Goal: Task Accomplishment & Management: Complete application form

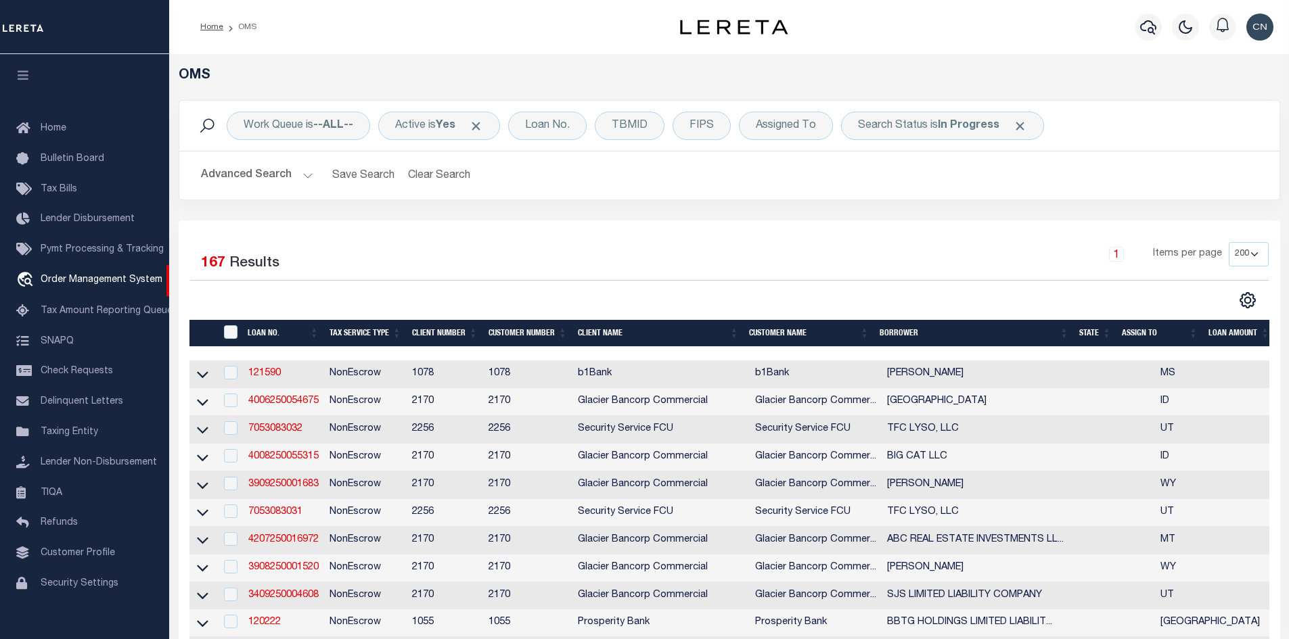
select select "200"
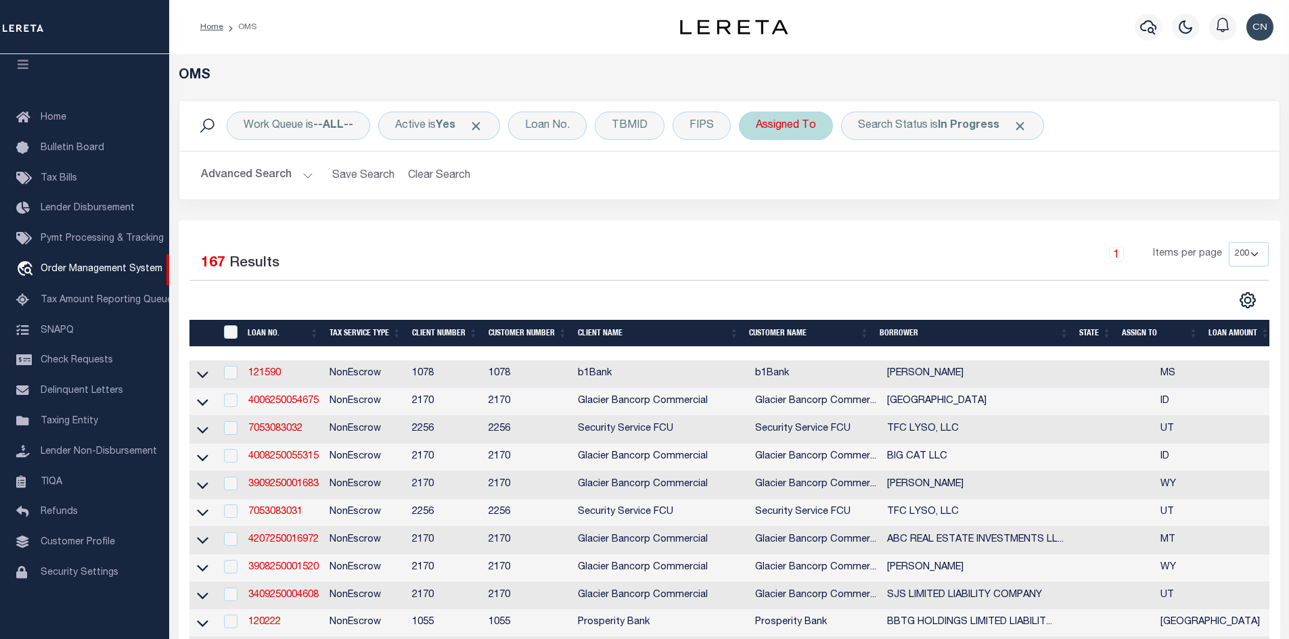
click at [772, 126] on div "Assigned To" at bounding box center [786, 126] width 94 height 28
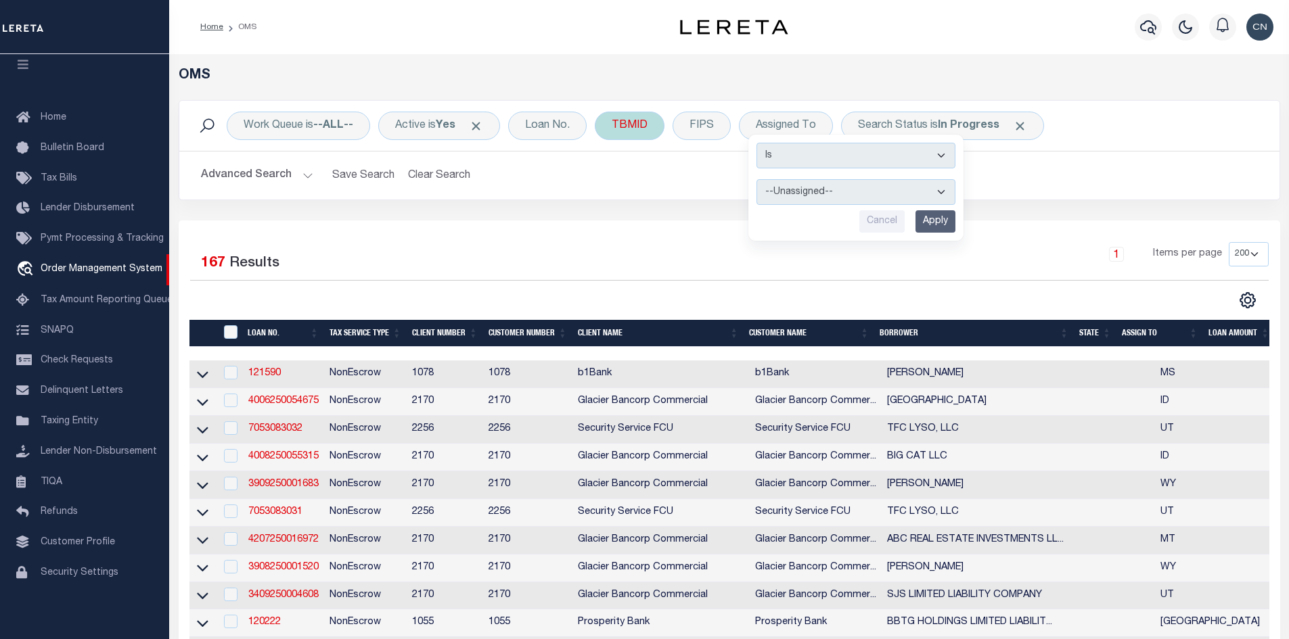
click at [642, 133] on div "TBMID" at bounding box center [630, 126] width 70 height 28
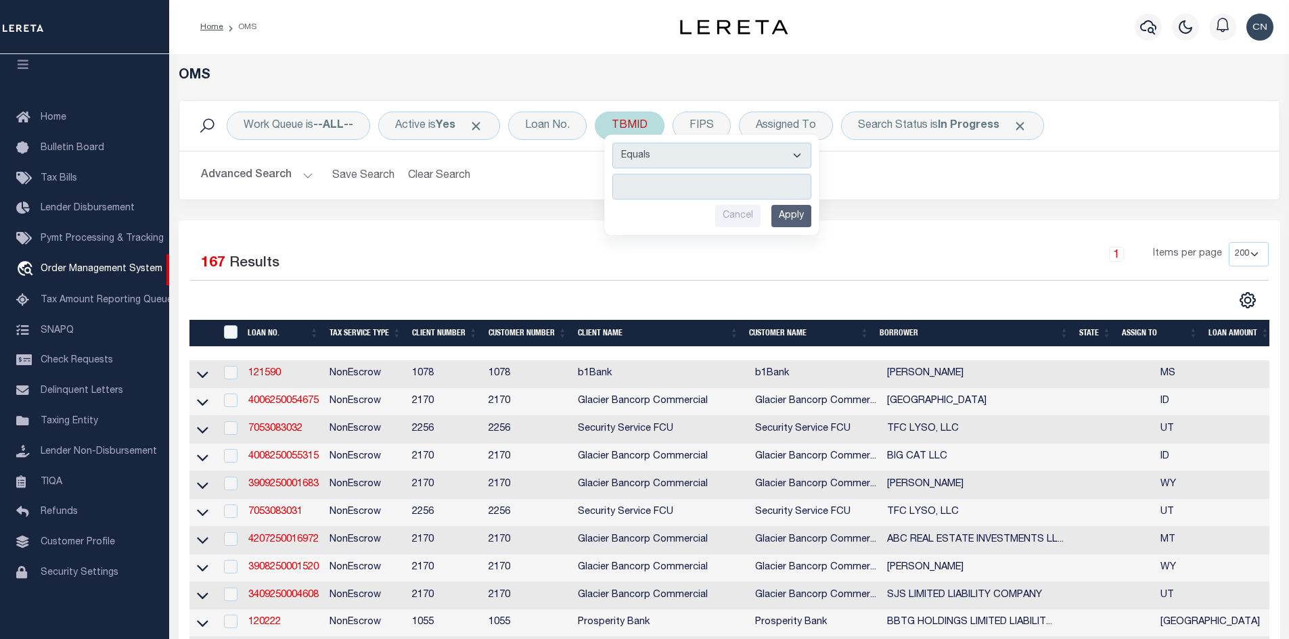
click at [656, 187] on input "number" at bounding box center [711, 187] width 199 height 26
type input "3518890"
click at [803, 218] on input "Apply" at bounding box center [791, 216] width 40 height 22
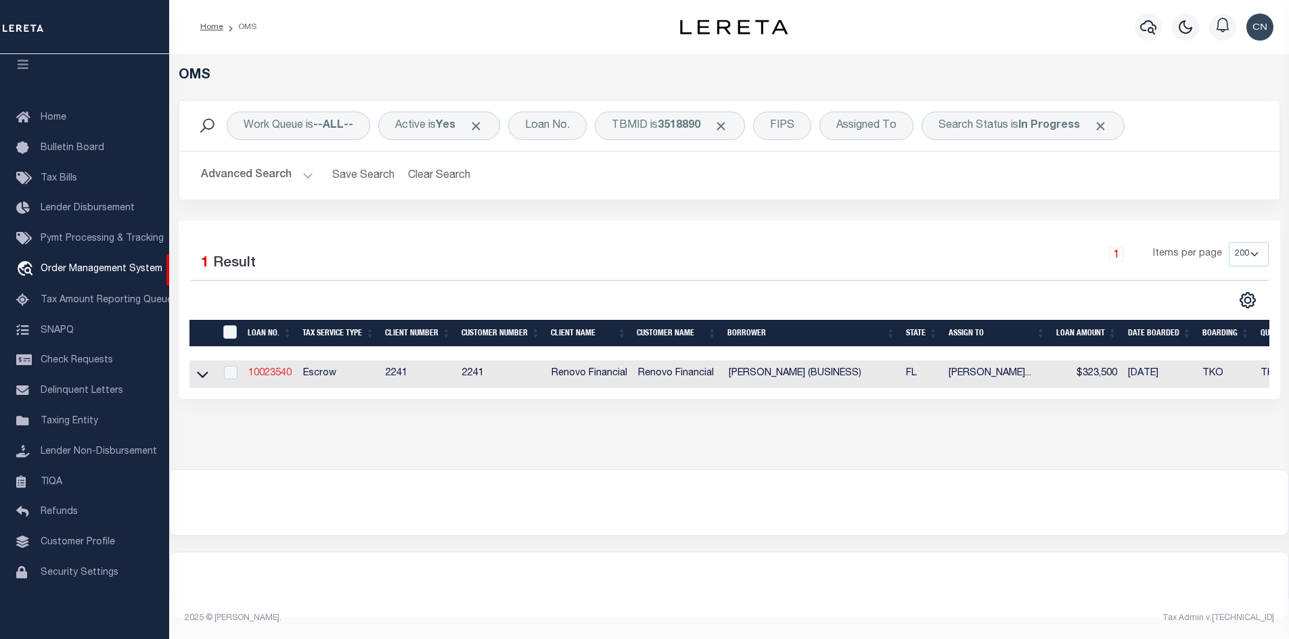
click at [277, 377] on link "10023540" at bounding box center [269, 373] width 43 height 9
type input "10023540"
type input "[PERSON_NAME] (BUSINESS)"
select select
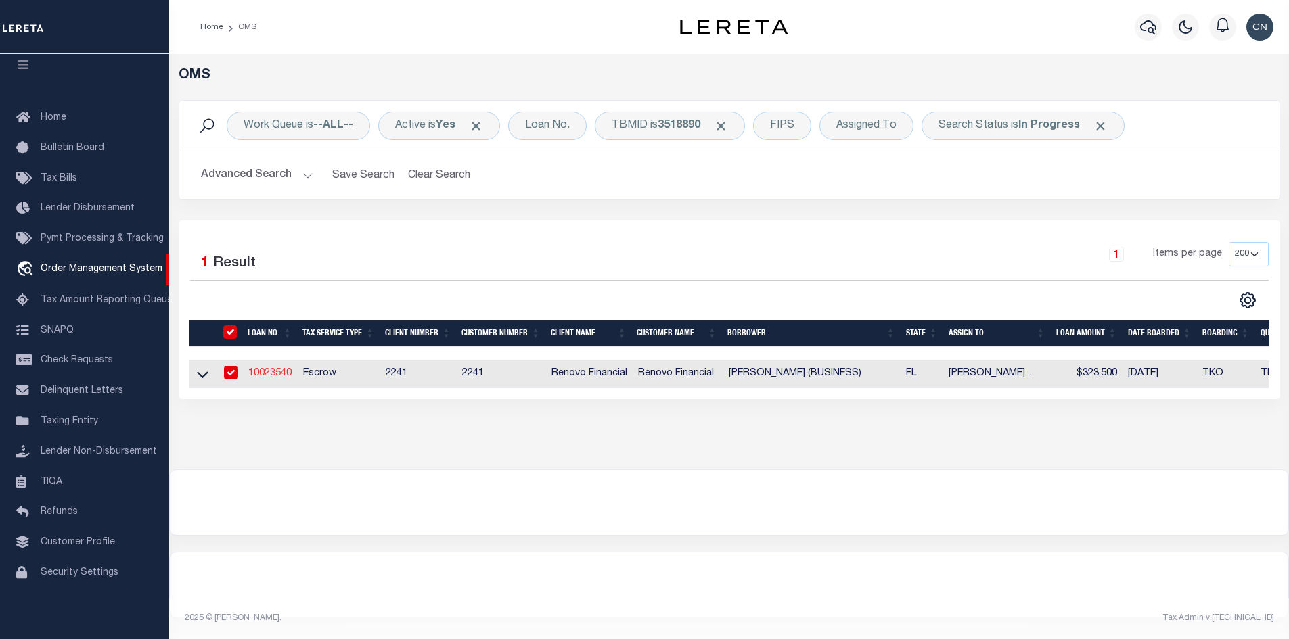
select select "400"
select select "Escrow"
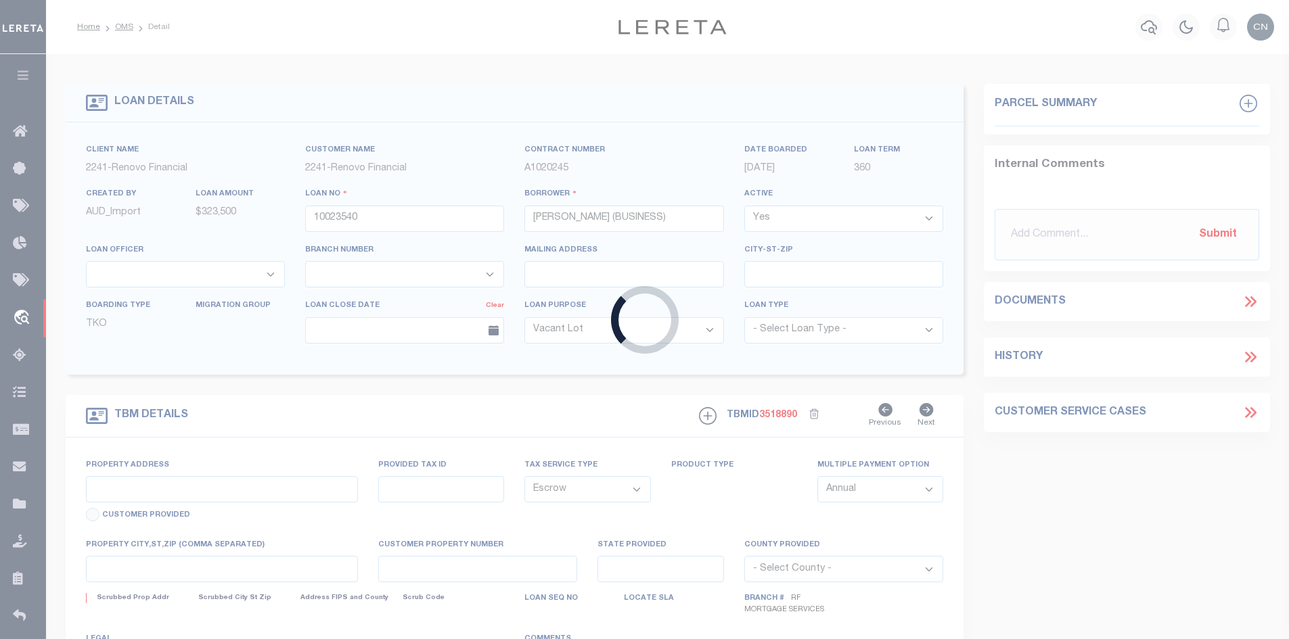
select select "164194"
select select "25067"
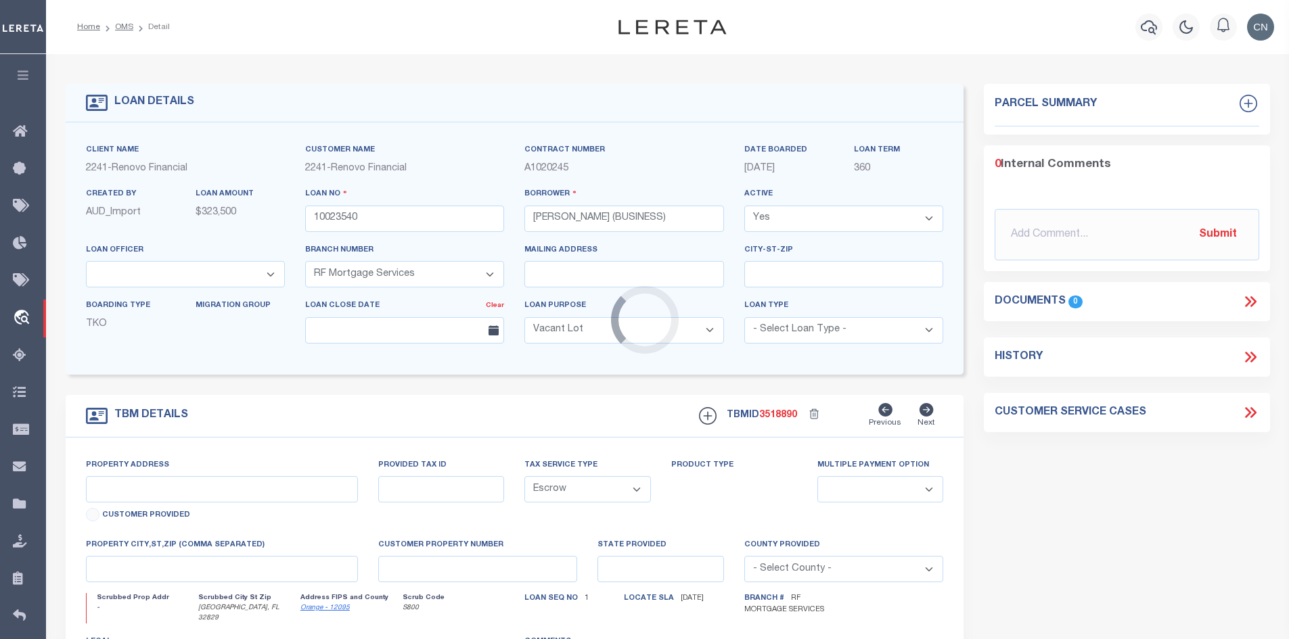
type input "[STREET_ADDRESS]"
type input "20-23-31-1929-05660"
select select
type input "[GEOGRAPHIC_DATA], FL 32829"
type input "a0kUS00000EDotN"
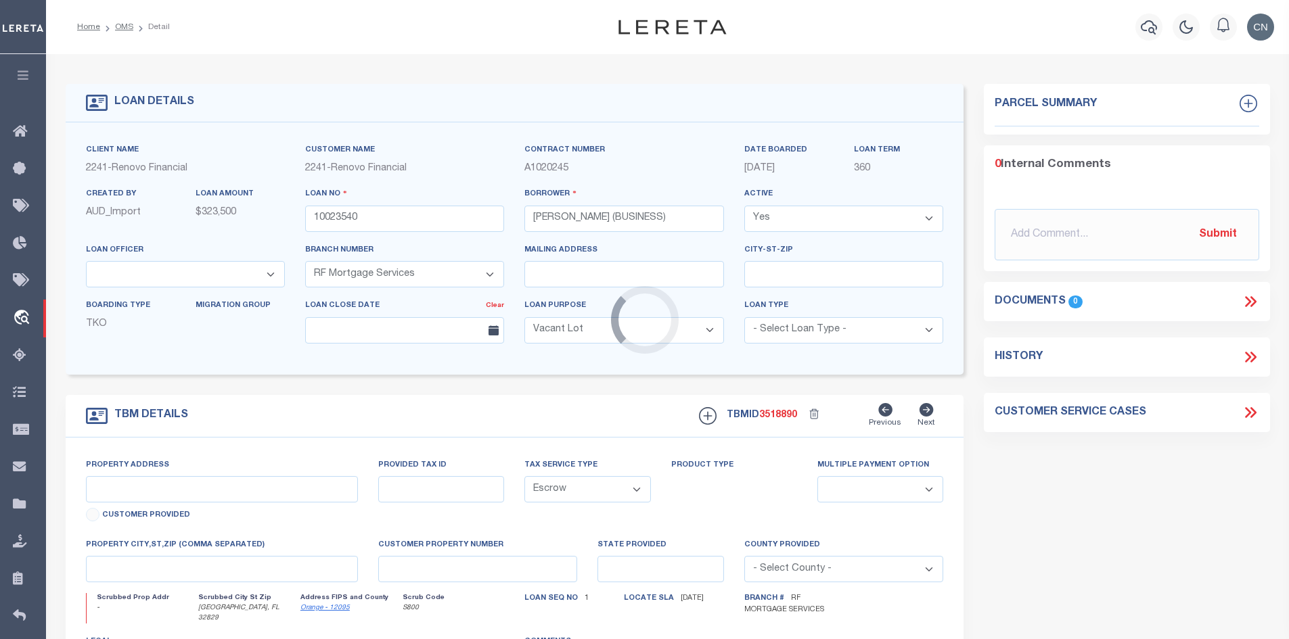
type input "FL"
select select
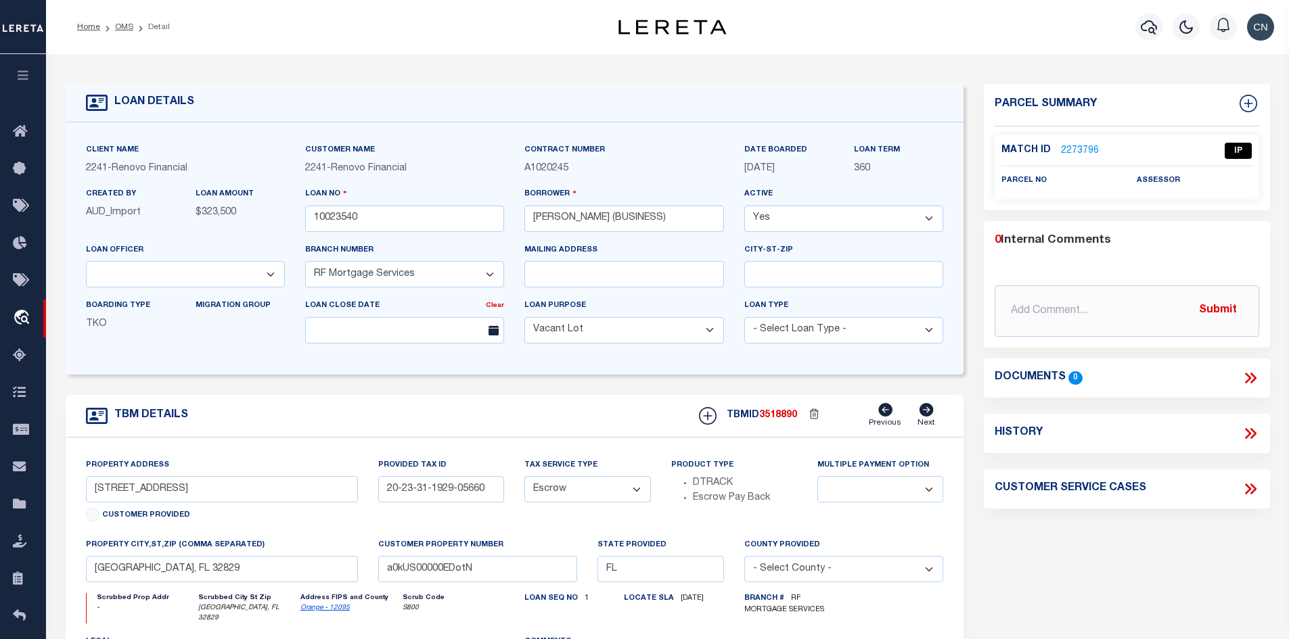
click at [1077, 145] on link "2273796" at bounding box center [1080, 151] width 38 height 14
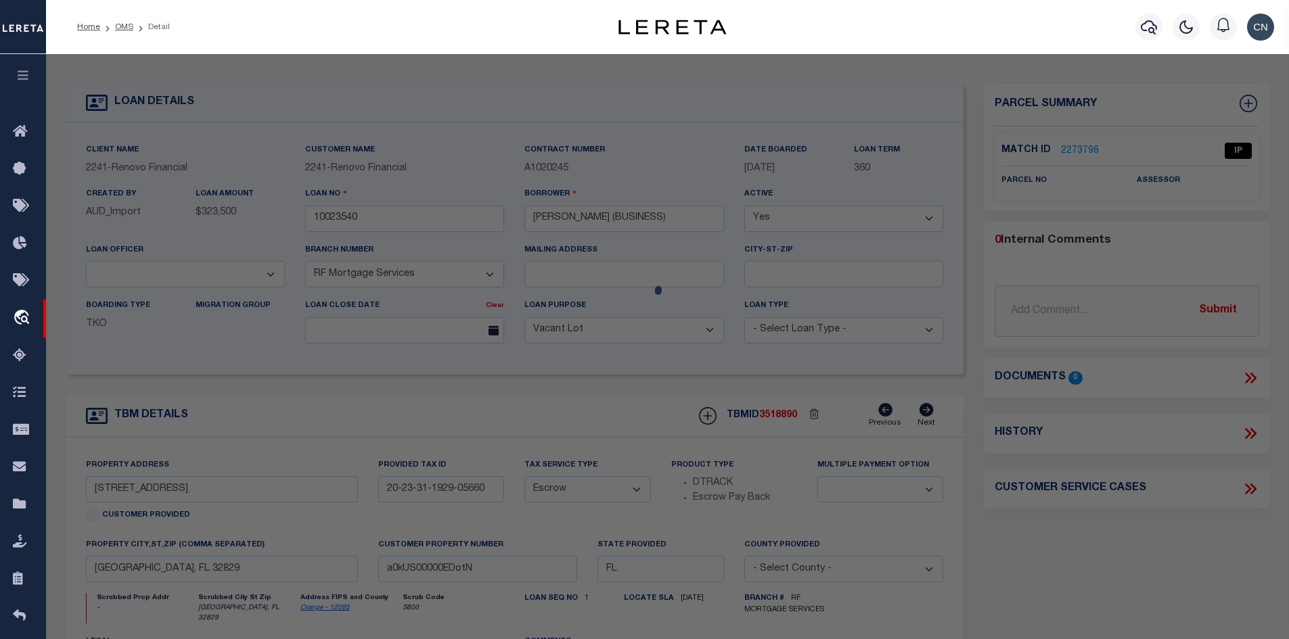
checkbox input "false"
select select "IP"
checkbox input "false"
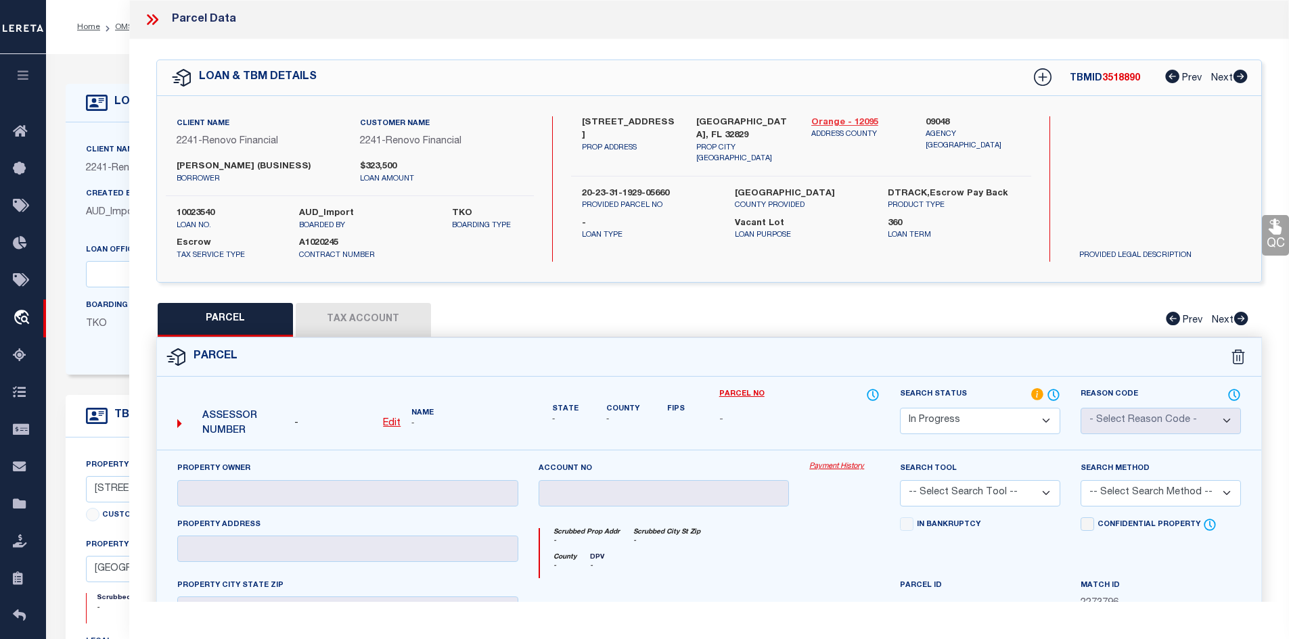
click at [834, 122] on link "Orange - 12095" at bounding box center [858, 123] width 95 height 14
drag, startPoint x: 581, startPoint y: 118, endPoint x: 672, endPoint y: 117, distance: 90.6
click at [672, 117] on label "[STREET_ADDRESS]" at bounding box center [629, 129] width 95 height 26
copy label "[STREET_ADDRESS]"
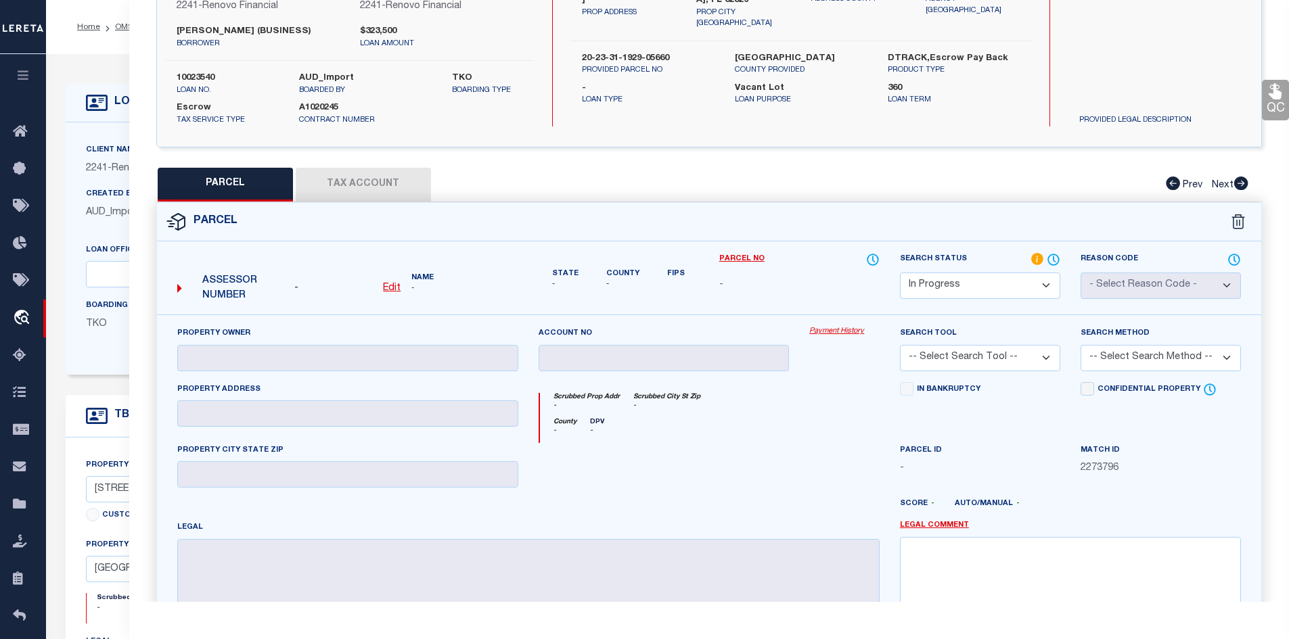
click at [392, 287] on u "Edit" at bounding box center [392, 287] width 18 height 9
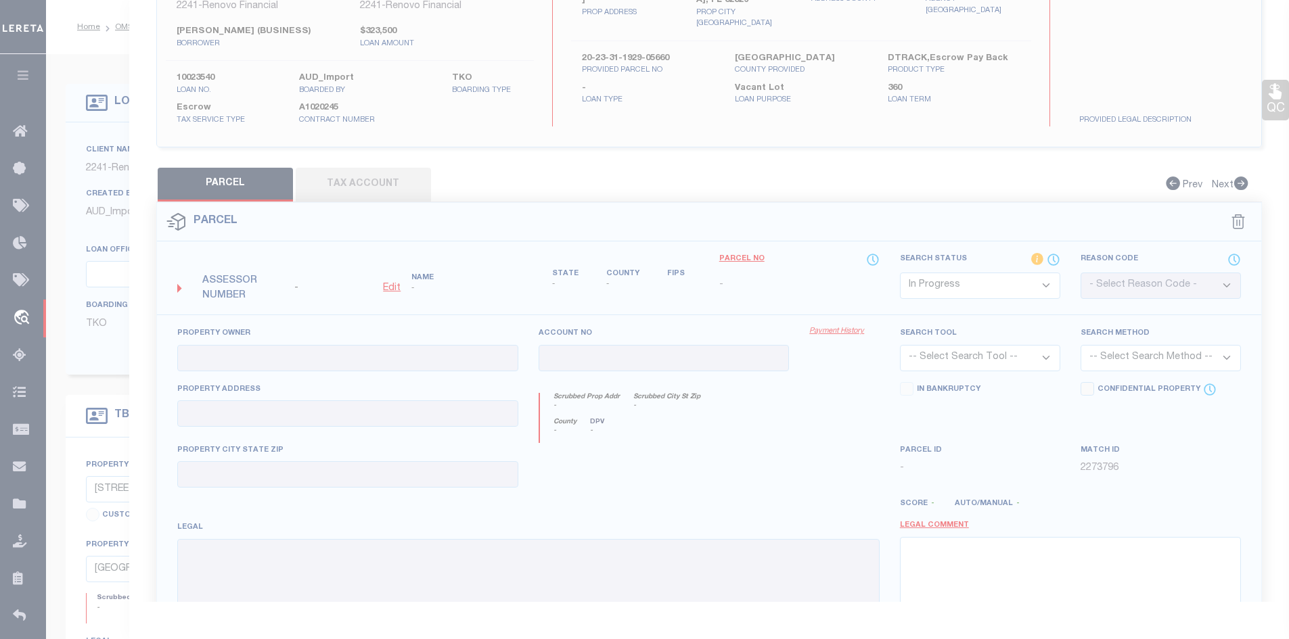
select select "IP"
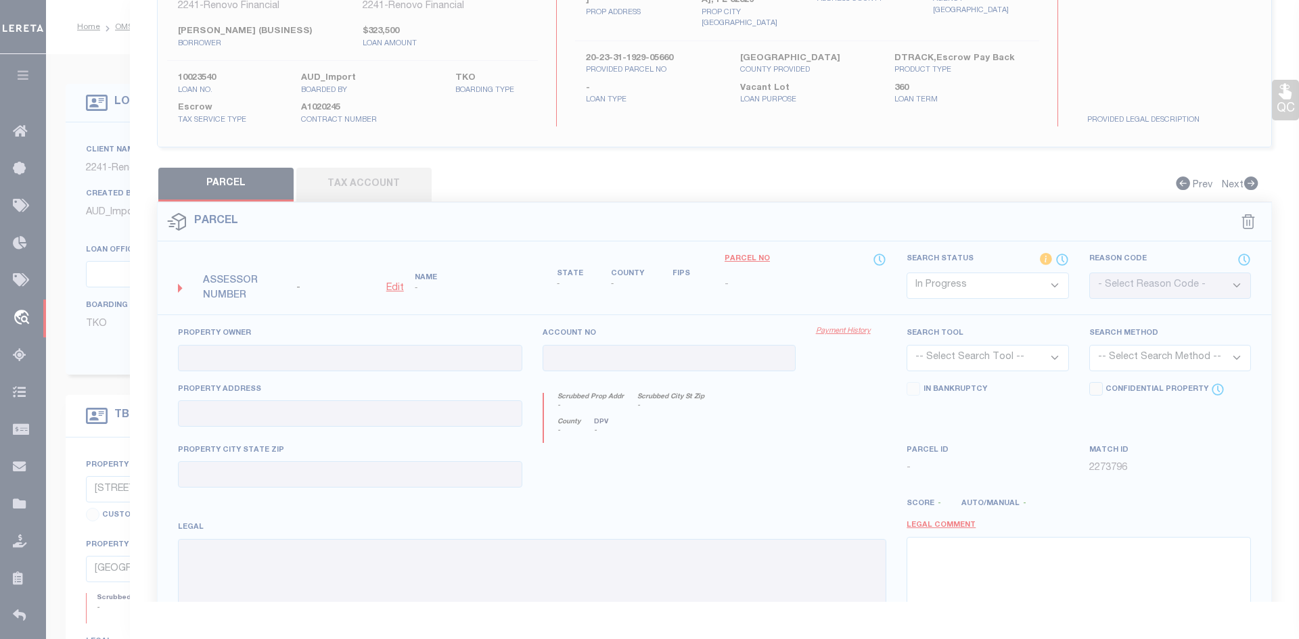
type textarea "-"
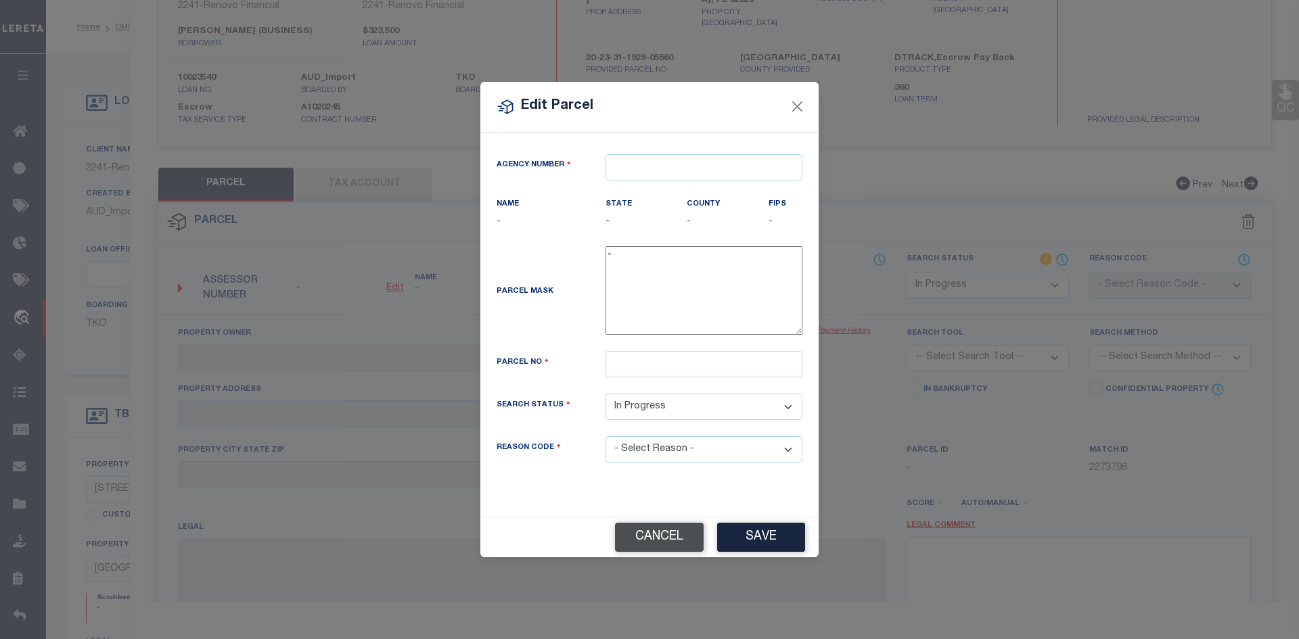
click at [657, 536] on button "Cancel" at bounding box center [659, 537] width 89 height 29
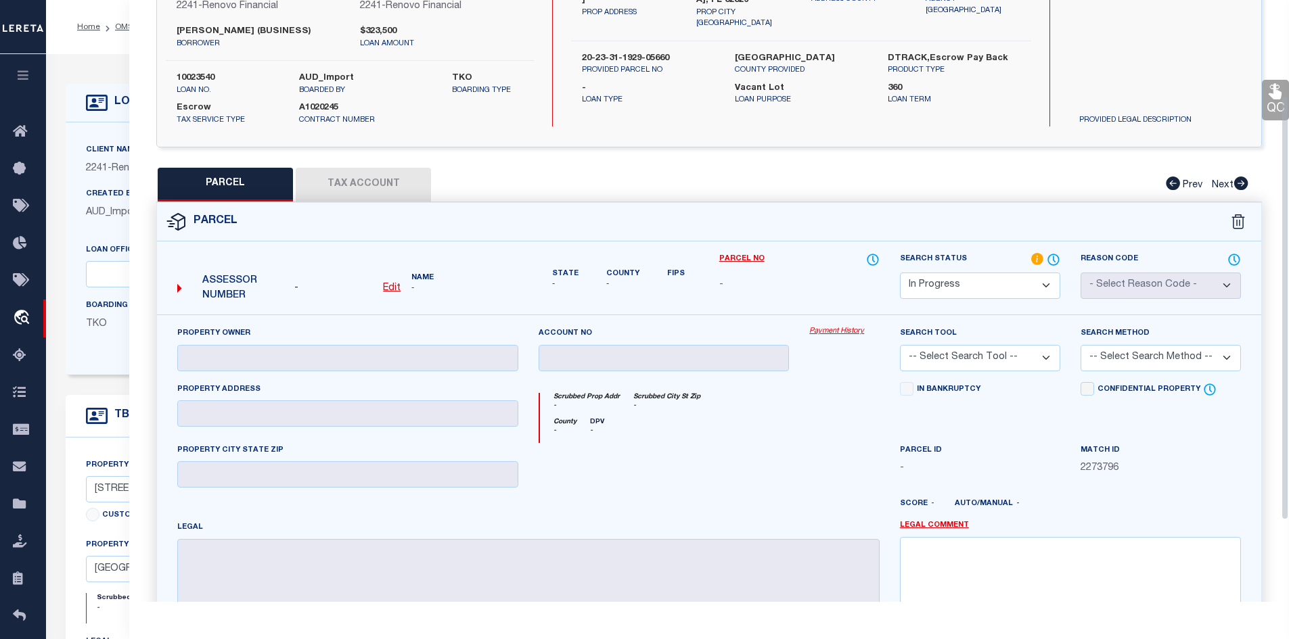
scroll to position [0, 0]
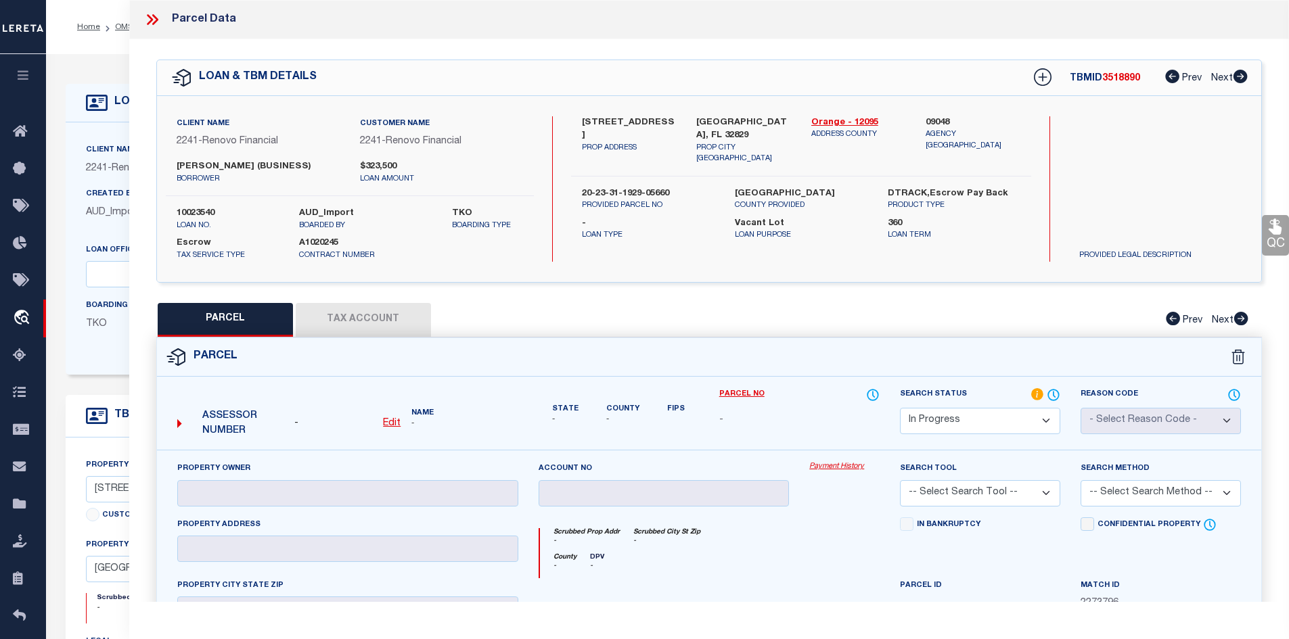
click at [392, 421] on u "Edit" at bounding box center [392, 423] width 18 height 9
select select "IP"
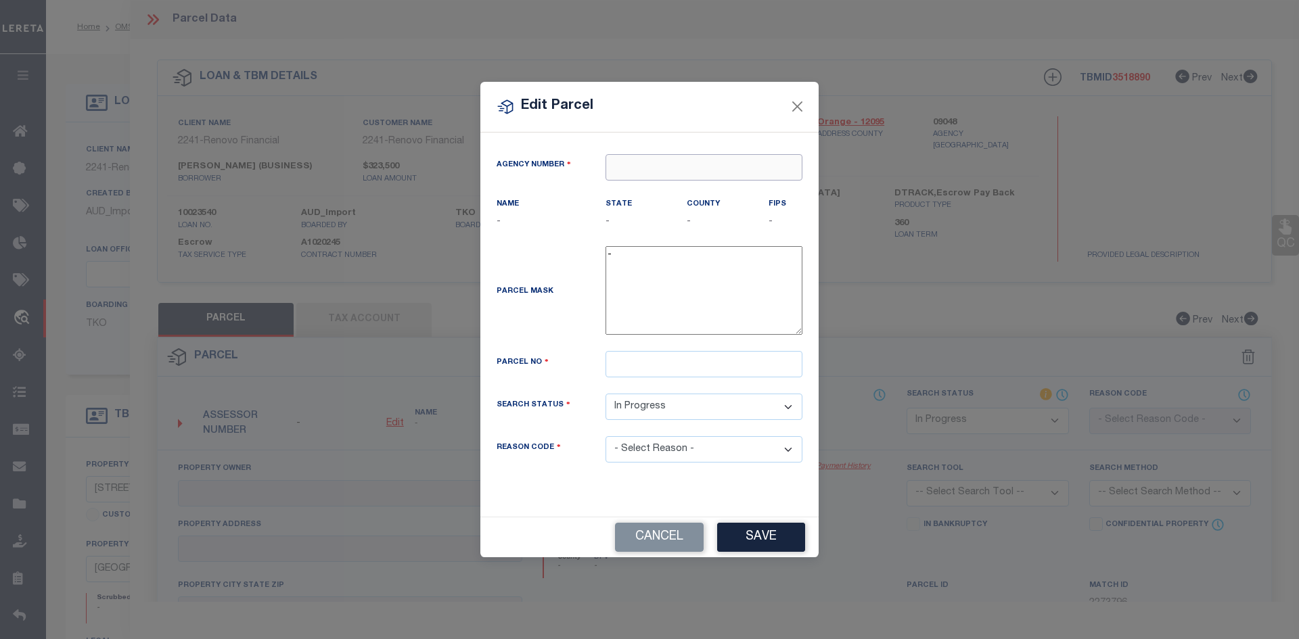
click at [634, 168] on input "text" at bounding box center [703, 167] width 197 height 26
click at [639, 190] on div "090480000 : [GEOGRAPHIC_DATA]" at bounding box center [703, 201] width 195 height 39
type input "090480000"
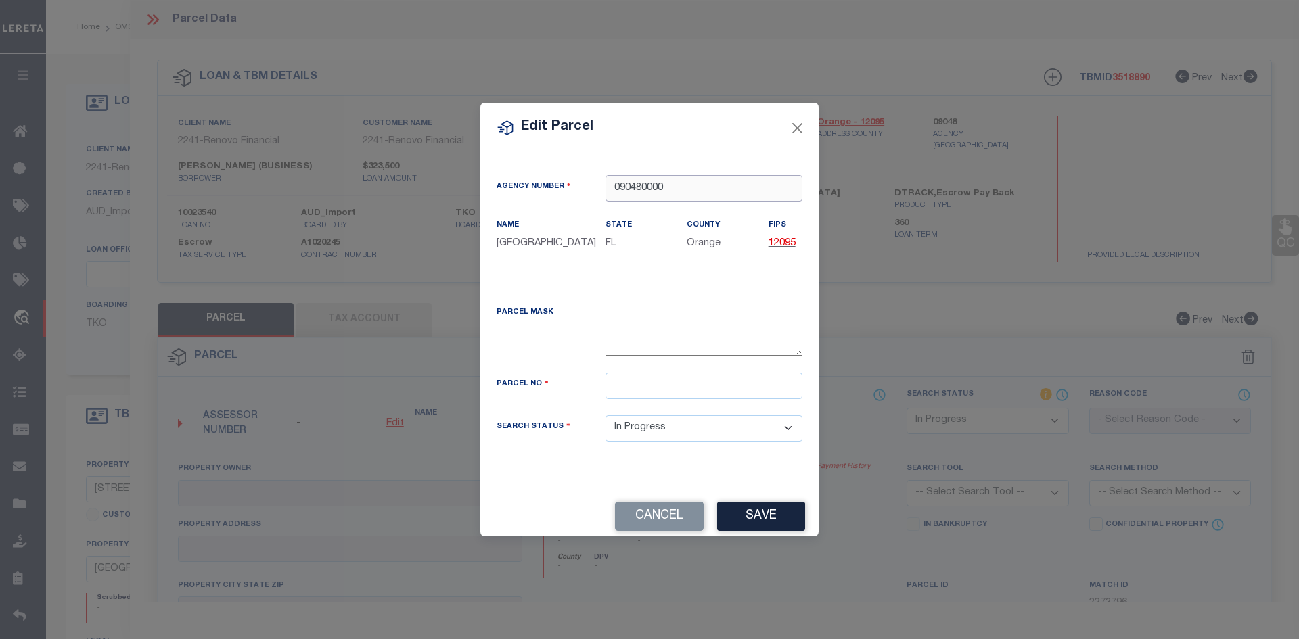
type input "090480000"
click at [626, 384] on input "text" at bounding box center [703, 386] width 197 height 26
paste input "20-23-31-1929-05-660"
type input "20-23-31-1929-05-660"
click at [753, 513] on button "Save" at bounding box center [761, 516] width 88 height 29
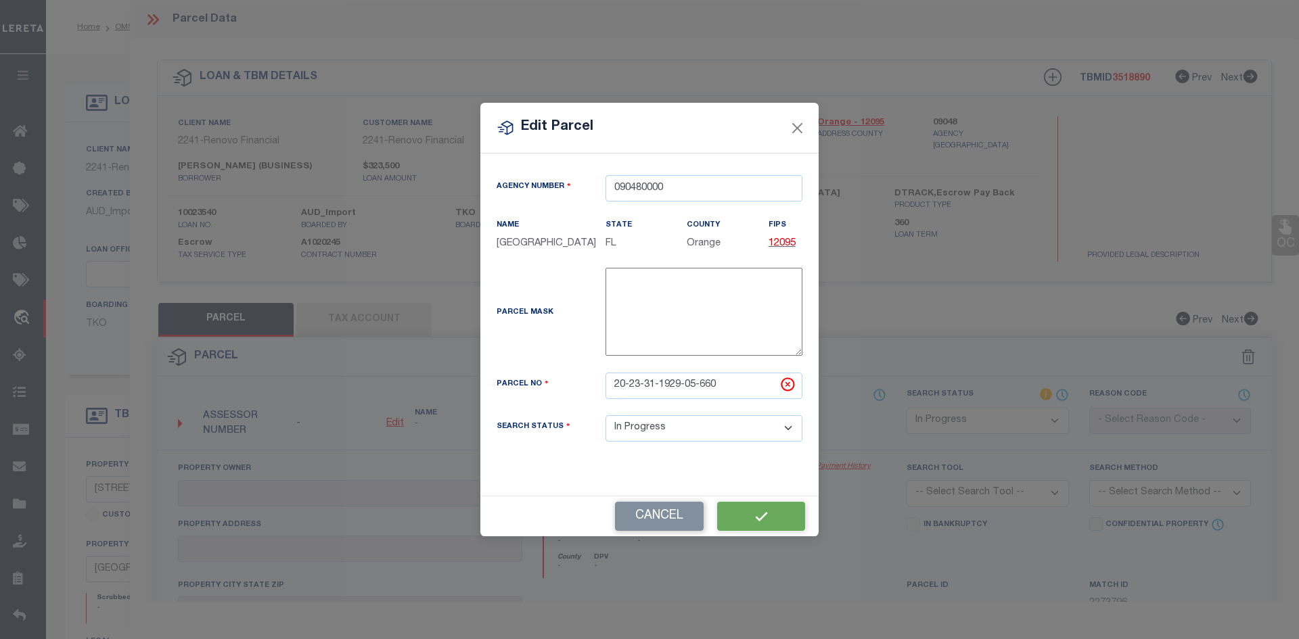
select select "IP"
checkbox input "false"
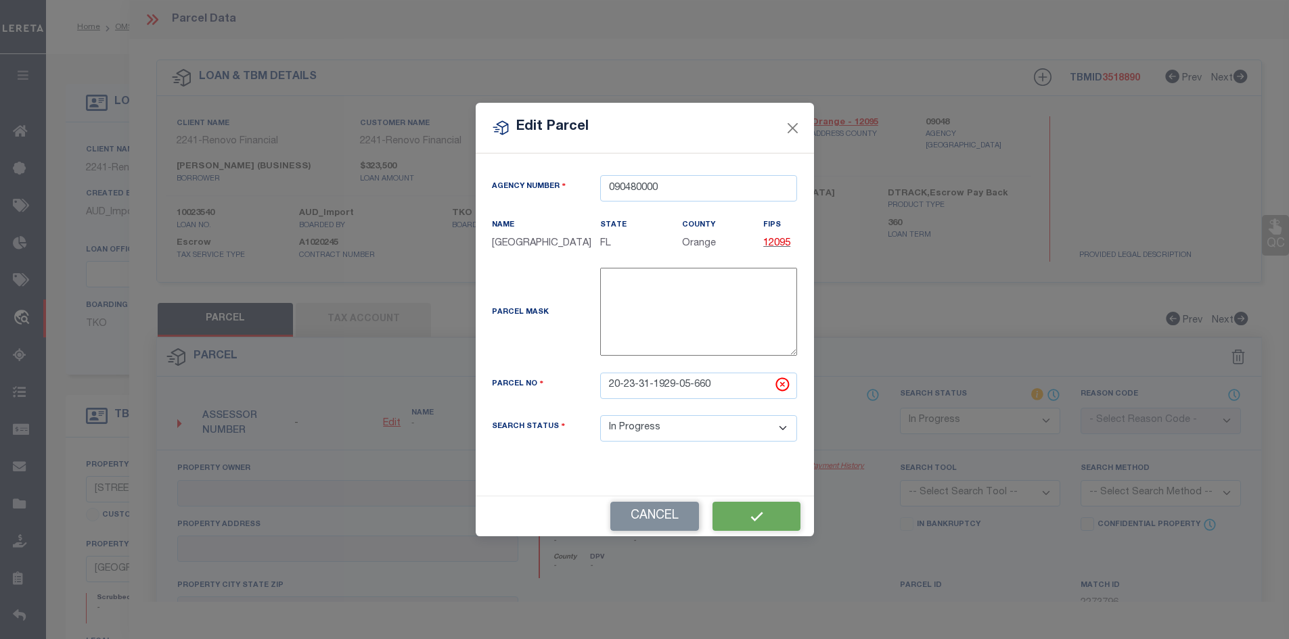
checkbox input "false"
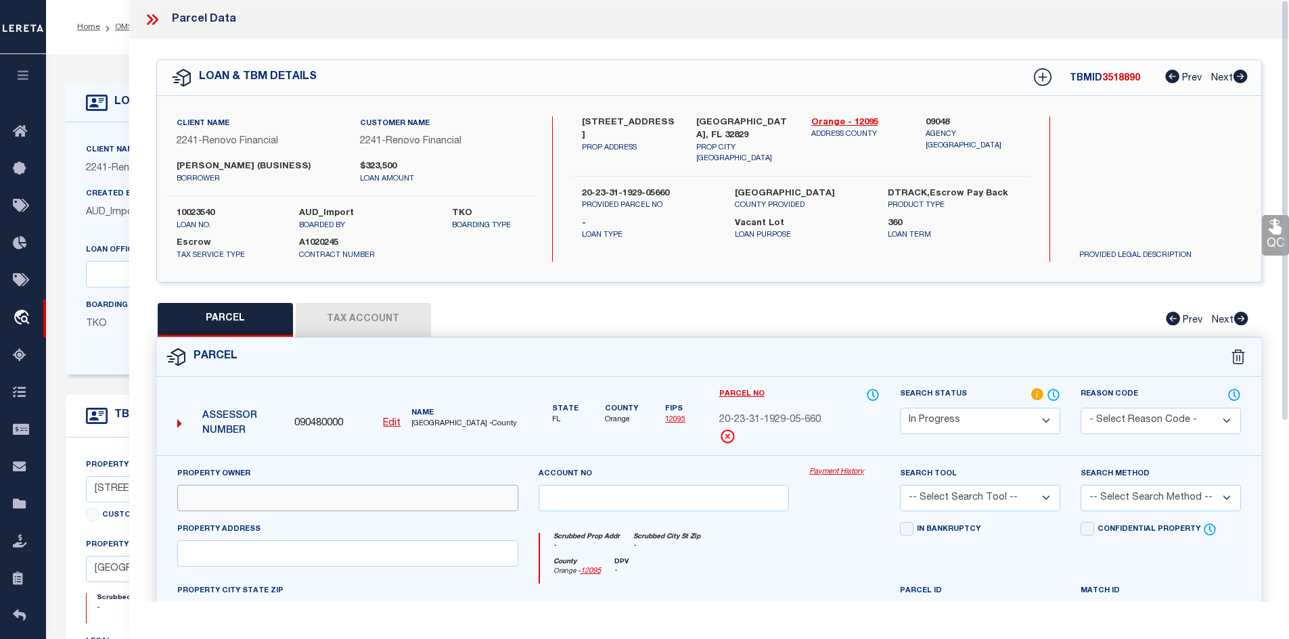
click at [208, 494] on input "text" at bounding box center [347, 498] width 341 height 26
paste input "URANO LLC"
type input "URANO LLC"
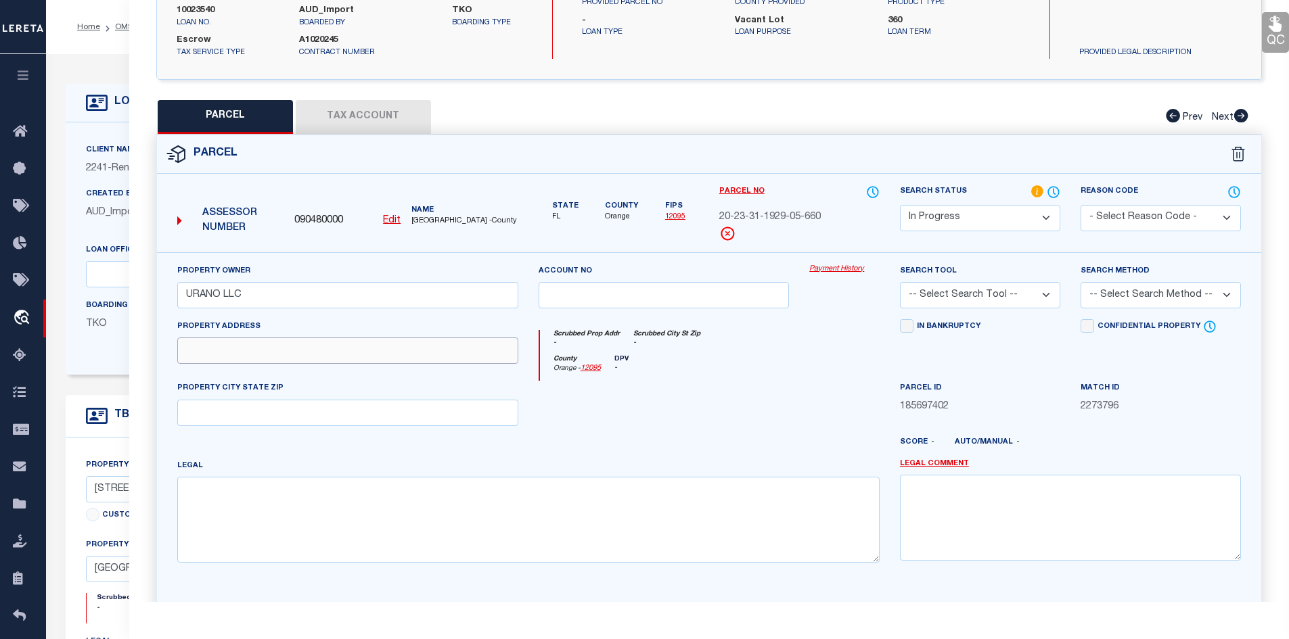
click at [237, 354] on input "text" at bounding box center [347, 351] width 341 height 26
paste input "[STREET_ADDRESS]"
type input "[STREET_ADDRESS]"
click at [292, 414] on input "text" at bounding box center [347, 413] width 341 height 26
paste input "[GEOGRAPHIC_DATA], FL 32829"
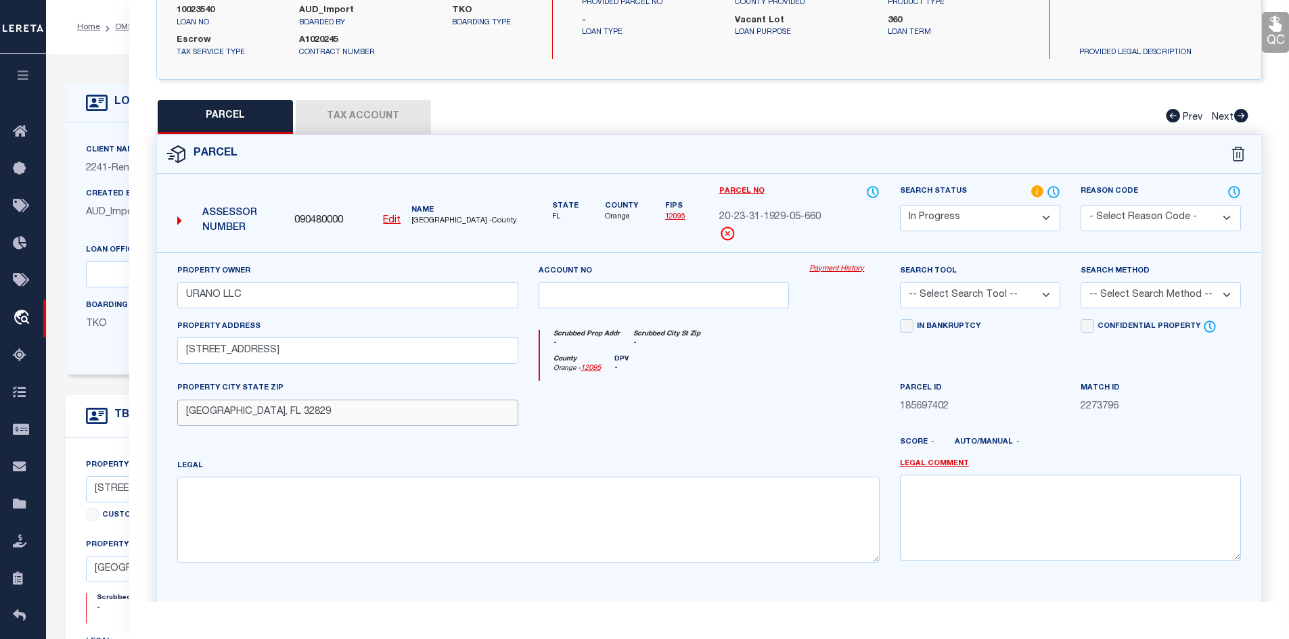
type input "[GEOGRAPHIC_DATA], FL 32829"
click at [223, 500] on textarea at bounding box center [528, 519] width 702 height 85
paste textarea "EVERBE PHASE 1C 113/99 LOT 566"
click at [387, 494] on textarea "EVERBE PHASE 1C 113/99 LOT 566" at bounding box center [528, 519] width 702 height 85
paste textarea "0.12 acres"
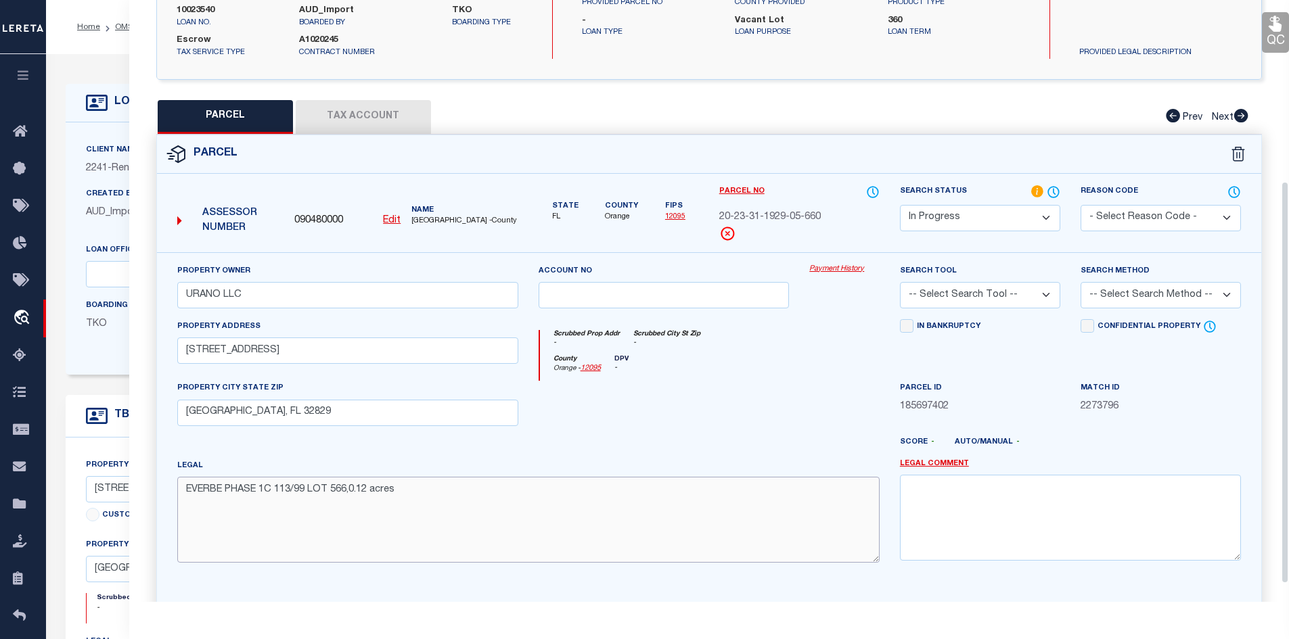
scroll to position [298, 0]
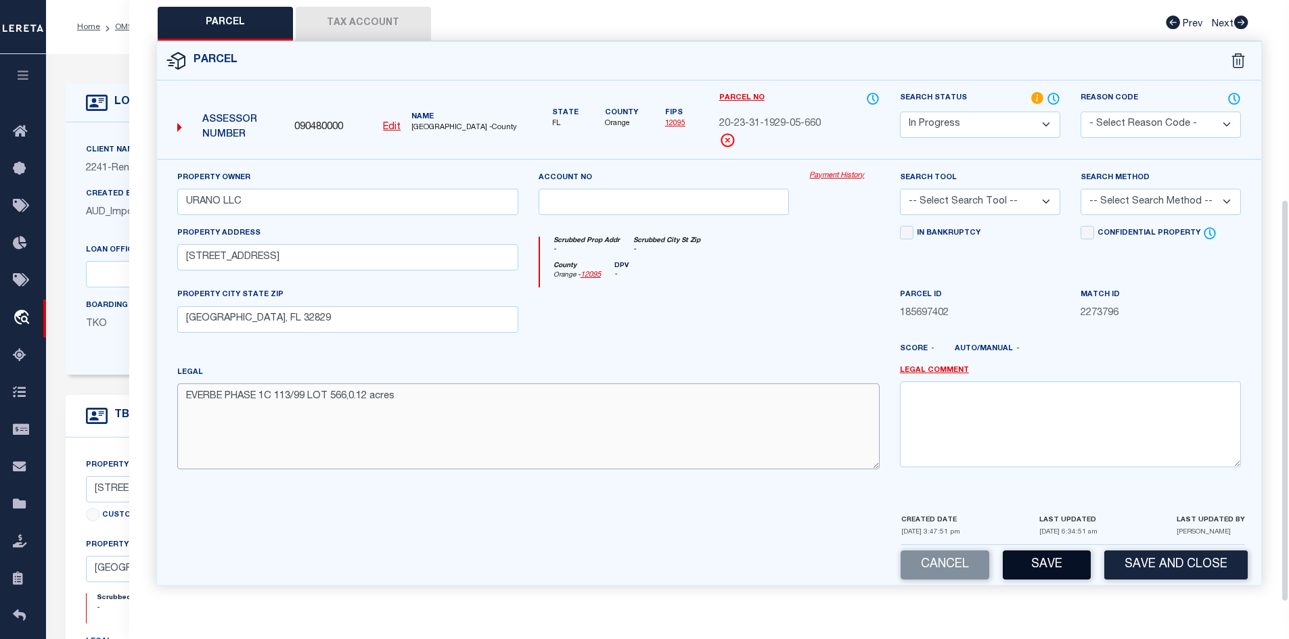
type textarea "EVERBE PHASE 1C 113/99 LOT 566,0.12 acres"
click at [1046, 574] on button "Save" at bounding box center [1046, 565] width 88 height 29
click at [1046, 196] on select "-- Select Search Tool -- 3rd Party Website Agency File Agency Website ATLS CNV-…" at bounding box center [980, 202] width 160 height 26
select select "AS"
checkbox input "false"
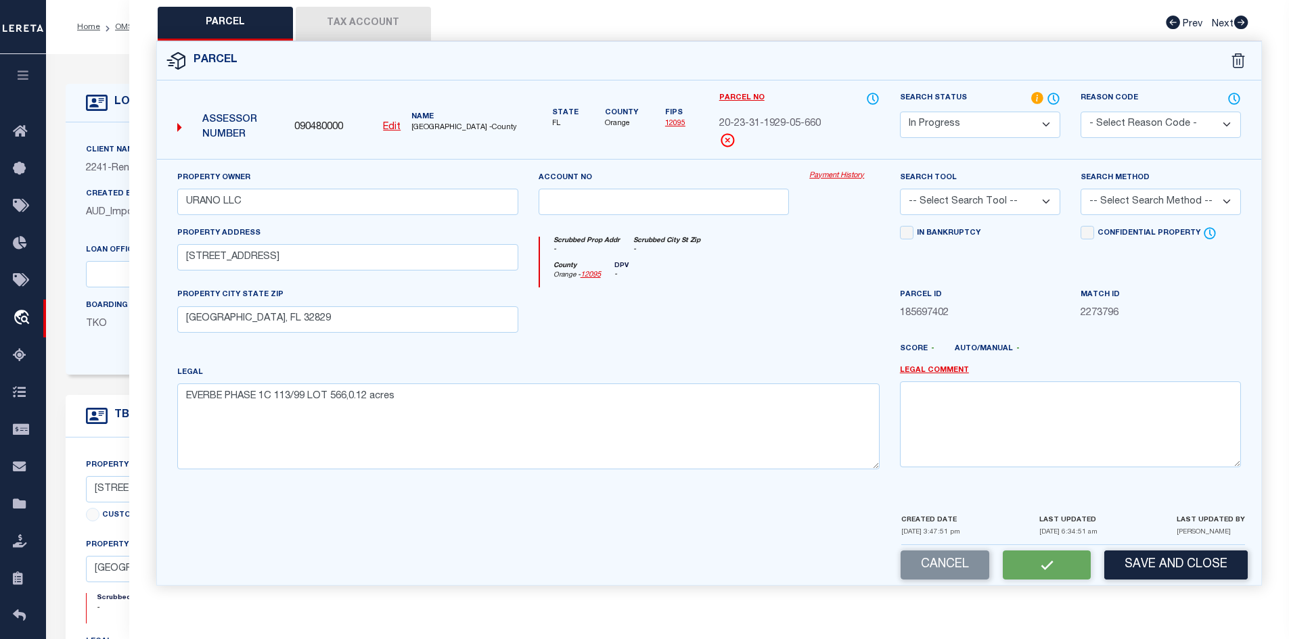
checkbox input "false"
select select "IP"
type input "URANO LLC"
type input "[STREET_ADDRESS]"
type input "[GEOGRAPHIC_DATA], FL 32829"
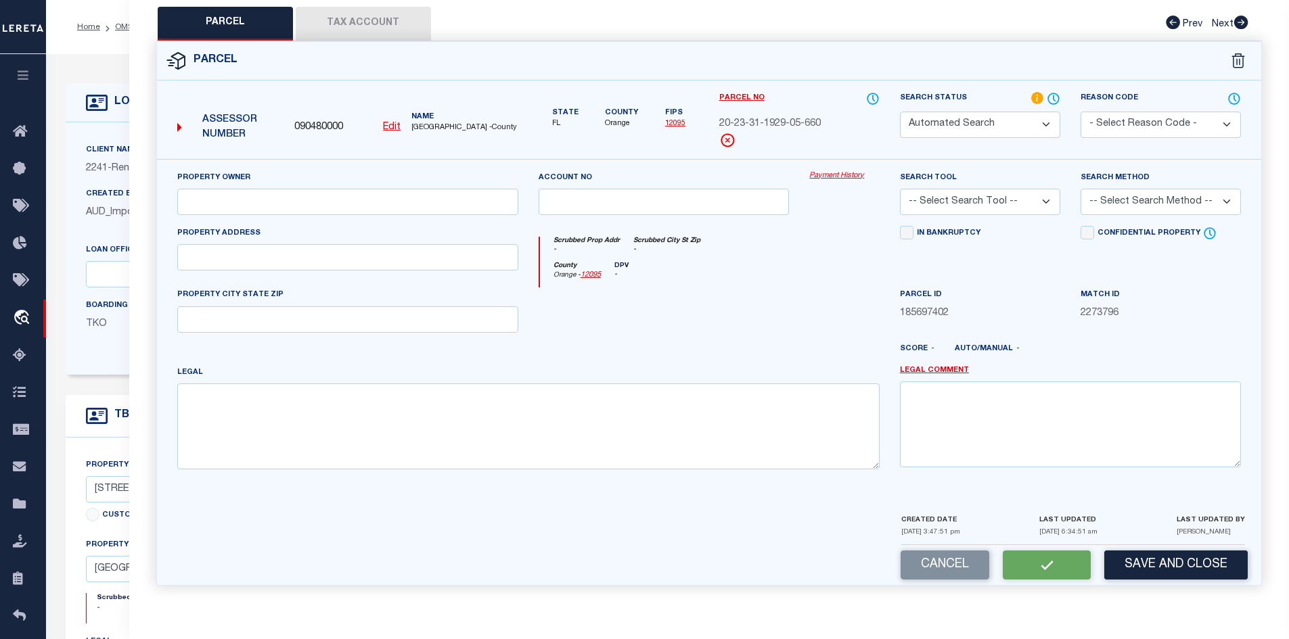
type textarea "EVERBE PHASE 1C 113/99 LOT 566,0.12 acres"
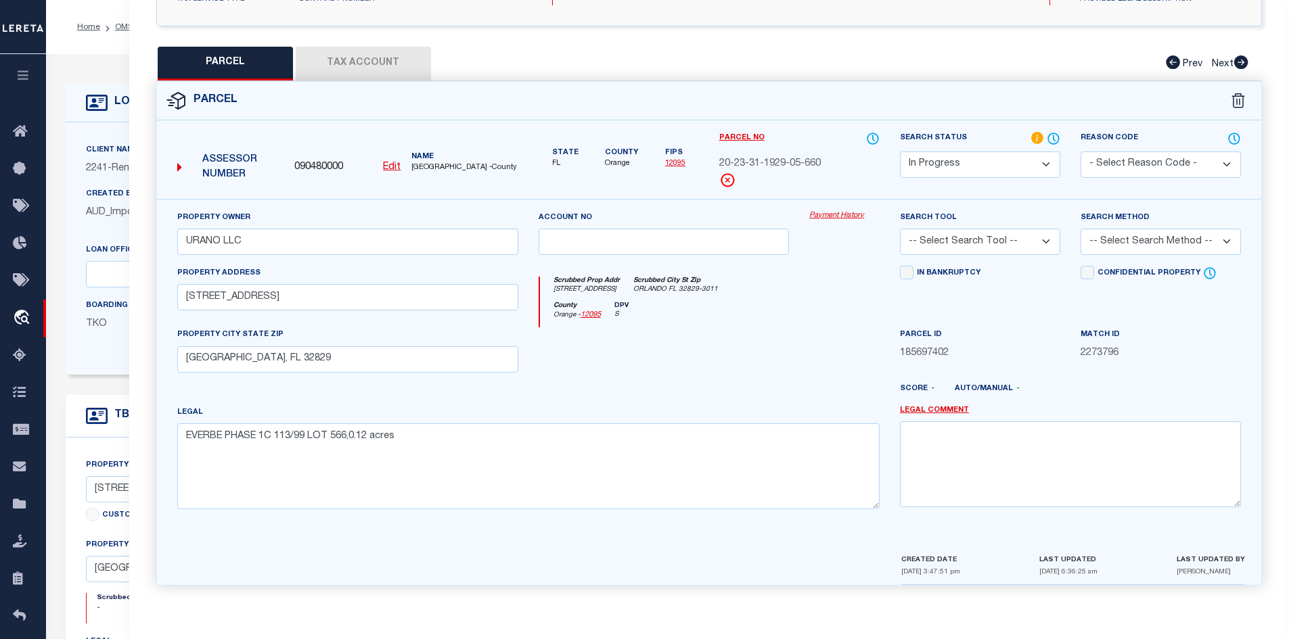
select select "AGW"
click at [900, 229] on select "-- Select Search Tool -- 3rd Party Website Agency File Agency Website ATLS CNV-…" at bounding box center [980, 242] width 160 height 26
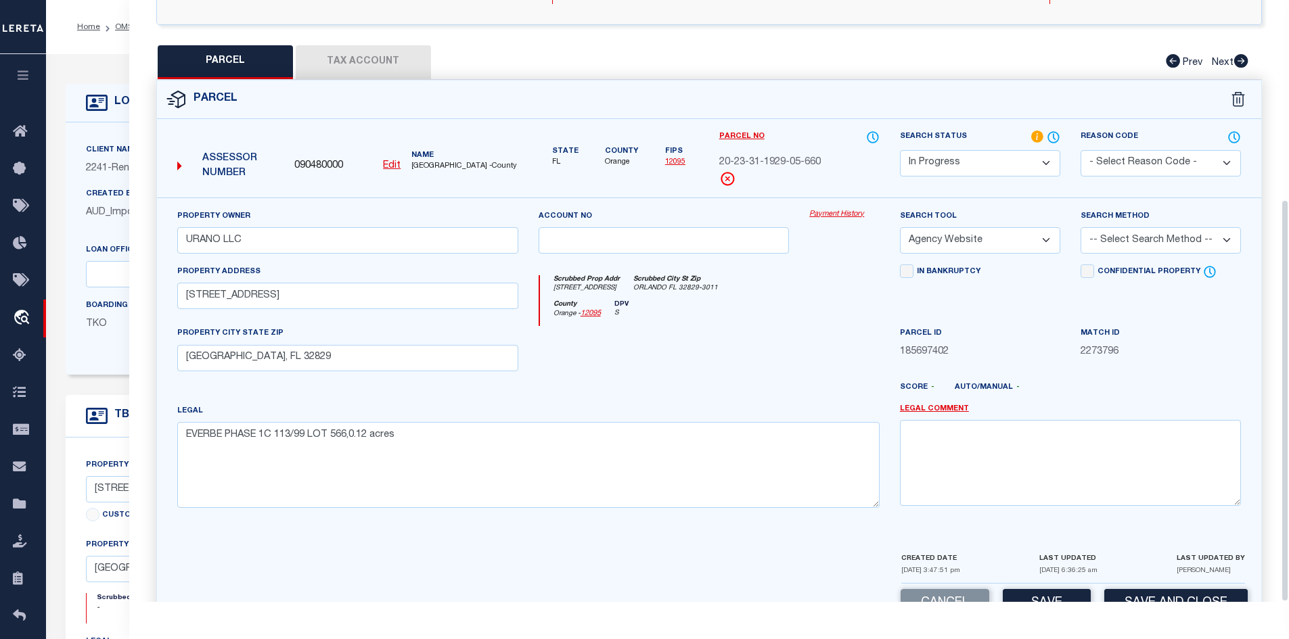
scroll to position [298, 0]
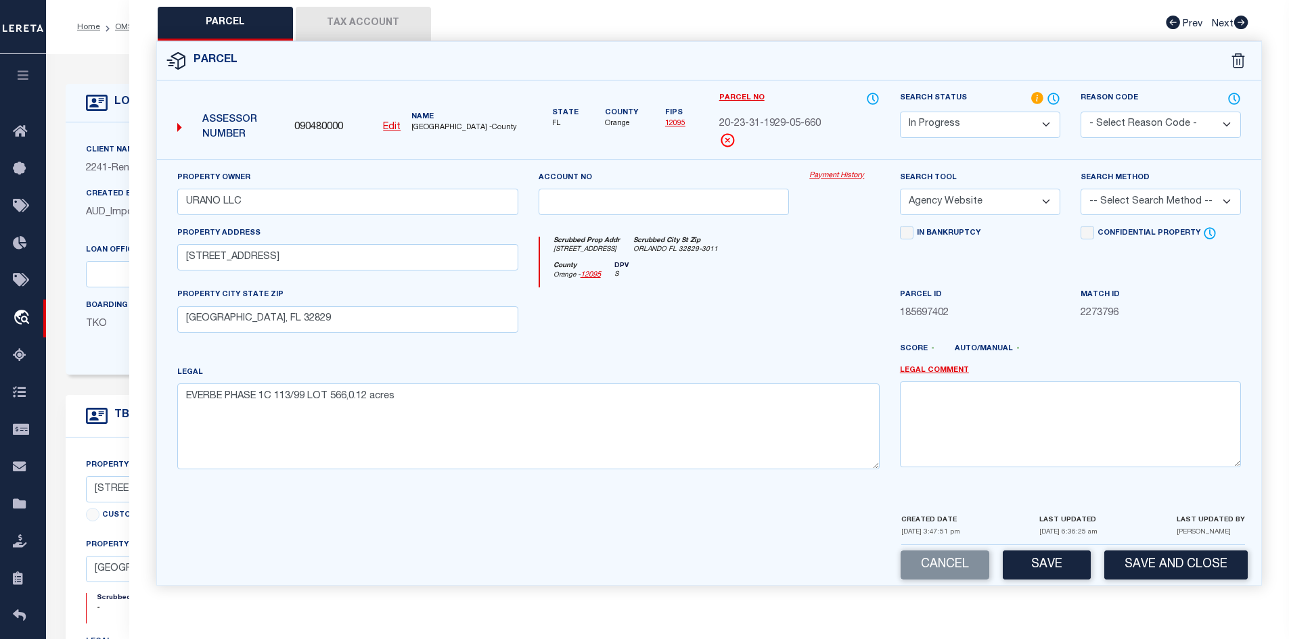
click at [369, 26] on button "Tax Account" at bounding box center [363, 24] width 135 height 34
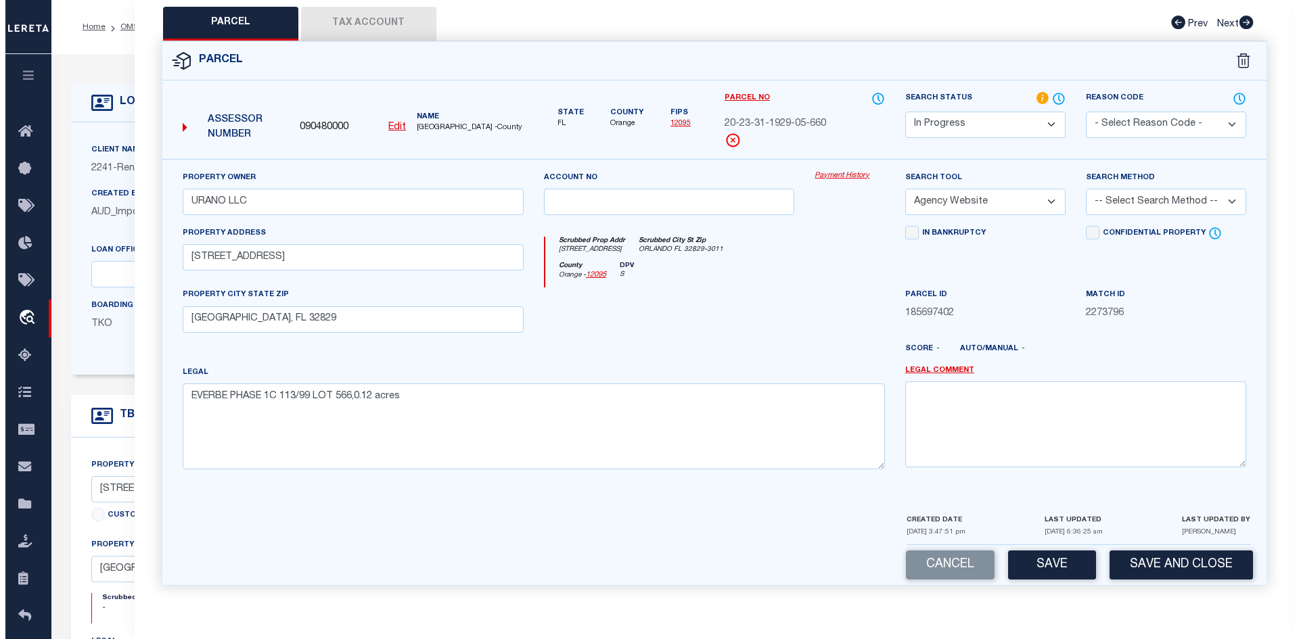
scroll to position [0, 0]
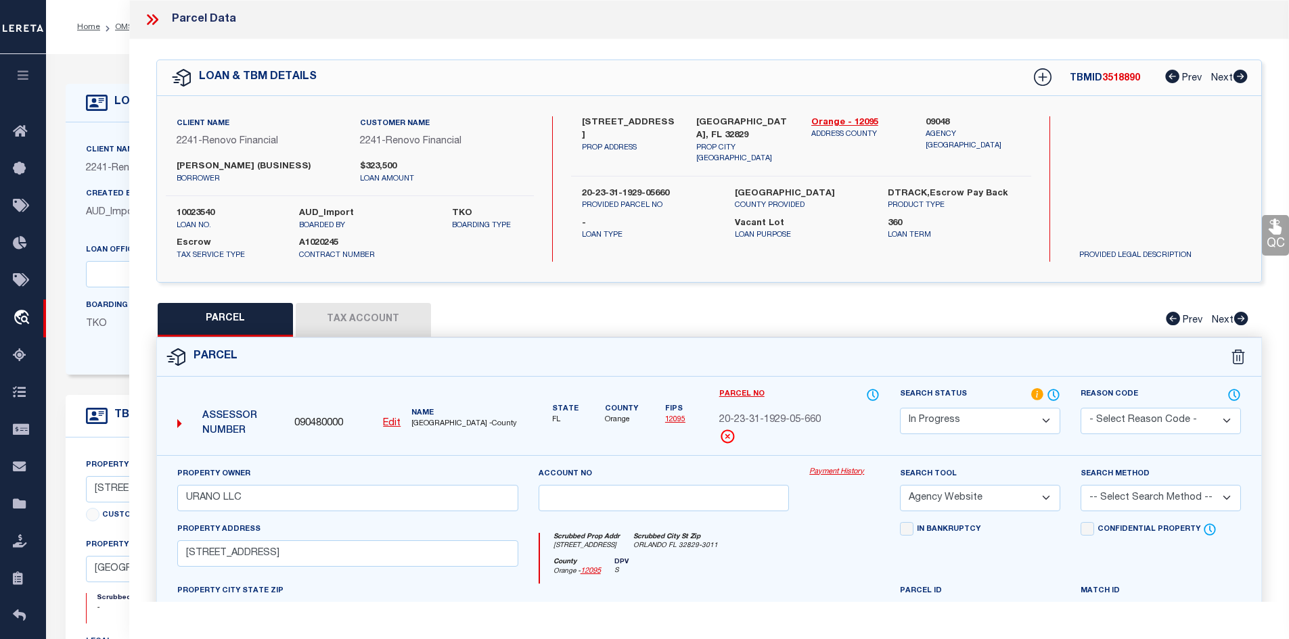
select select "100"
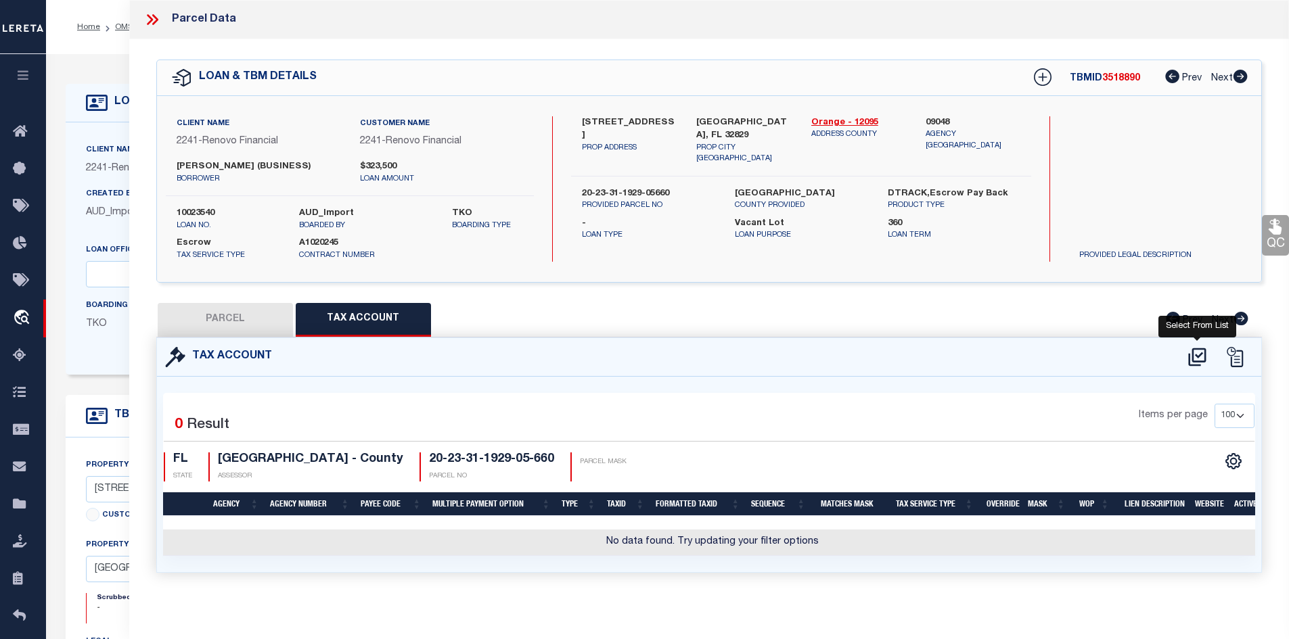
click at [1197, 356] on icon at bounding box center [1197, 357] width 22 height 22
select select "100"
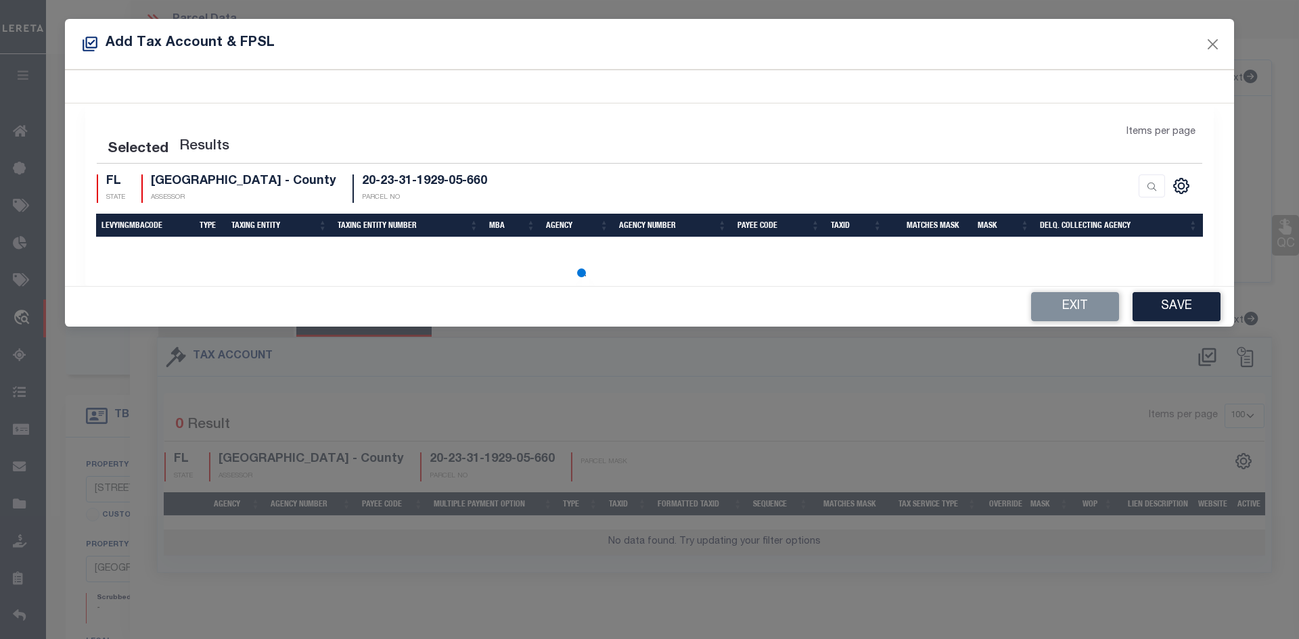
select select "100"
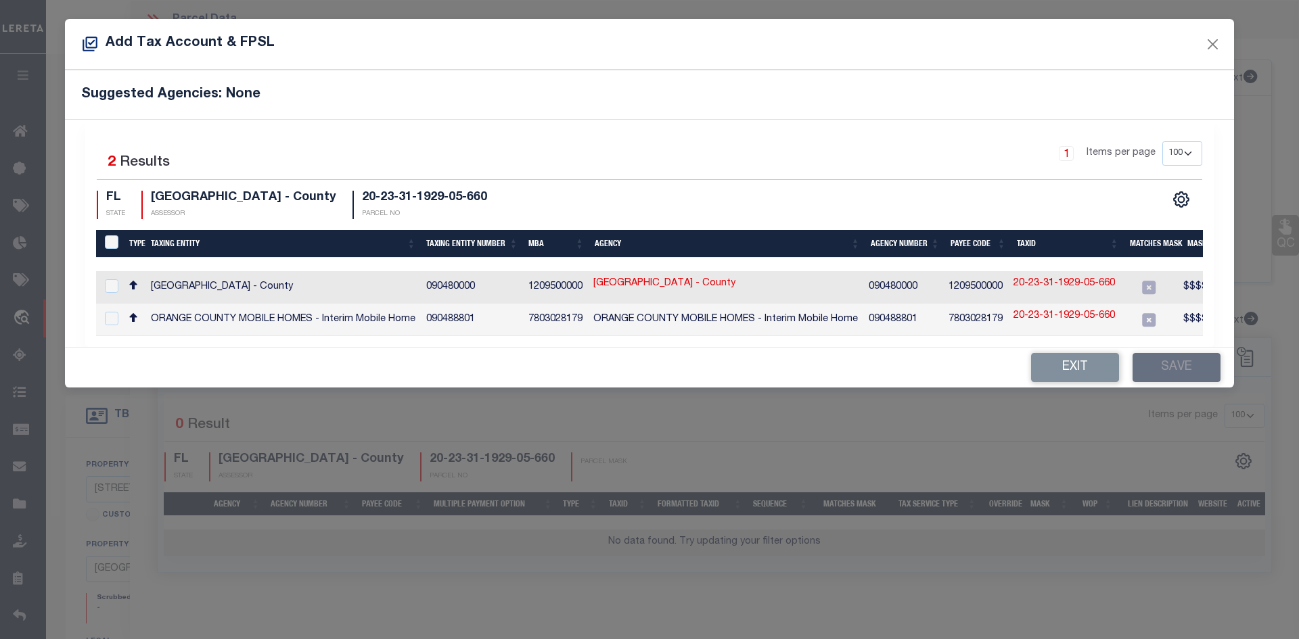
click at [1085, 343] on div "Selected 2 Results 1 Items per page 10 25 50 100 200 FL STATE" at bounding box center [649, 233] width 1128 height 227
click at [113, 288] on input "checkbox" at bounding box center [112, 286] width 14 height 14
checkbox input "true"
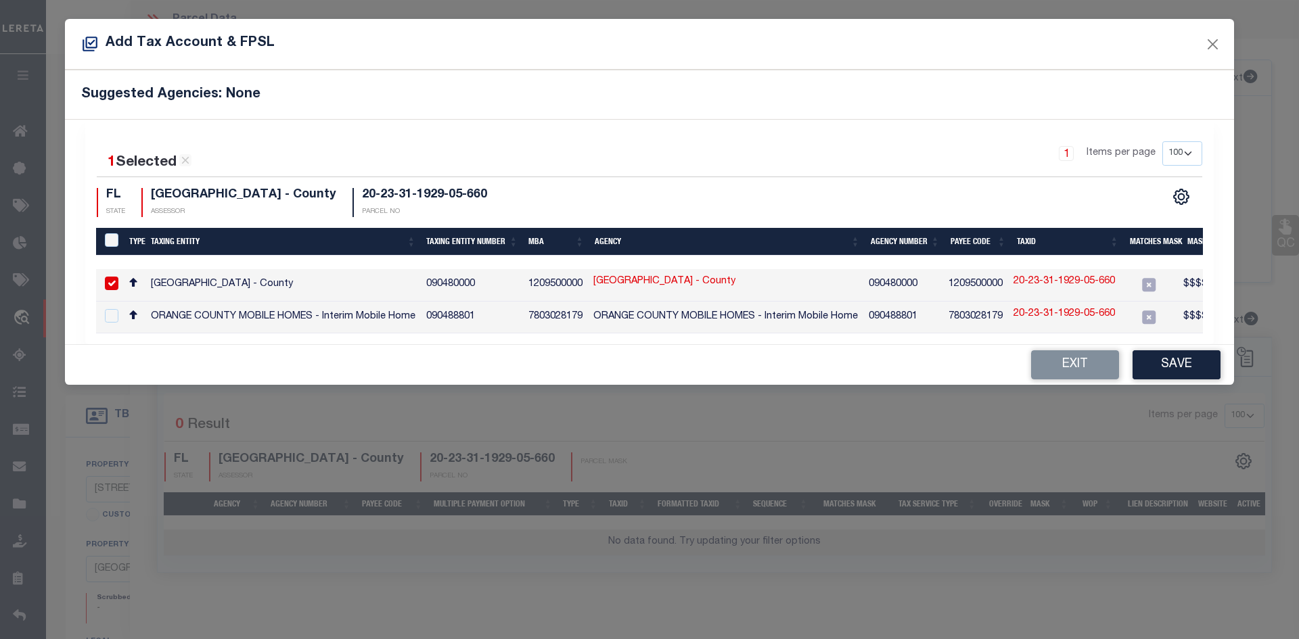
click at [1054, 282] on link "20-23-31-1929-05-660" at bounding box center [1063, 282] width 101 height 15
type input "20-23-31-1929-05-660"
type textarea "$$$$$$$$$$$$$$$"
checkbox input "false"
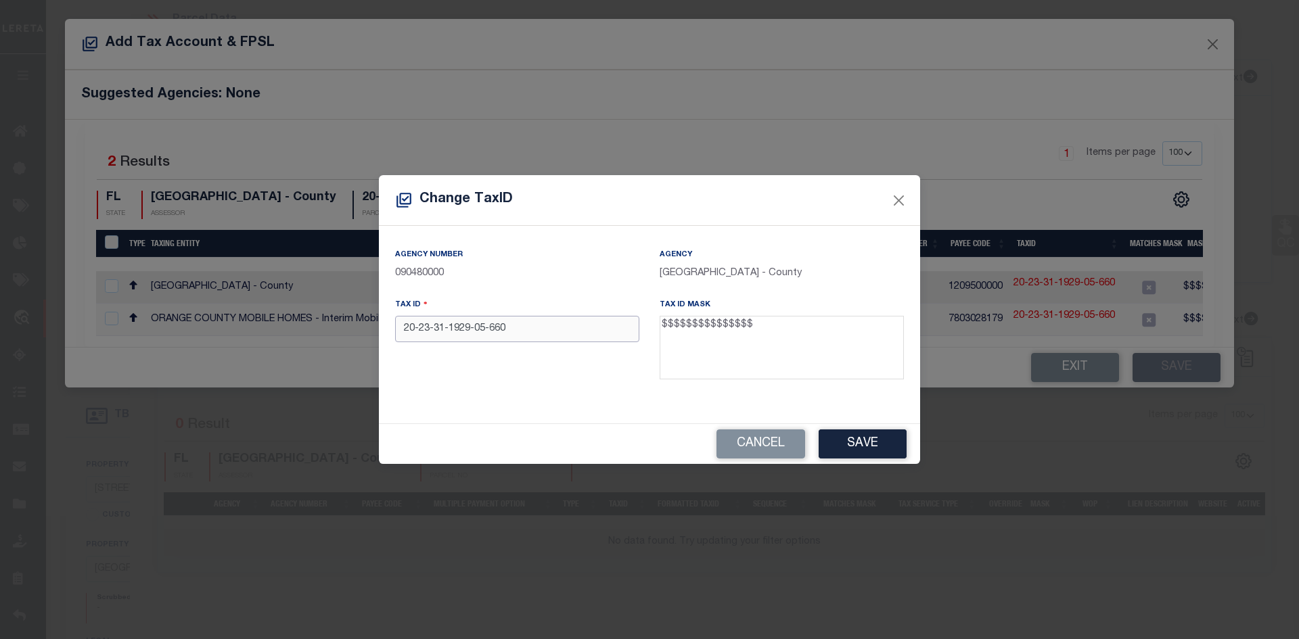
click at [491, 330] on input "20-23-31-1929-05-660" at bounding box center [517, 329] width 244 height 26
click at [474, 329] on input "20-23-31-1929-05660" at bounding box center [517, 329] width 244 height 26
click at [452, 329] on input "20-23-31-192905660" at bounding box center [517, 329] width 244 height 26
click at [436, 329] on input "[PHONE_NUMBER]" at bounding box center [517, 329] width 244 height 26
click at [418, 329] on input "20-2331192905660" at bounding box center [517, 329] width 244 height 26
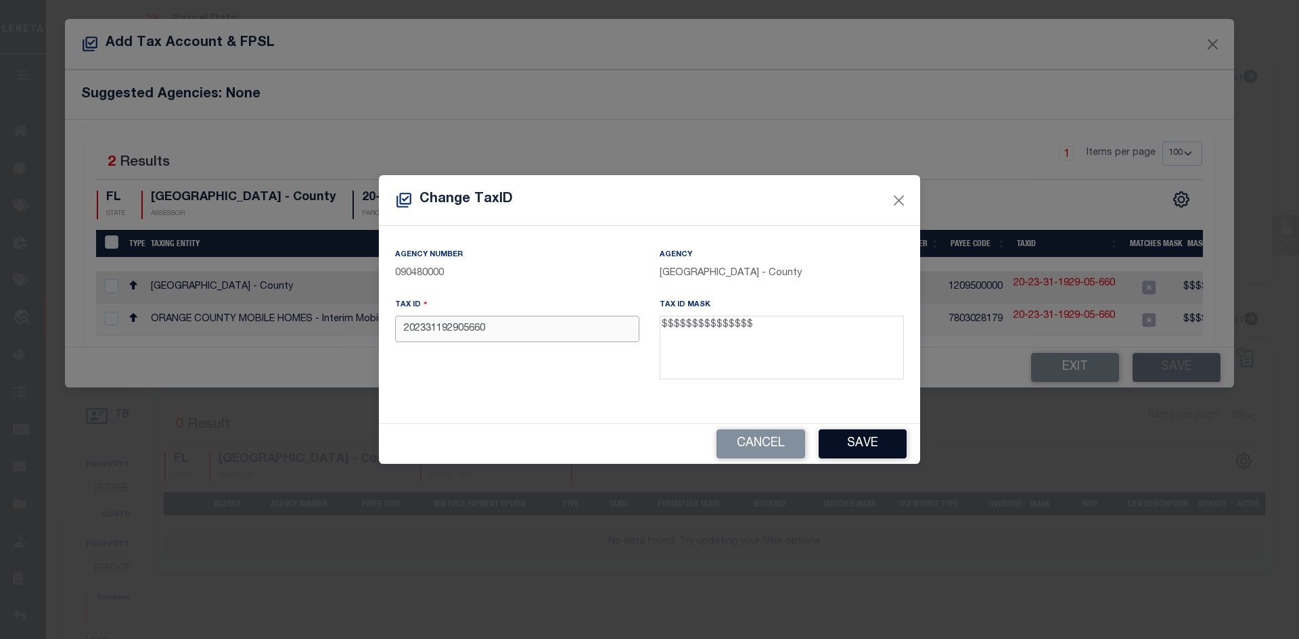
type input "202331192905660"
click at [868, 443] on button "Save" at bounding box center [862, 444] width 88 height 29
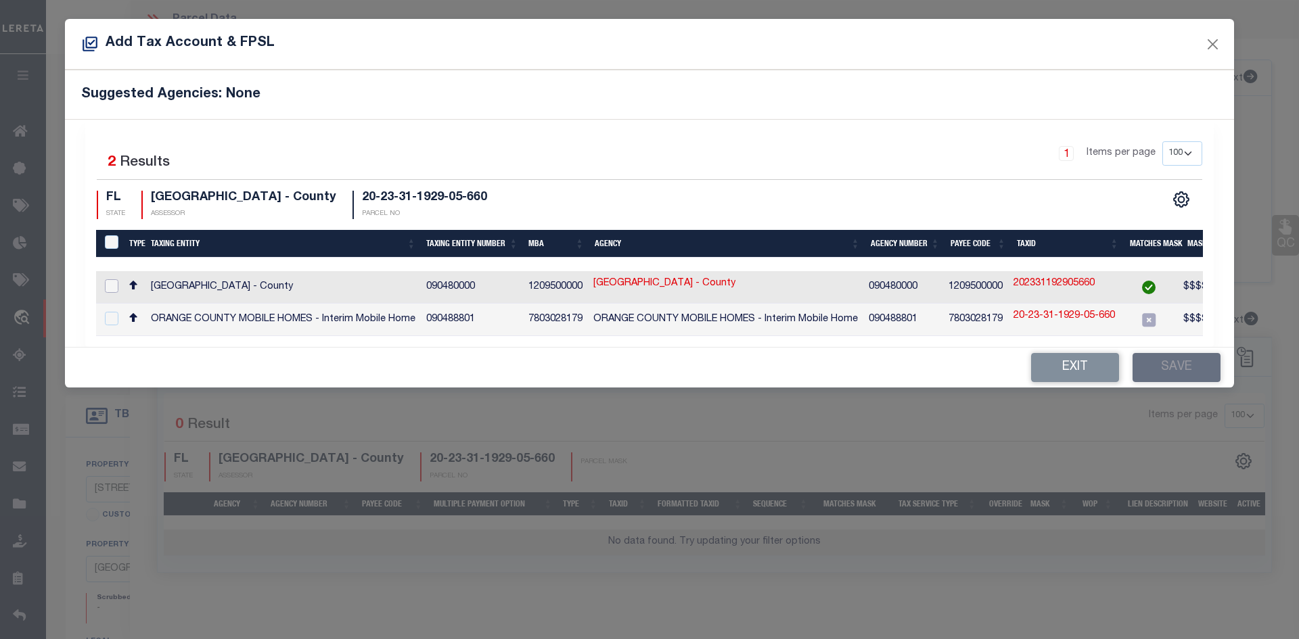
click at [111, 283] on input "checkbox" at bounding box center [112, 286] width 14 height 14
checkbox input "true"
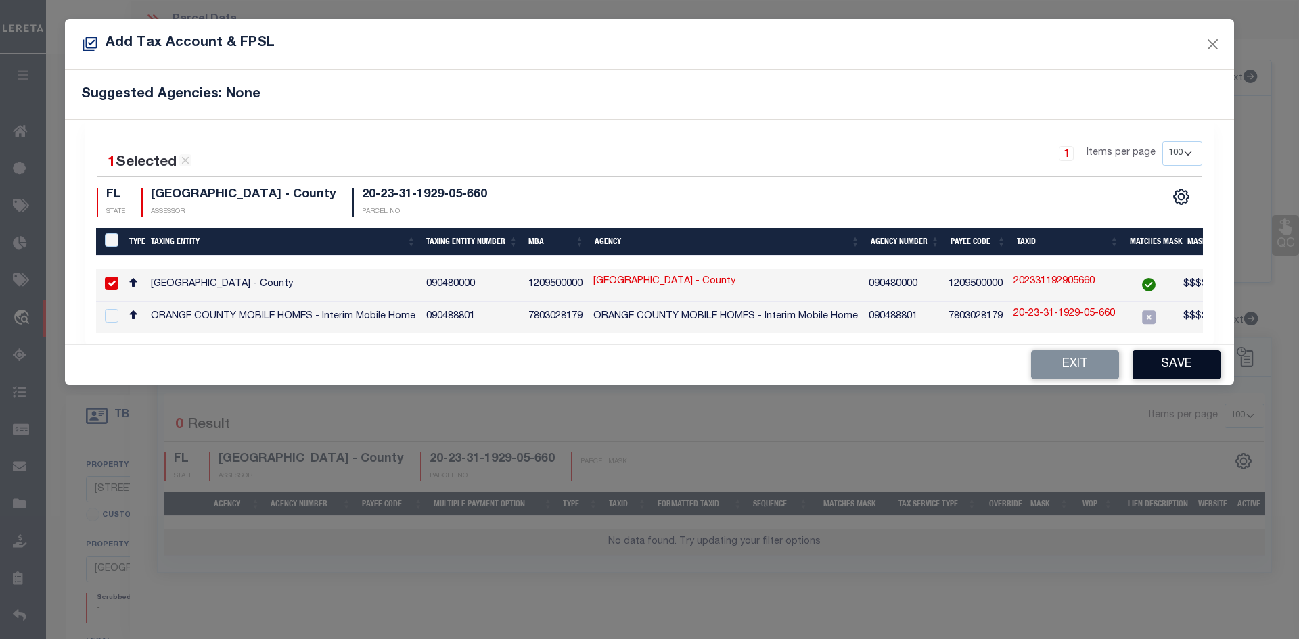
click at [1172, 365] on button "Save" at bounding box center [1176, 364] width 88 height 29
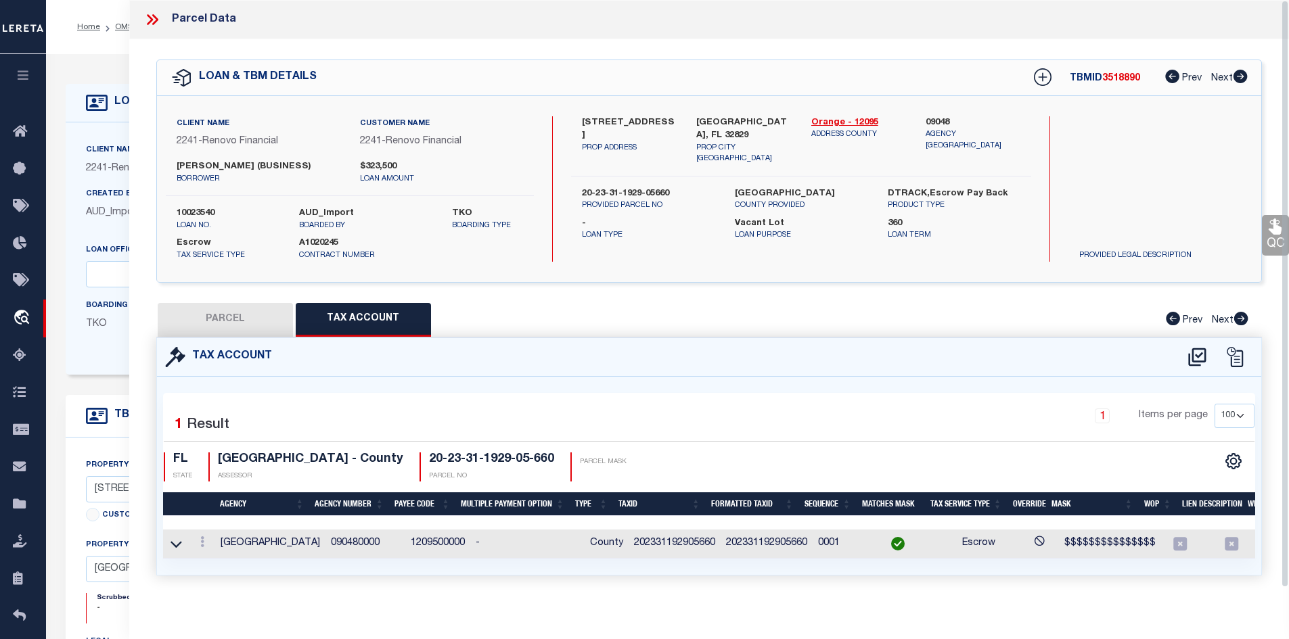
scroll to position [0, 50]
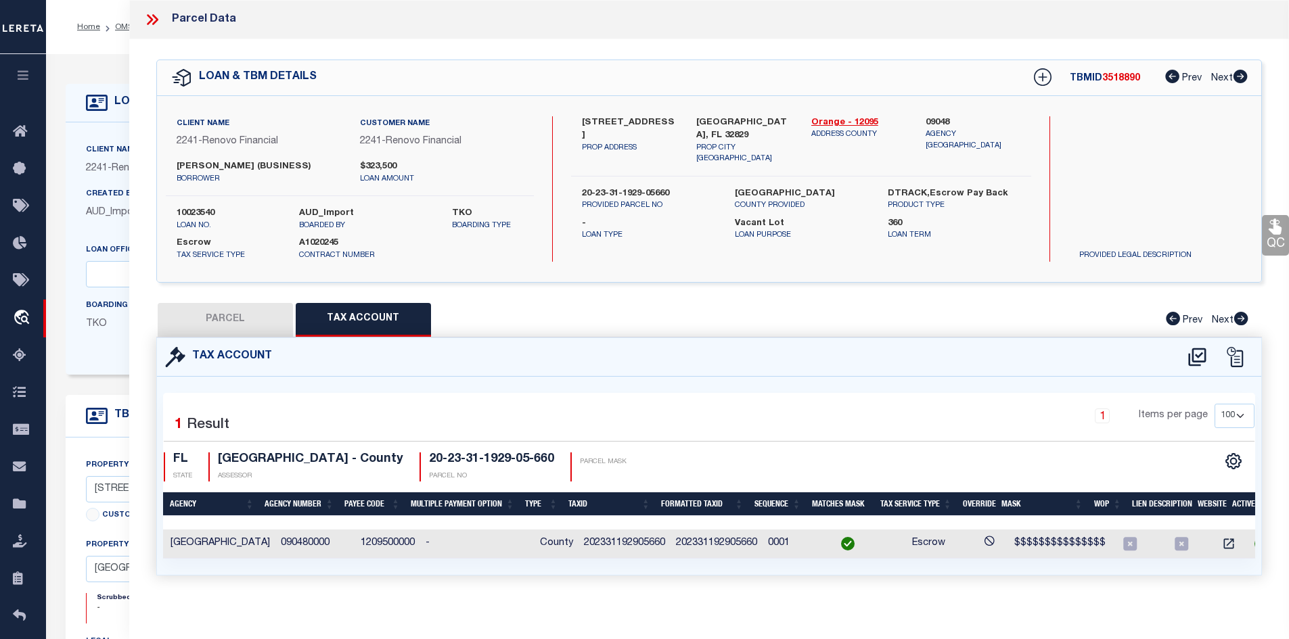
click at [220, 323] on button "PARCEL" at bounding box center [225, 320] width 135 height 34
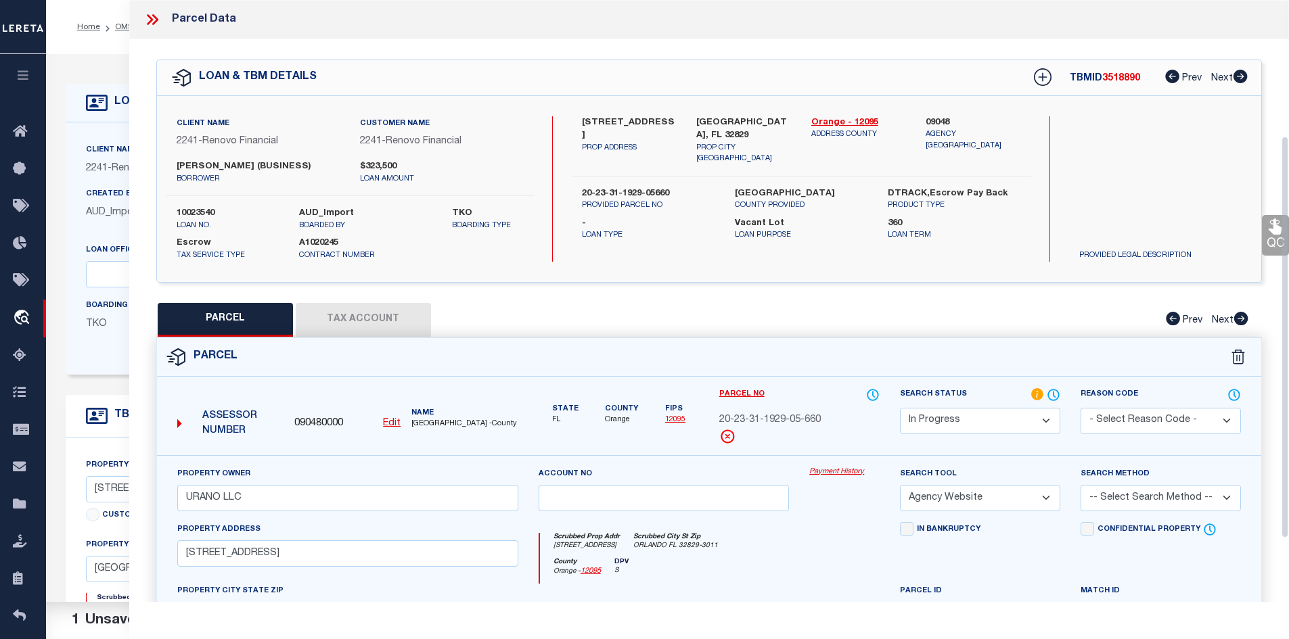
scroll to position [271, 0]
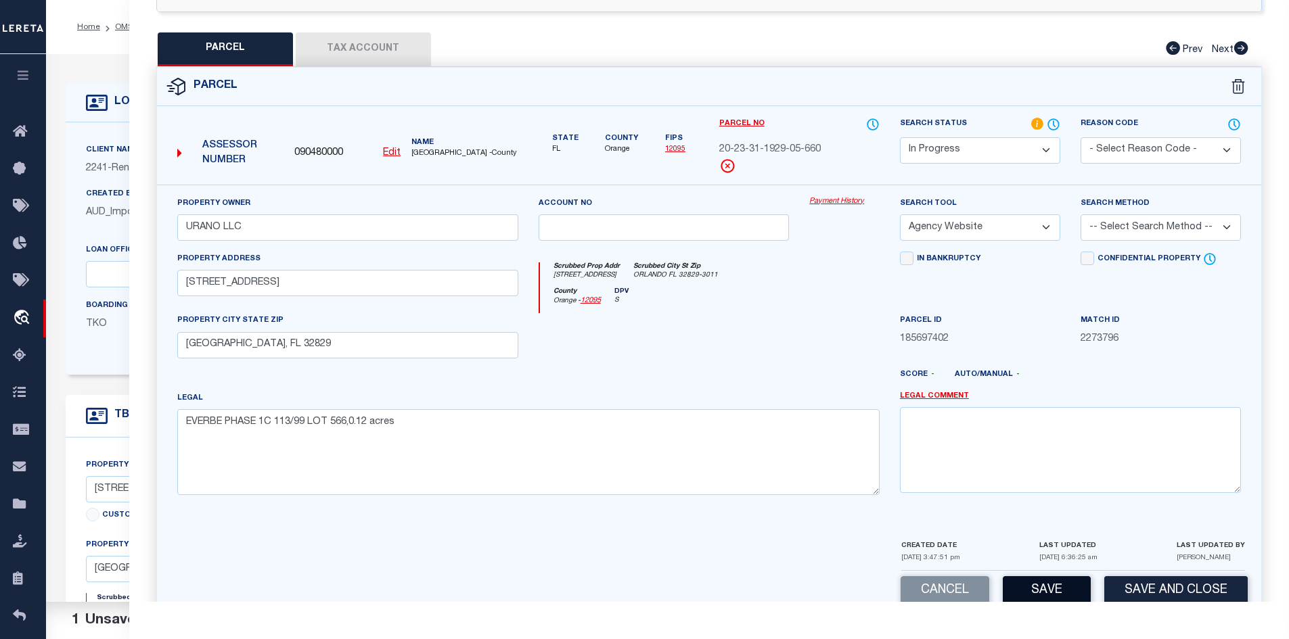
click at [1048, 588] on button "Save" at bounding box center [1046, 590] width 88 height 29
select select "AS"
select select
checkbox input "false"
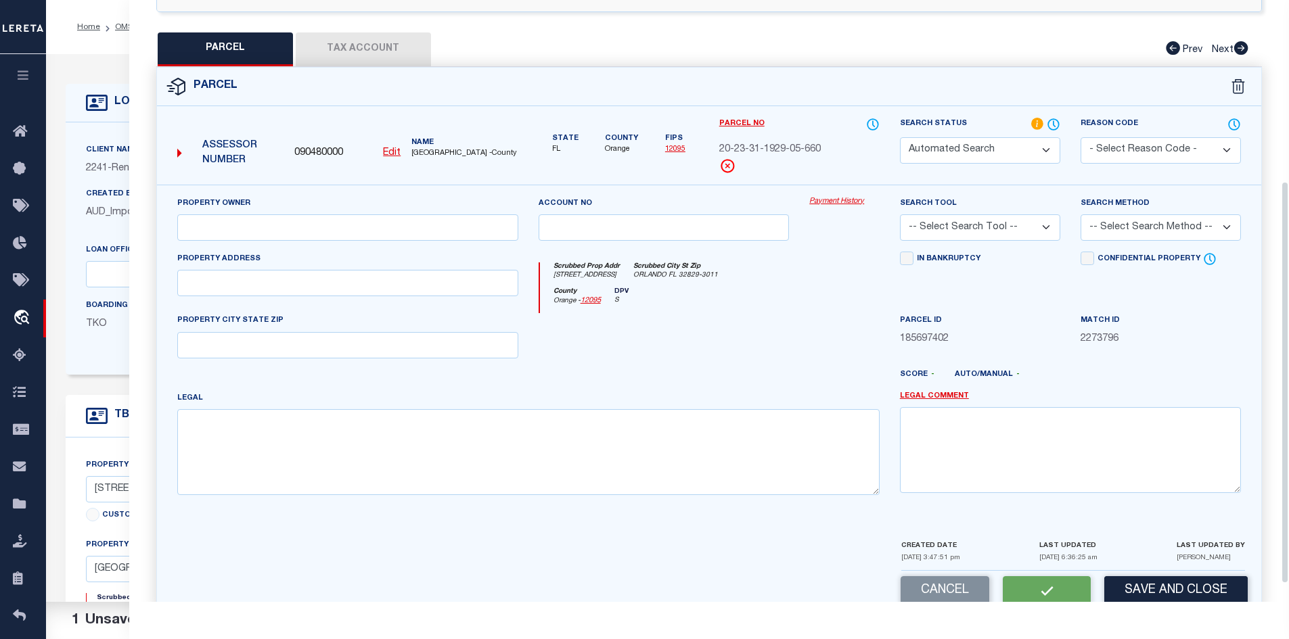
select select "IP"
type input "URANO LLC"
select select "AGW"
type input "[STREET_ADDRESS]"
type input "[GEOGRAPHIC_DATA], FL 32829"
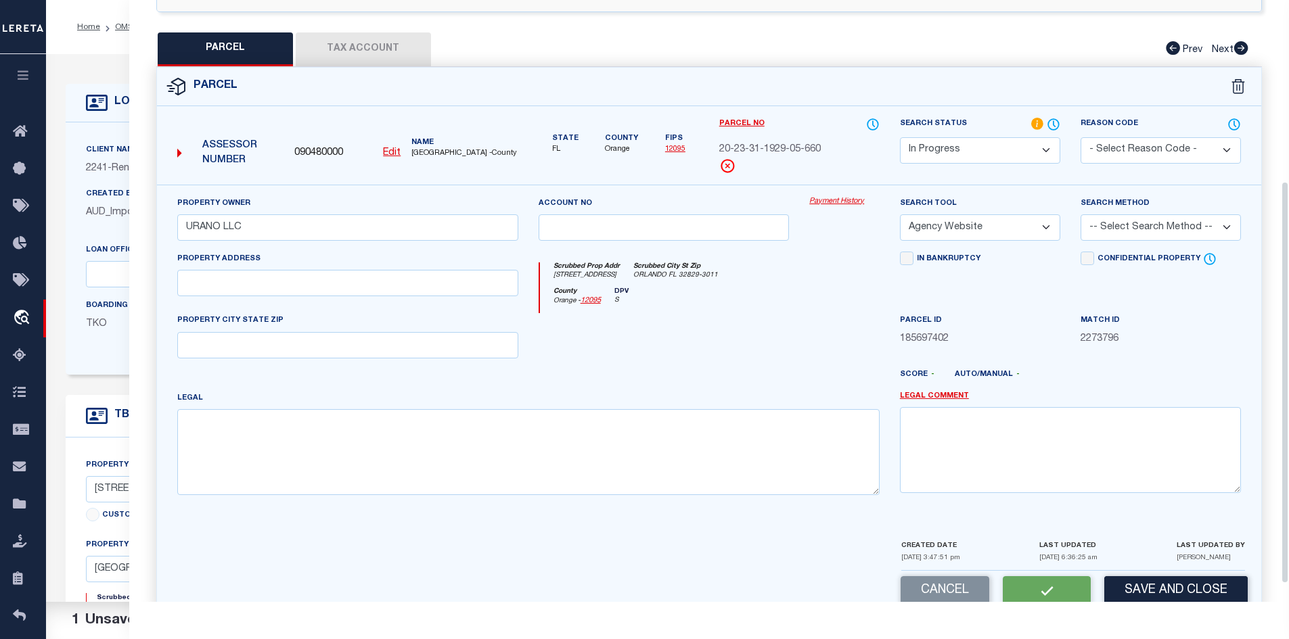
type textarea "EVERBE PHASE 1C 113/99 LOT 566,0.12 acres"
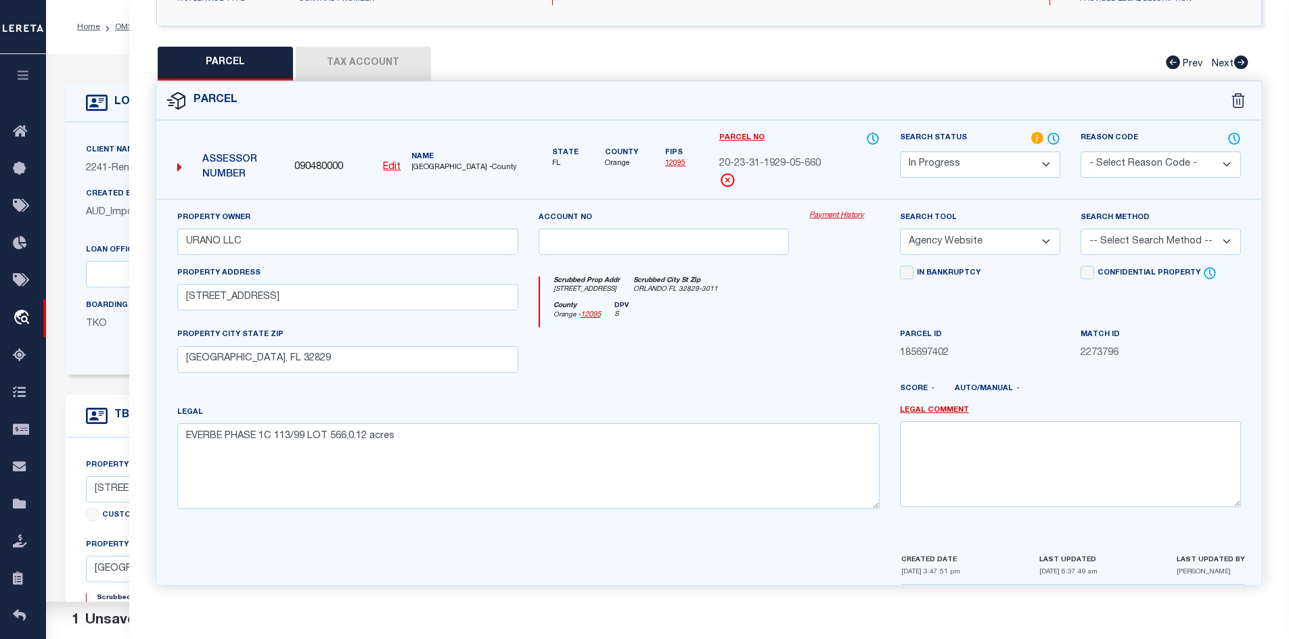
click at [1222, 237] on select "-- Select Search Method -- Property Address Legal Liability Info Provided" at bounding box center [1160, 242] width 160 height 26
select select "ADD"
click at [1080, 229] on select "-- Select Search Method -- Property Address Legal Liability Info Provided" at bounding box center [1160, 242] width 160 height 26
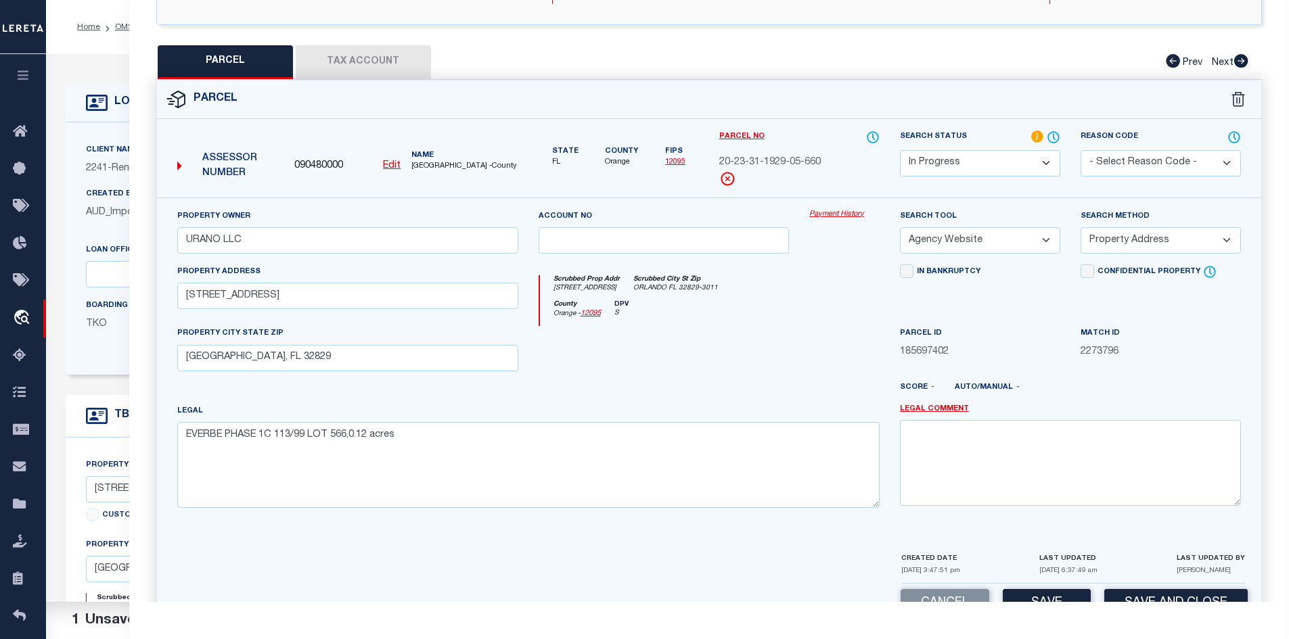
scroll to position [298, 0]
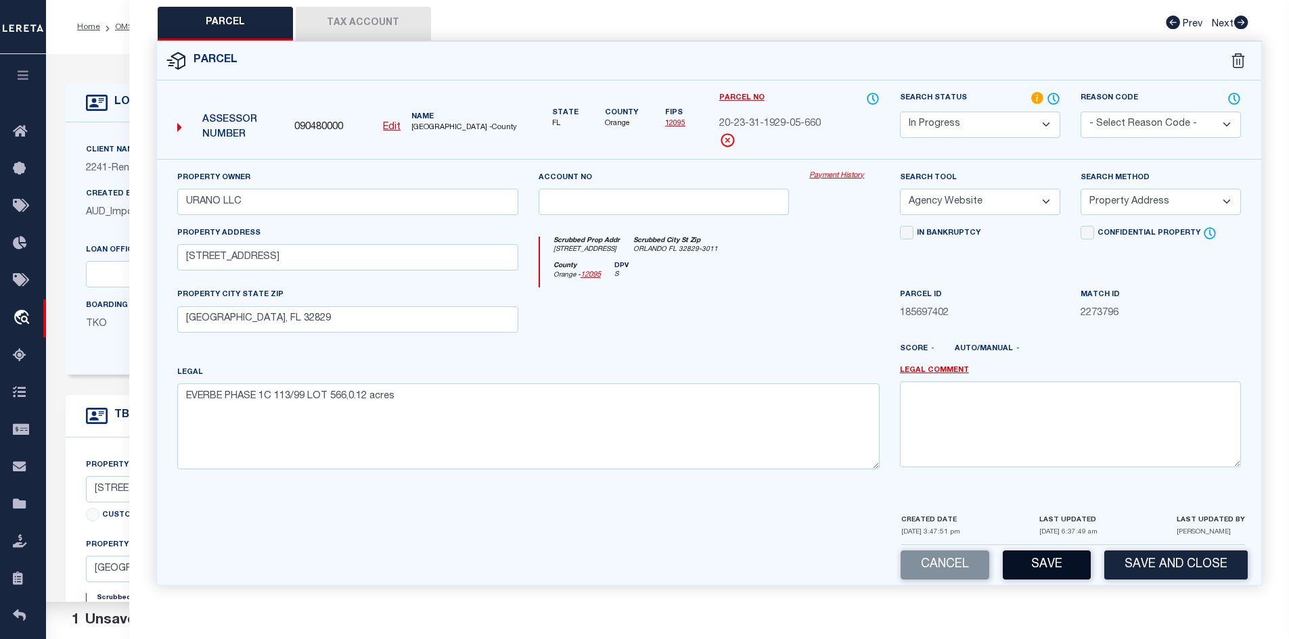
click at [1046, 570] on button "Save" at bounding box center [1046, 565] width 88 height 29
select select "AS"
select select
checkbox input "false"
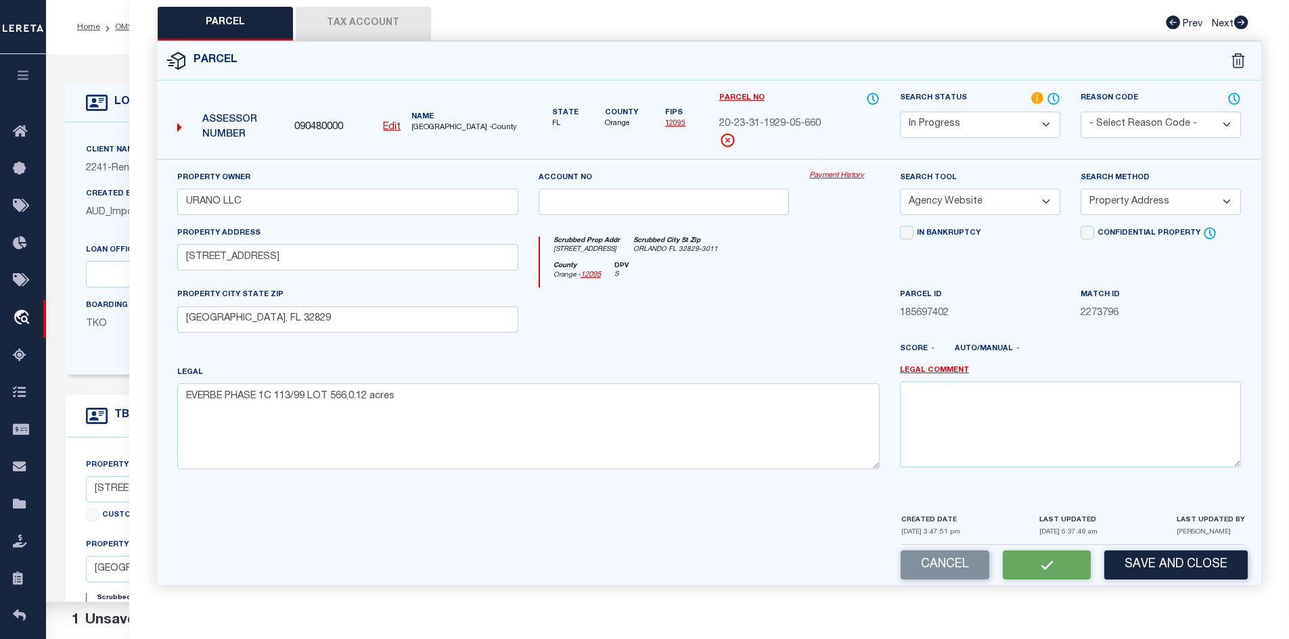
checkbox input "false"
select select "IP"
type input "URANO LLC"
select select "AGW"
select select "ADD"
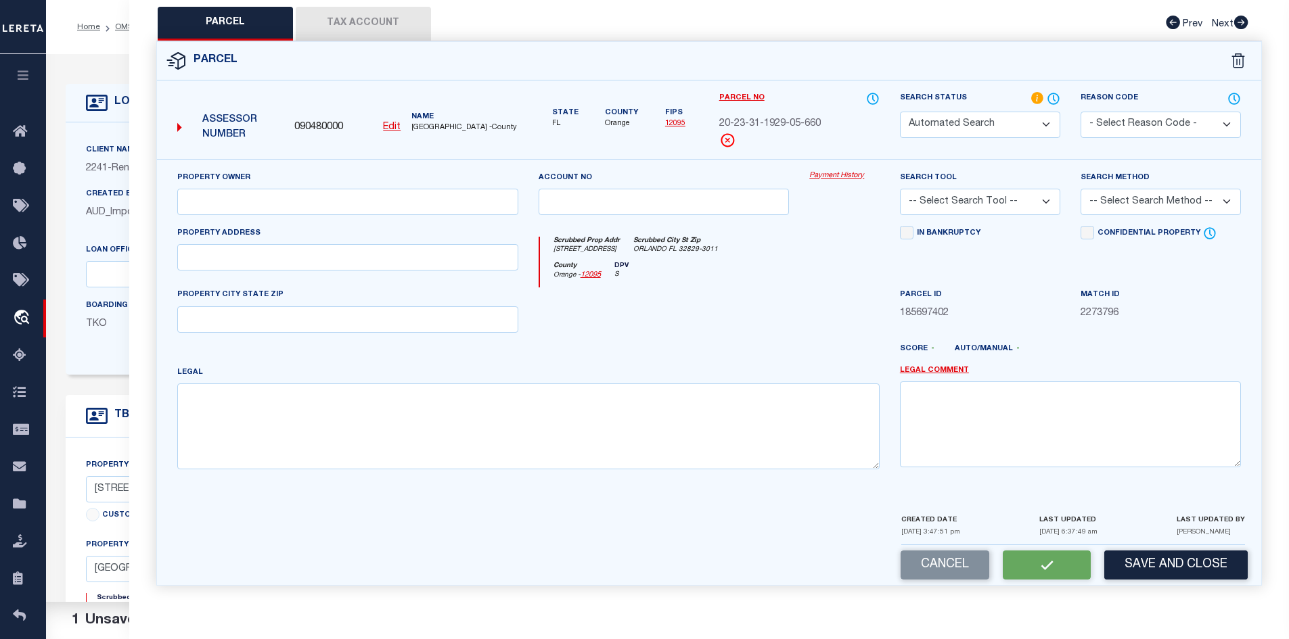
type input "[STREET_ADDRESS]"
type input "[GEOGRAPHIC_DATA], FL 32829"
type textarea "EVERBE PHASE 1C 113/99 LOT 566,0.12 acres"
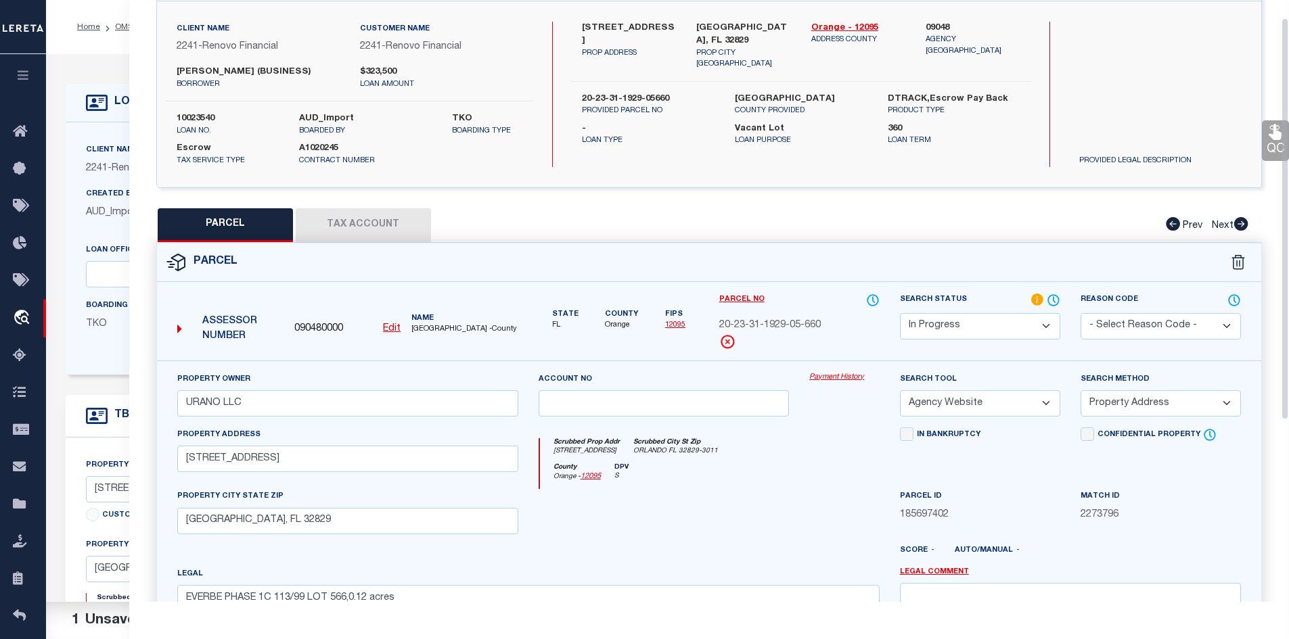
scroll to position [27, 0]
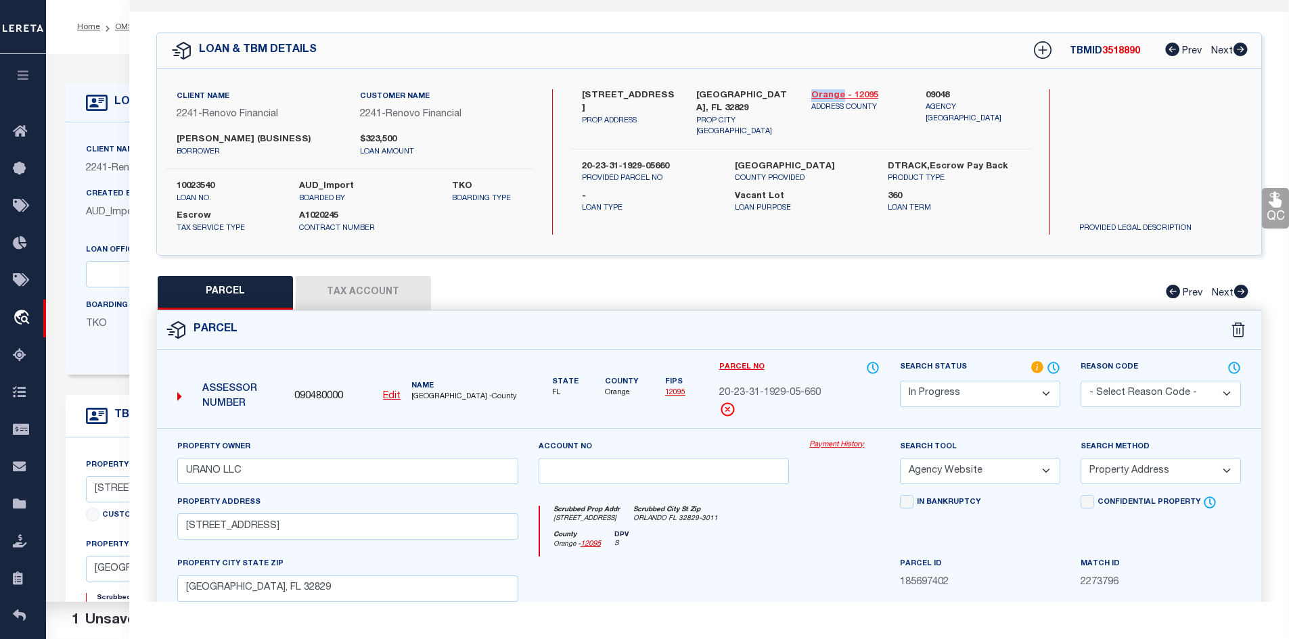
drag, startPoint x: 807, startPoint y: 91, endPoint x: 841, endPoint y: 93, distance: 34.5
click at [841, 93] on div "Orange - 12095 ADDRESS COUNTY" at bounding box center [858, 113] width 115 height 49
copy link "Orange"
click at [360, 288] on button "Tax Account" at bounding box center [363, 293] width 135 height 34
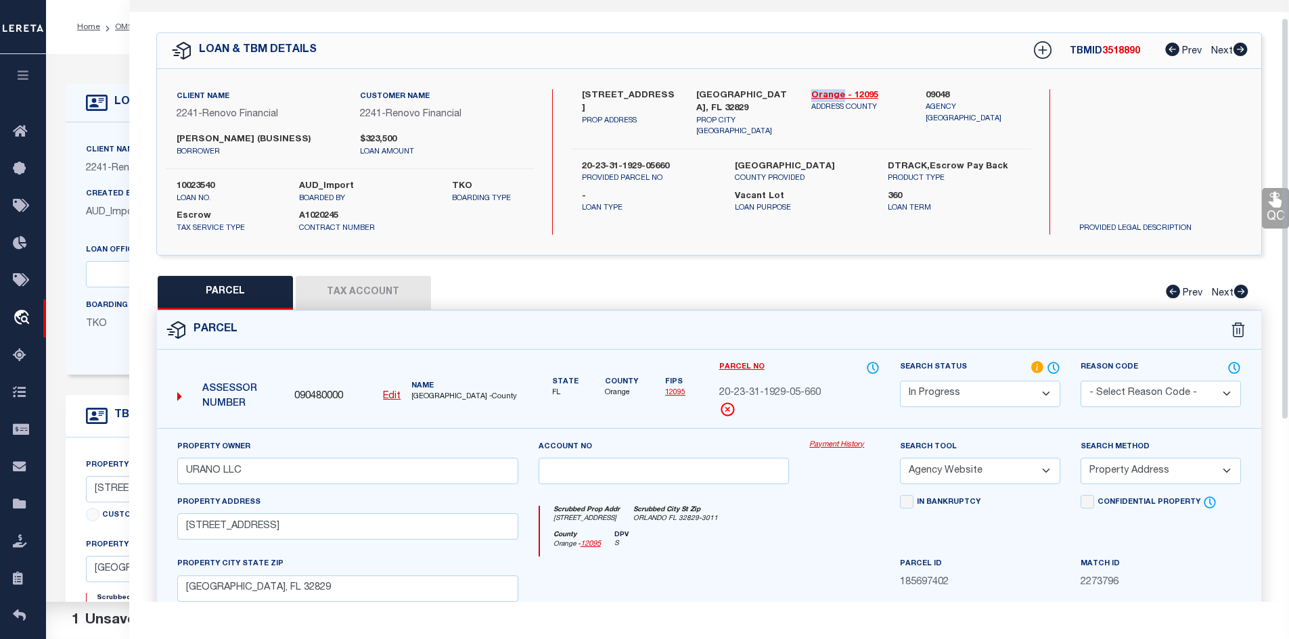
select select "100"
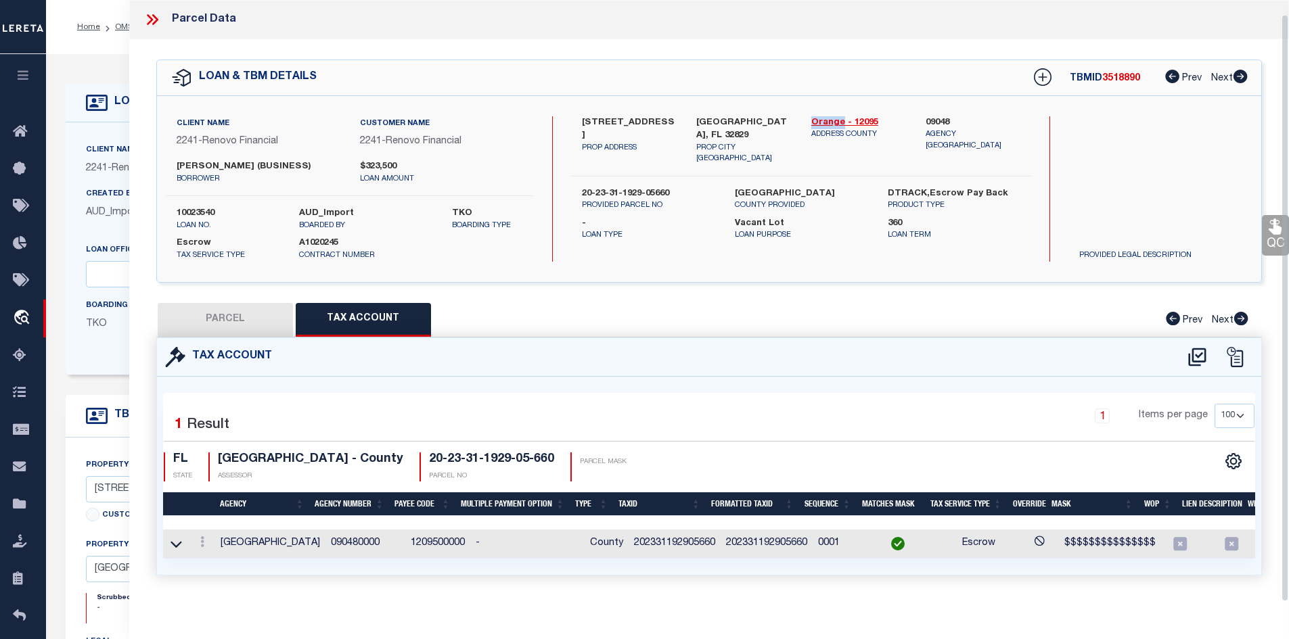
scroll to position [14, 0]
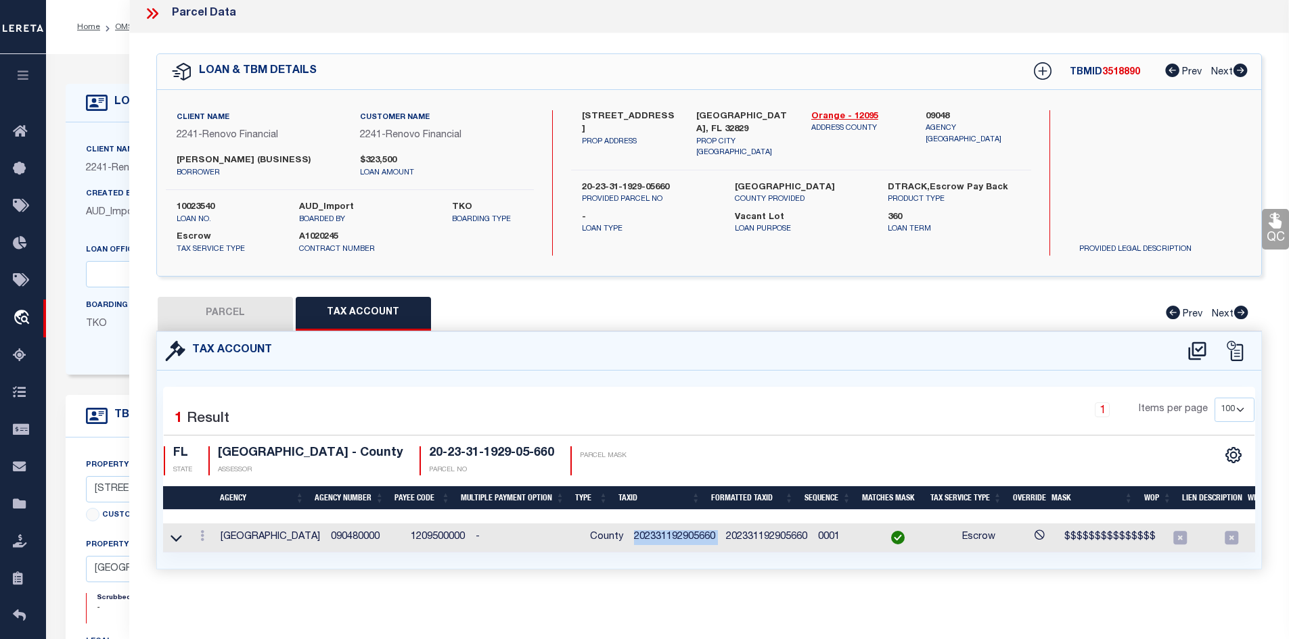
drag, startPoint x: 618, startPoint y: 529, endPoint x: 710, endPoint y: 528, distance: 92.0
click at [710, 528] on tr "ORANGE COUNTY 090480000 1209500000 - County 202331192905660 202331192905660 000…" at bounding box center [745, 538] width 1164 height 29
copy td "202331192905660"
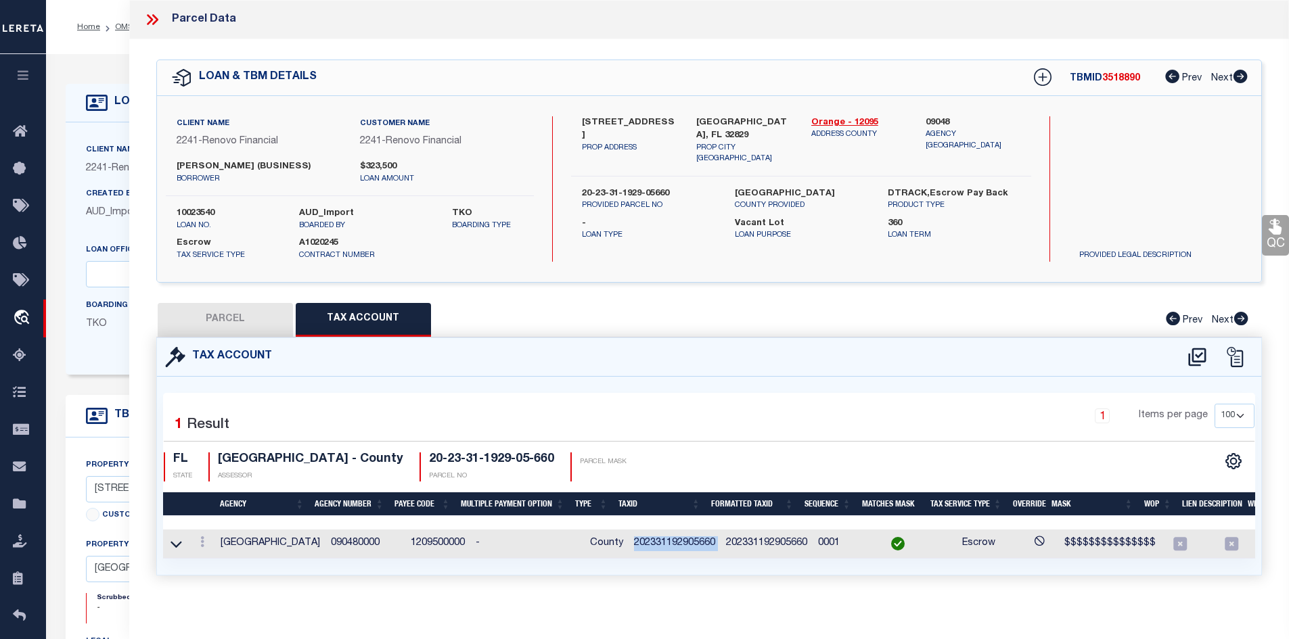
click at [248, 323] on button "PARCEL" at bounding box center [225, 320] width 135 height 34
select select "AS"
select select
checkbox input "false"
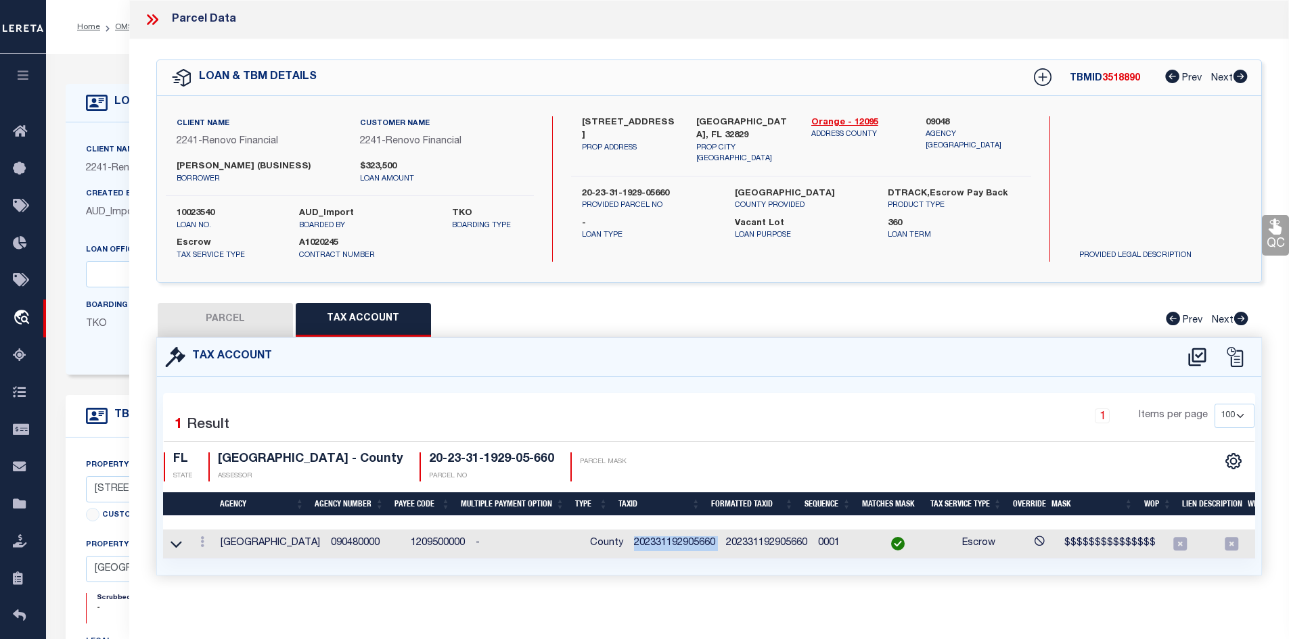
checkbox input "false"
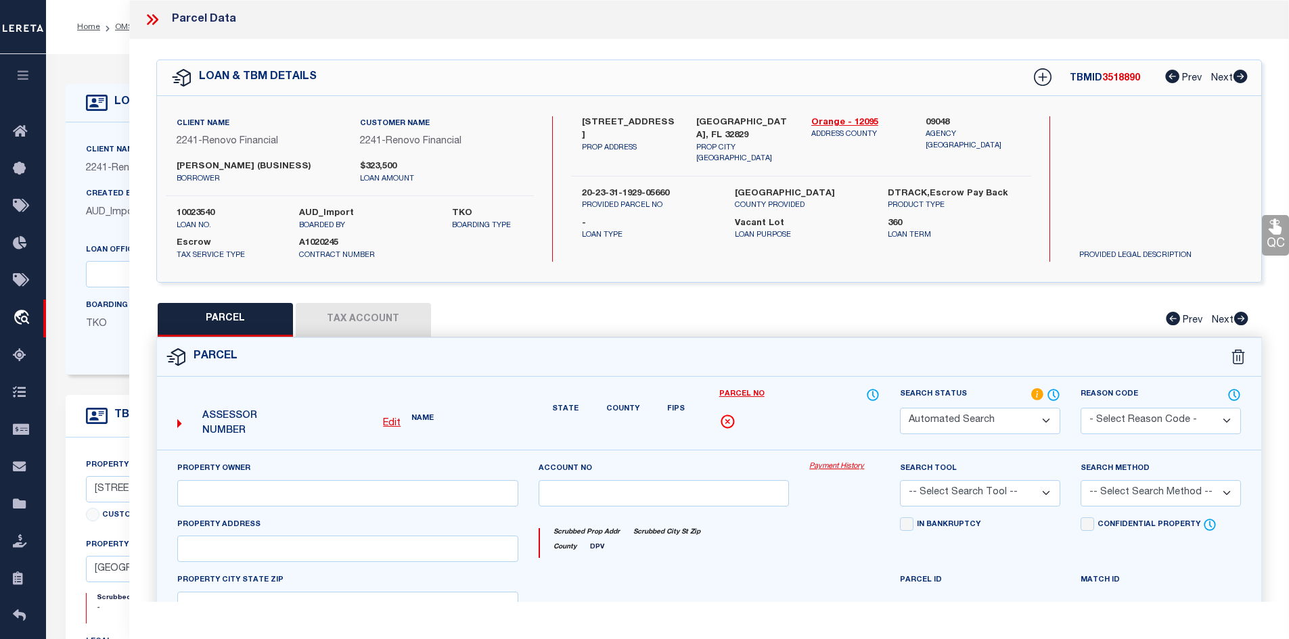
select select "IP"
type input "URANO LLC"
select select "AGW"
select select "ADD"
type input "[STREET_ADDRESS]"
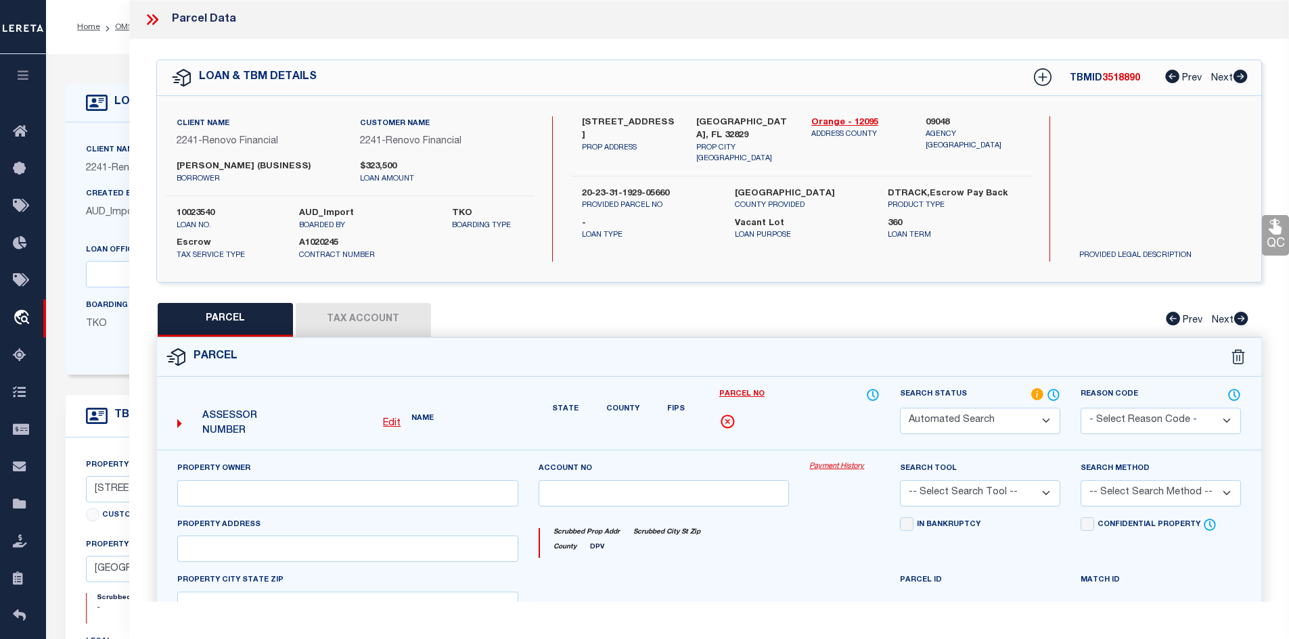
type input "[GEOGRAPHIC_DATA], FL 32829"
type textarea "EVERBE PHASE 1C 113/99 LOT 566,0.12 acres"
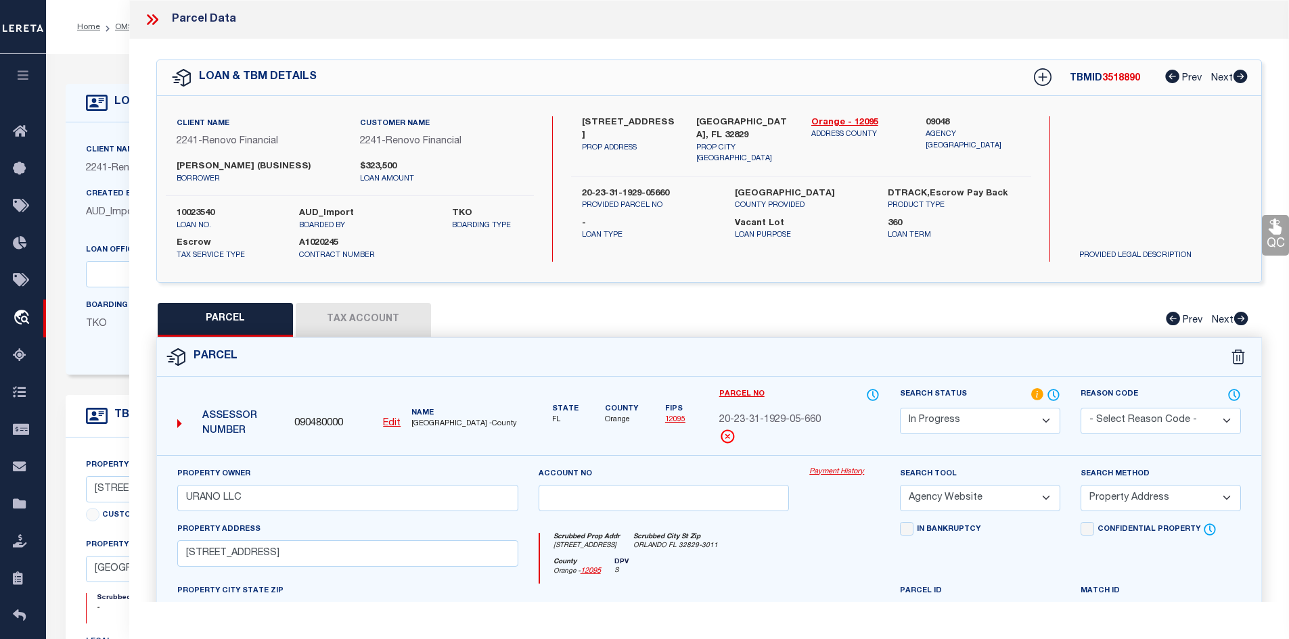
click at [156, 18] on icon at bounding box center [155, 19] width 6 height 11
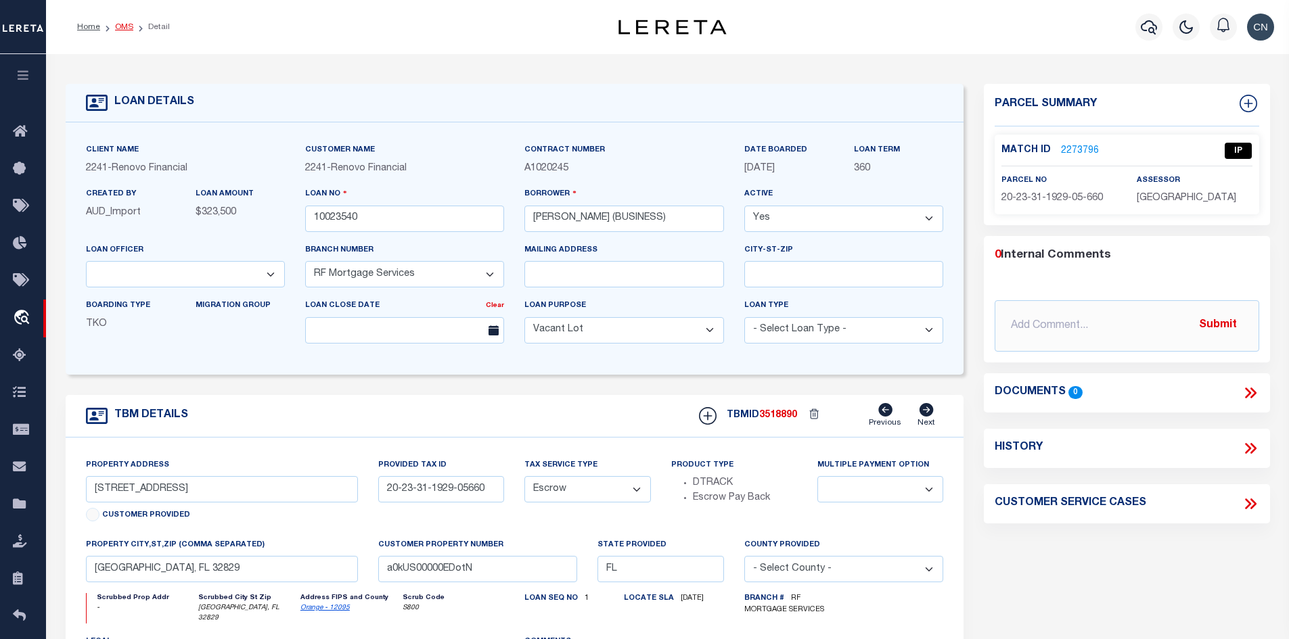
click at [119, 29] on link "OMS" at bounding box center [124, 27] width 18 height 8
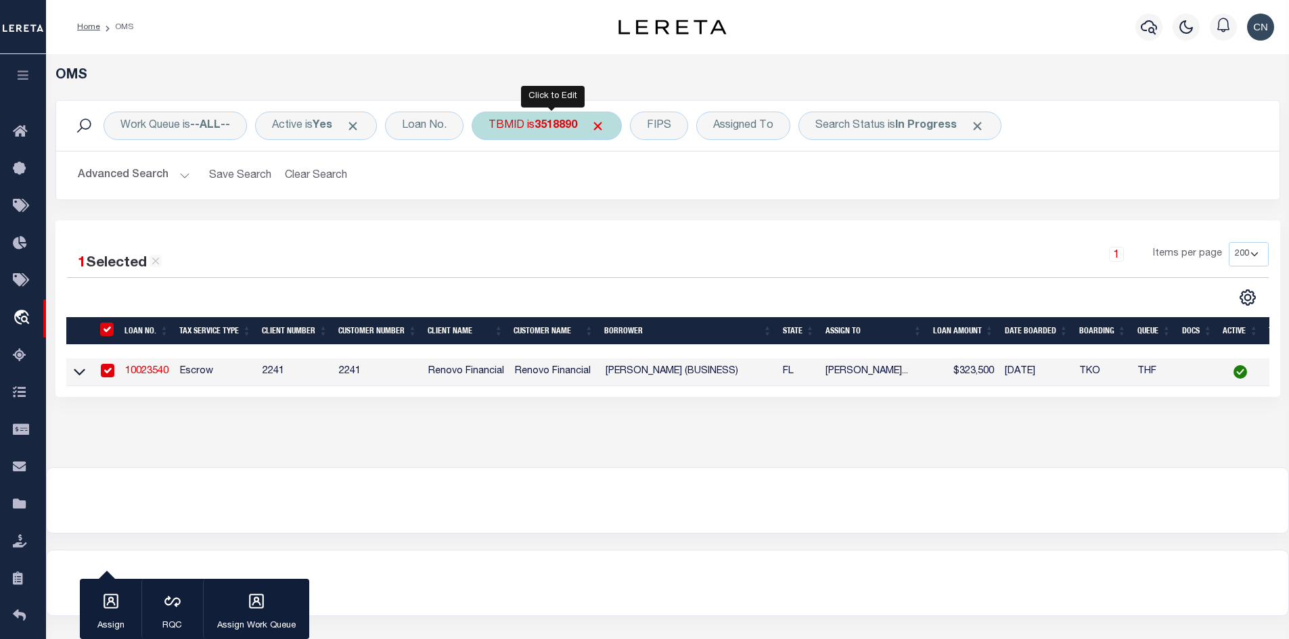
click at [538, 135] on div "TBMID is 3518890" at bounding box center [546, 126] width 150 height 28
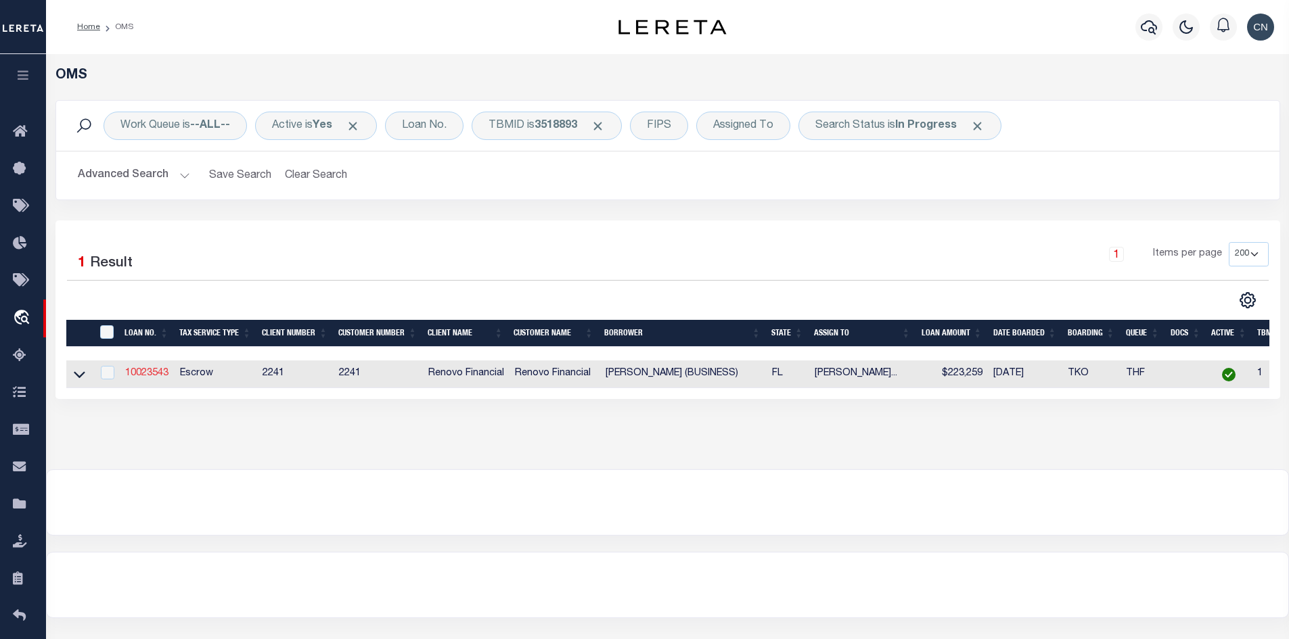
click at [142, 375] on link "10023543" at bounding box center [146, 373] width 43 height 9
type input "10023543"
type input "[PERSON_NAME] (BUSINESS)"
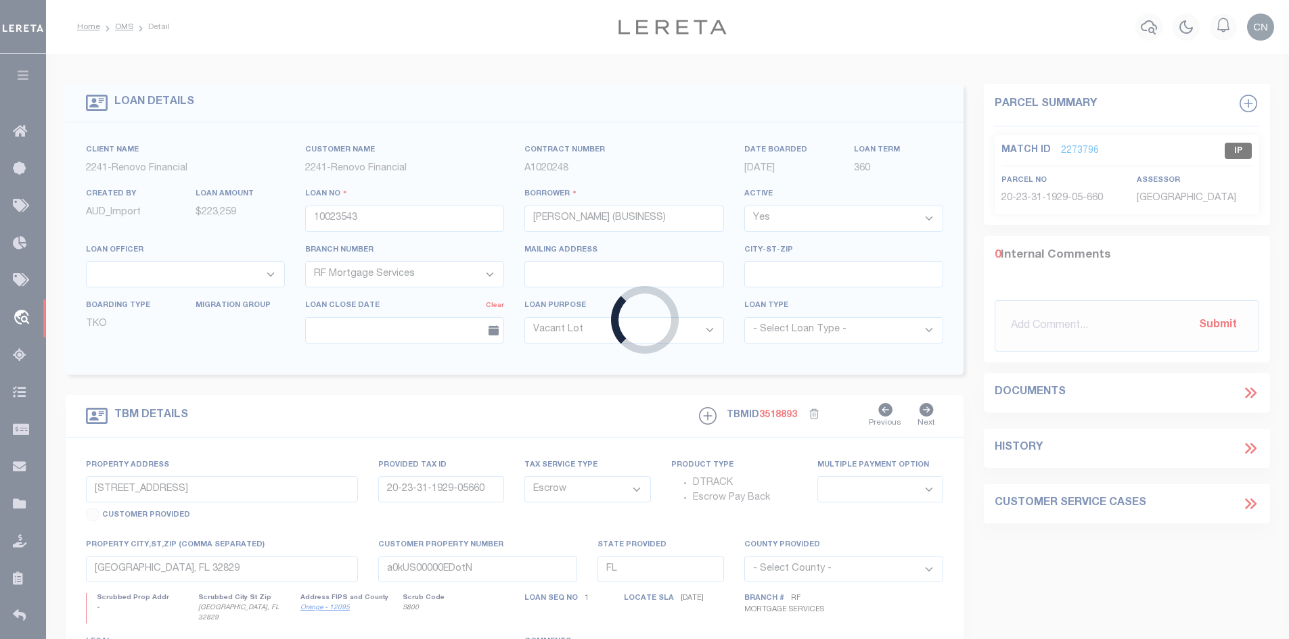
type input "[STREET_ADDRESS]"
type input "2829192"
select select
type input "[GEOGRAPHIC_DATA]"
type input "a0kUS00000EDp4f"
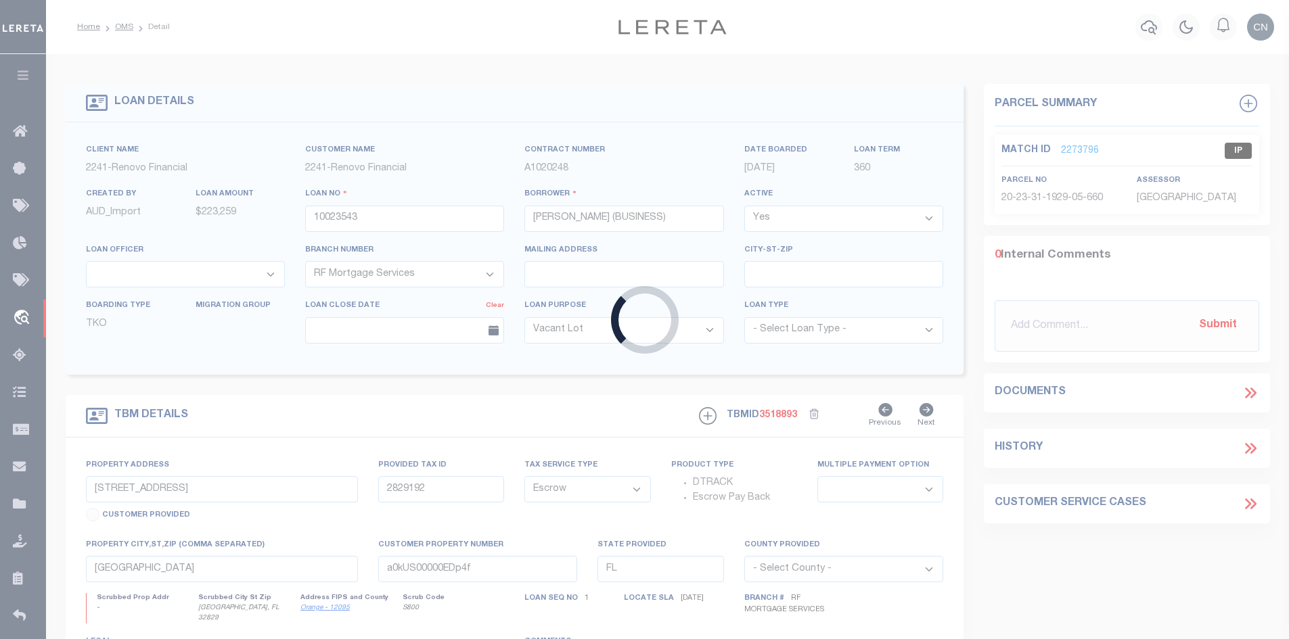
select select
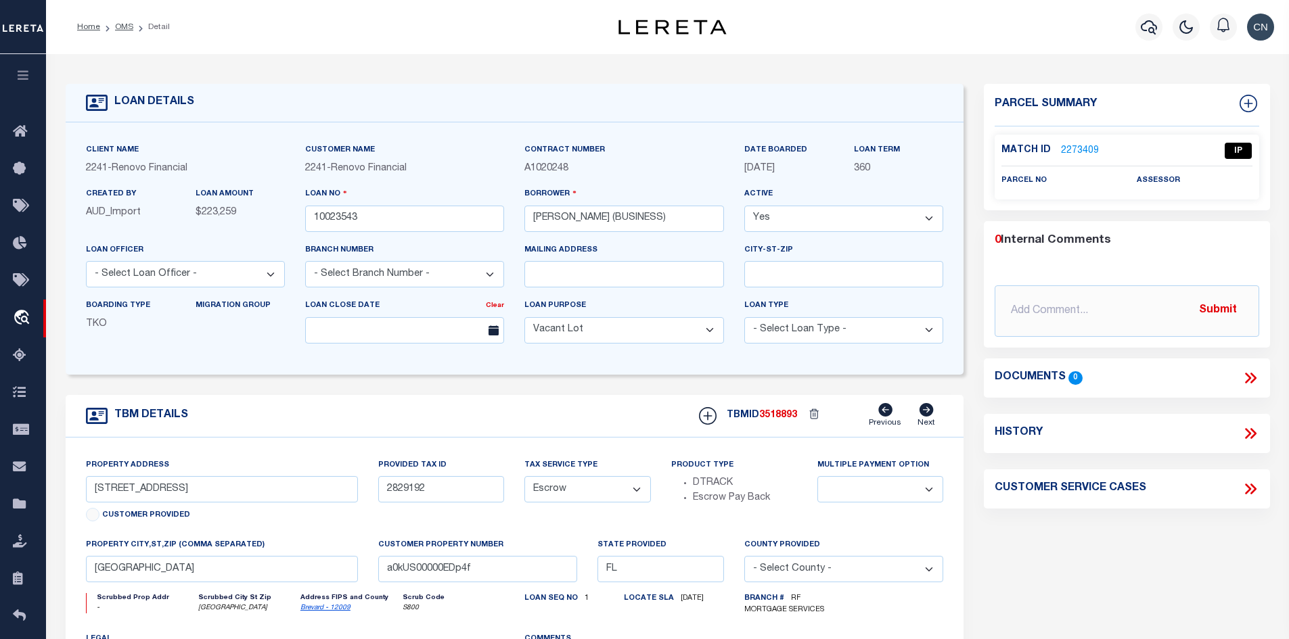
click at [1076, 147] on link "2273409" at bounding box center [1080, 151] width 38 height 14
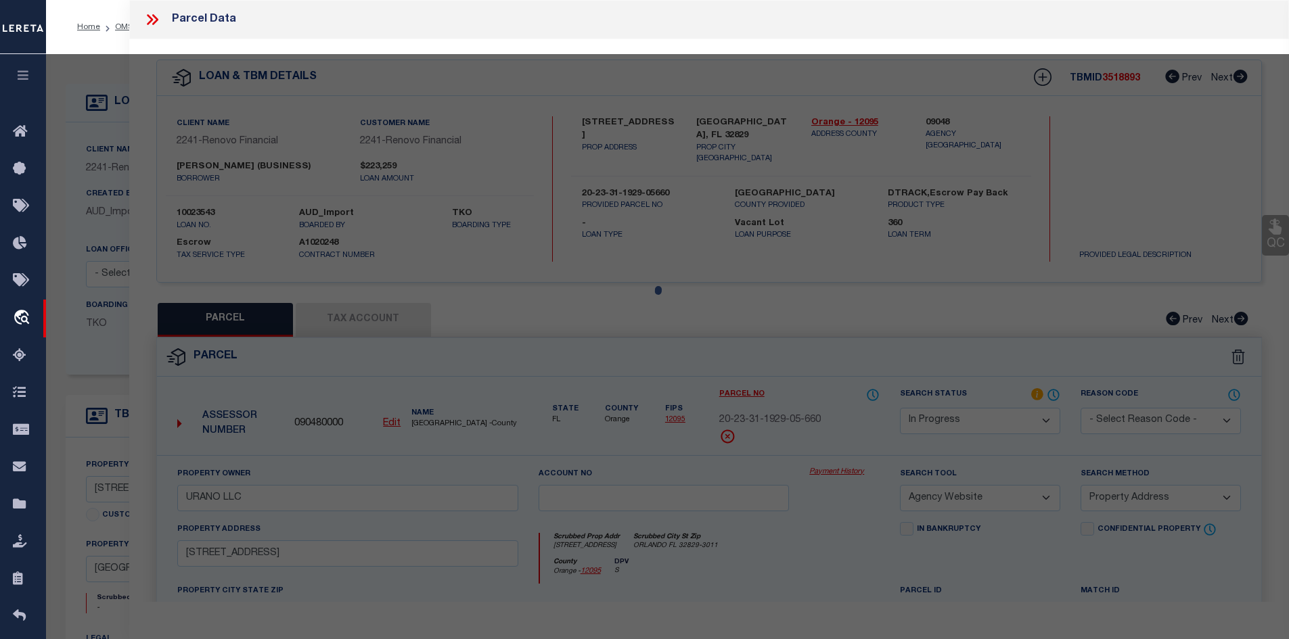
select select "AS"
select select
checkbox input "false"
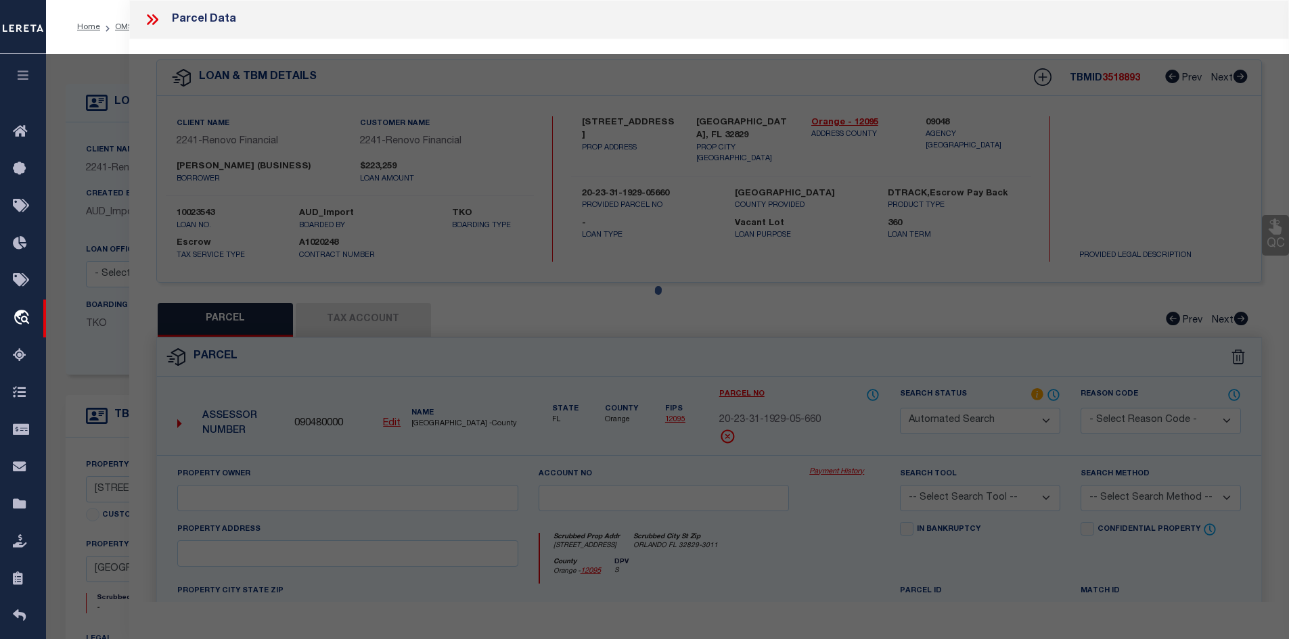
select select "IP"
checkbox input "false"
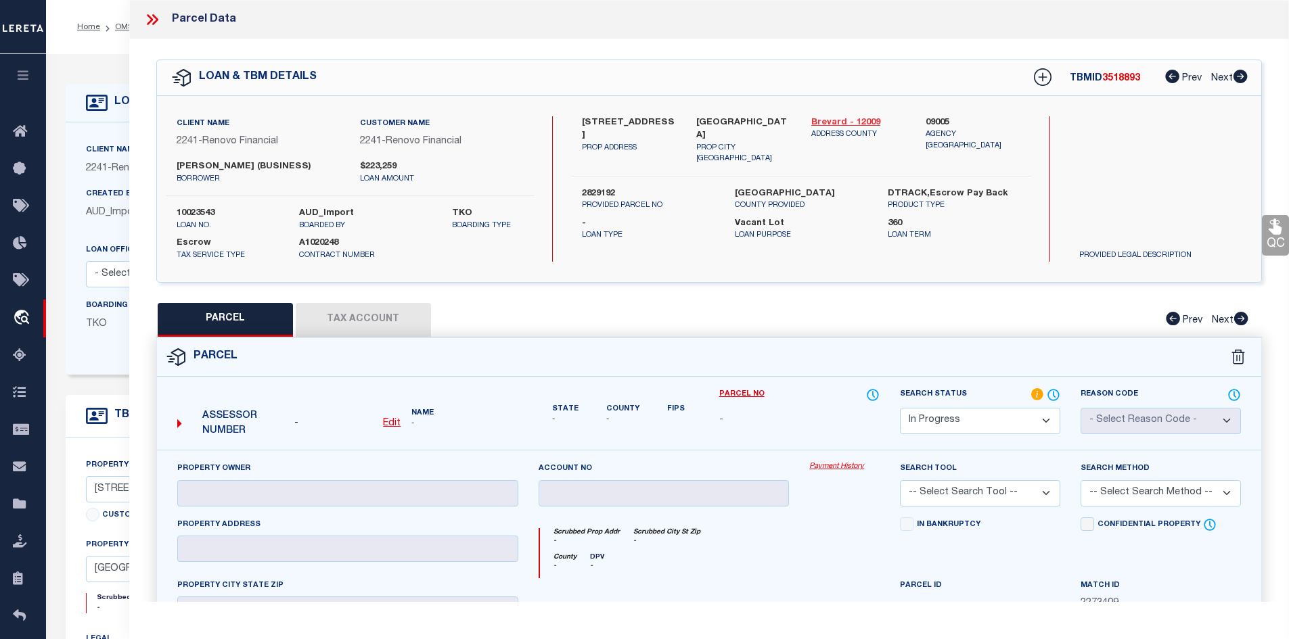
click at [847, 120] on link "Brevard - 12009" at bounding box center [858, 123] width 95 height 14
drag, startPoint x: 583, startPoint y: 120, endPoint x: 672, endPoint y: 118, distance: 89.3
click at [672, 118] on label "[STREET_ADDRESS]" at bounding box center [629, 129] width 95 height 26
copy label "[STREET_ADDRESS]"
click at [394, 420] on u "Edit" at bounding box center [392, 423] width 18 height 9
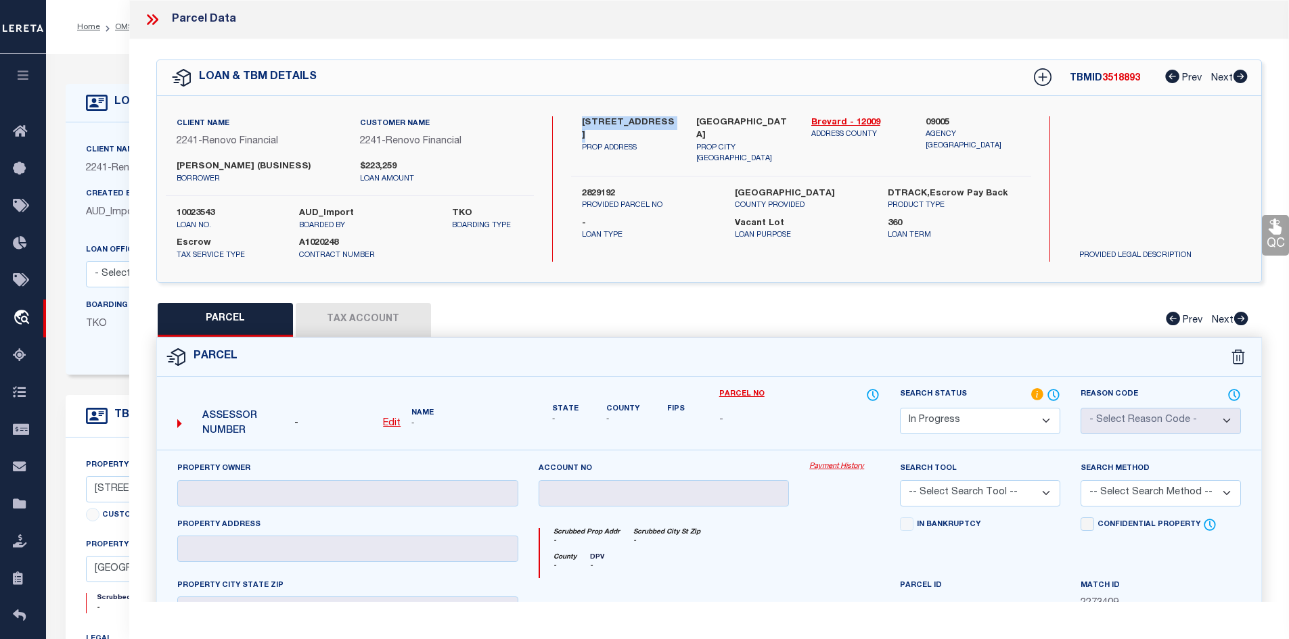
select select "IP"
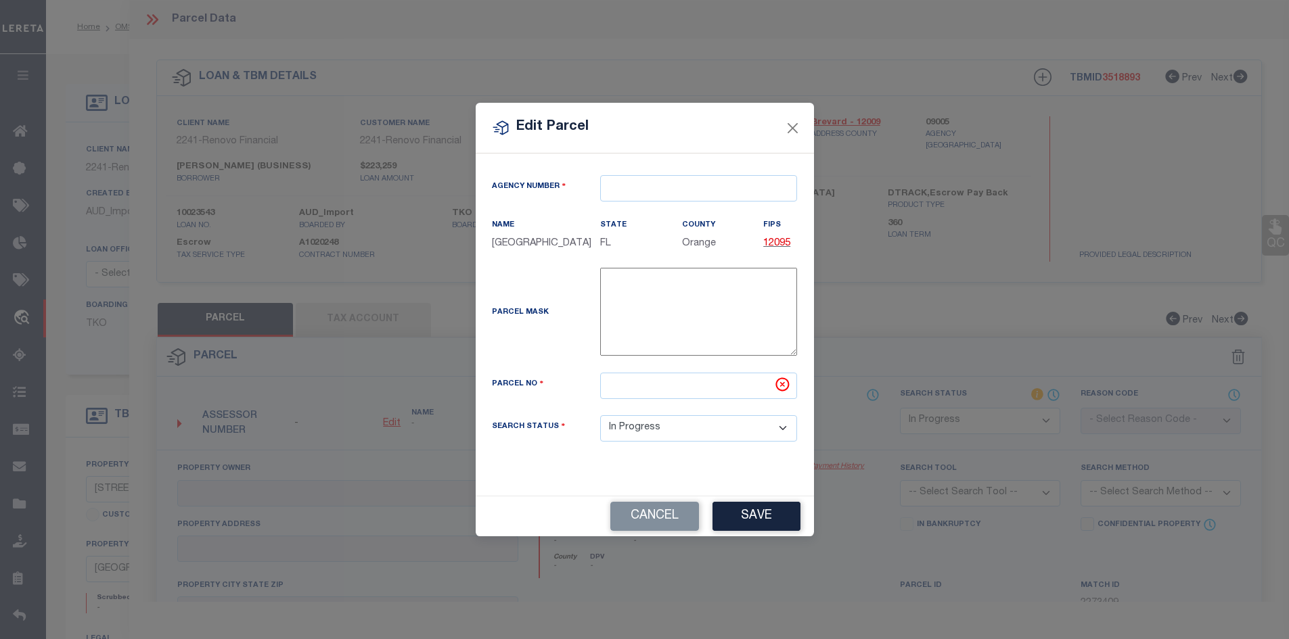
type textarea "-"
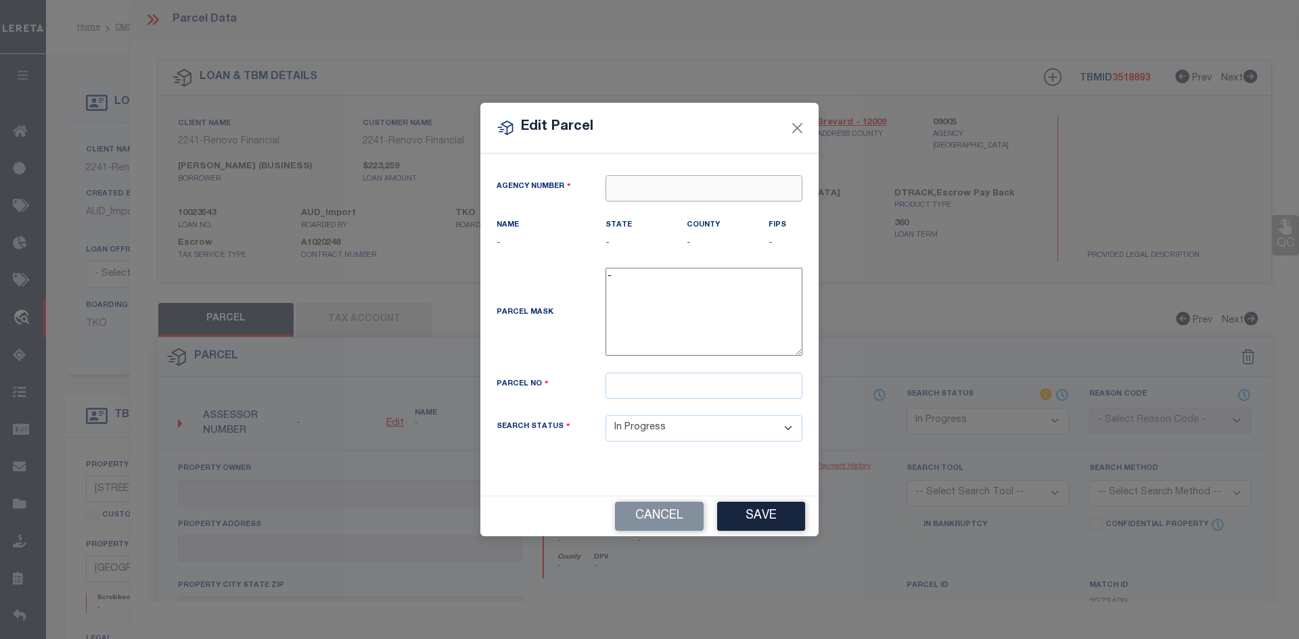
click at [636, 196] on input "text" at bounding box center [703, 188] width 197 height 26
click at [695, 214] on div "090050000 : [GEOGRAPHIC_DATA]" at bounding box center [703, 222] width 195 height 39
type input "090050000"
click at [632, 395] on input "text" at bounding box center [703, 386] width 197 height 26
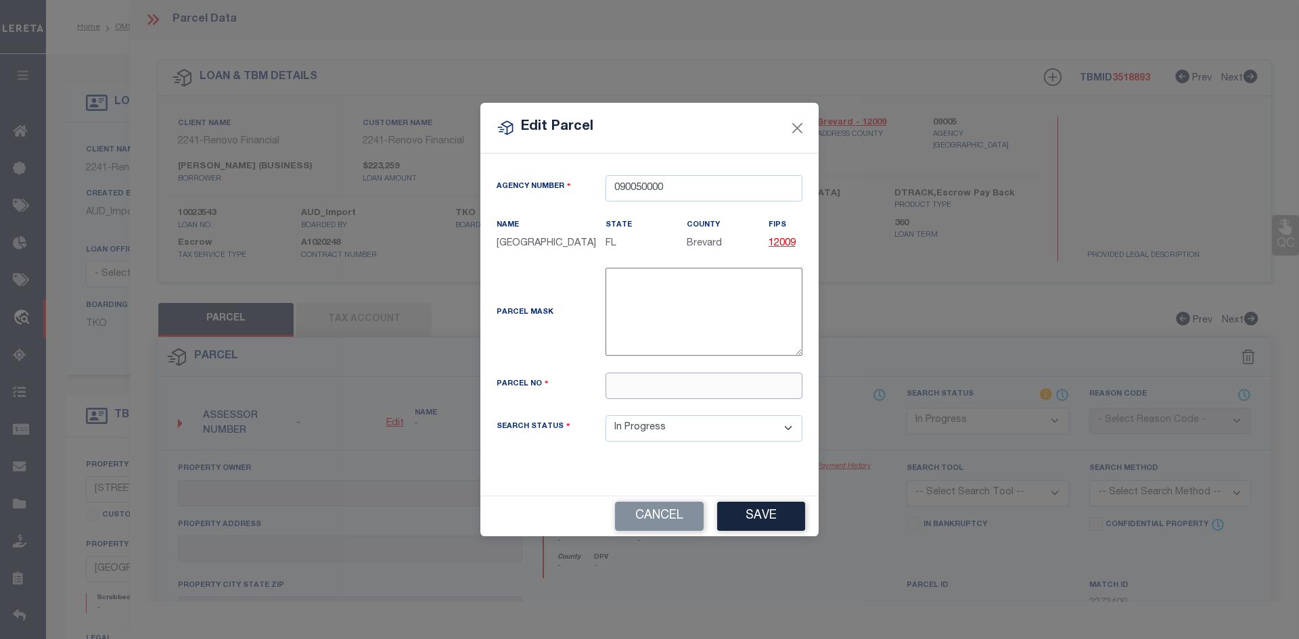
paste input "2829192"
type input "2829192"
click at [780, 523] on button "Save" at bounding box center [761, 516] width 88 height 29
select select "IP"
checkbox input "false"
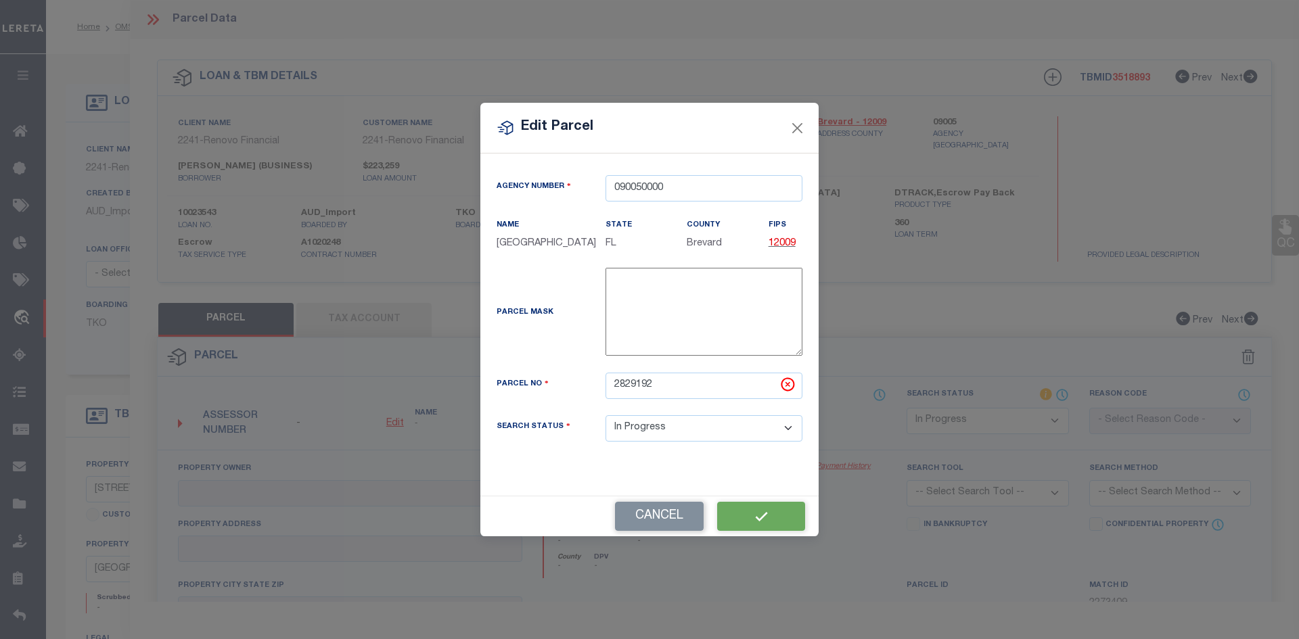
checkbox input "false"
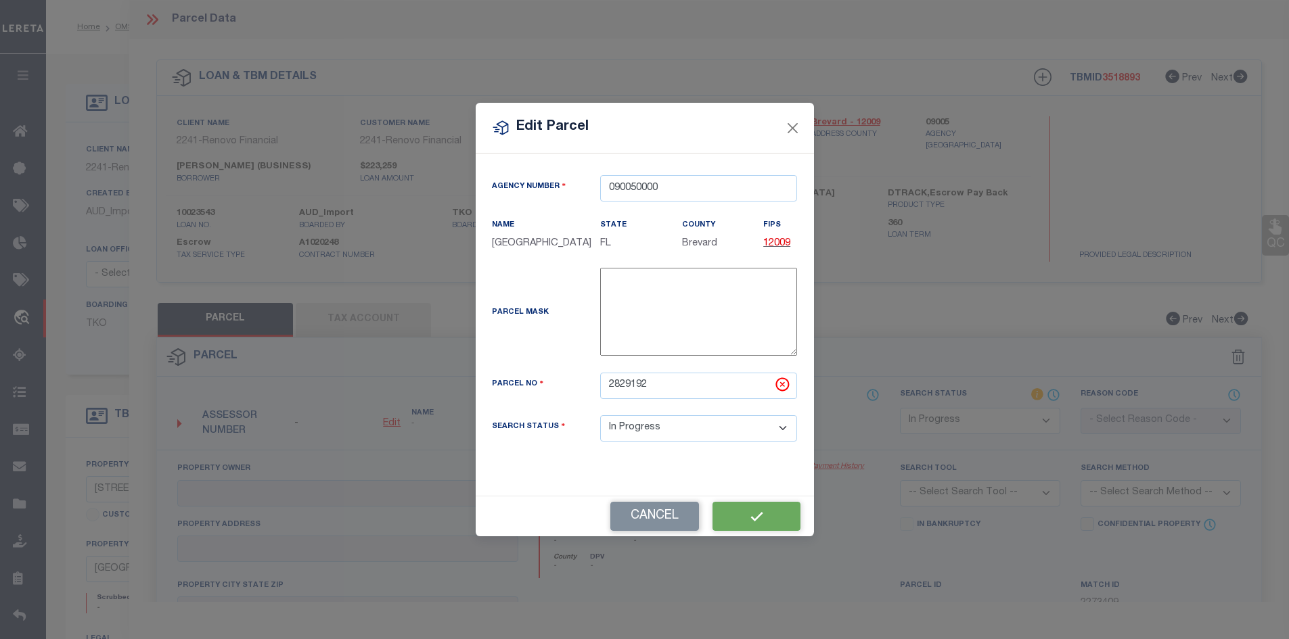
checkbox input "false"
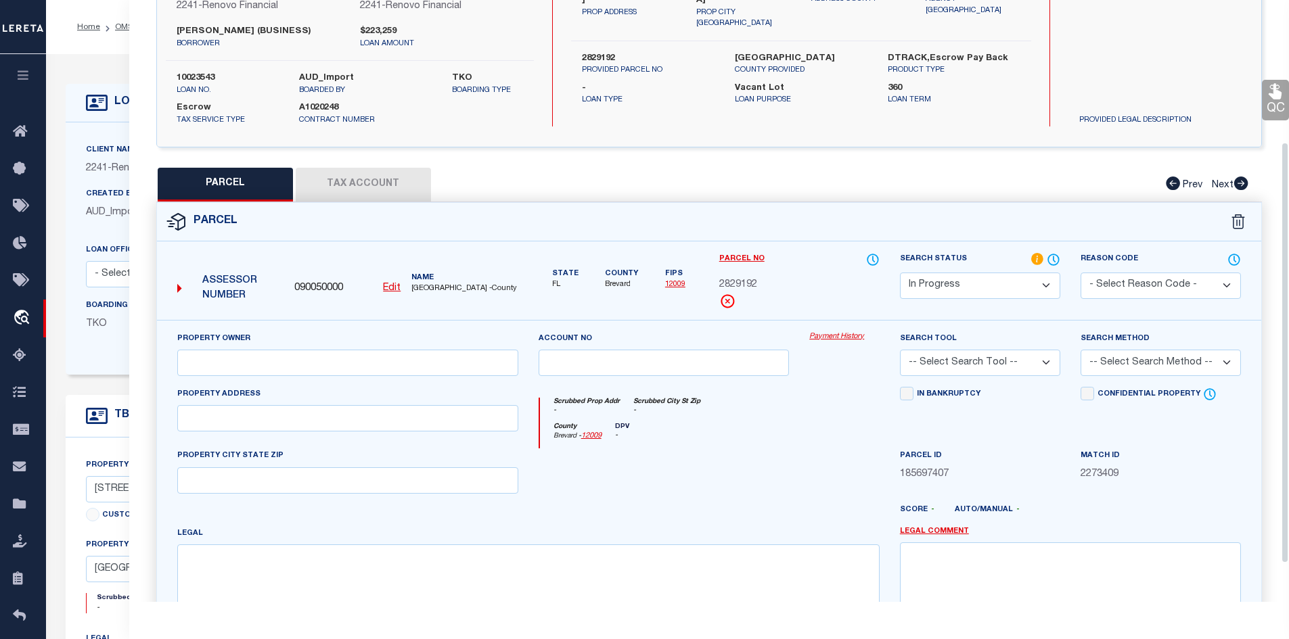
scroll to position [203, 0]
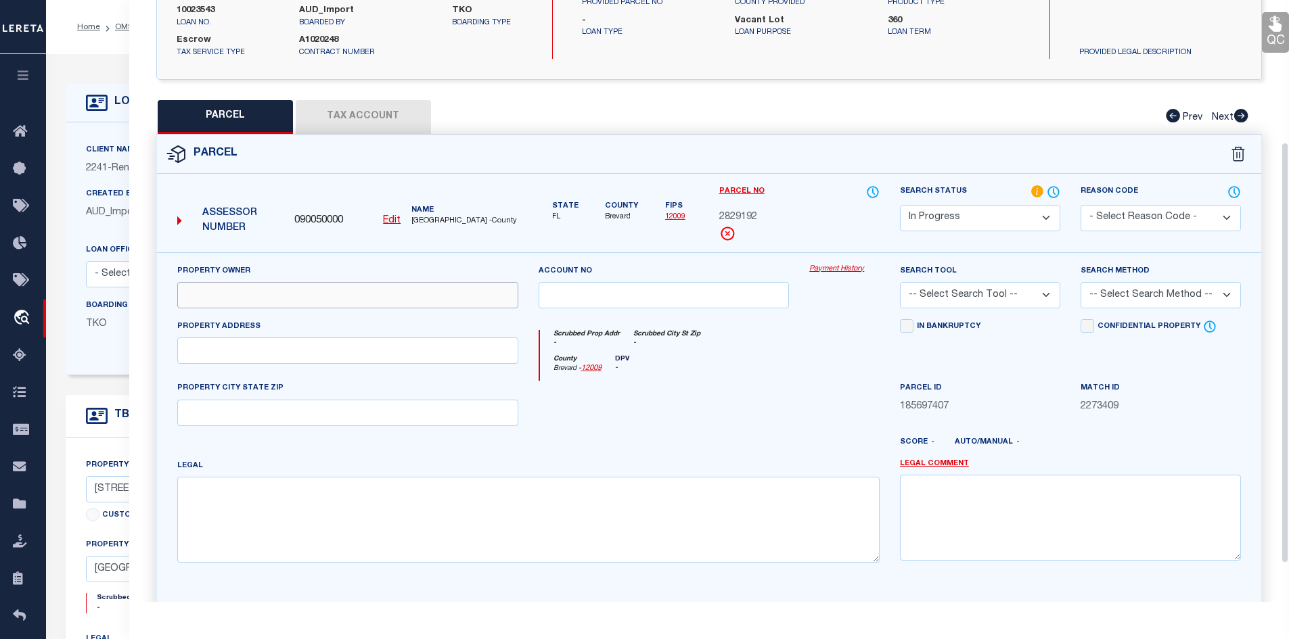
click at [302, 308] on input "text" at bounding box center [347, 295] width 341 height 26
paste input "[PERSON_NAME]; [PERSON_NAME]"
type input "[PERSON_NAME]; [PERSON_NAME]"
click at [188, 342] on input "text" at bounding box center [347, 351] width 341 height 26
paste input "[STREET_ADDRESS]"
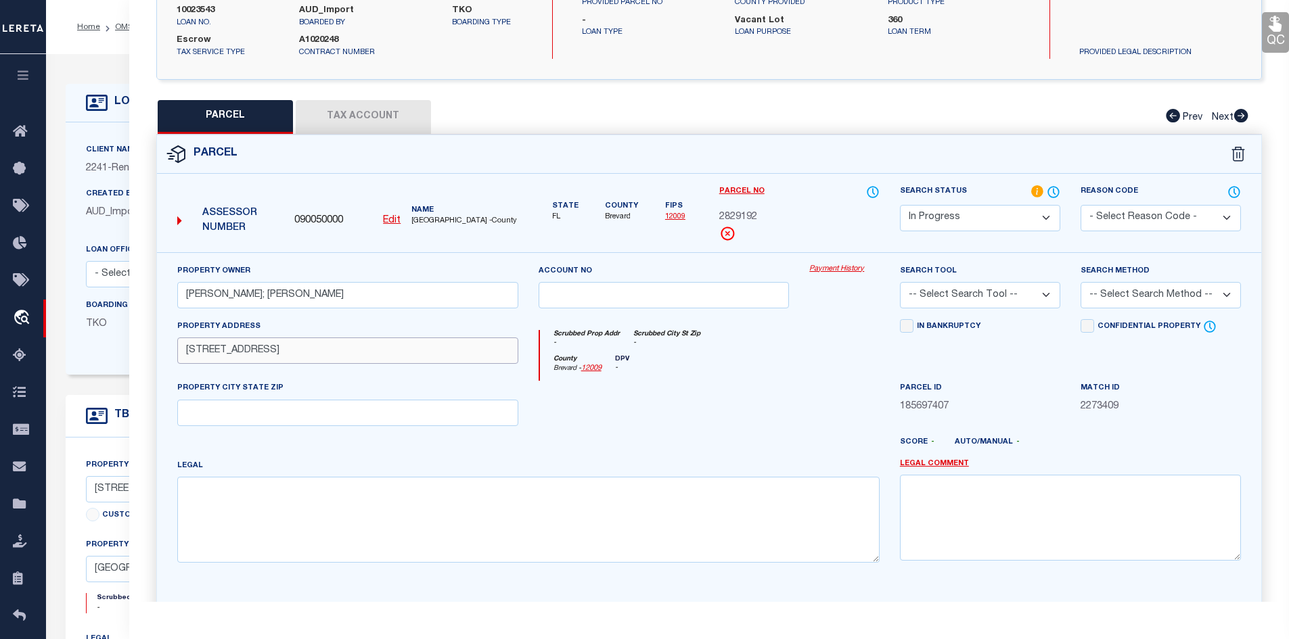
type input "[STREET_ADDRESS]"
click at [261, 411] on input "text" at bounding box center [347, 413] width 341 height 26
paste input "[GEOGRAPHIC_DATA] 32907"
type input "[GEOGRAPHIC_DATA] 32907"
click at [264, 496] on textarea at bounding box center [528, 519] width 702 height 85
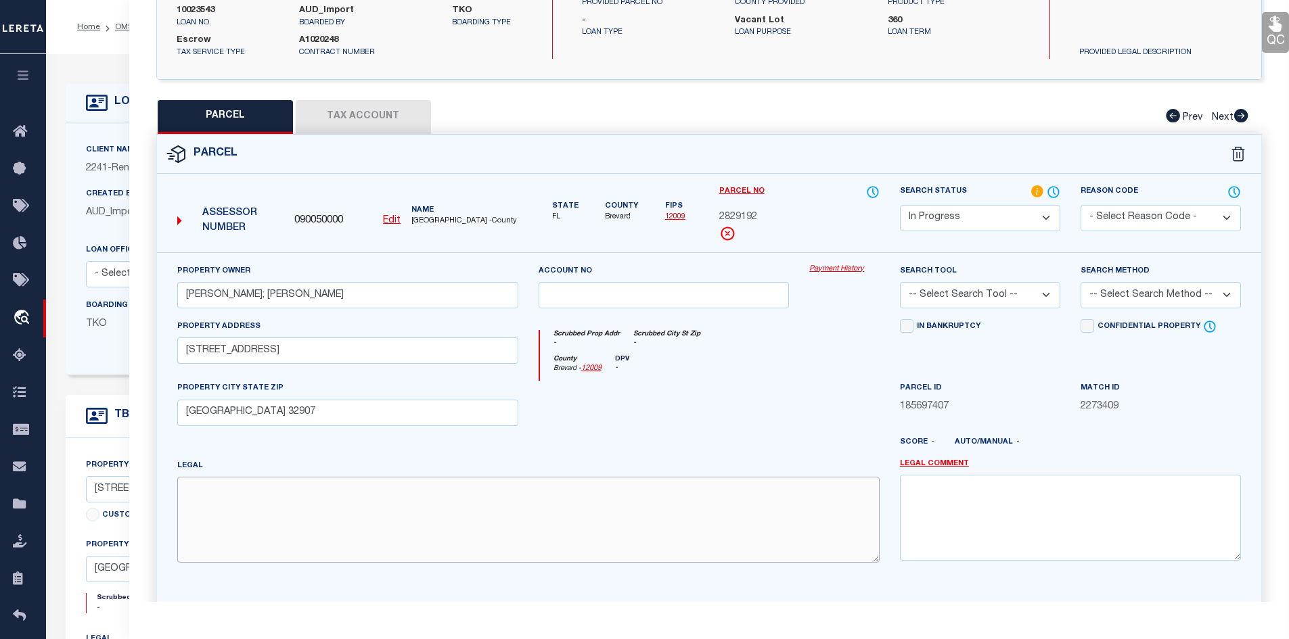
paste textarea "[GEOGRAPHIC_DATA] UNIT 21, 1ST REPLAT OF LOT 4 BLK 2102"
click at [206, 492] on textarea "[GEOGRAPHIC_DATA] UNIT 21, 1ST REPLAT OF LOT 4 BLK 2102" at bounding box center [528, 519] width 702 height 85
click at [185, 352] on input "[STREET_ADDRESS]" at bounding box center [347, 351] width 341 height 26
click at [495, 496] on textarea "[GEOGRAPHIC_DATA] UNIT 21, 1ST REPLAT OF LOT 4 BLK 2102" at bounding box center [528, 519] width 702 height 85
paste textarea "0.23"
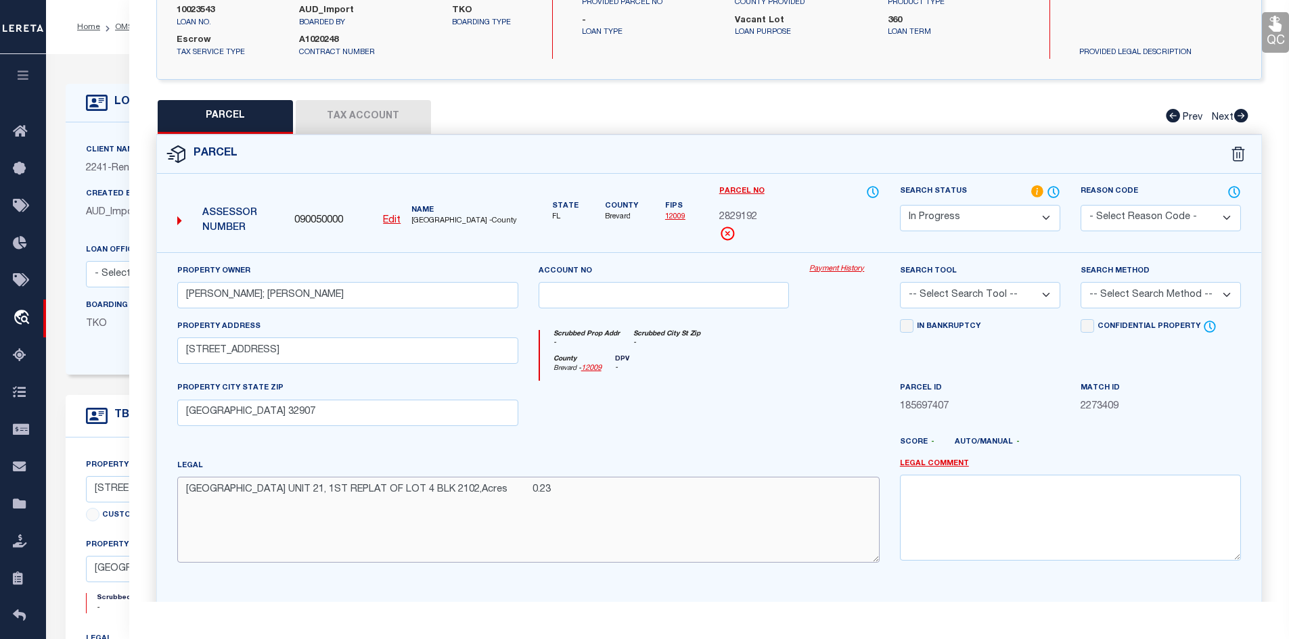
click at [491, 492] on textarea "[GEOGRAPHIC_DATA] UNIT 21, 1ST REPLAT OF LOT 4 BLK 2102,Acres 0.23" at bounding box center [528, 519] width 702 height 85
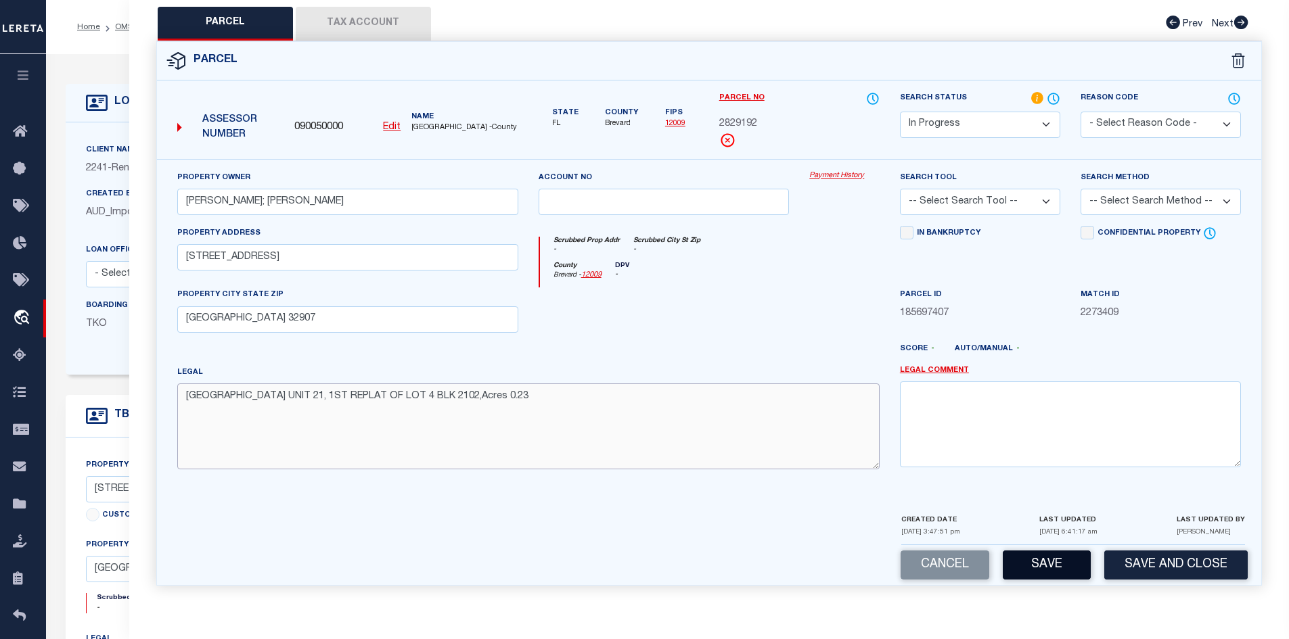
type textarea "[GEOGRAPHIC_DATA] UNIT 21, 1ST REPLAT OF LOT 4 BLK 2102,Acres 0.23"
click at [1041, 568] on button "Save" at bounding box center [1046, 565] width 88 height 29
select select "AS"
checkbox input "false"
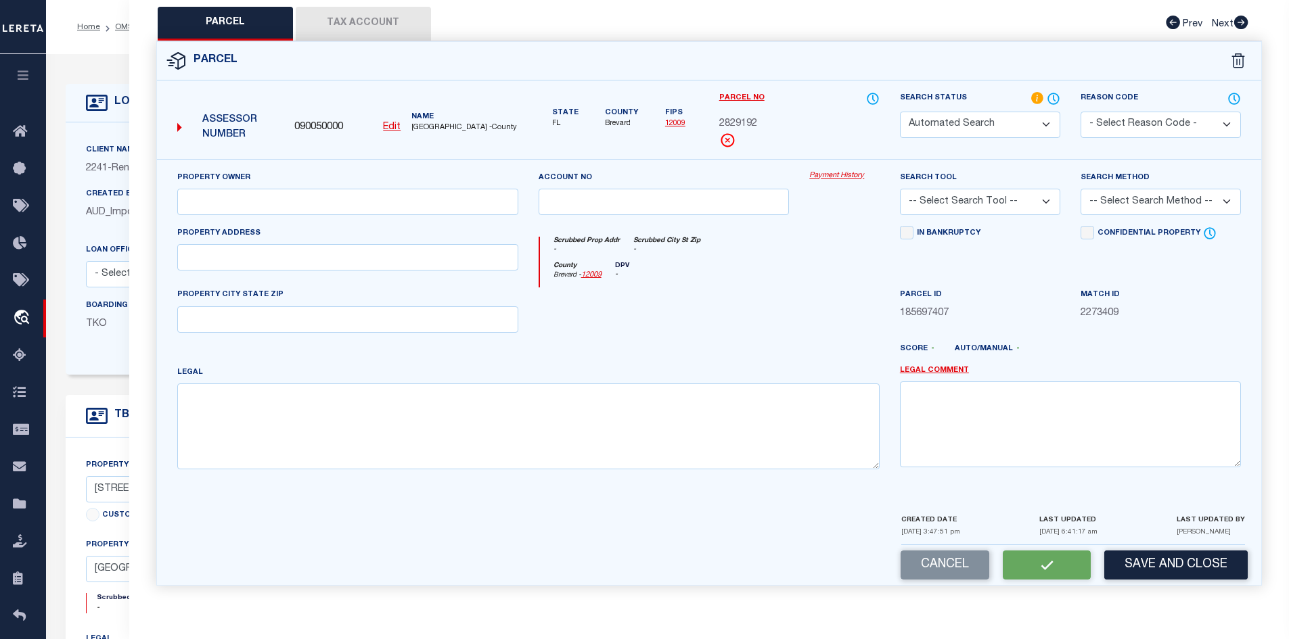
select select "IP"
type input "[PERSON_NAME]; [PERSON_NAME]"
type input "[STREET_ADDRESS]"
type input "[GEOGRAPHIC_DATA] 32907"
type textarea "[GEOGRAPHIC_DATA] UNIT 21, 1ST REPLAT OF LOT 4 BLK 2102,Acres 0.23"
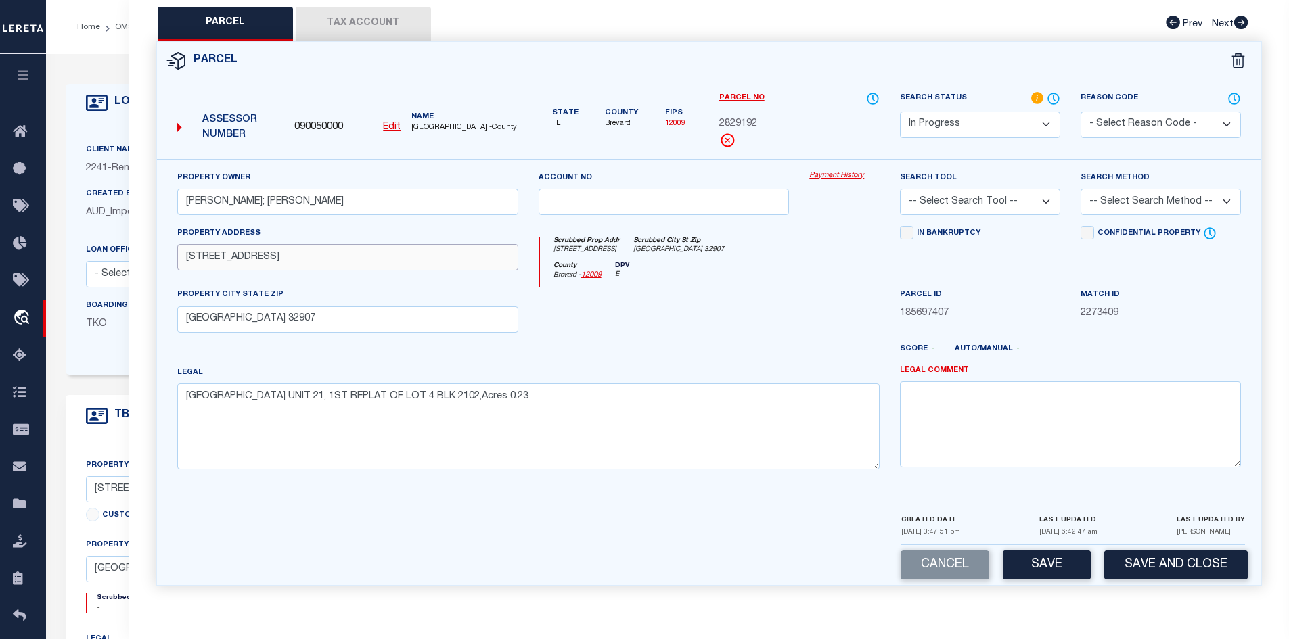
click at [183, 254] on input "[STREET_ADDRESS]" at bounding box center [347, 257] width 341 height 26
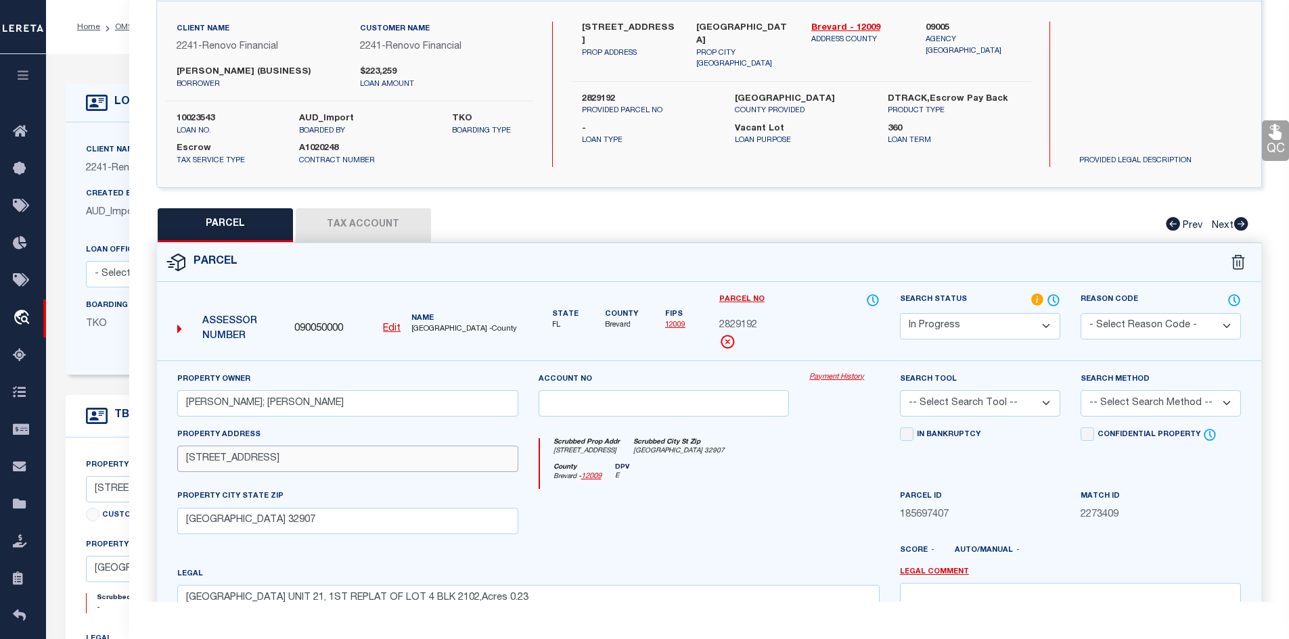
type input "[STREET_ADDRESS]"
click at [185, 521] on input "[GEOGRAPHIC_DATA] 32907" at bounding box center [347, 521] width 341 height 26
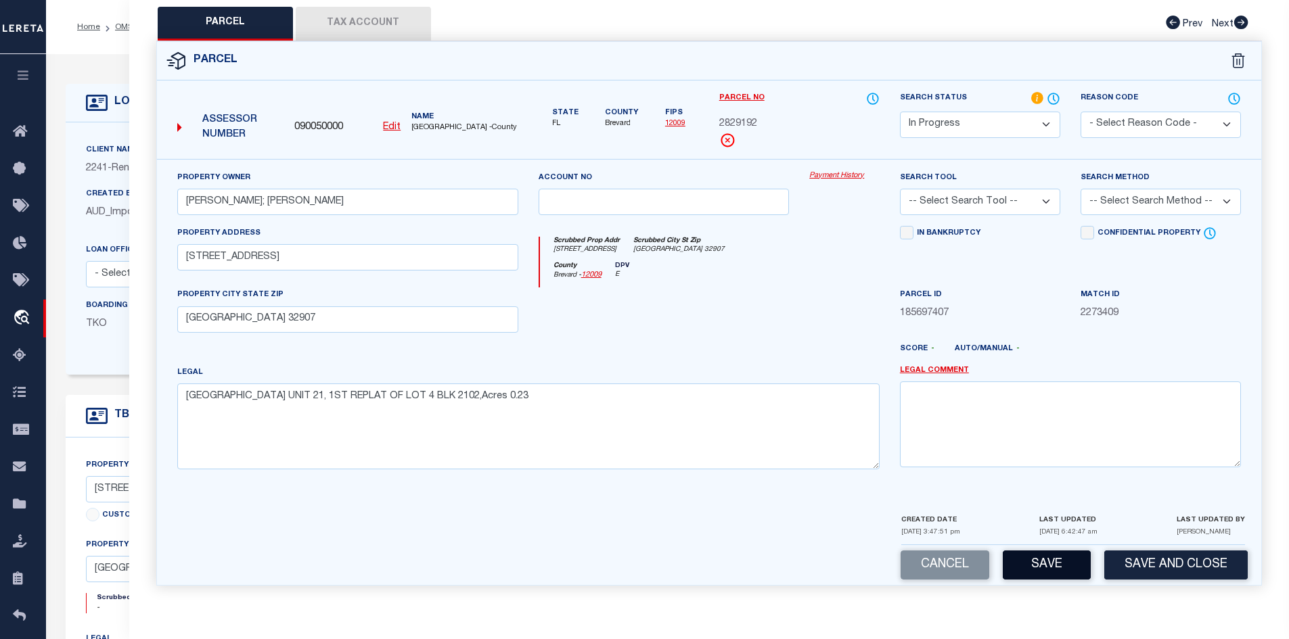
click at [1051, 567] on button "Save" at bounding box center [1046, 565] width 88 height 29
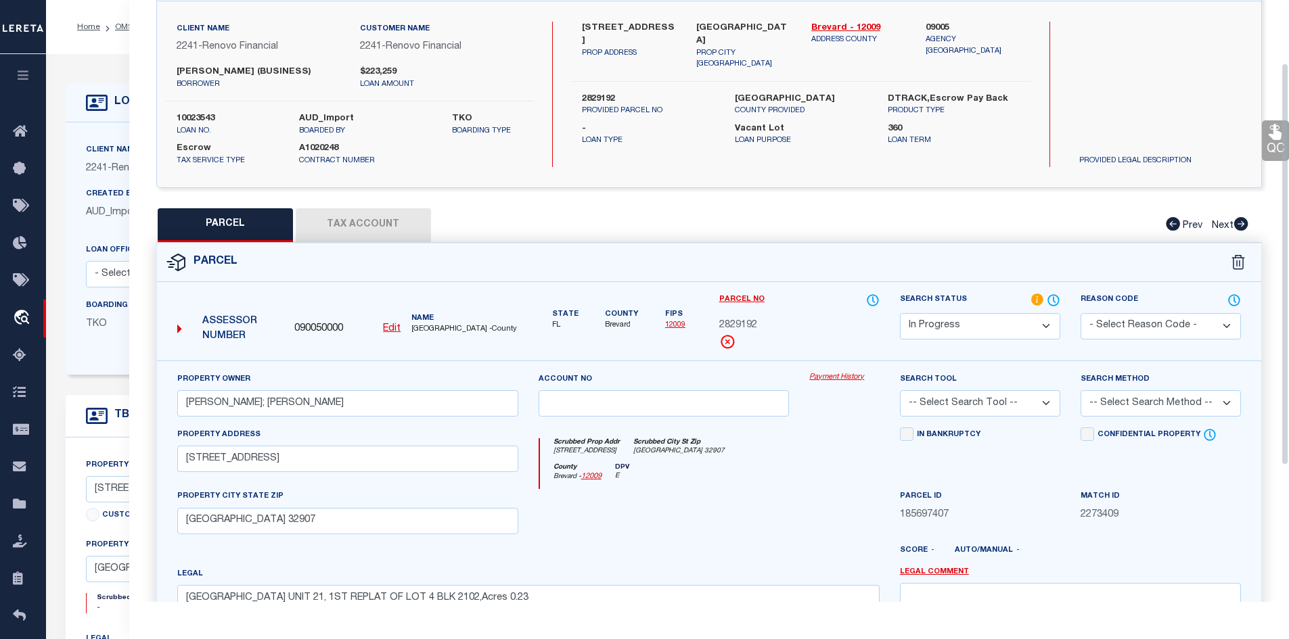
scroll to position [27, 0]
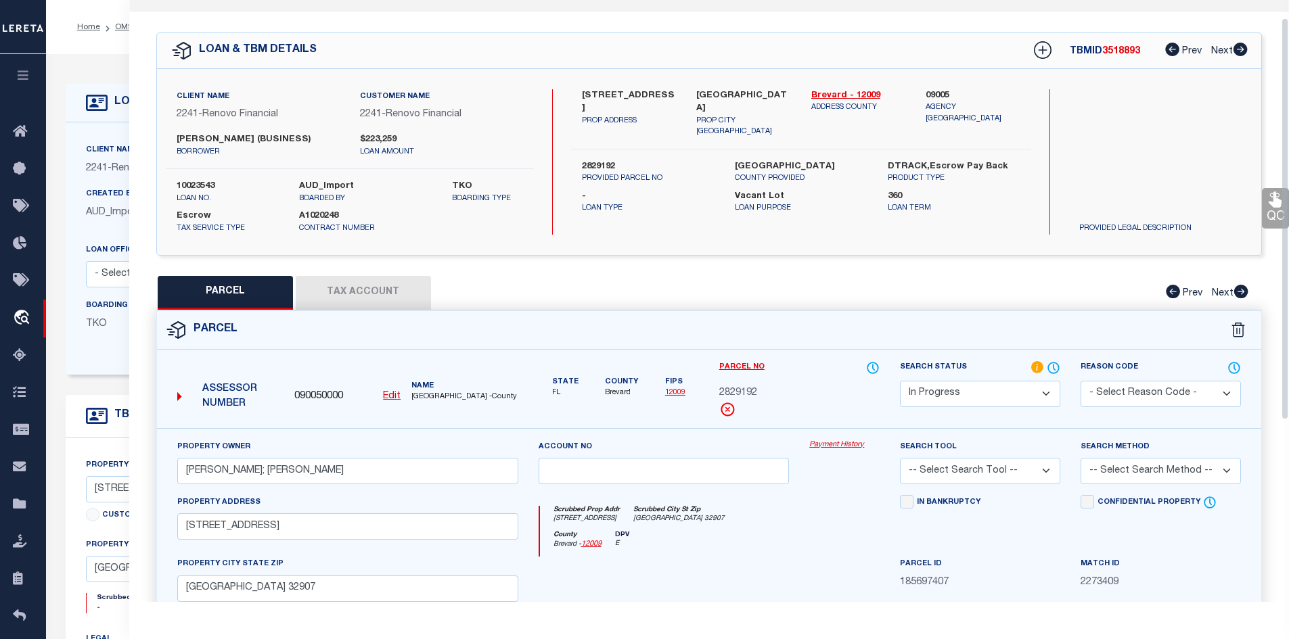
select select "AS"
checkbox input "false"
select select "IP"
type input "[PERSON_NAME]; [PERSON_NAME]"
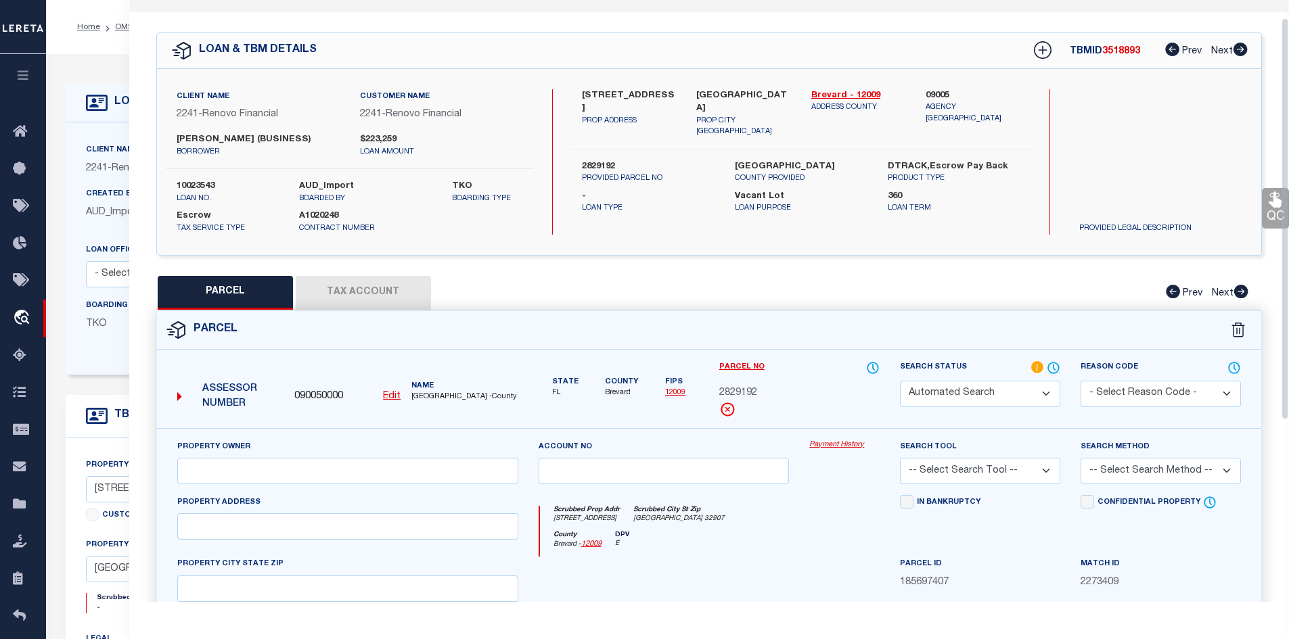
type input "[STREET_ADDRESS]"
type input "[GEOGRAPHIC_DATA] 32907"
type textarea "[GEOGRAPHIC_DATA] UNIT 21, 1ST REPLAT OF LOT 4 BLK 2102,Acres 0.23"
click at [375, 287] on button "Tax Account" at bounding box center [363, 293] width 135 height 34
select select "100"
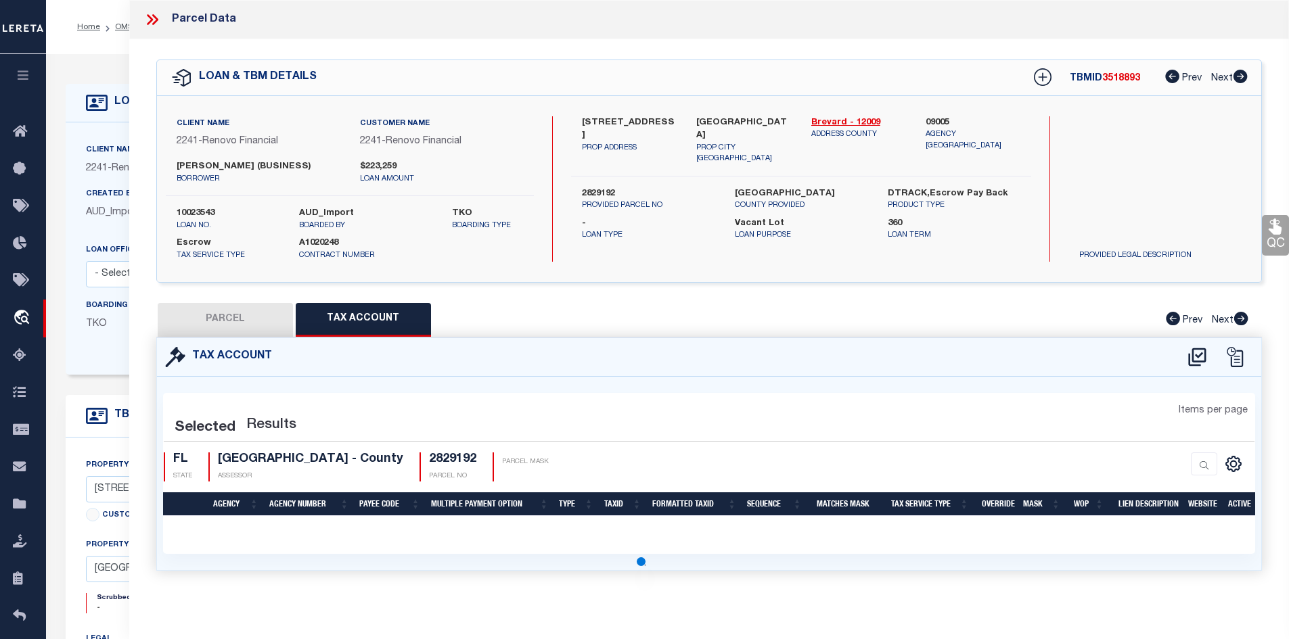
scroll to position [0, 0]
select select "100"
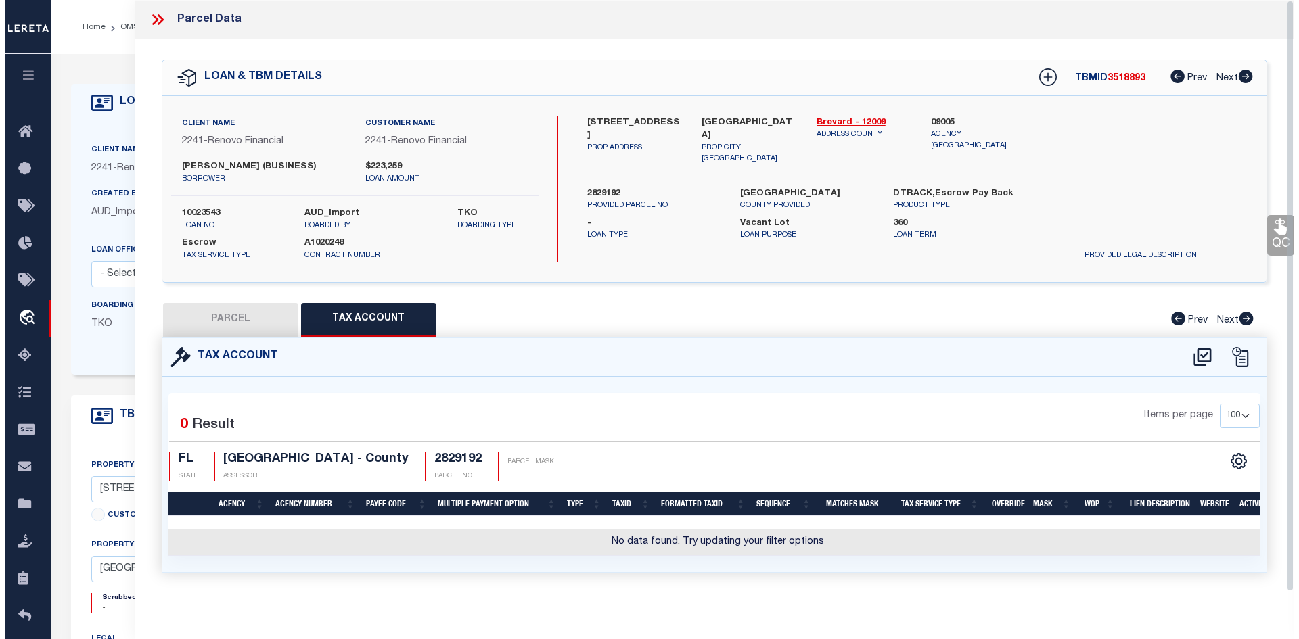
scroll to position [10, 0]
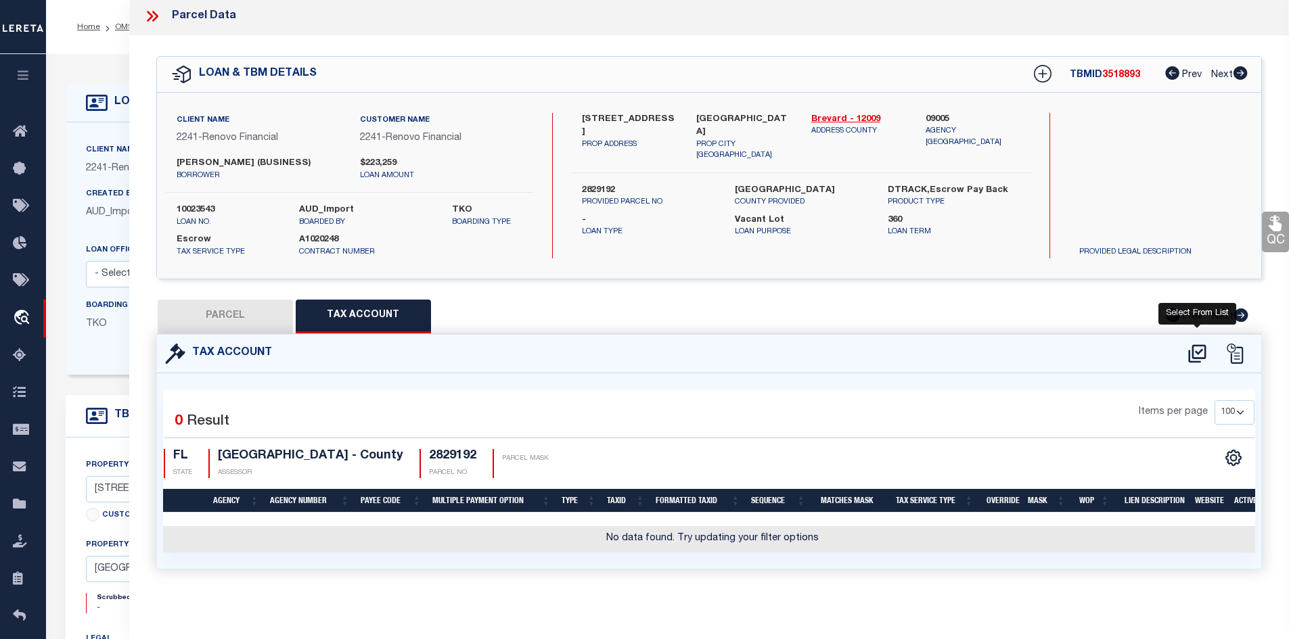
click at [1194, 347] on icon at bounding box center [1197, 354] width 22 height 22
select select "100"
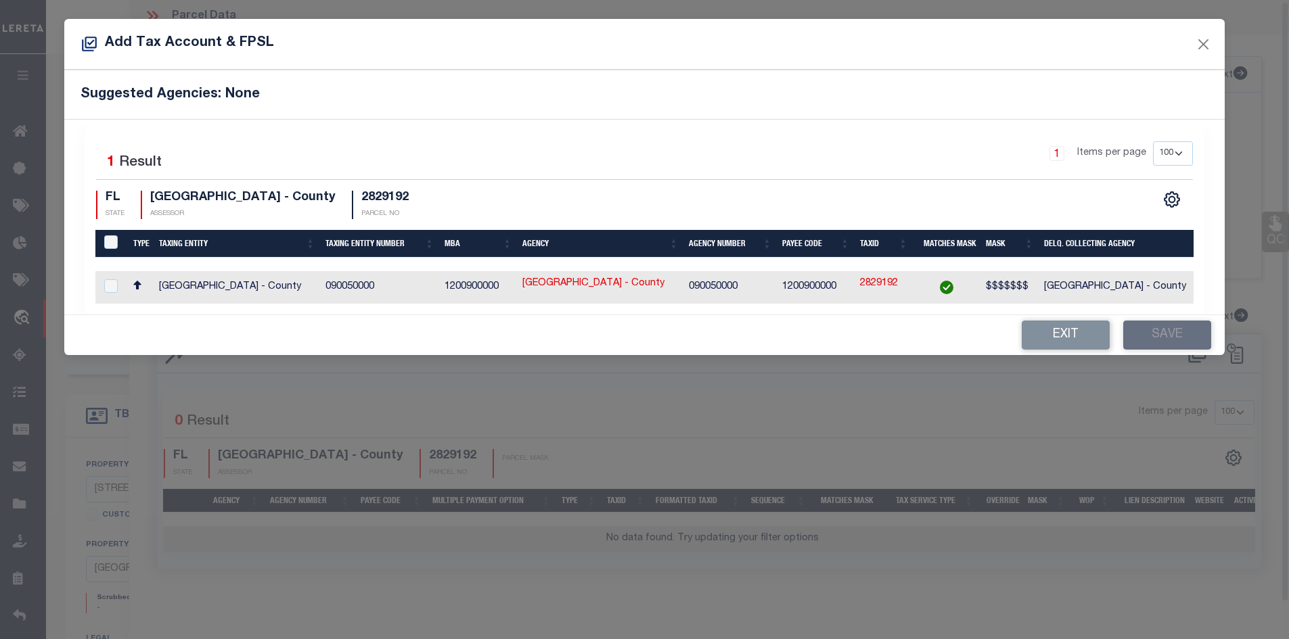
scroll to position [1, 0]
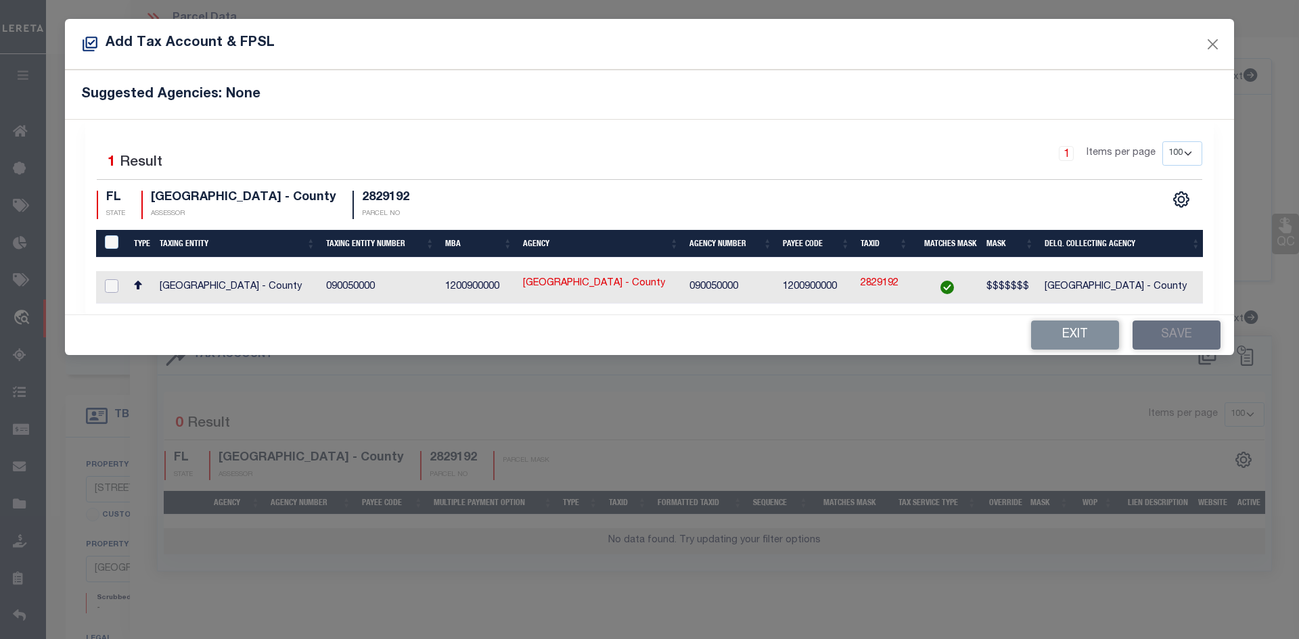
click at [110, 285] on input "checkbox" at bounding box center [112, 286] width 14 height 14
checkbox input "true"
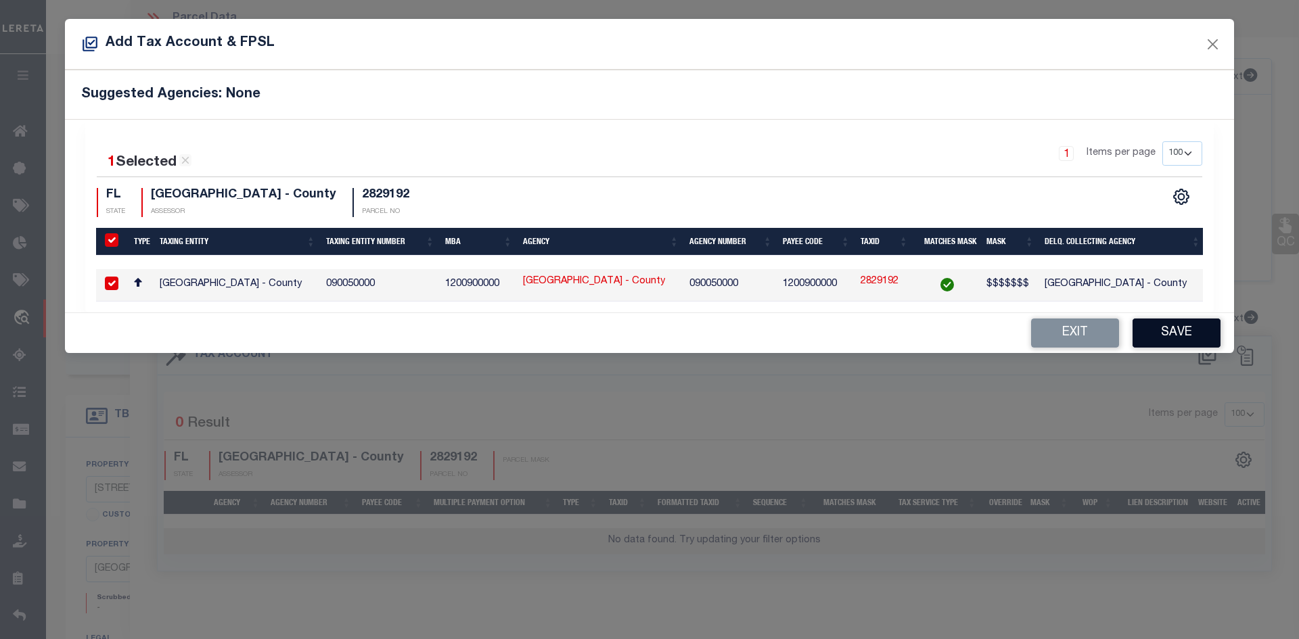
click at [1181, 344] on button "Save" at bounding box center [1176, 333] width 88 height 29
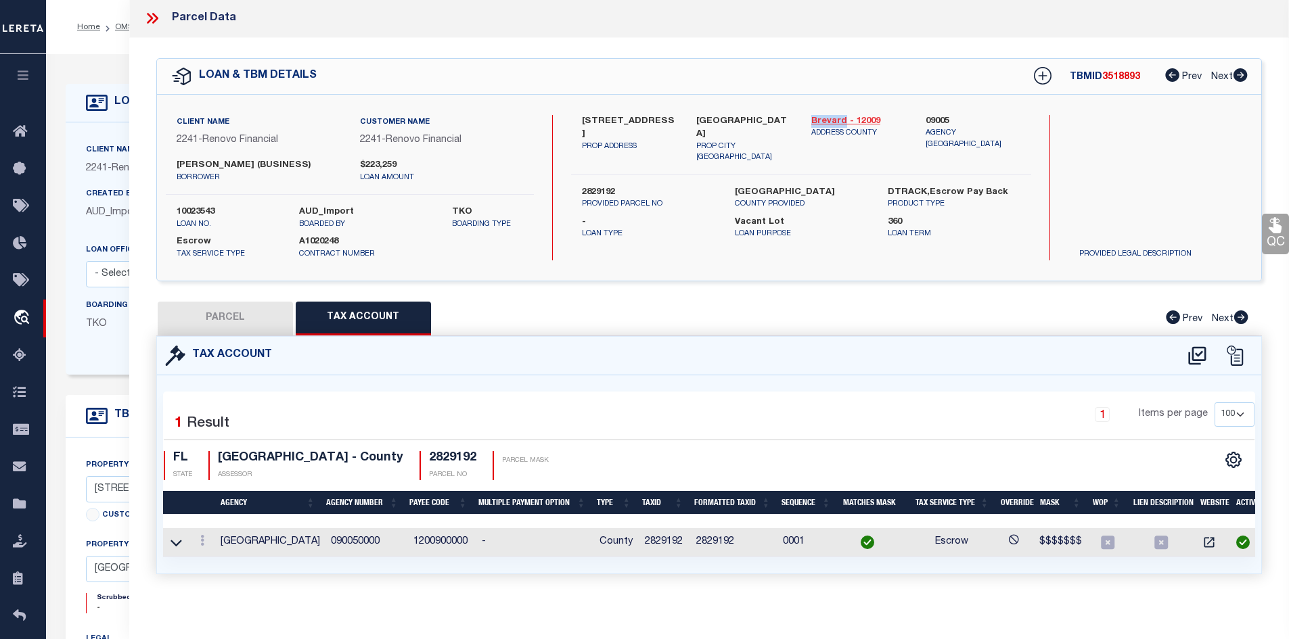
drag, startPoint x: 807, startPoint y: 118, endPoint x: 843, endPoint y: 118, distance: 35.8
click at [843, 118] on div "Brevard - 12009 ADDRESS COUNTY" at bounding box center [858, 139] width 115 height 49
copy link "Brevard"
click at [656, 542] on td "2829192" at bounding box center [664, 542] width 51 height 29
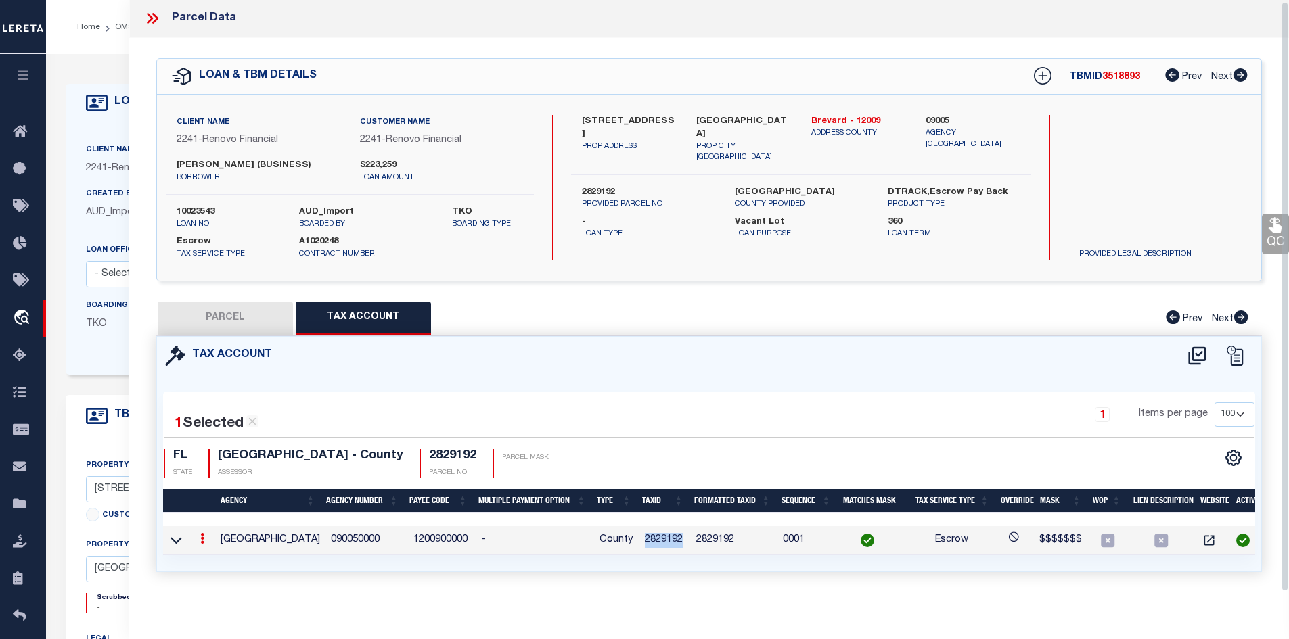
click at [656, 542] on td "2829192" at bounding box center [664, 540] width 51 height 29
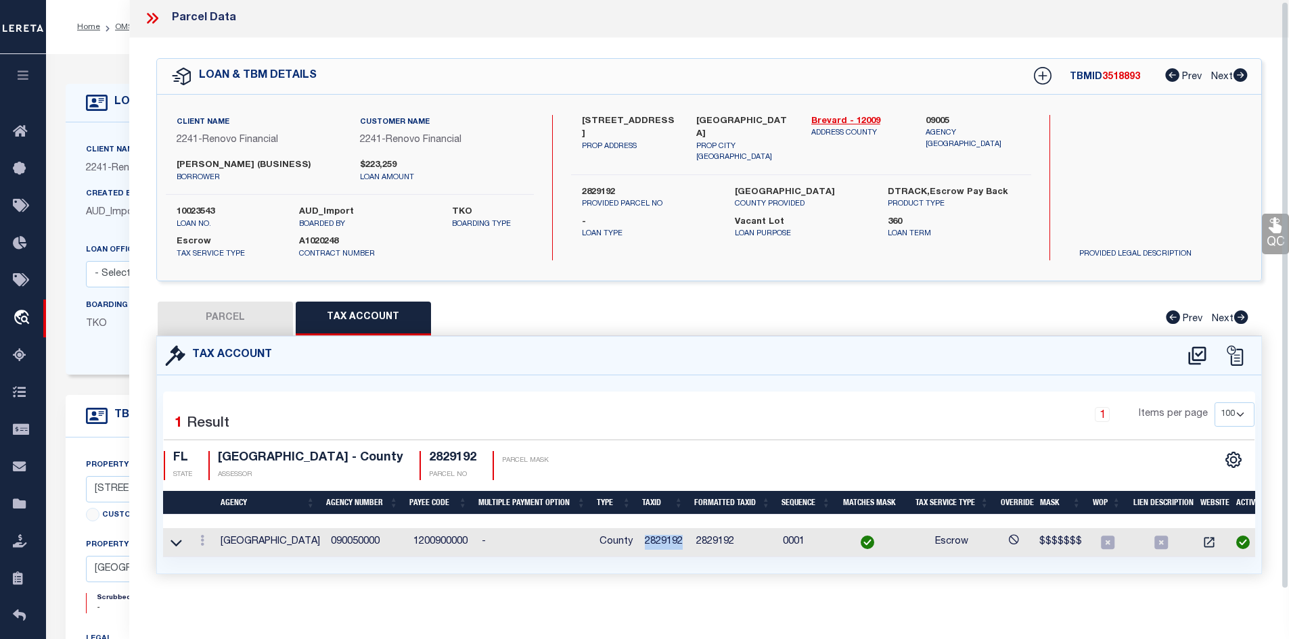
copy td "2829192"
click at [230, 317] on button "PARCEL" at bounding box center [225, 319] width 135 height 34
select select "AS"
checkbox input "false"
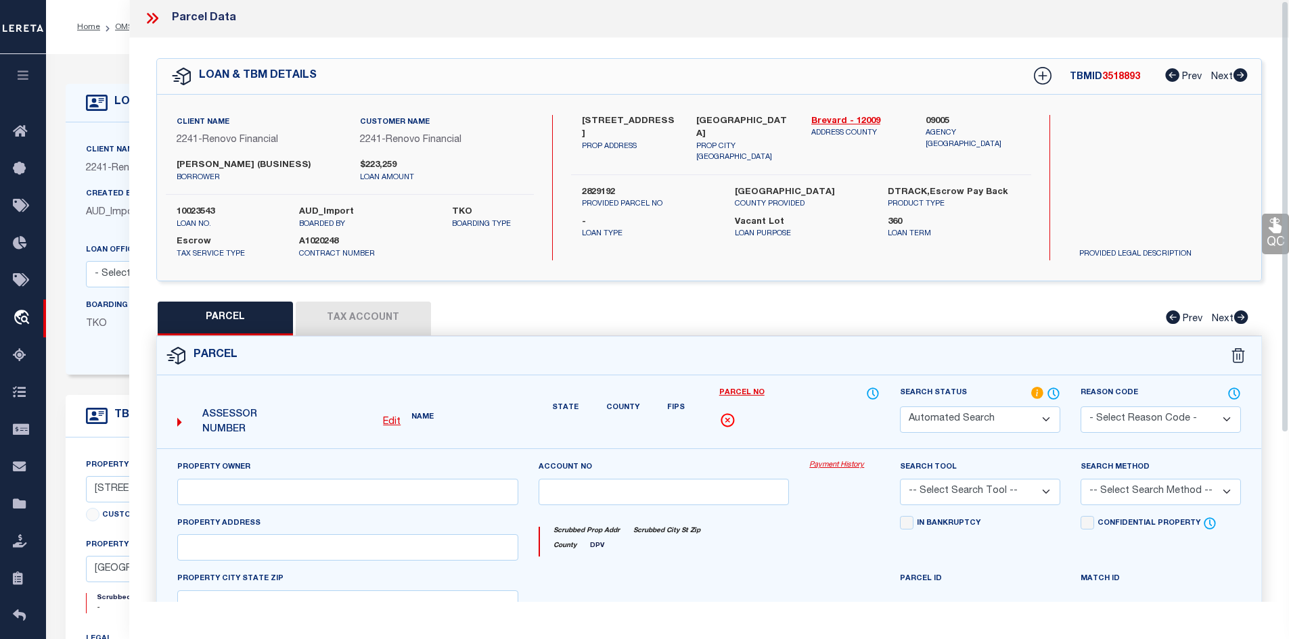
select select "IP"
type input "[PERSON_NAME]; [PERSON_NAME]"
type input "[STREET_ADDRESS]"
type input "[GEOGRAPHIC_DATA] 32907"
type textarea "[GEOGRAPHIC_DATA] UNIT 21, 1ST REPLAT OF LOT 4 BLK 2102,Acres 0.23"
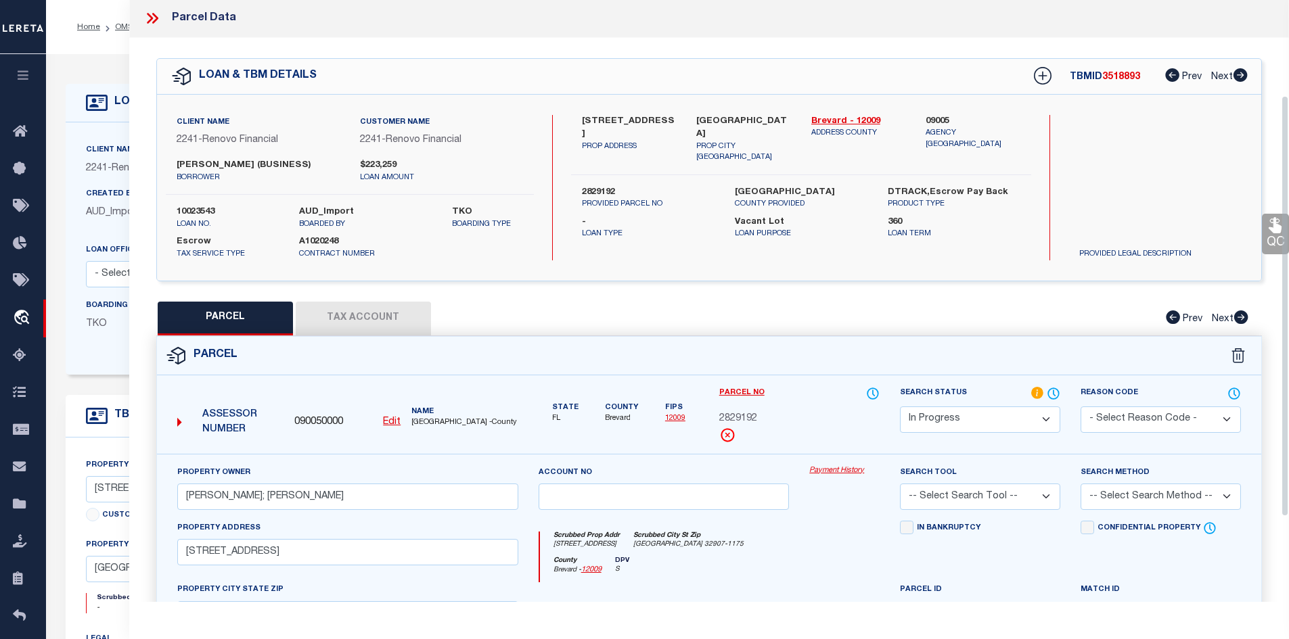
scroll to position [258, 0]
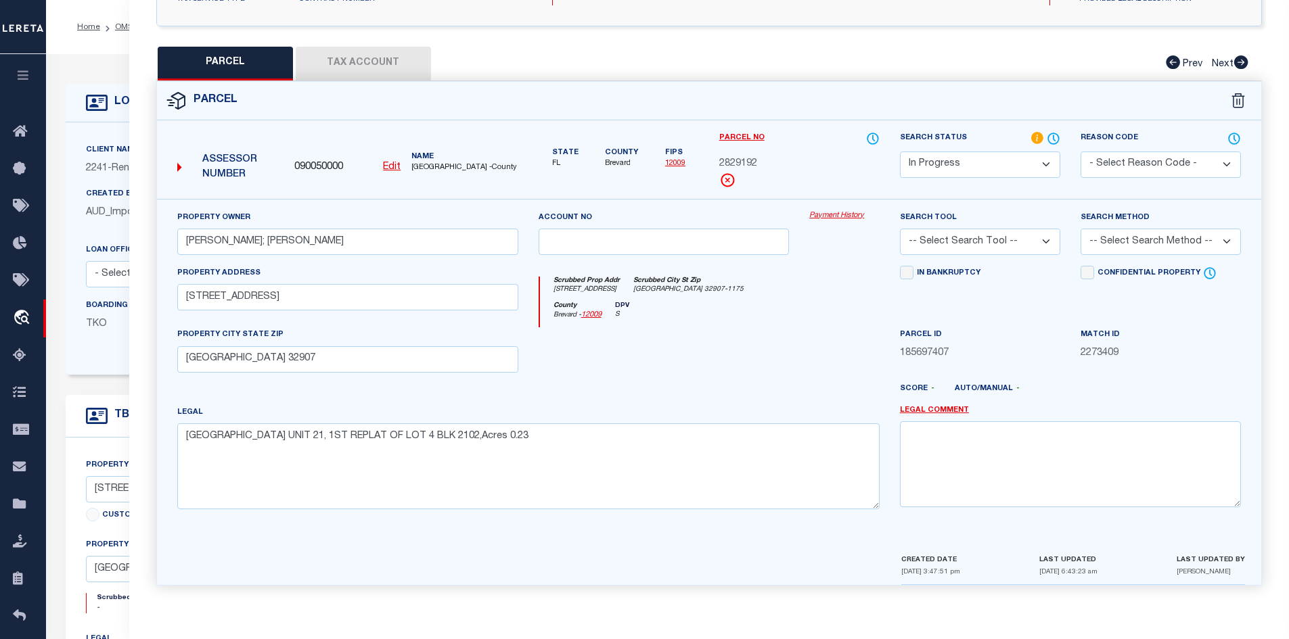
click at [1029, 241] on select "-- Select Search Tool -- 3rd Party Website Agency File Agency Website ATLS CNV-…" at bounding box center [980, 242] width 160 height 26
select select "AGW"
click at [900, 229] on select "-- Select Search Tool -- 3rd Party Website Agency File Agency Website ATLS CNV-…" at bounding box center [980, 242] width 160 height 26
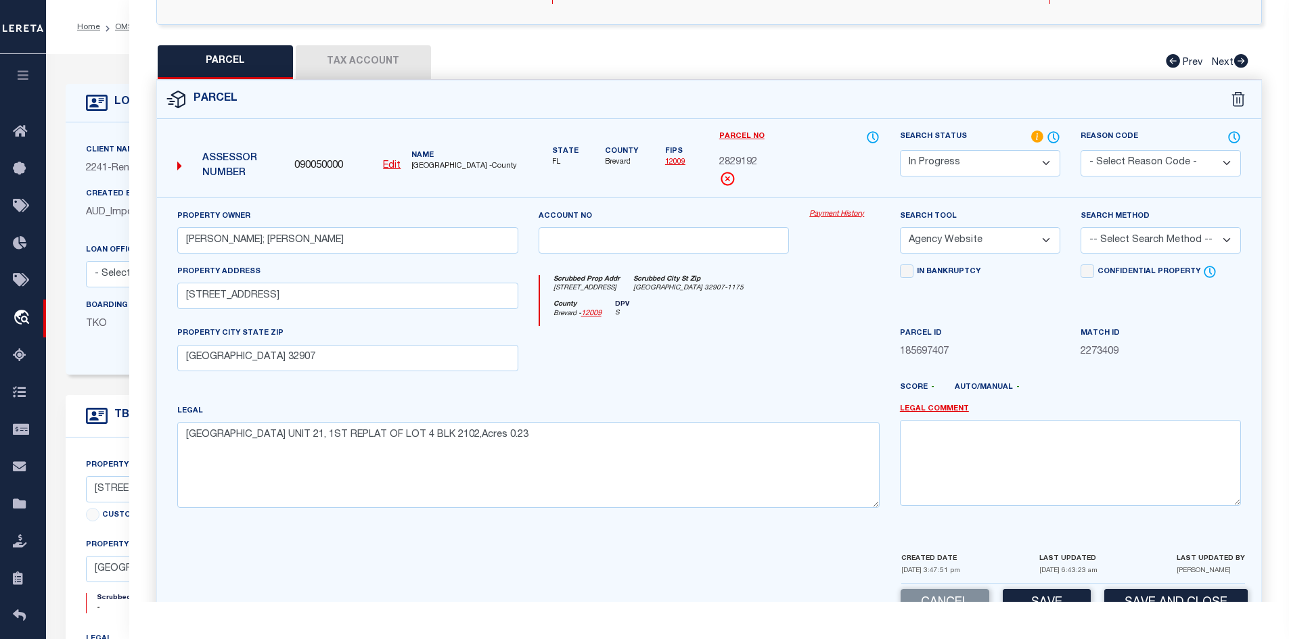
click at [1177, 244] on select "-- Select Search Method -- Property Address Legal Liability Info Provided" at bounding box center [1160, 240] width 160 height 26
select select "ADD"
click at [1080, 227] on select "-- Select Search Method -- Property Address Legal Liability Info Provided" at bounding box center [1160, 240] width 160 height 26
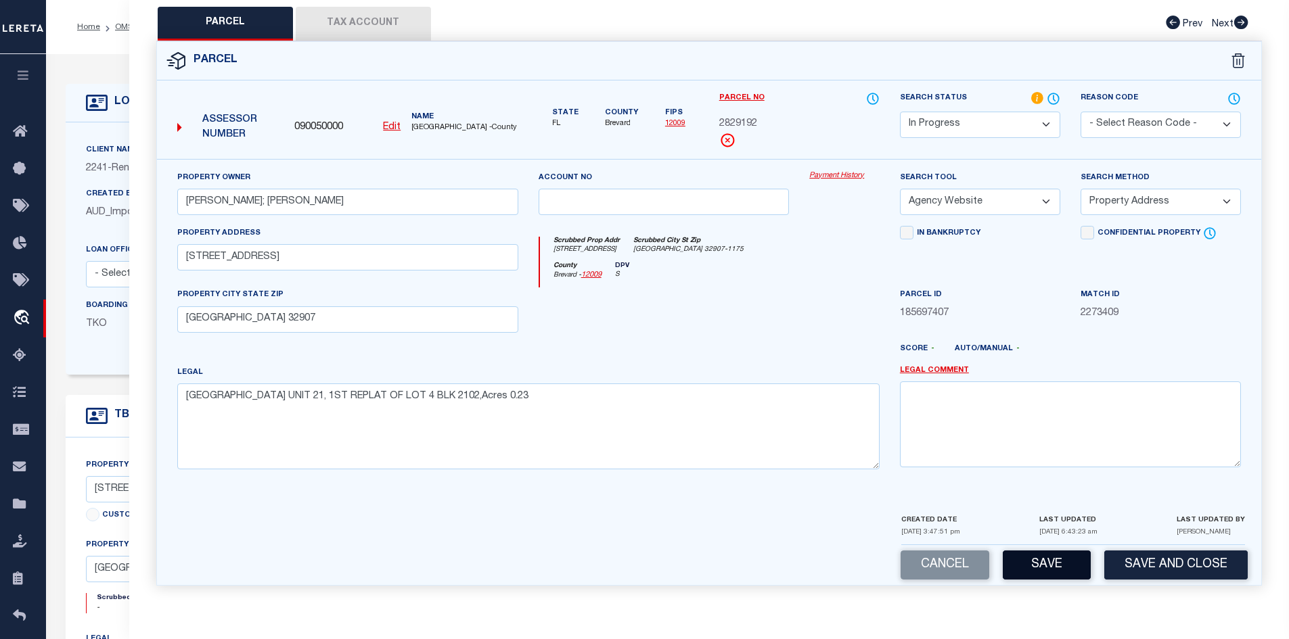
click at [1047, 562] on button "Save" at bounding box center [1046, 565] width 88 height 29
select select "AS"
select select
checkbox input "false"
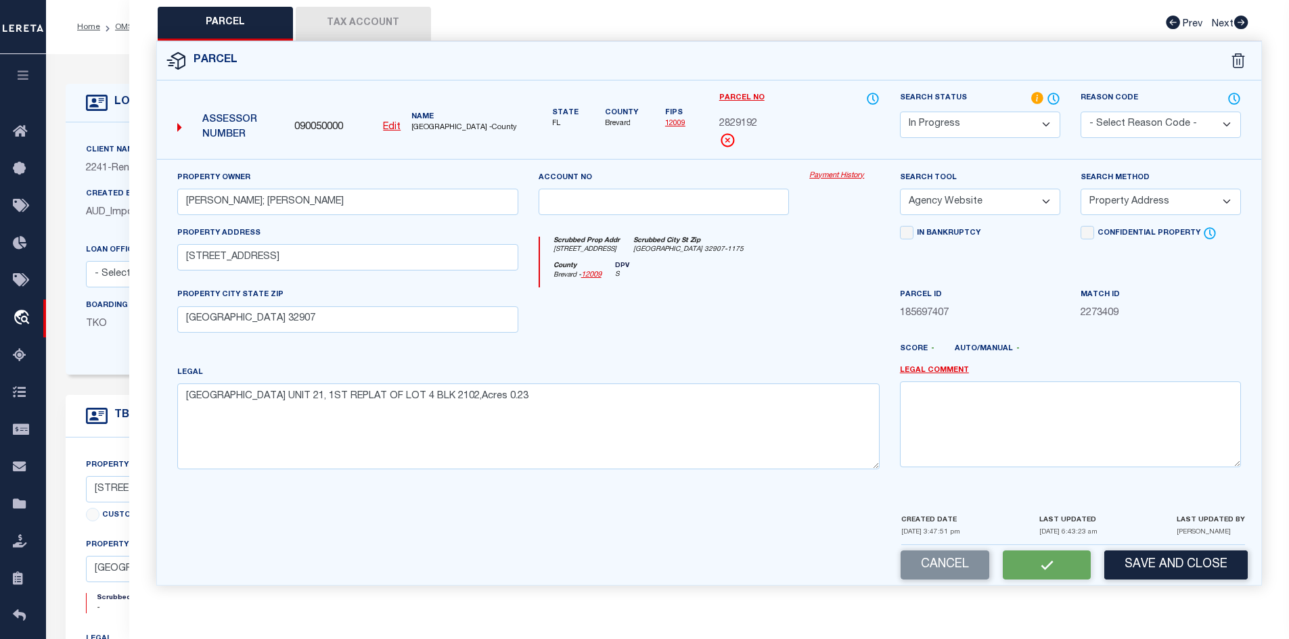
checkbox input "false"
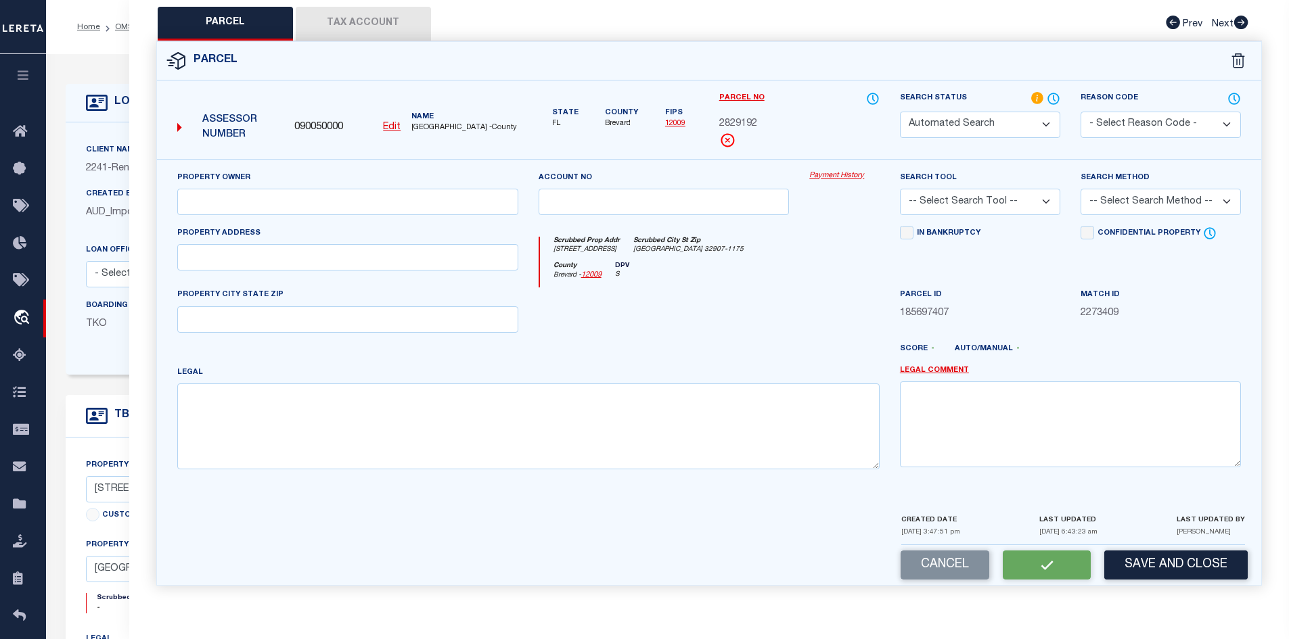
select select "IP"
type input "[PERSON_NAME]; [PERSON_NAME]"
select select "AGW"
select select "ADD"
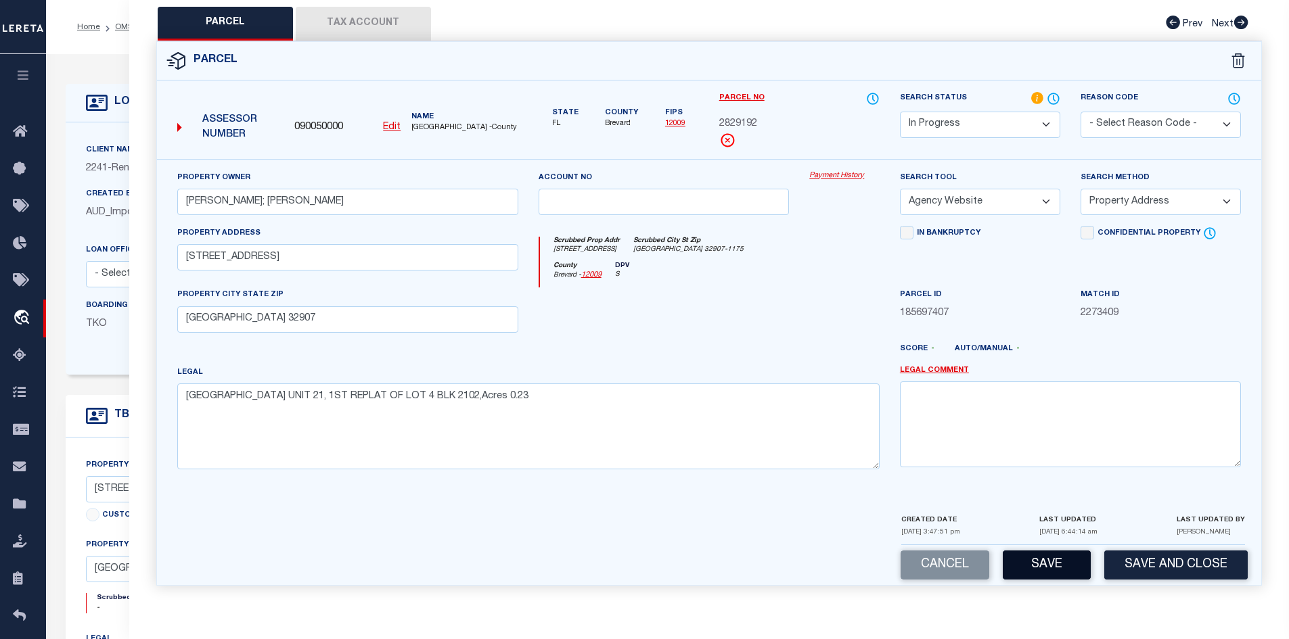
click at [1048, 570] on button "Save" at bounding box center [1046, 565] width 88 height 29
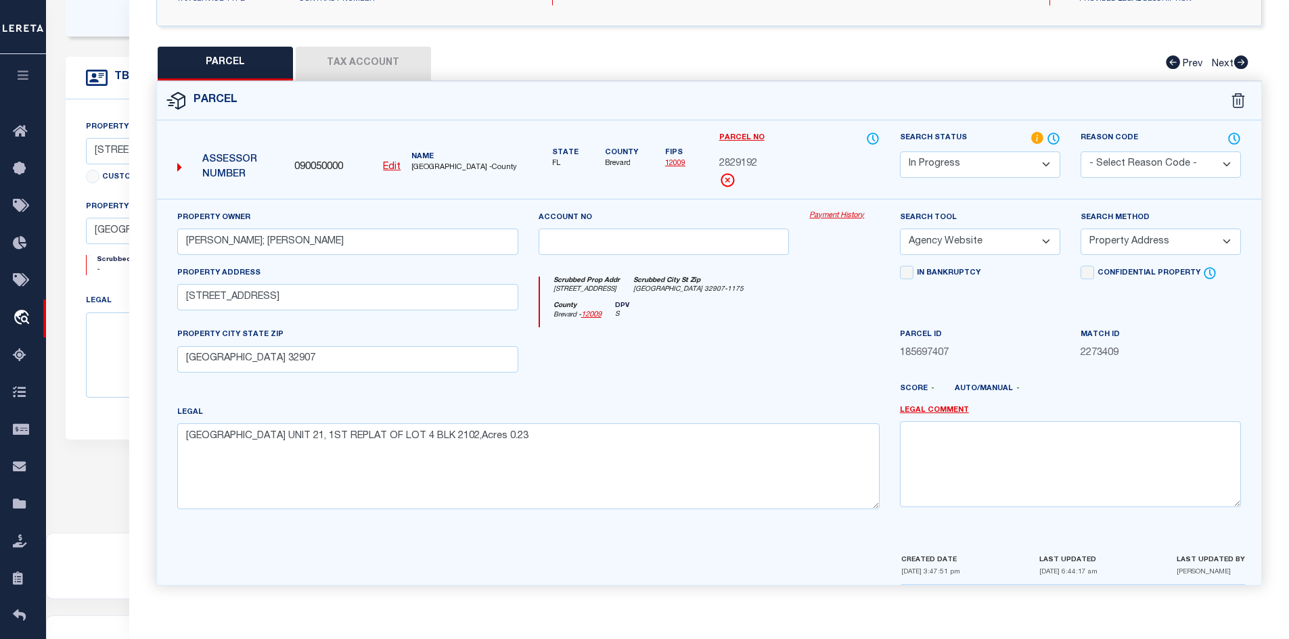
scroll to position [0, 0]
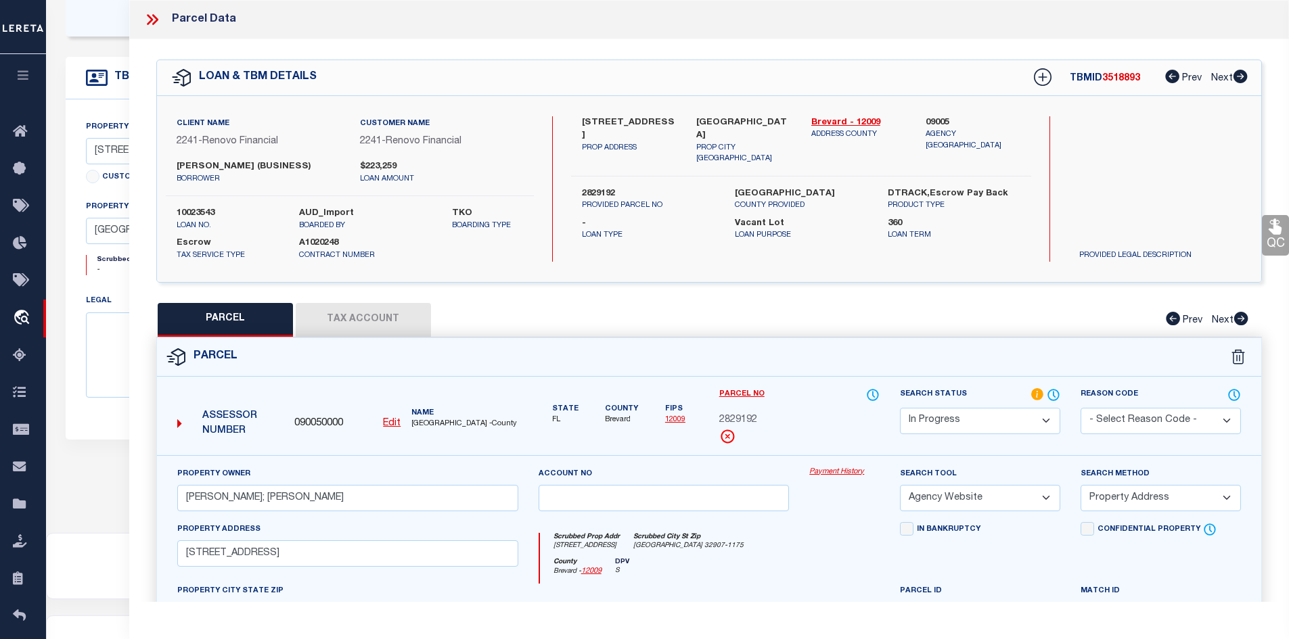
click at [153, 20] on icon at bounding box center [152, 20] width 18 height 18
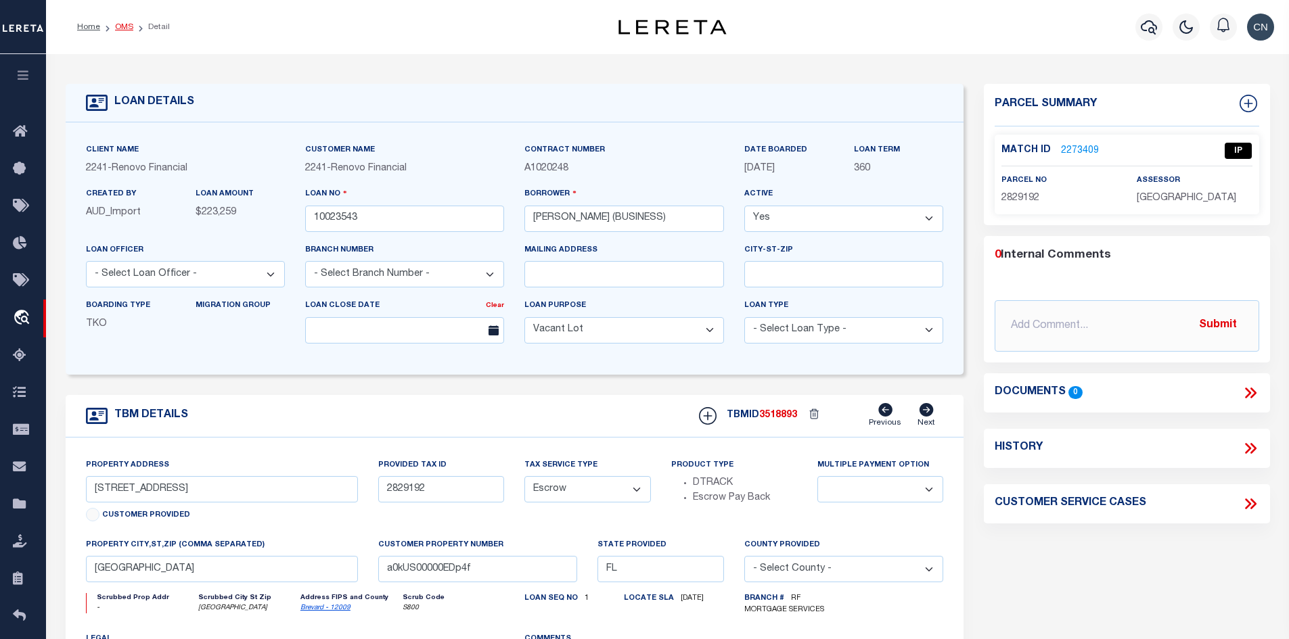
click at [116, 24] on link "OMS" at bounding box center [124, 27] width 18 height 8
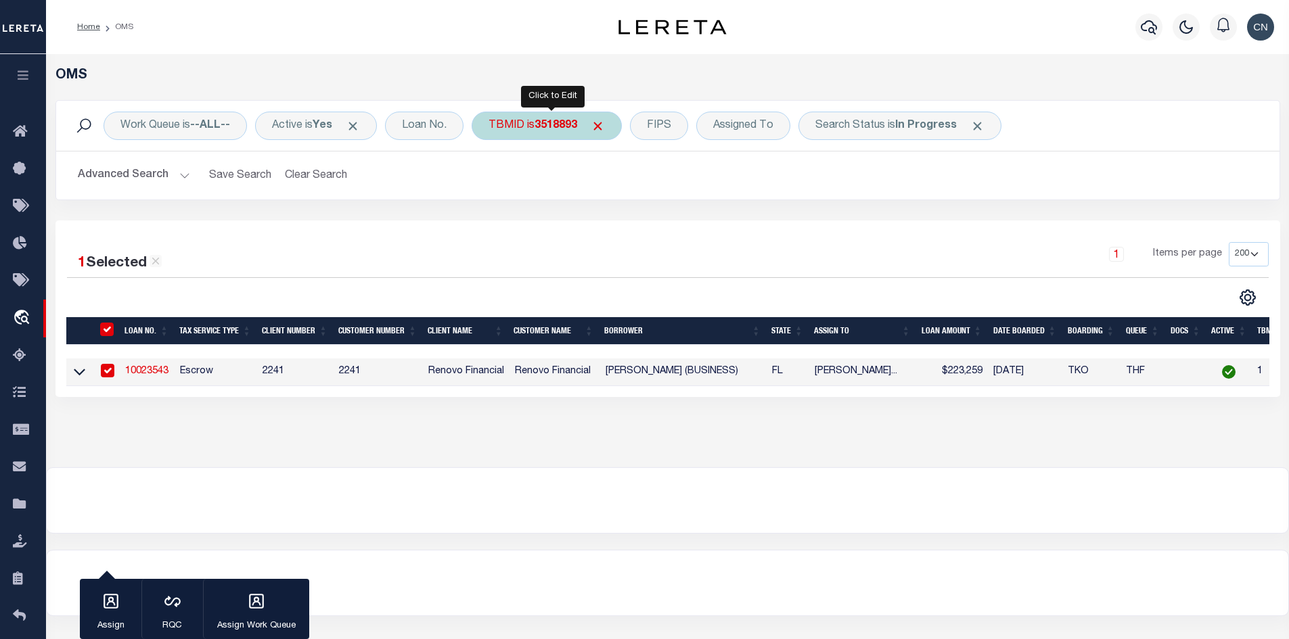
click at [544, 129] on b "3518893" at bounding box center [555, 125] width 43 height 11
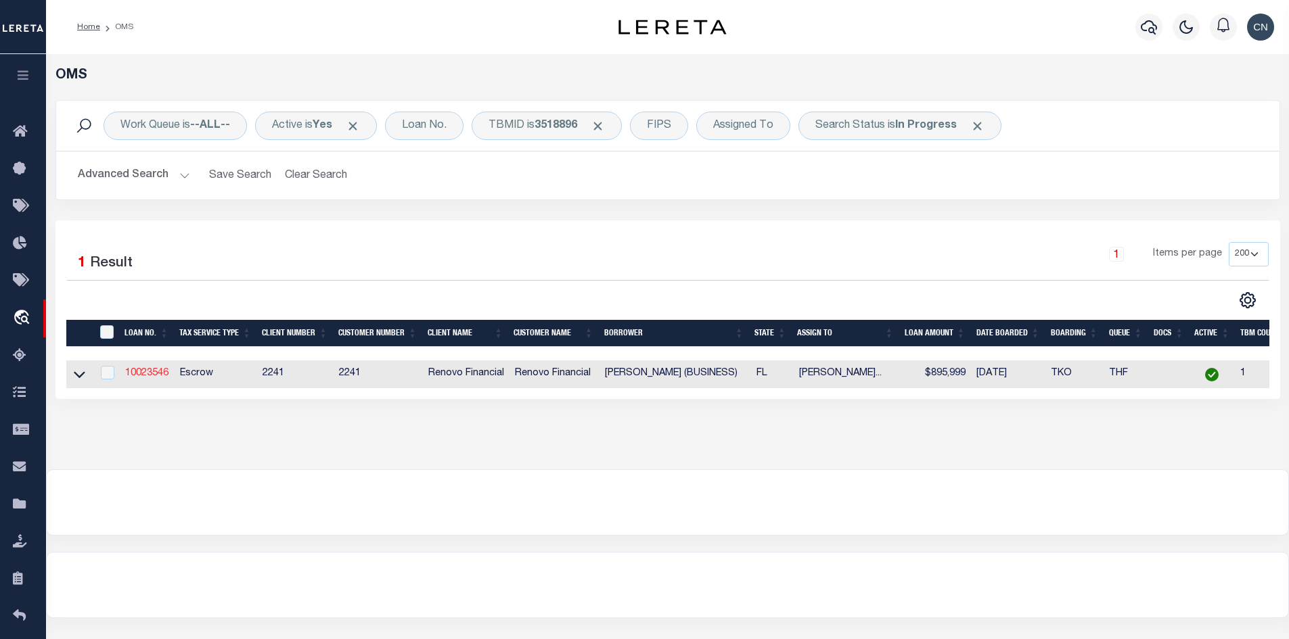
click at [152, 371] on link "10023546" at bounding box center [146, 373] width 43 height 9
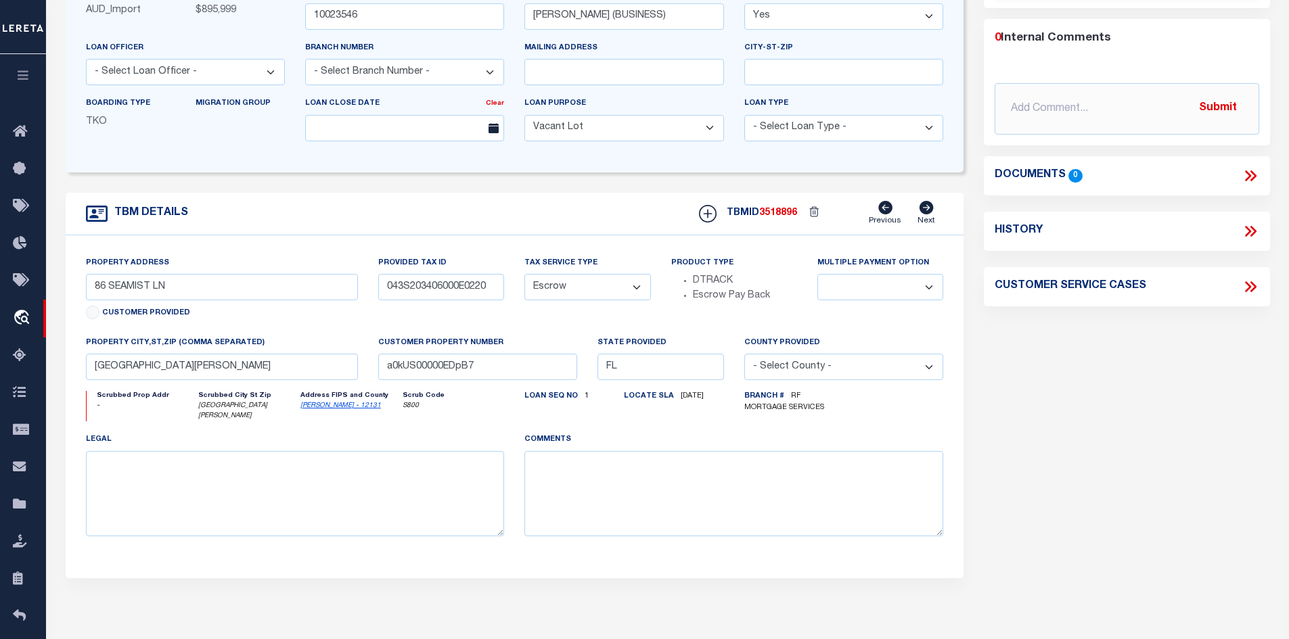
scroll to position [67, 0]
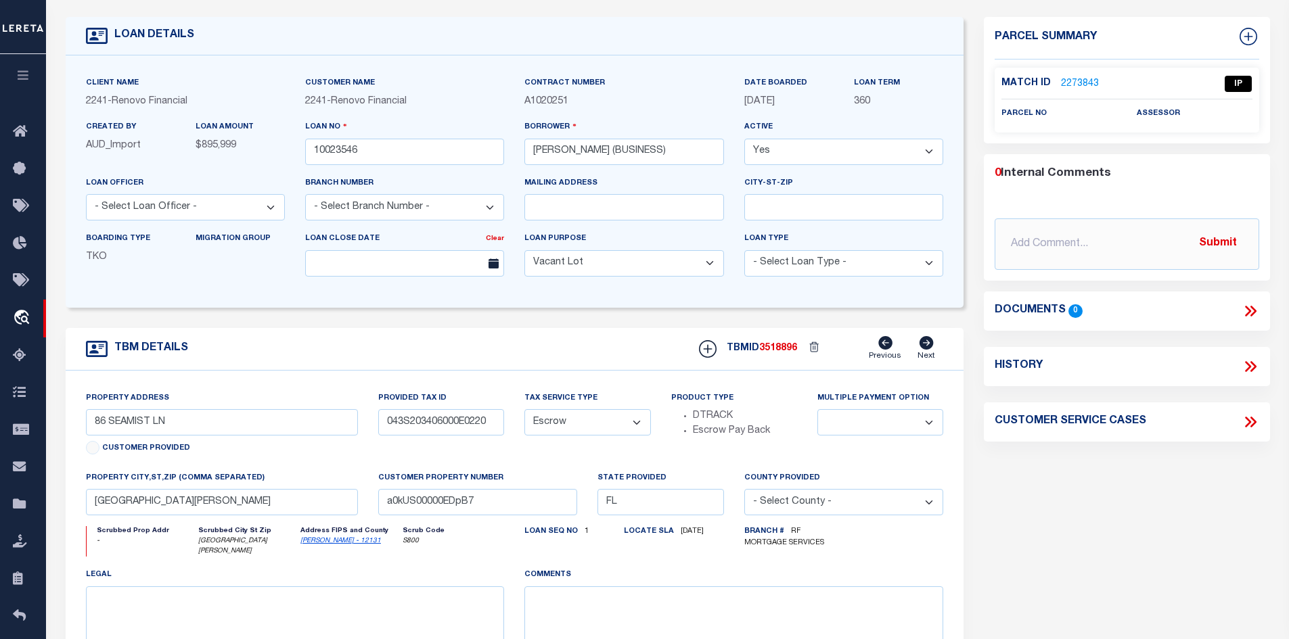
click at [1081, 80] on link "2273843" at bounding box center [1080, 84] width 38 height 14
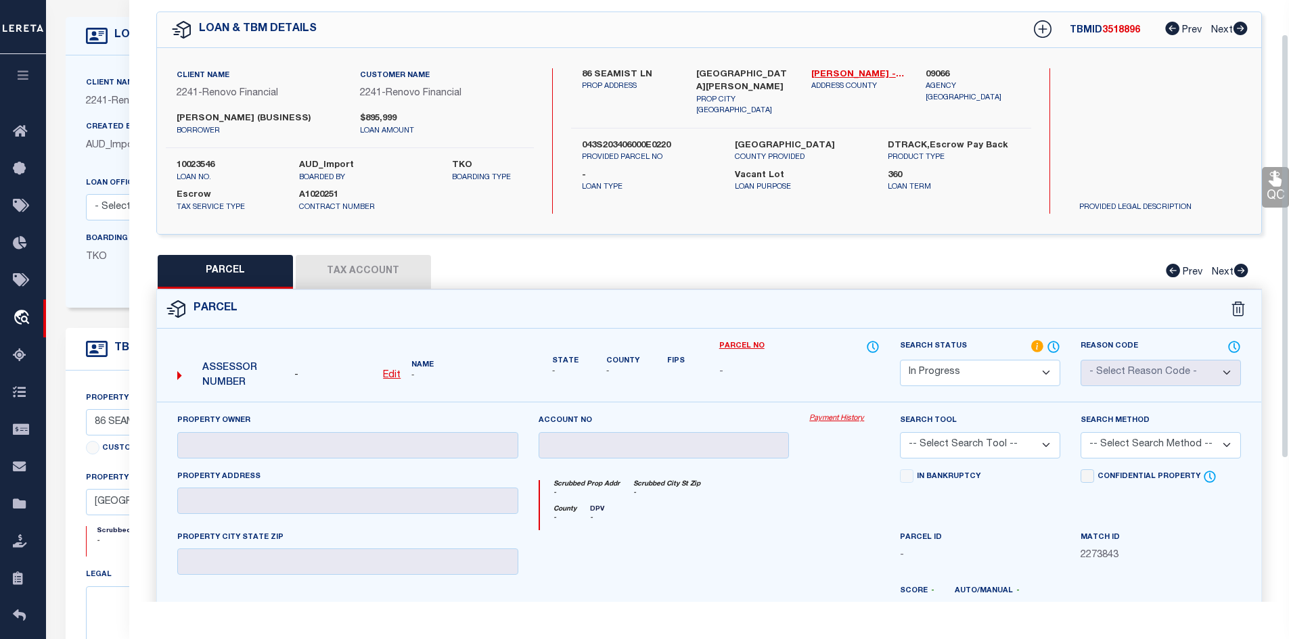
scroll to position [0, 0]
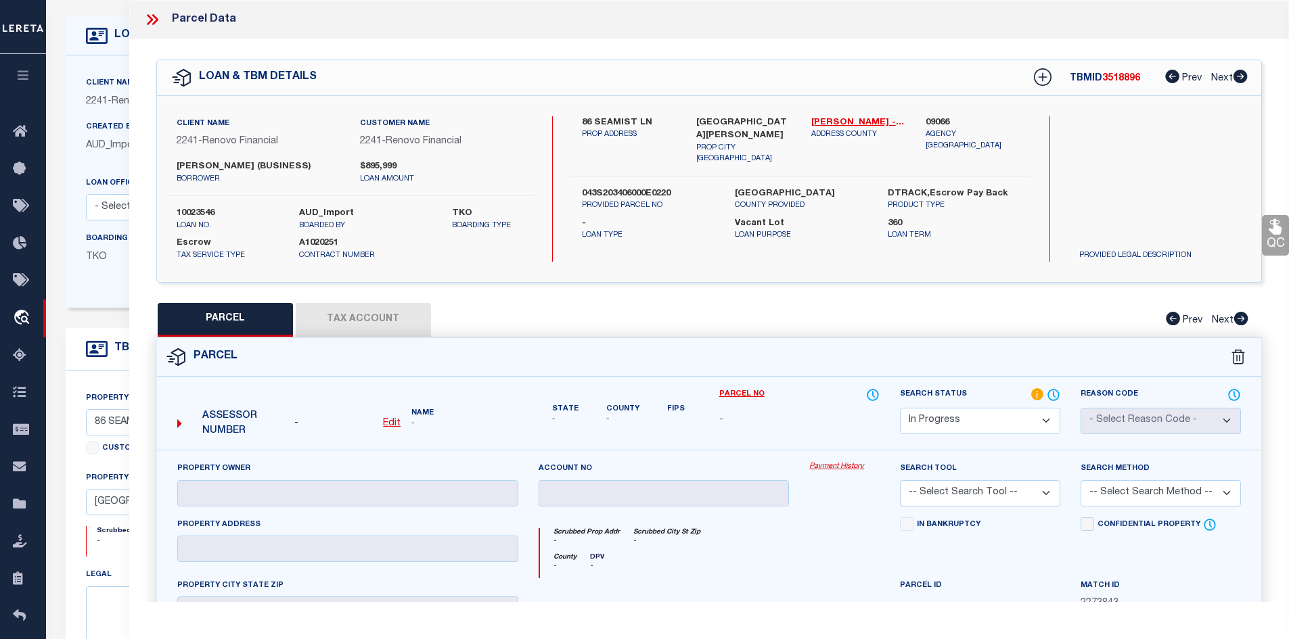
click at [154, 20] on icon at bounding box center [152, 20] width 18 height 18
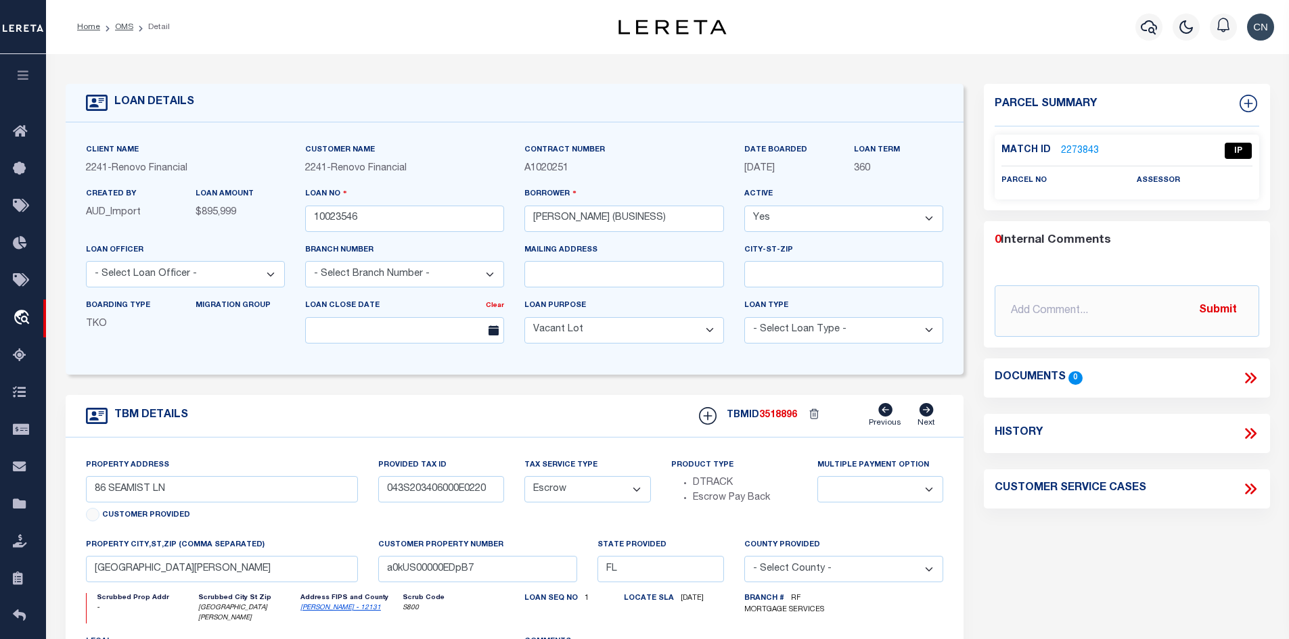
click at [1077, 148] on link "2273843" at bounding box center [1080, 151] width 38 height 14
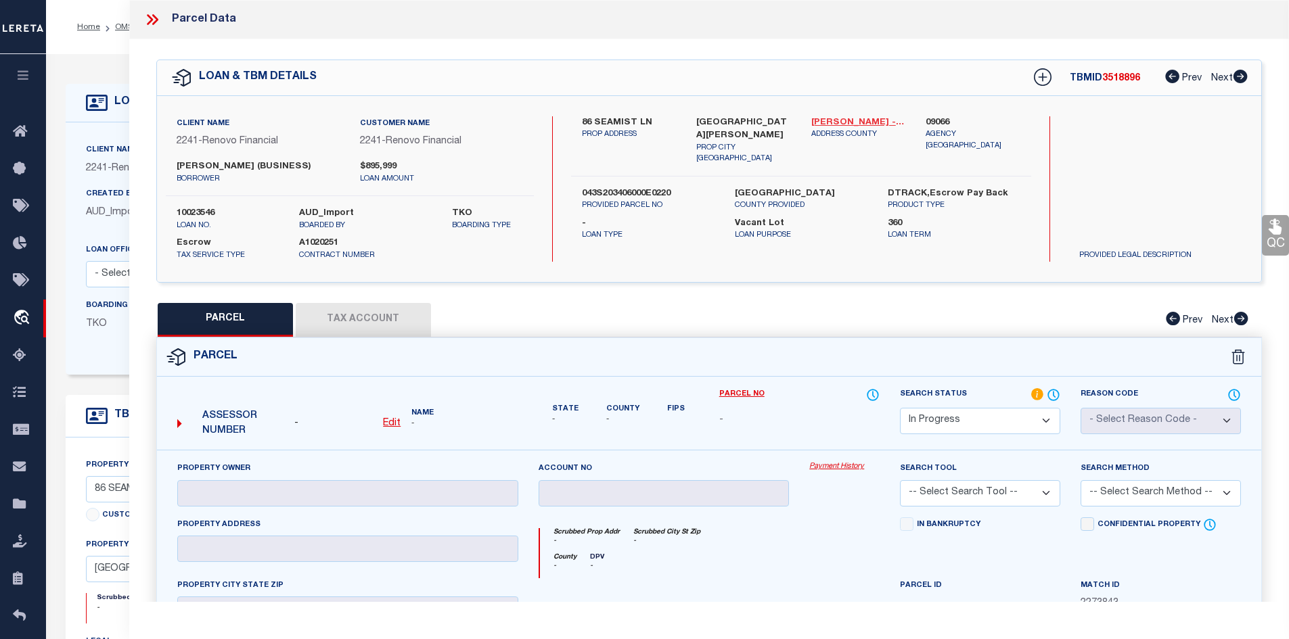
click at [844, 120] on link "[PERSON_NAME] - 12131" at bounding box center [858, 123] width 95 height 14
drag, startPoint x: 580, startPoint y: 117, endPoint x: 661, endPoint y: 121, distance: 80.6
click at [661, 121] on div "86 SEAMIST LN PROP ADDRESS" at bounding box center [629, 140] width 115 height 49
copy label "86 SEAMIST LN"
click at [388, 423] on u "Edit" at bounding box center [392, 423] width 18 height 9
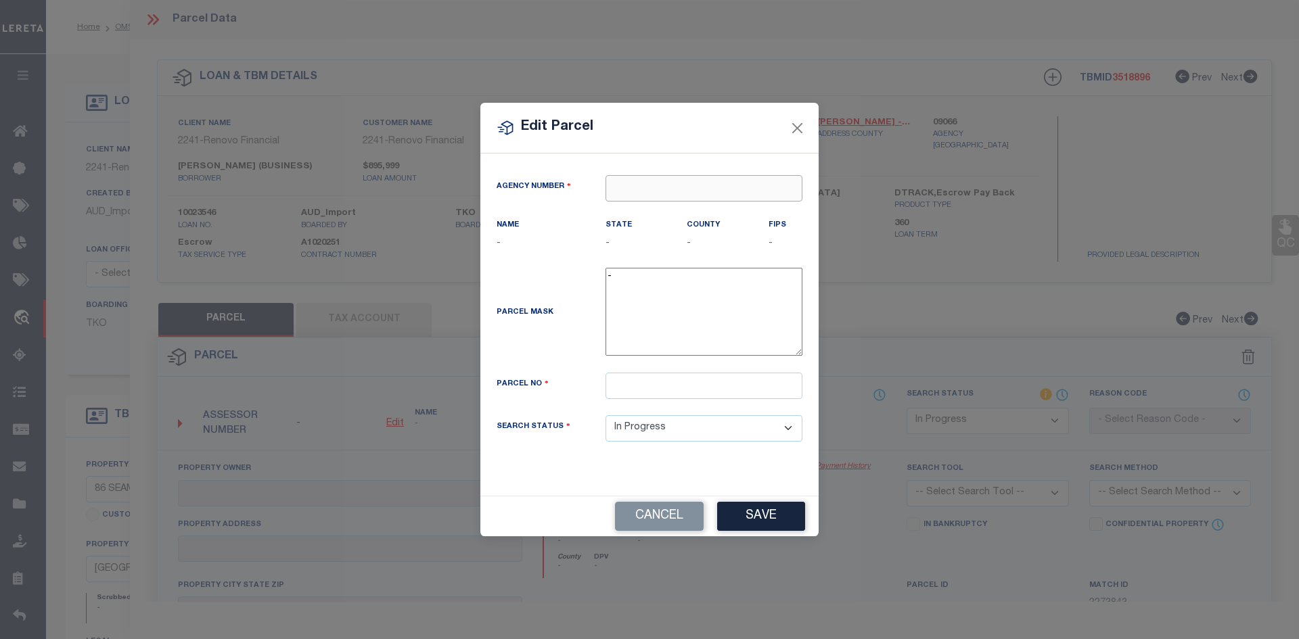
click at [656, 190] on input "text" at bounding box center [703, 188] width 197 height 26
click at [684, 215] on div "090660000 : [GEOGRAPHIC_DATA]" at bounding box center [703, 222] width 195 height 39
click at [644, 386] on input "text" at bounding box center [703, 386] width 197 height 26
paste input "04-3S-20-34060-00E-0220"
click at [638, 386] on input "04-3S-20-34060-00E-0220" at bounding box center [703, 386] width 197 height 26
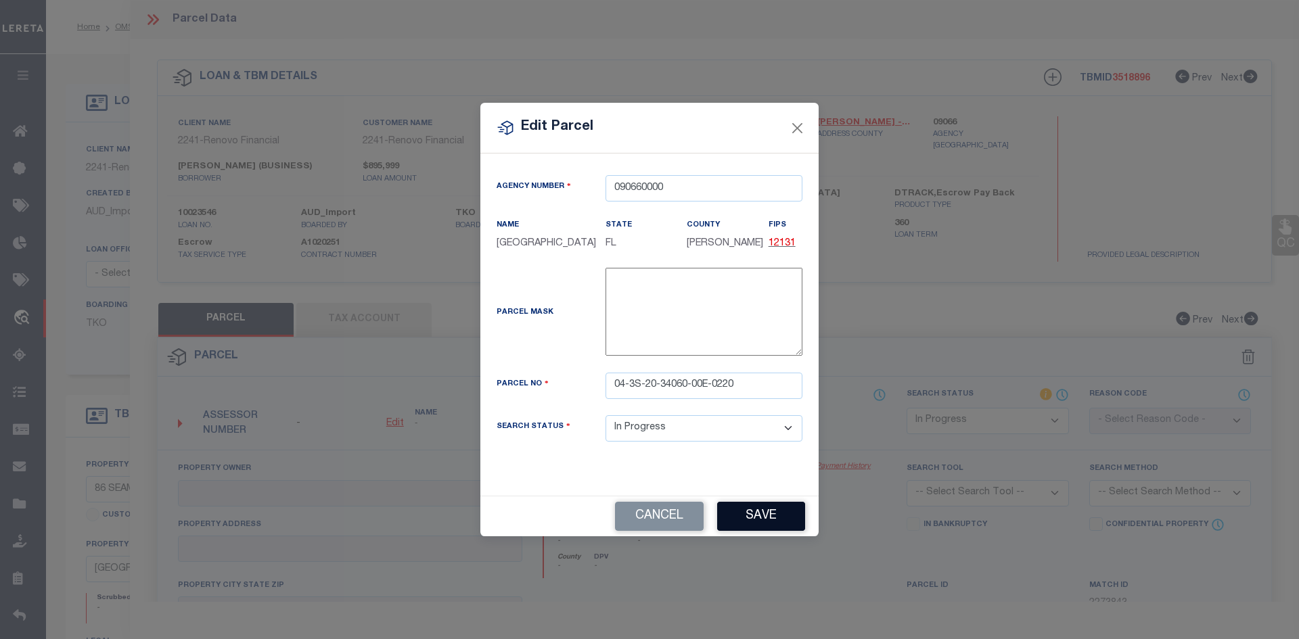
click at [754, 515] on button "Save" at bounding box center [761, 516] width 88 height 29
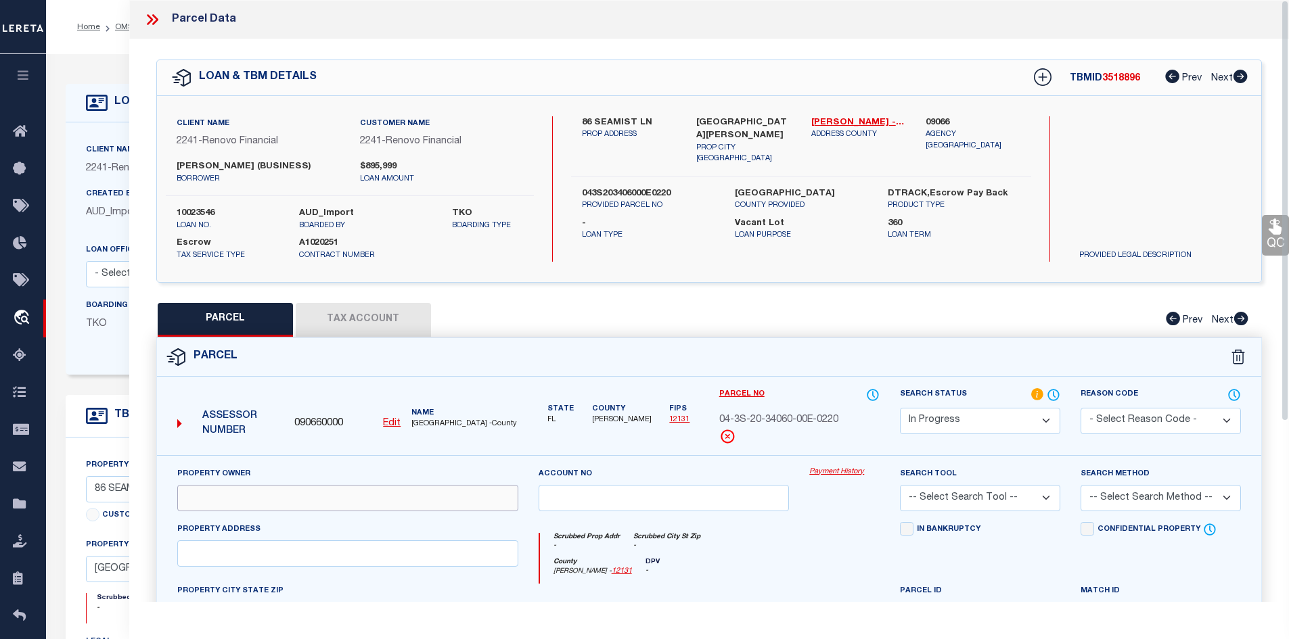
click at [235, 500] on input "text" at bounding box center [347, 498] width 341 height 26
paste input "[PERSON_NAME] & [PERSON_NAME]"
click at [358, 501] on input "[PERSON_NAME] & [PERSON_NAME]," at bounding box center [347, 498] width 341 height 26
paste input "[PERSON_NAME] ASTENIA"
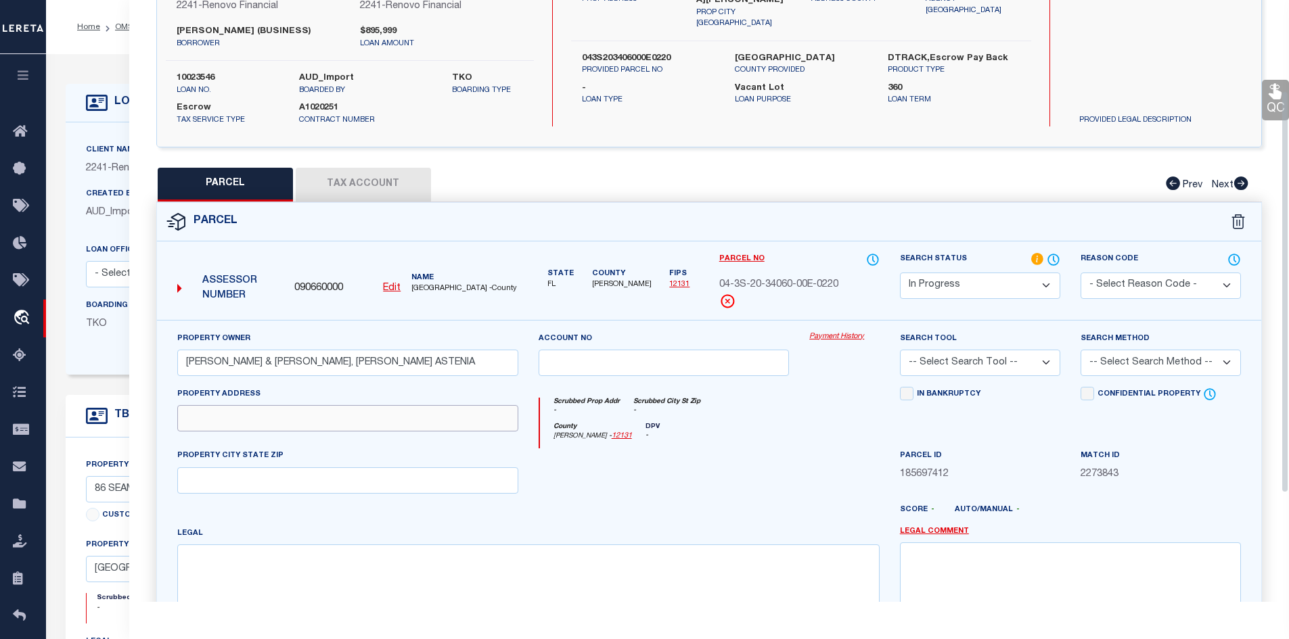
click at [260, 416] on input "text" at bounding box center [347, 418] width 341 height 26
paste input "86 SEAMIST LN"
click at [248, 471] on input "text" at bounding box center [347, 480] width 341 height 26
paste input "[GEOGRAPHIC_DATA][PERSON_NAME] 32459"
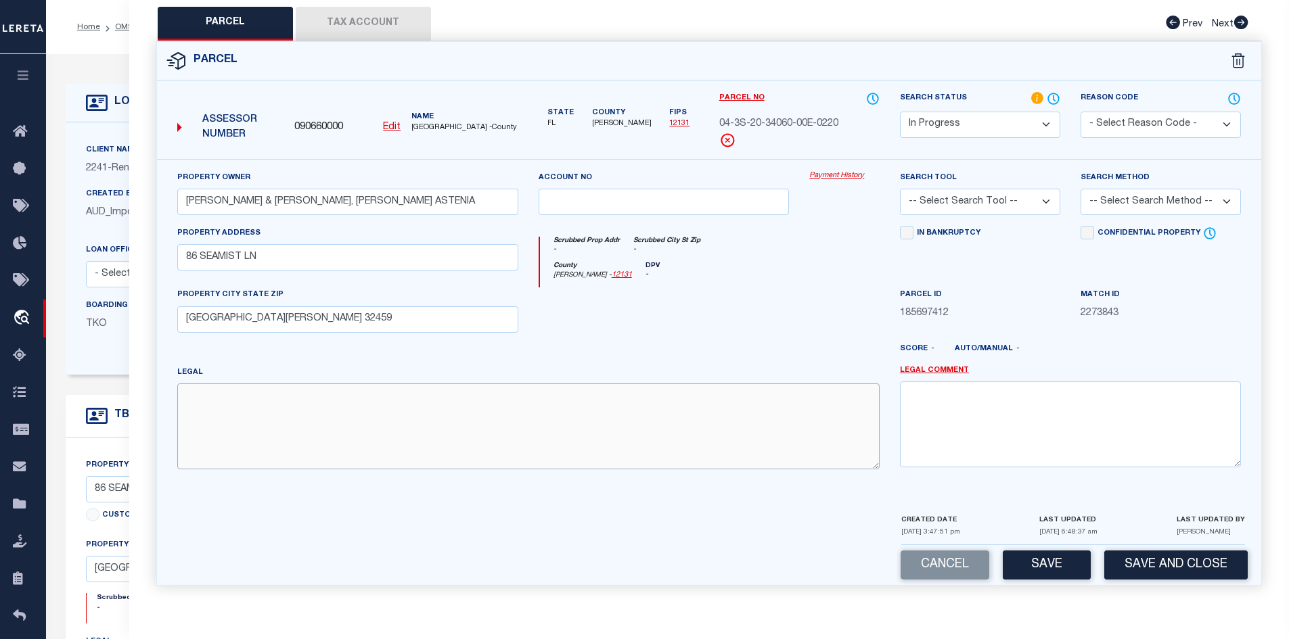
click at [292, 404] on textarea at bounding box center [528, 426] width 702 height 85
click at [574, 398] on textarea "LOT 22 DUNE [PERSON_NAME] 1ST ADD PB2-78 OR 2637-2099 OR 2889-4932 OR 3355-1073" at bounding box center [528, 426] width 702 height 85
paste textarea "0.256"
click at [342, 396] on textarea "LOT 22 DUNE [PERSON_NAME] 1ST ADD PB2-78 OR 2637-2099 OR 2889-4932 OR 3355-1073…" at bounding box center [528, 426] width 702 height 85
click at [1053, 563] on button "Save" at bounding box center [1046, 565] width 88 height 29
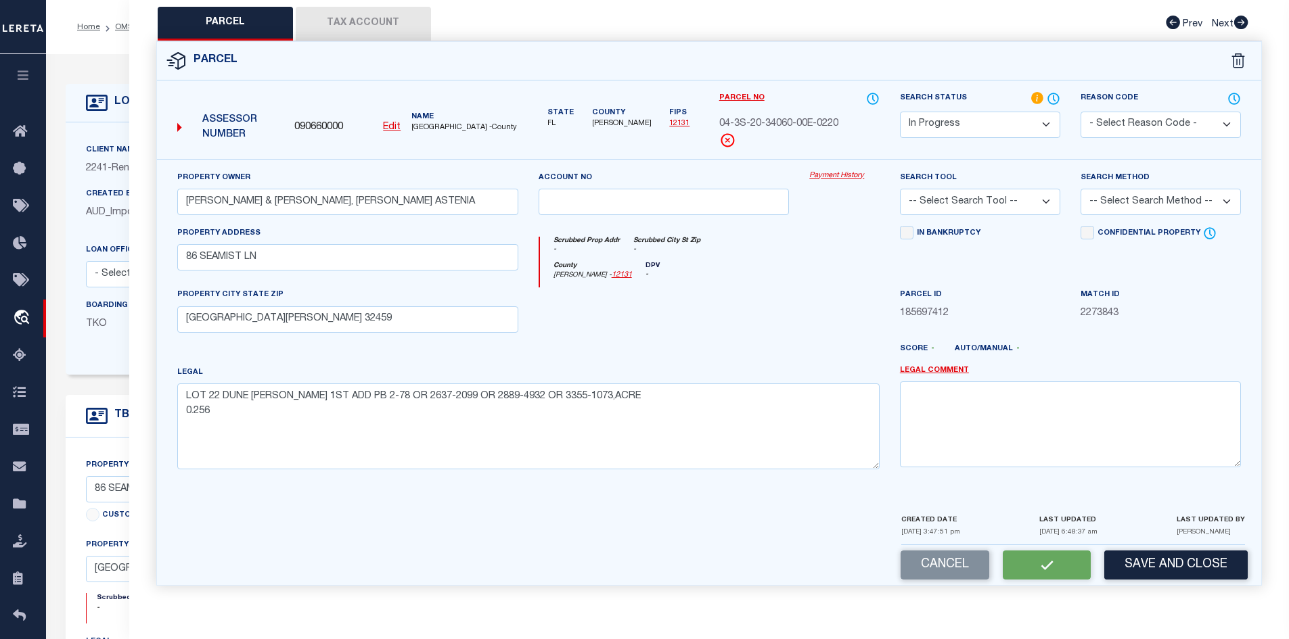
scroll to position [162, 0]
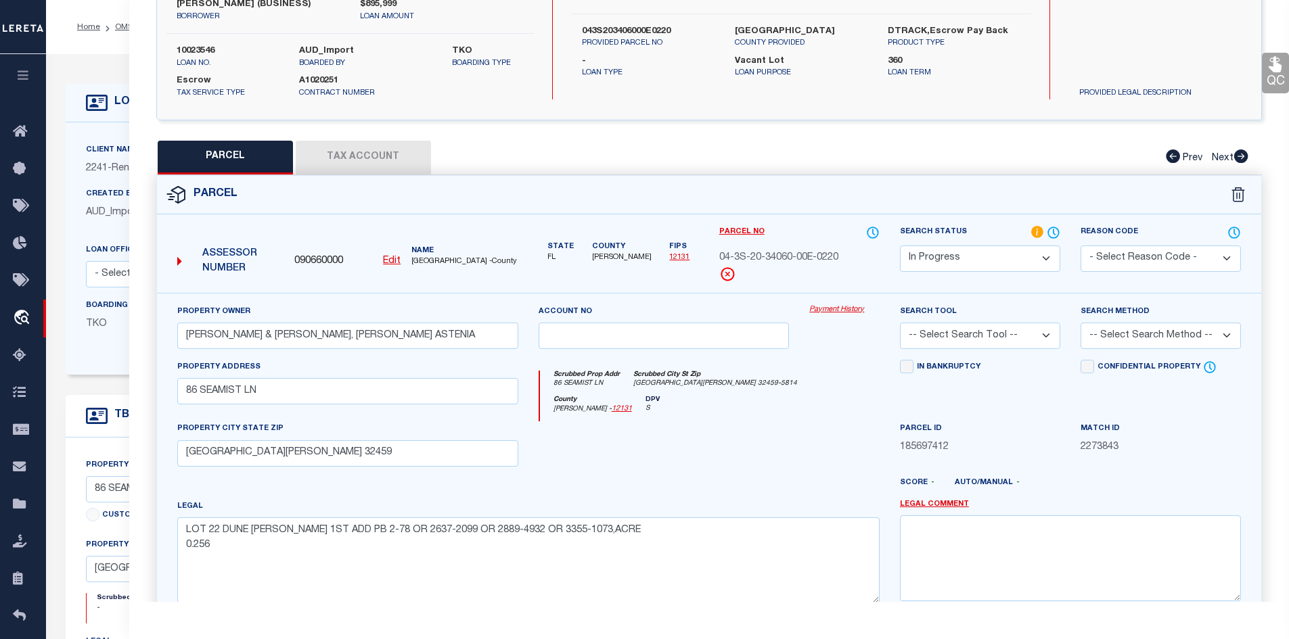
click at [1046, 333] on select "-- Select Search Tool -- 3rd Party Website Agency File Agency Website ATLS CNV-…" at bounding box center [980, 336] width 160 height 26
click at [900, 323] on select "-- Select Search Tool -- 3rd Party Website Agency File Agency Website ATLS CNV-…" at bounding box center [980, 336] width 160 height 26
click at [366, 161] on button "Tax Account" at bounding box center [363, 158] width 135 height 34
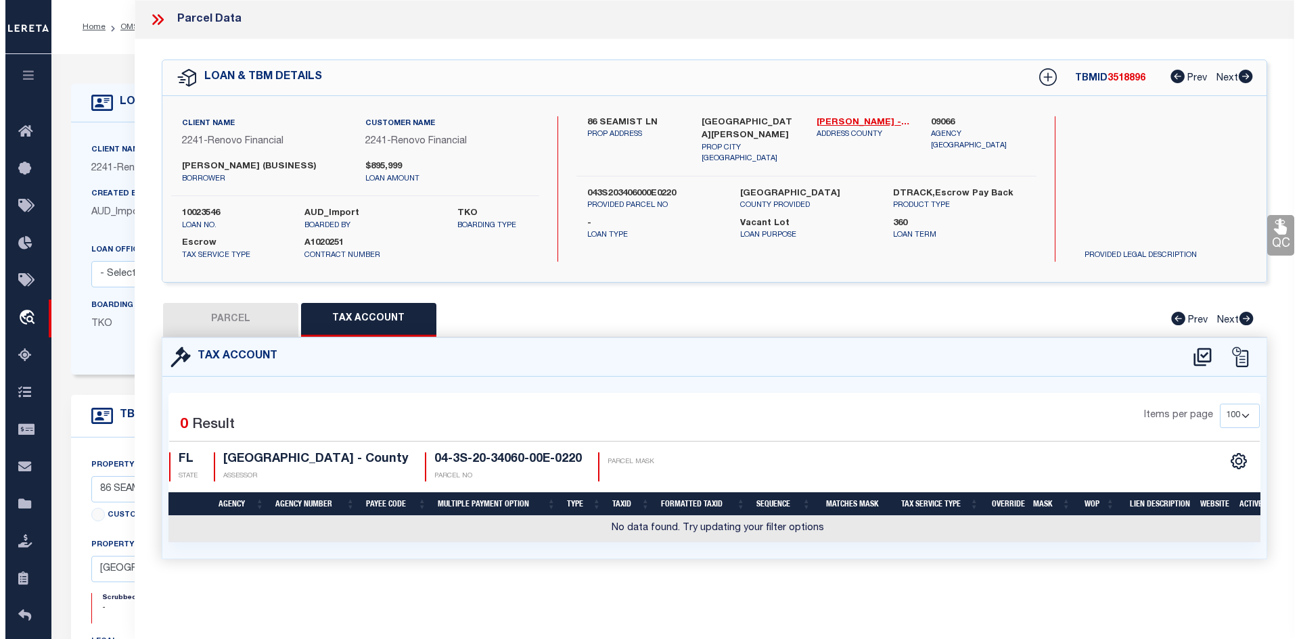
scroll to position [0, 0]
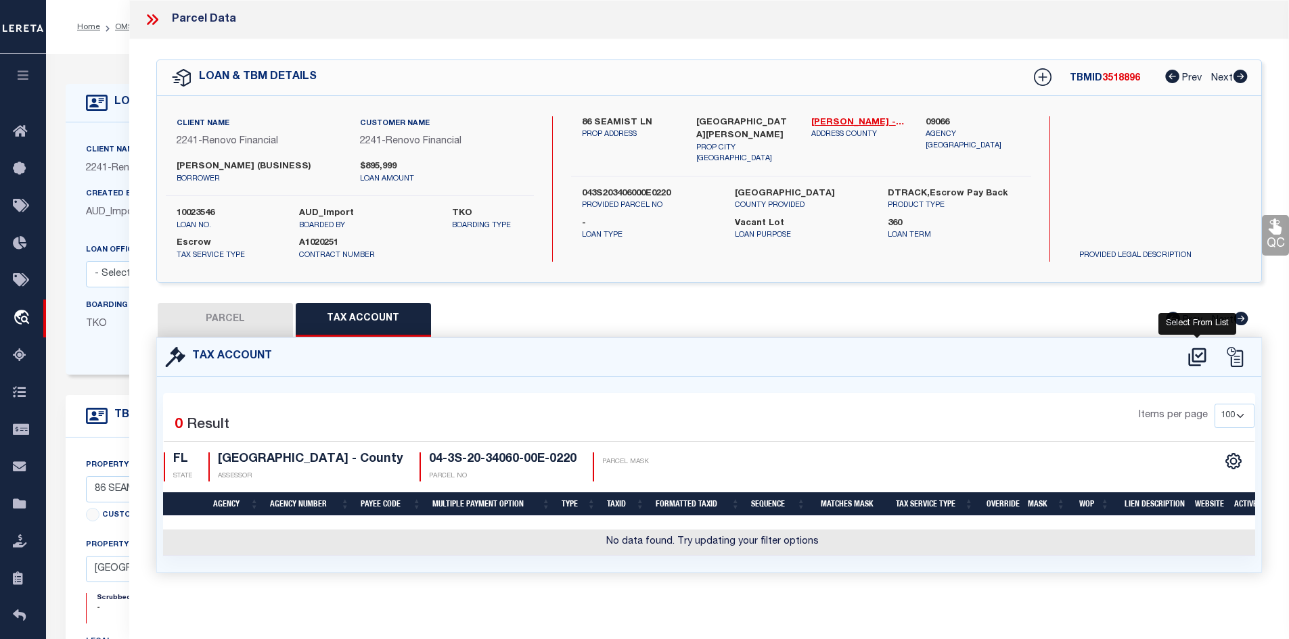
click at [1197, 356] on icon at bounding box center [1197, 357] width 22 height 22
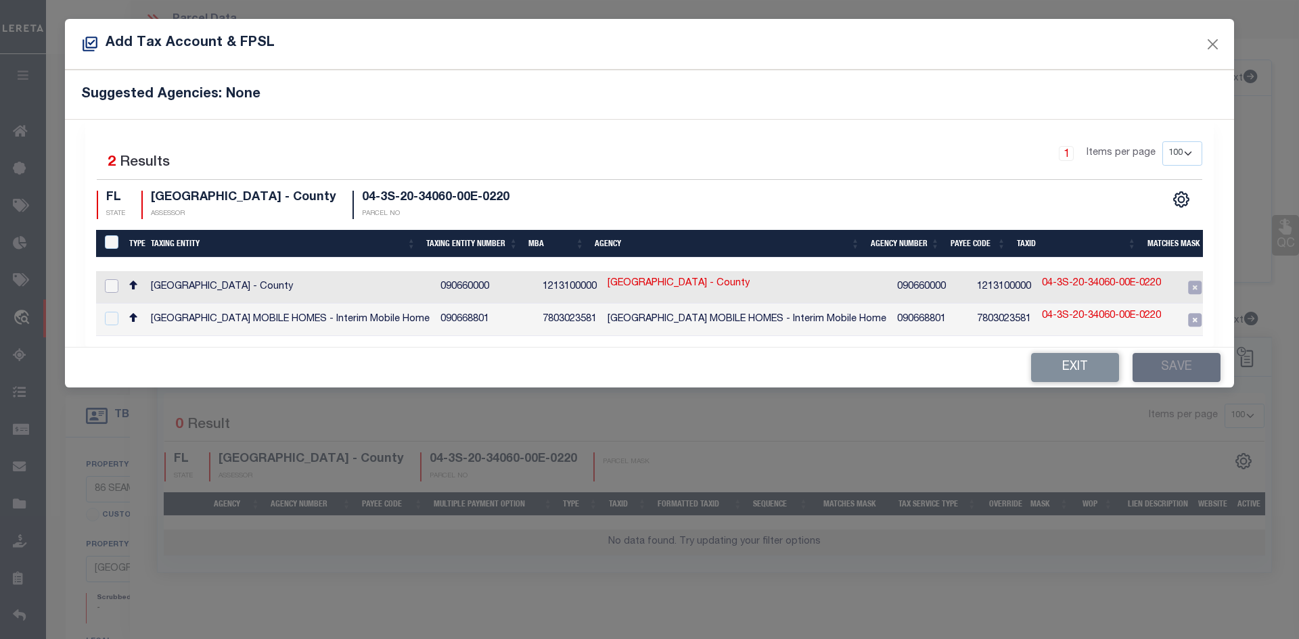
click at [108, 287] on input "checkbox" at bounding box center [112, 286] width 14 height 14
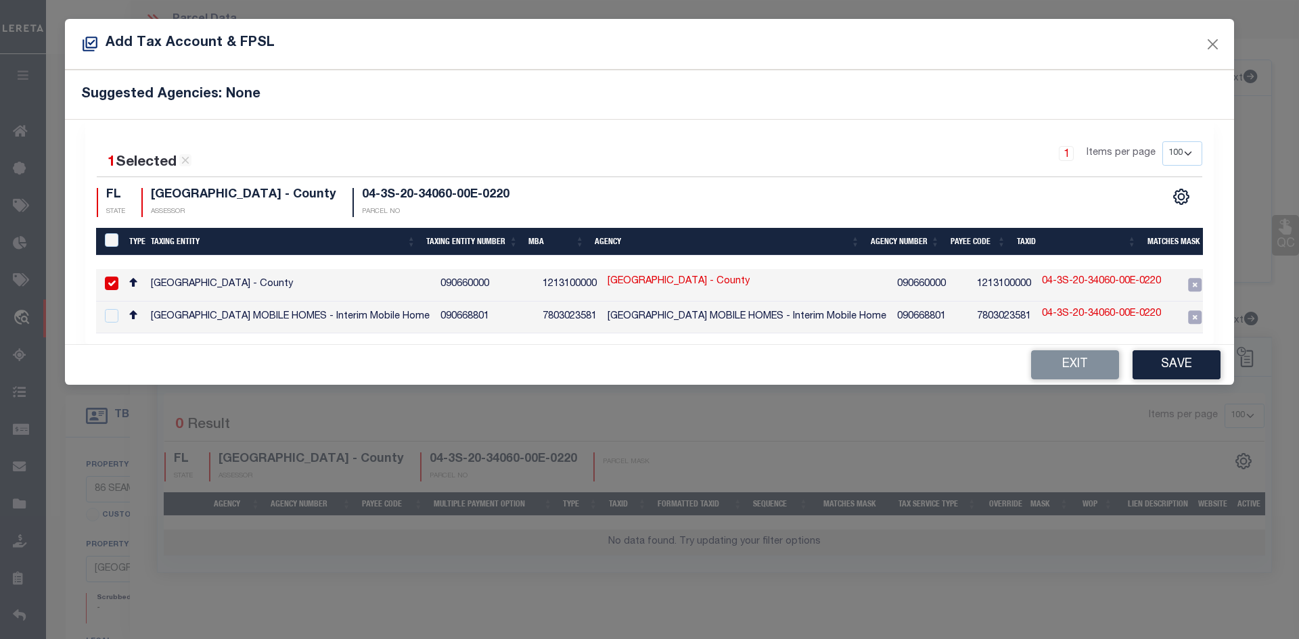
click at [1055, 283] on link "04-3S-20-34060-00E-0220" at bounding box center [1101, 282] width 119 height 15
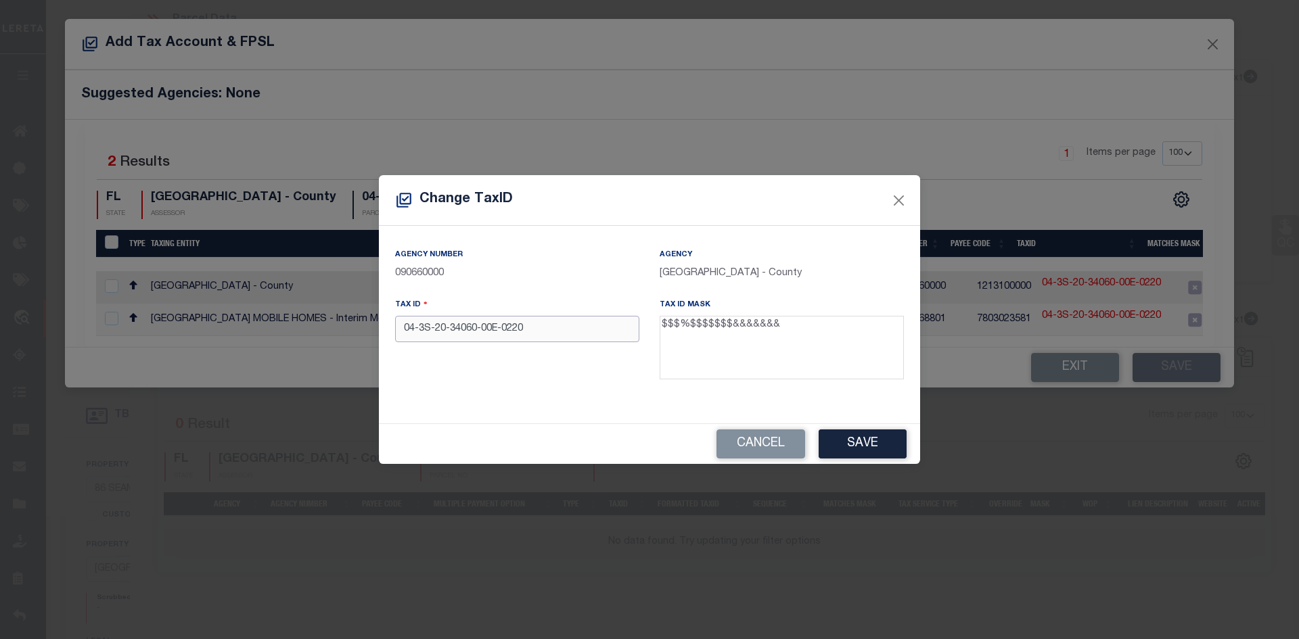
click at [501, 331] on input "04-3S-20-34060-00E-0220" at bounding box center [517, 329] width 244 height 26
click at [481, 329] on input "04-3S-20-34060-00E0220" at bounding box center [517, 329] width 244 height 26
click at [448, 330] on input "04-3S-20-3406000E0220" at bounding box center [517, 329] width 244 height 26
click at [436, 332] on input "04-3S-203406000E0220" at bounding box center [517, 329] width 244 height 26
click at [419, 331] on input "04-3S203406000E0220" at bounding box center [517, 329] width 244 height 26
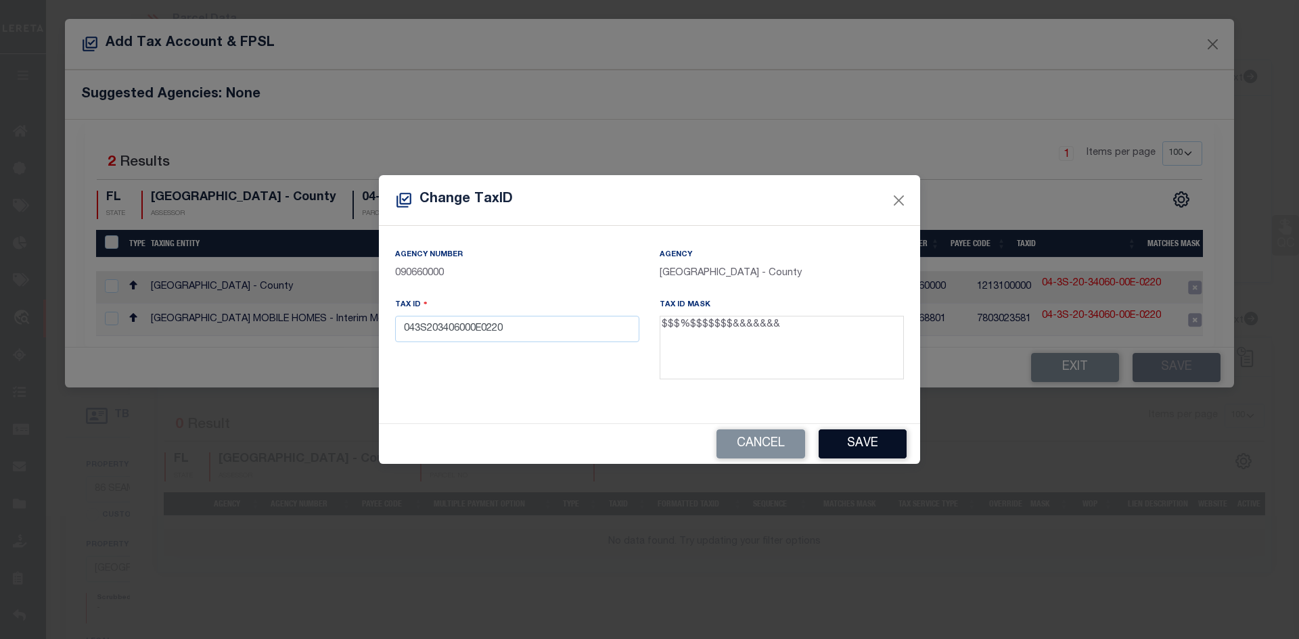
click at [846, 438] on button "Save" at bounding box center [862, 444] width 88 height 29
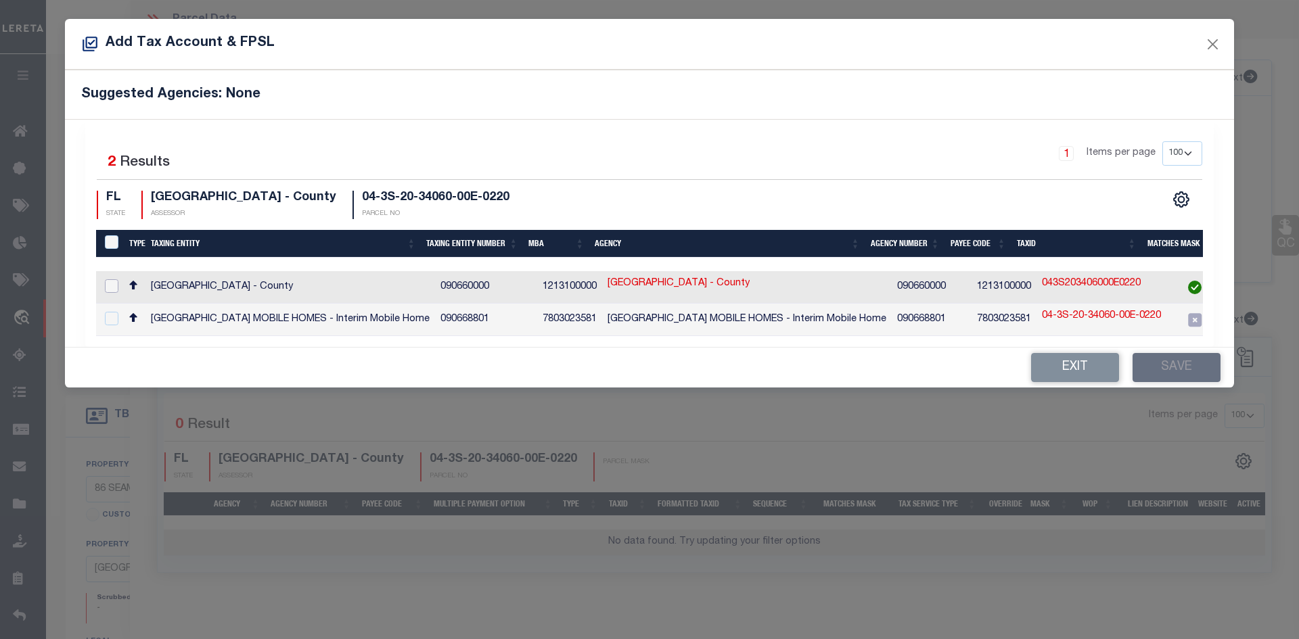
click at [112, 289] on input "checkbox" at bounding box center [112, 286] width 14 height 14
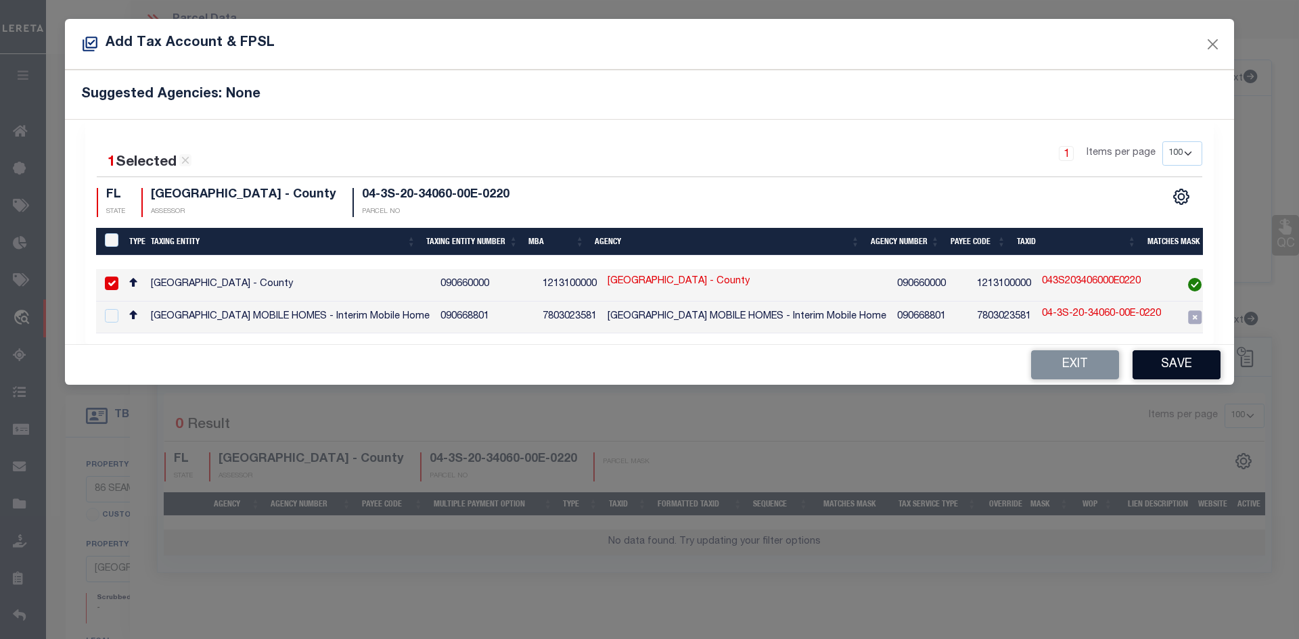
click at [1180, 373] on button "Save" at bounding box center [1176, 364] width 88 height 29
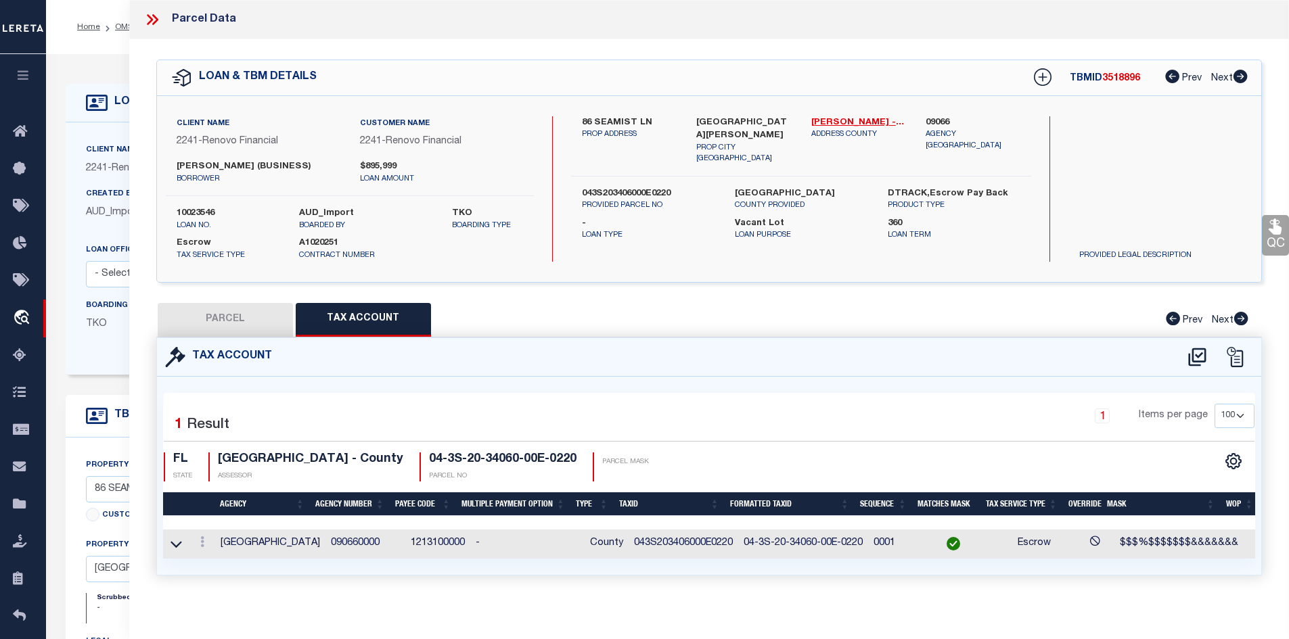
click at [229, 317] on button "PARCEL" at bounding box center [225, 320] width 135 height 34
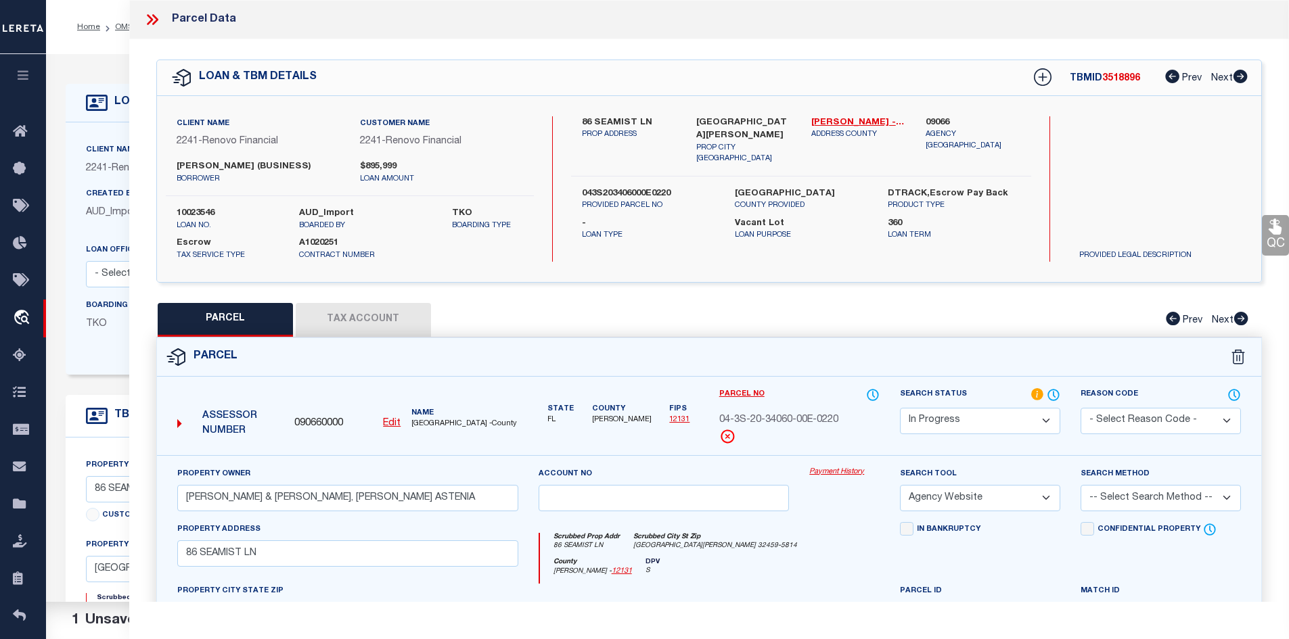
click at [1191, 498] on select "-- Select Search Method -- Property Address Legal Liability Info Provided" at bounding box center [1160, 498] width 160 height 26
click at [1080, 485] on select "-- Select Search Method -- Property Address Legal Liability Info Provided" at bounding box center [1160, 498] width 160 height 26
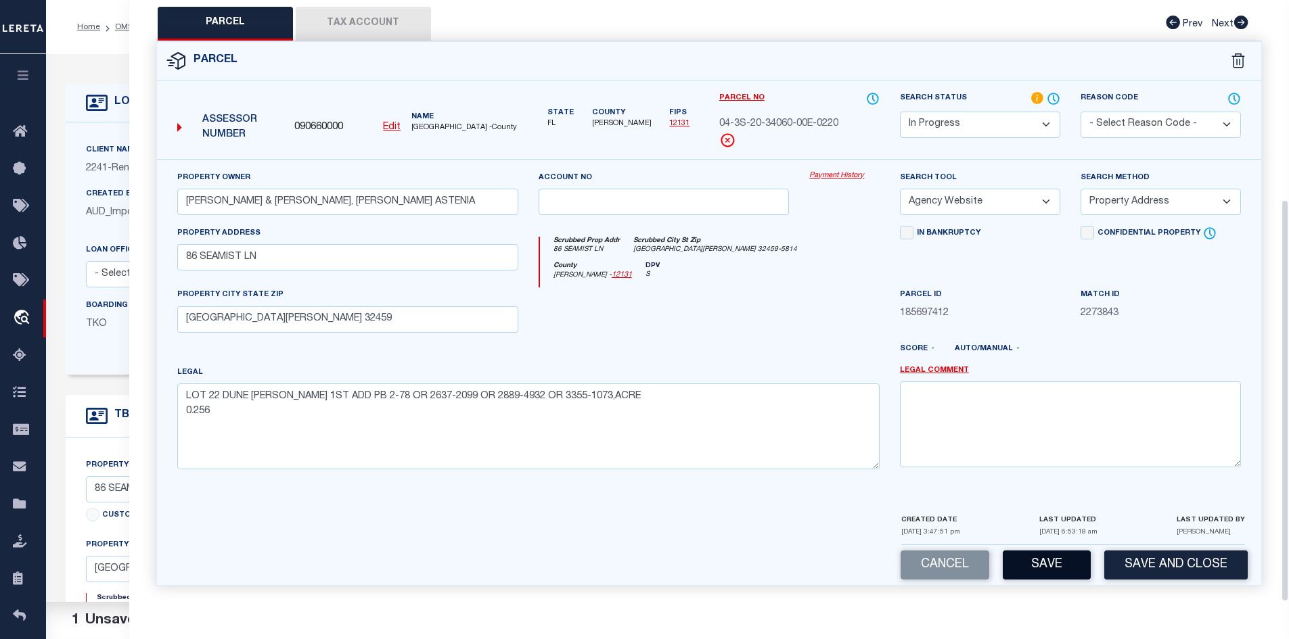
click at [1044, 567] on button "Save" at bounding box center [1046, 565] width 88 height 29
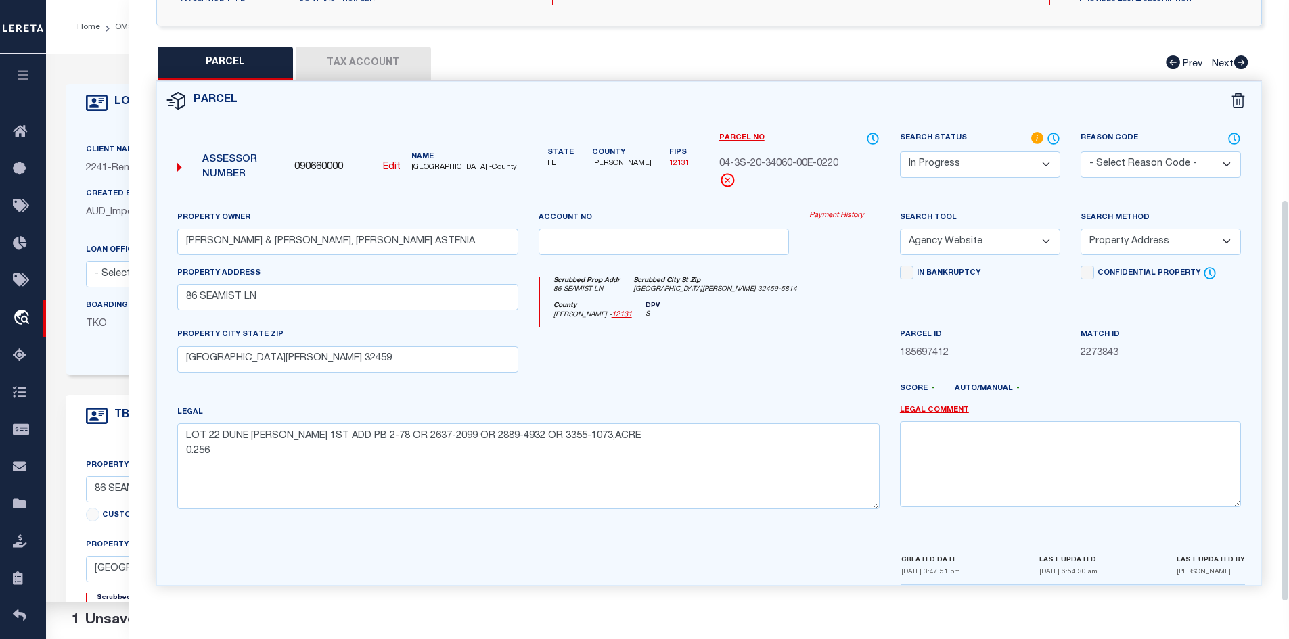
scroll to position [258, 0]
click at [355, 55] on button "Tax Account" at bounding box center [363, 64] width 135 height 34
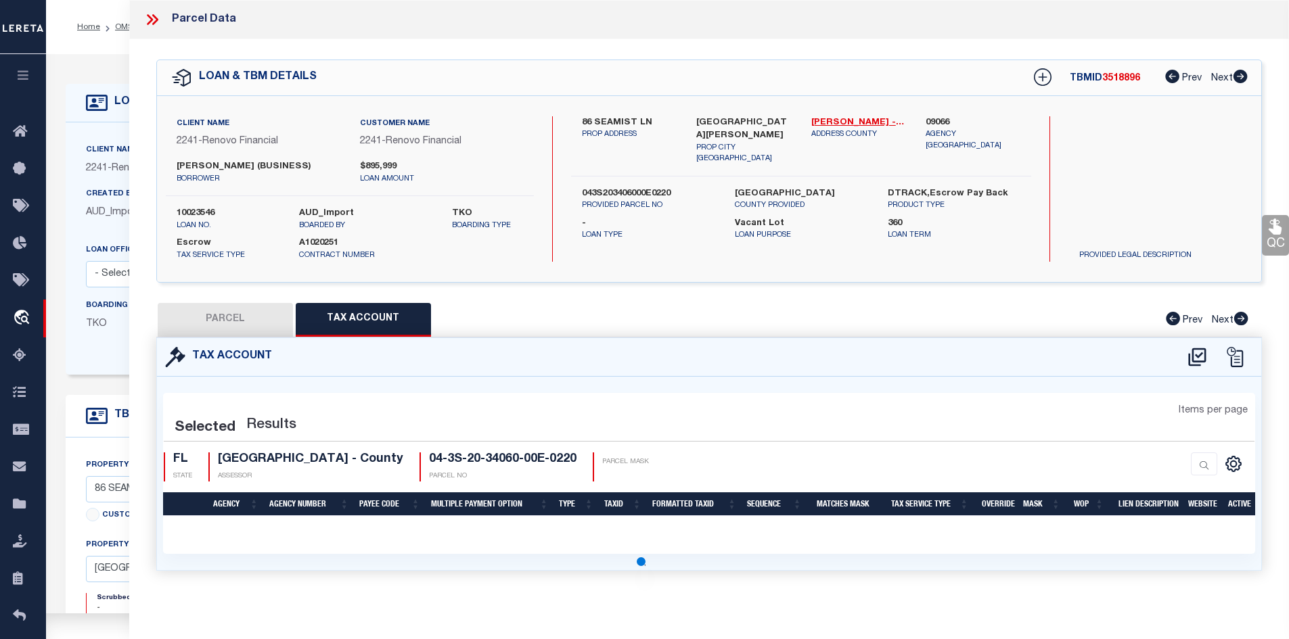
scroll to position [0, 0]
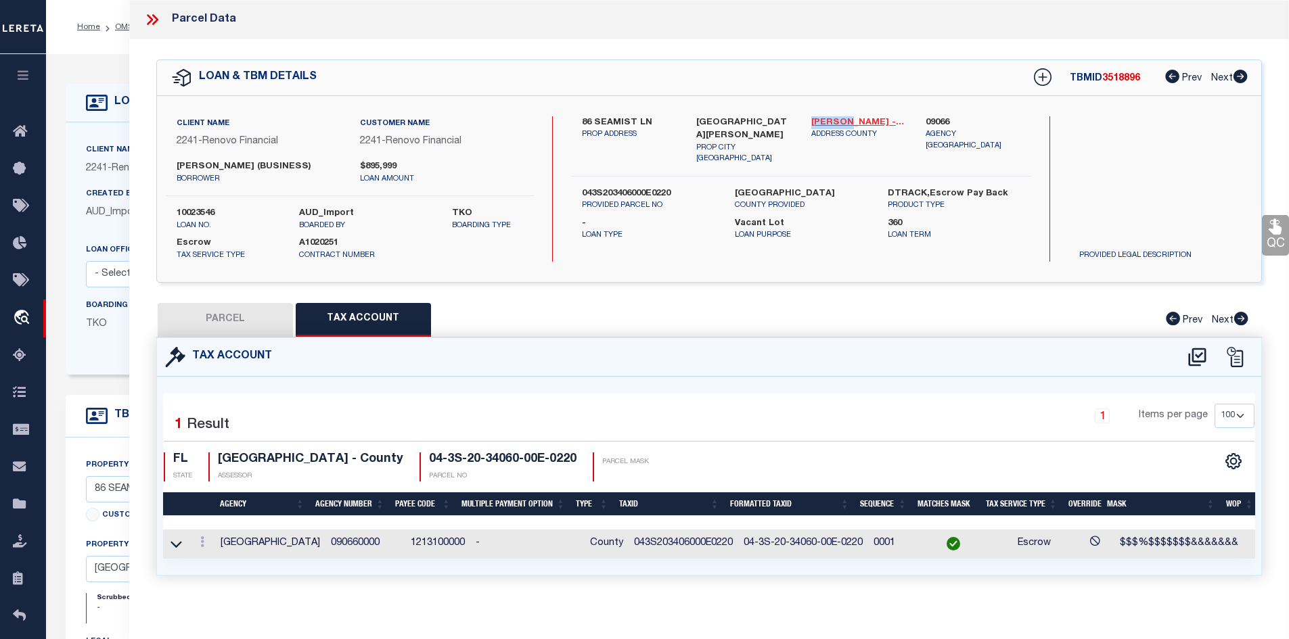
drag, startPoint x: 808, startPoint y: 116, endPoint x: 841, endPoint y: 118, distance: 33.2
click at [841, 118] on div "[PERSON_NAME] - 12131 ADDRESS COUNTY" at bounding box center [858, 140] width 115 height 49
copy link "[PERSON_NAME]"
click at [246, 325] on button "PARCEL" at bounding box center [225, 320] width 135 height 34
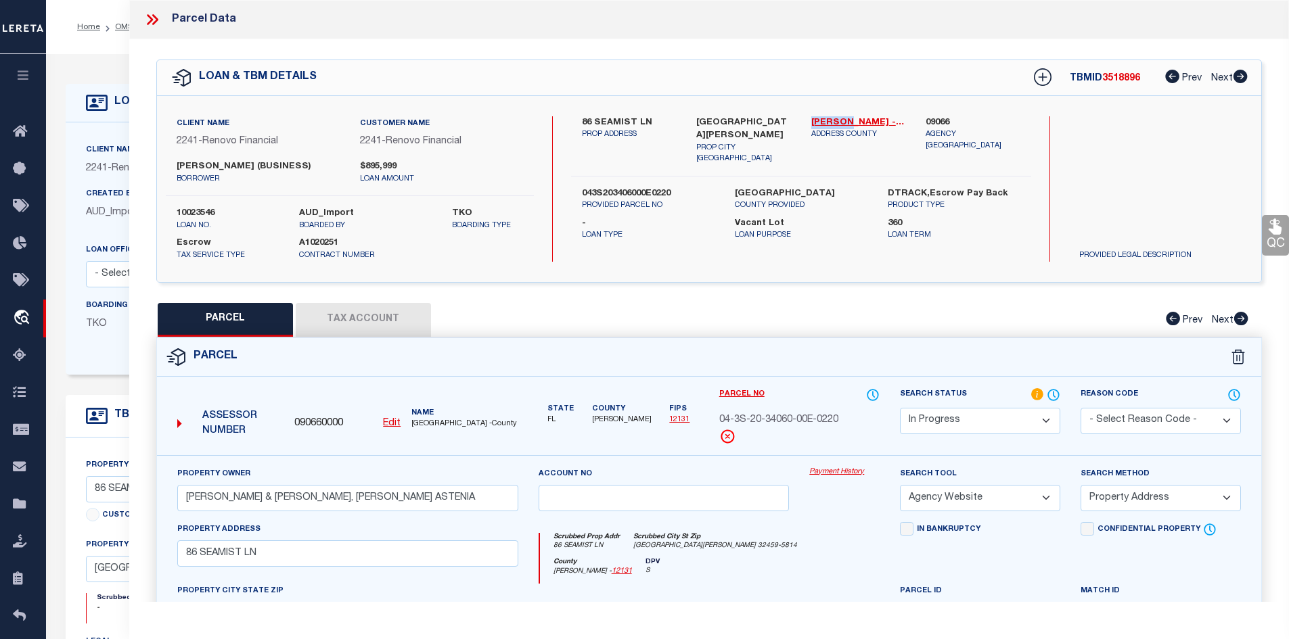
click at [348, 323] on button "Tax Account" at bounding box center [363, 320] width 135 height 34
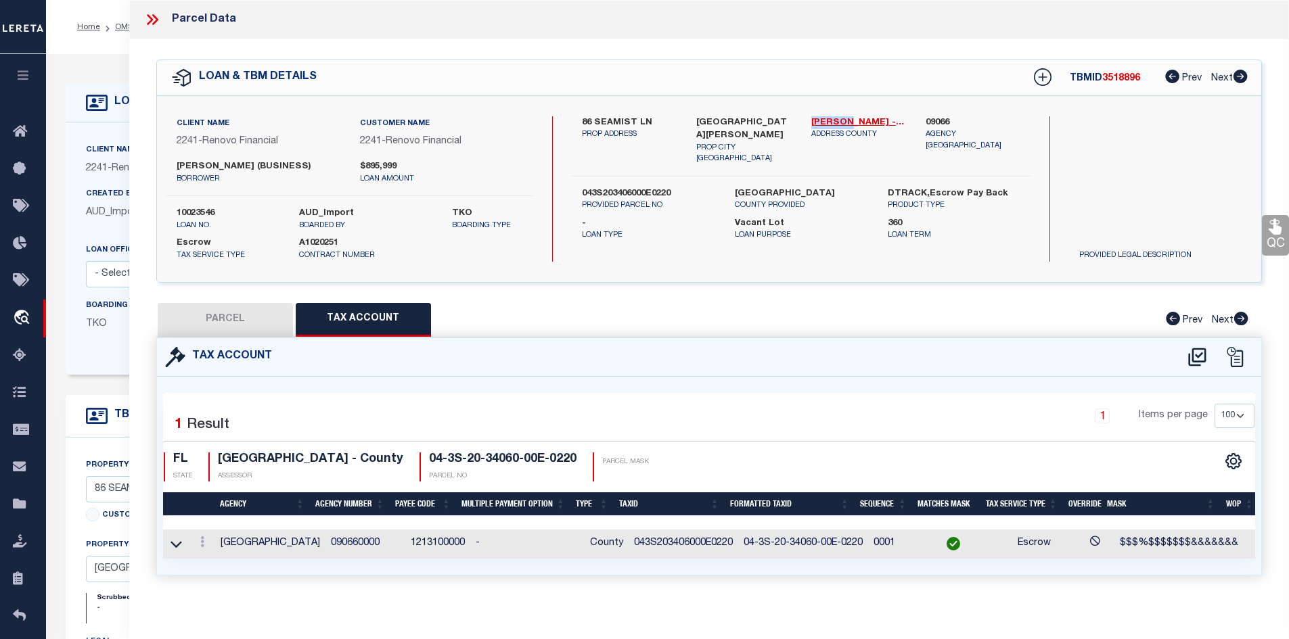
scroll to position [14, 0]
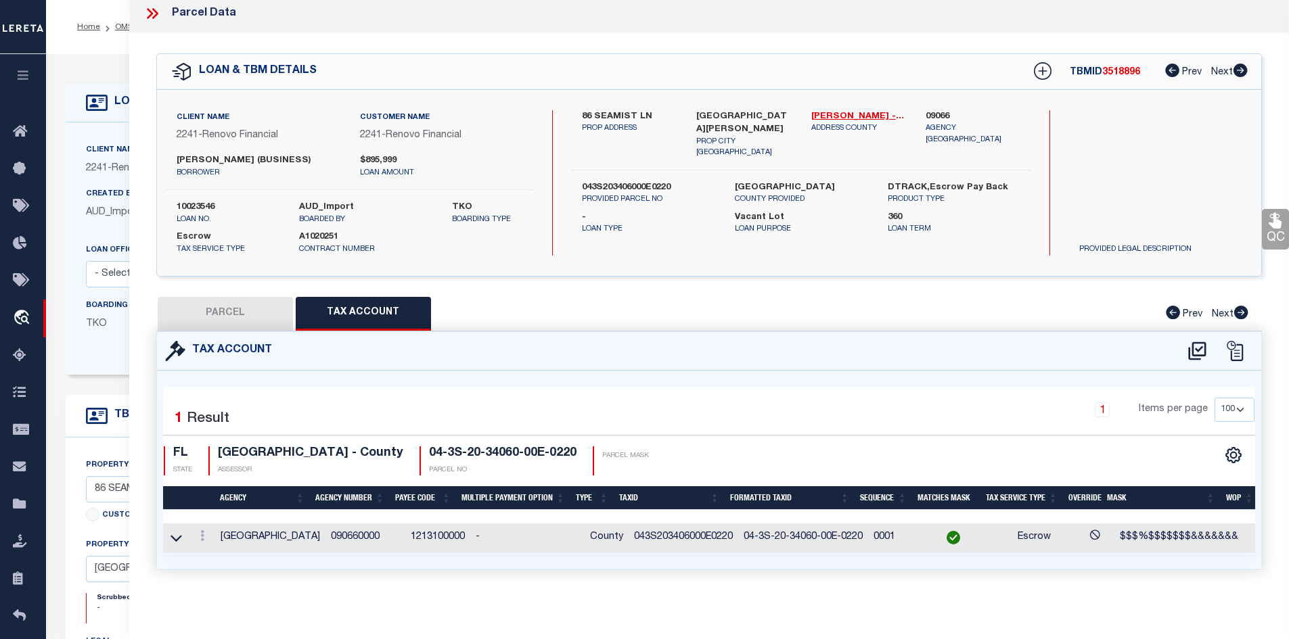
click at [649, 529] on td "043S203406000E0220" at bounding box center [683, 538] width 110 height 29
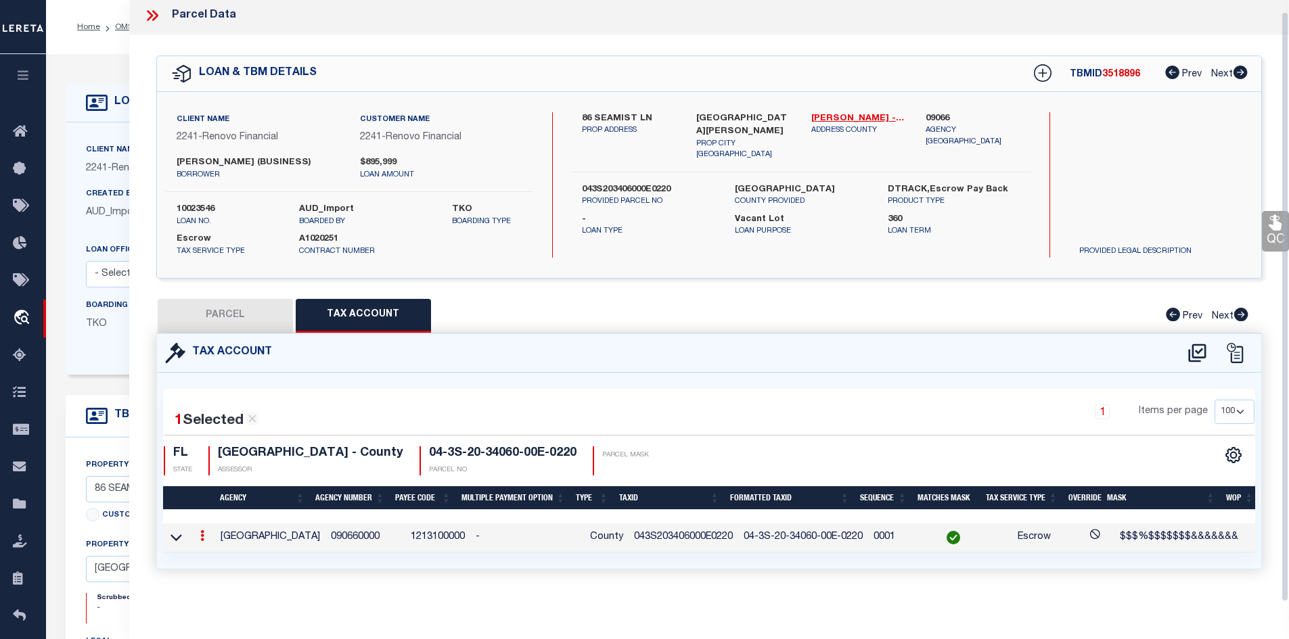
click at [649, 529] on td "043S203406000E0220" at bounding box center [683, 538] width 110 height 29
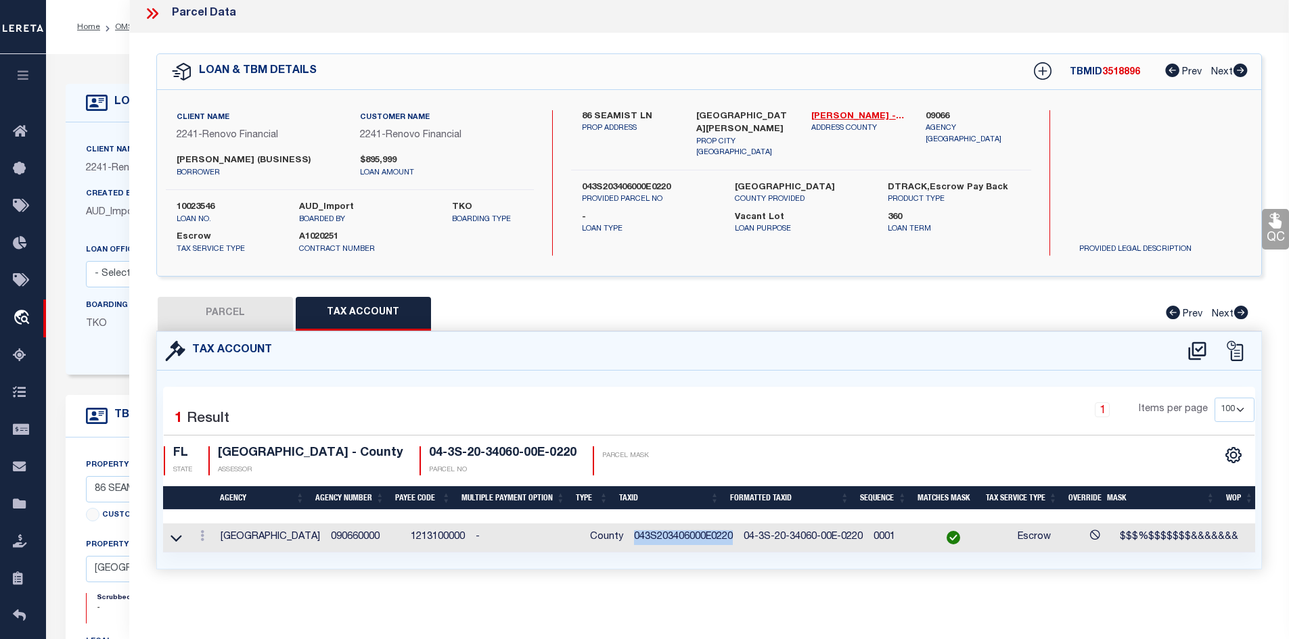
copy td "043S203406000E0220"
click at [148, 6] on icon at bounding box center [152, 14] width 18 height 18
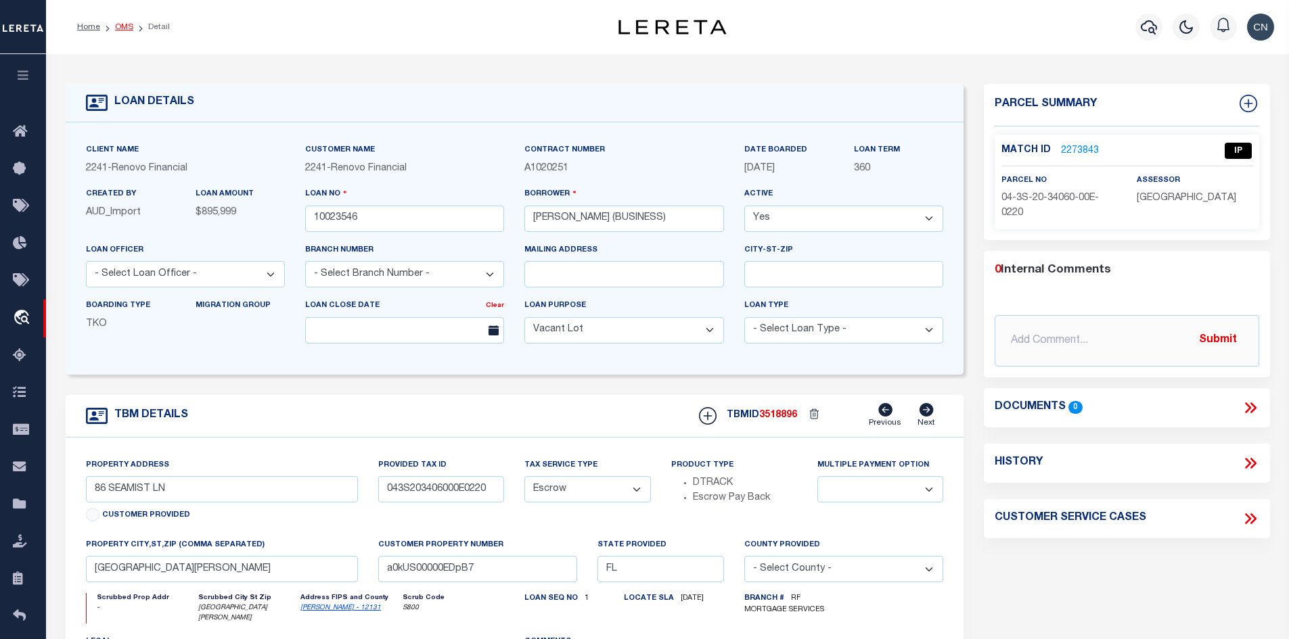
click at [121, 28] on link "OMS" at bounding box center [124, 27] width 18 height 8
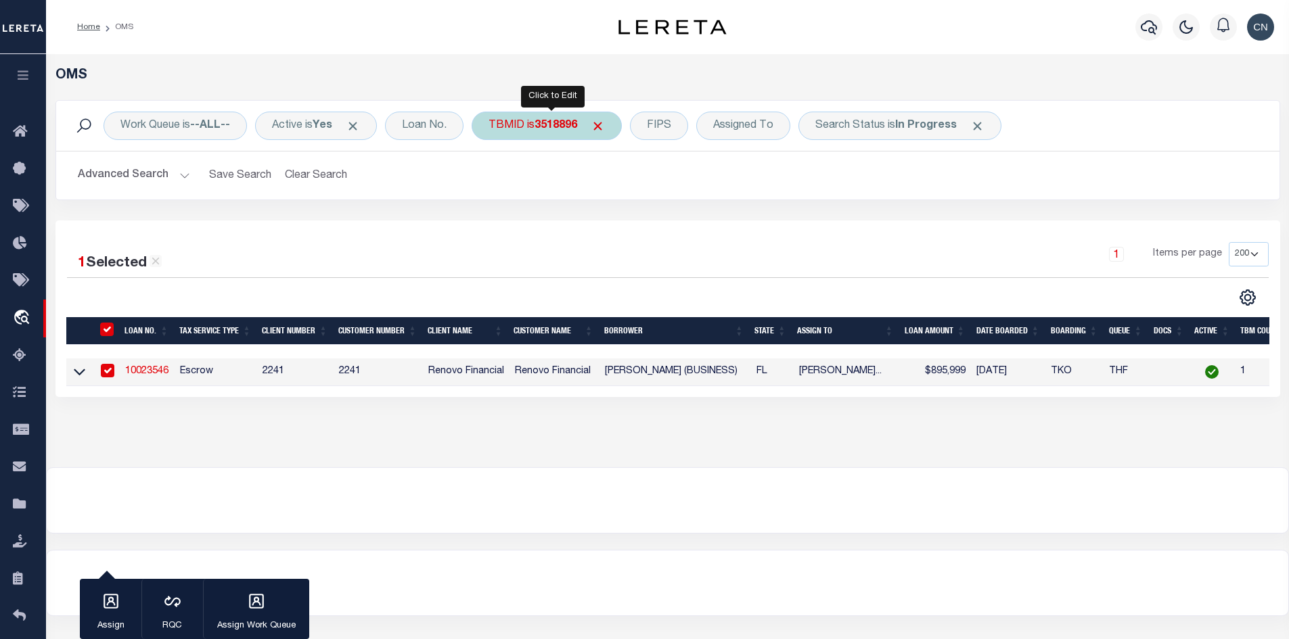
click at [544, 129] on b "3518896" at bounding box center [555, 125] width 43 height 11
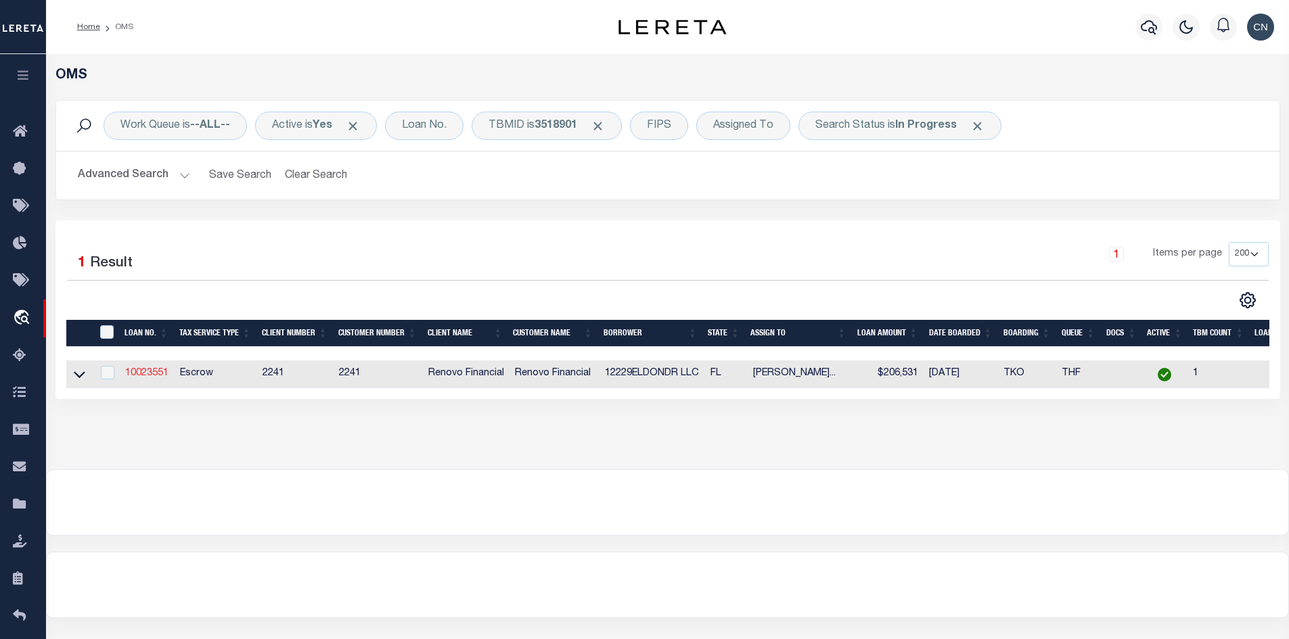
click at [152, 374] on link "10023551" at bounding box center [146, 373] width 43 height 9
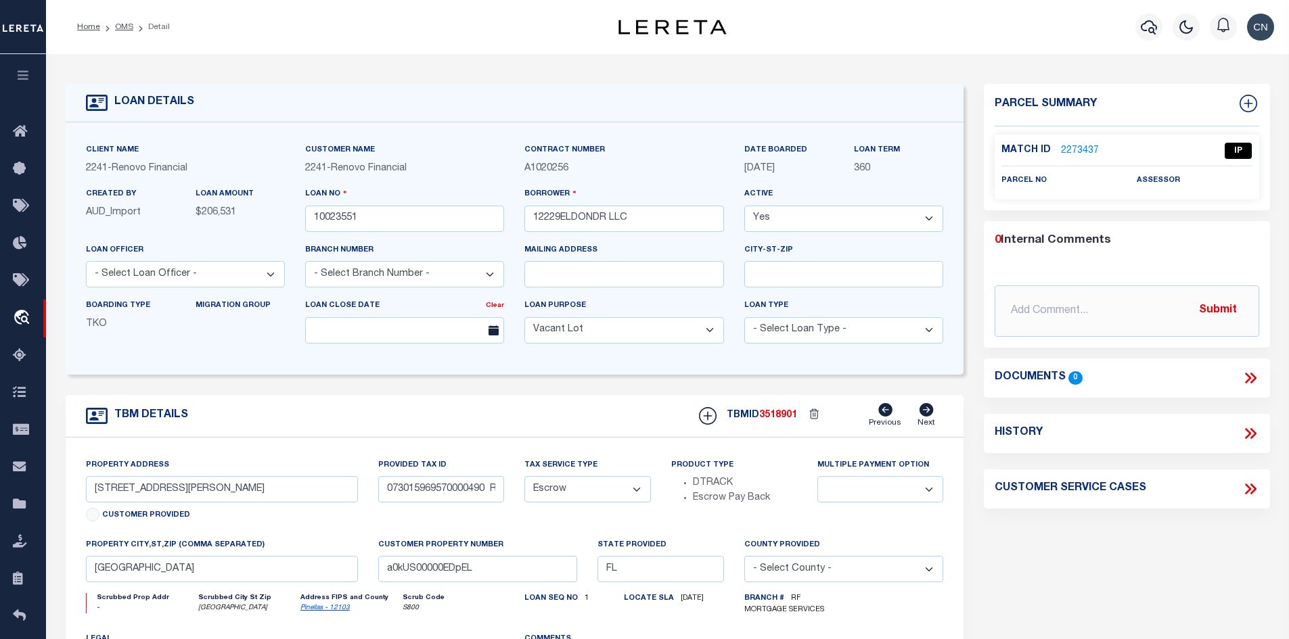
click at [1074, 147] on link "2273437" at bounding box center [1080, 151] width 38 height 14
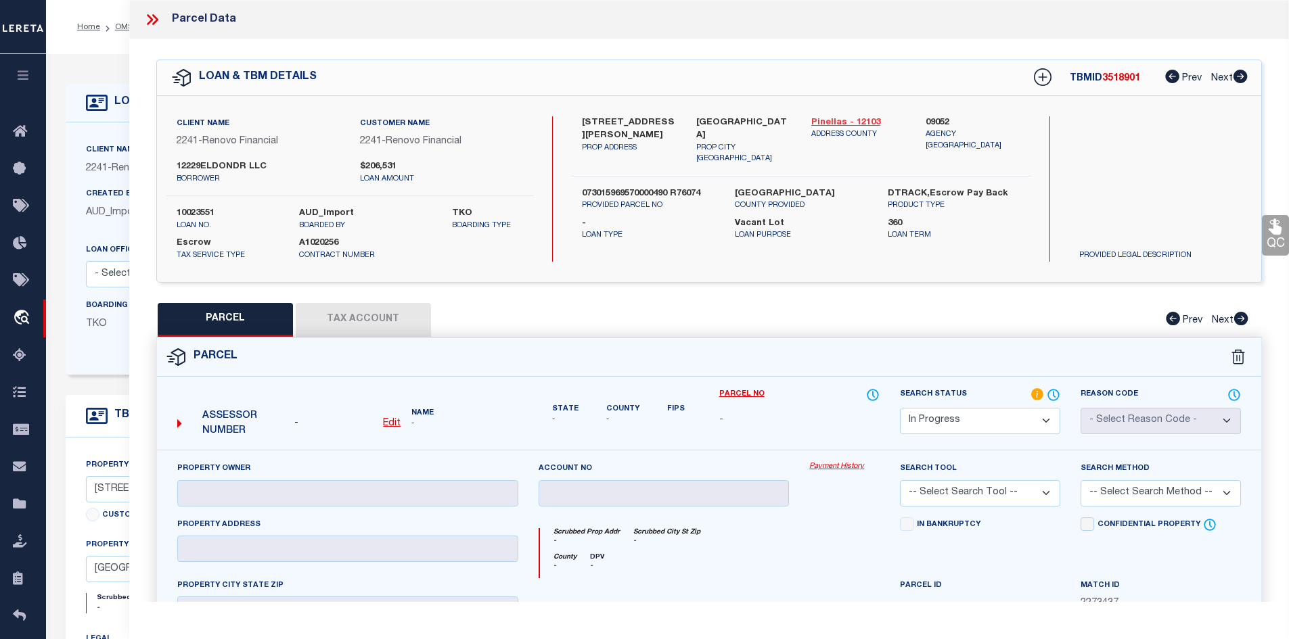
click at [835, 120] on link "Pinellas - 12103" at bounding box center [858, 123] width 95 height 14
drag, startPoint x: 584, startPoint y: 120, endPoint x: 656, endPoint y: 120, distance: 72.4
click at [656, 120] on label "[STREET_ADDRESS][PERSON_NAME]" at bounding box center [629, 129] width 95 height 26
copy label "[STREET_ADDRESS][PERSON_NAME]"
click at [386, 423] on u "Edit" at bounding box center [392, 423] width 18 height 9
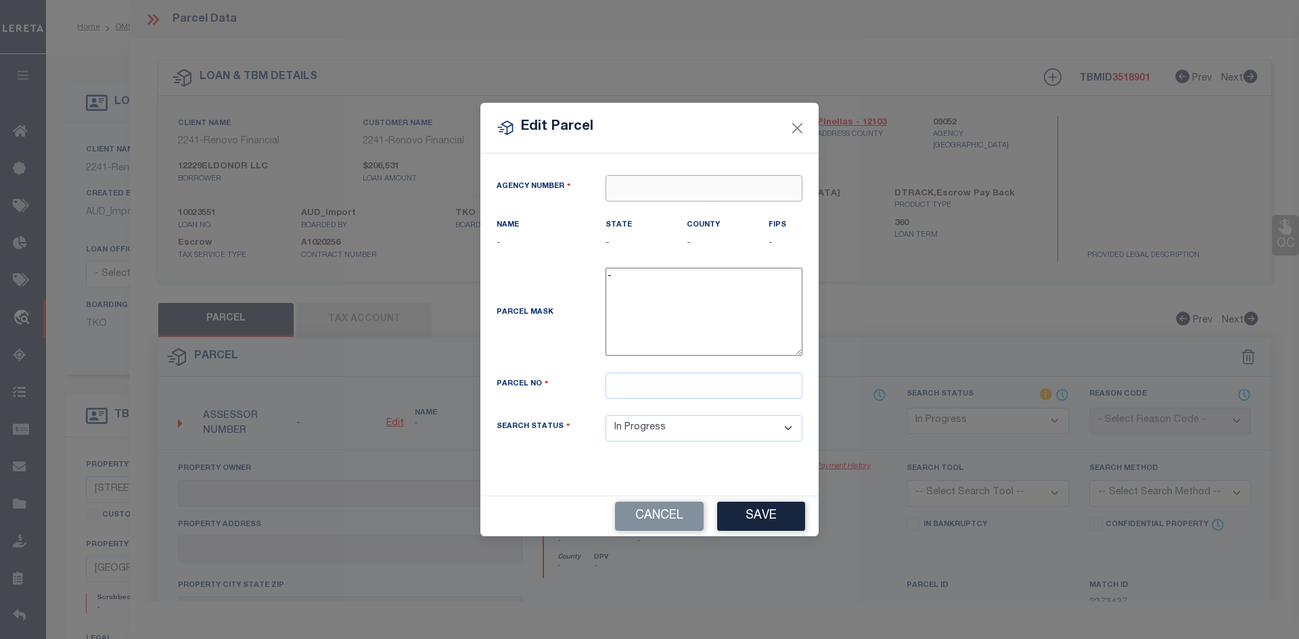
click at [657, 187] on input "text" at bounding box center [703, 188] width 197 height 26
click at [678, 214] on div "090520000 : [GEOGRAPHIC_DATA]" at bounding box center [703, 222] width 195 height 39
click at [632, 395] on input "text" at bounding box center [703, 386] width 197 height 26
paste input "07-30-15-96957-000-0490"
click at [614, 393] on input "07-30-15-96957-000-0490" at bounding box center [703, 386] width 197 height 26
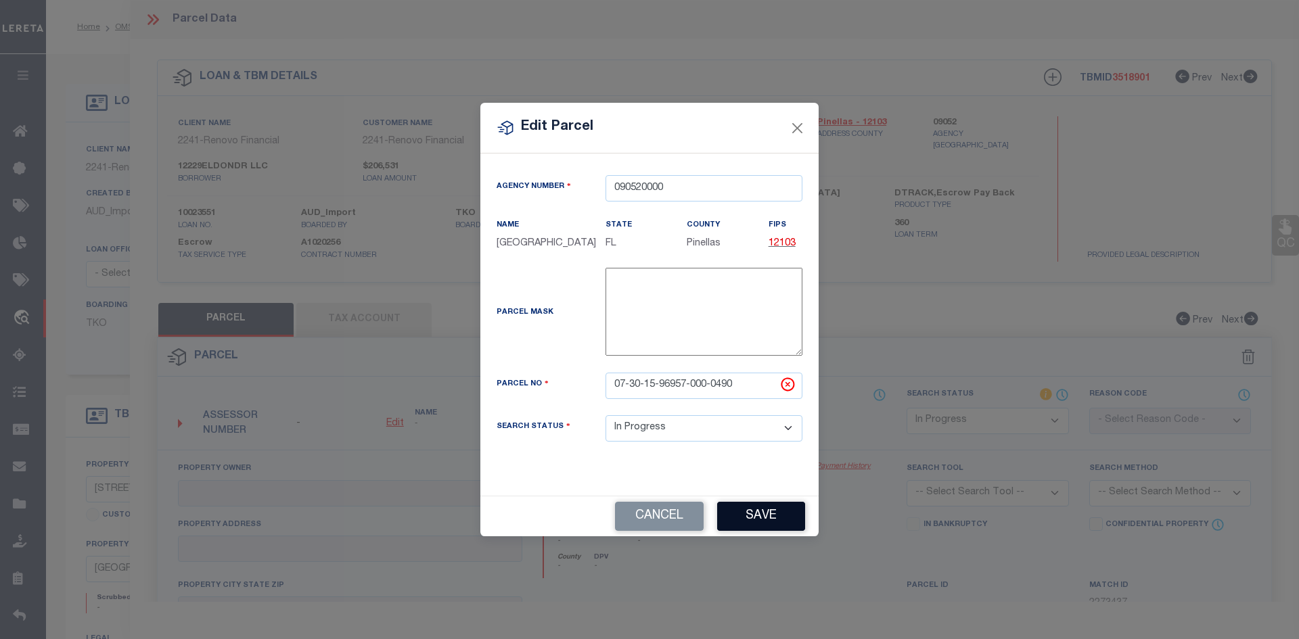
click at [762, 524] on button "Save" at bounding box center [761, 516] width 88 height 29
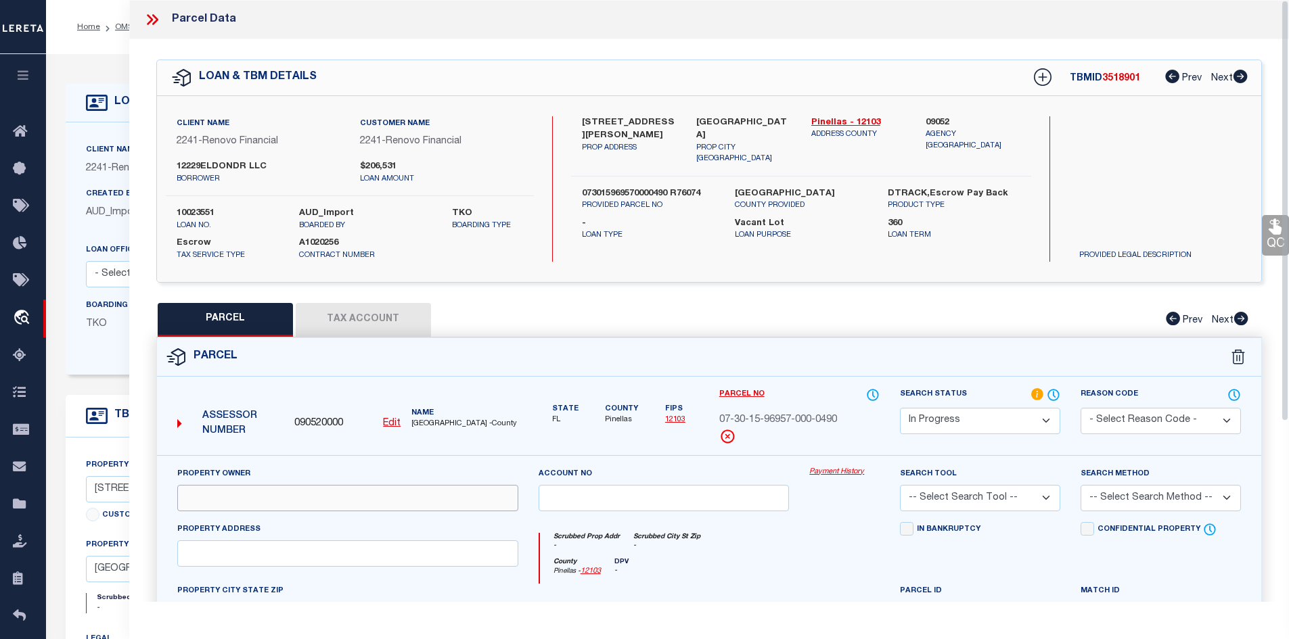
click at [198, 498] on input "text" at bounding box center [347, 498] width 341 height 26
paste input "12229ELDONDR LLC"
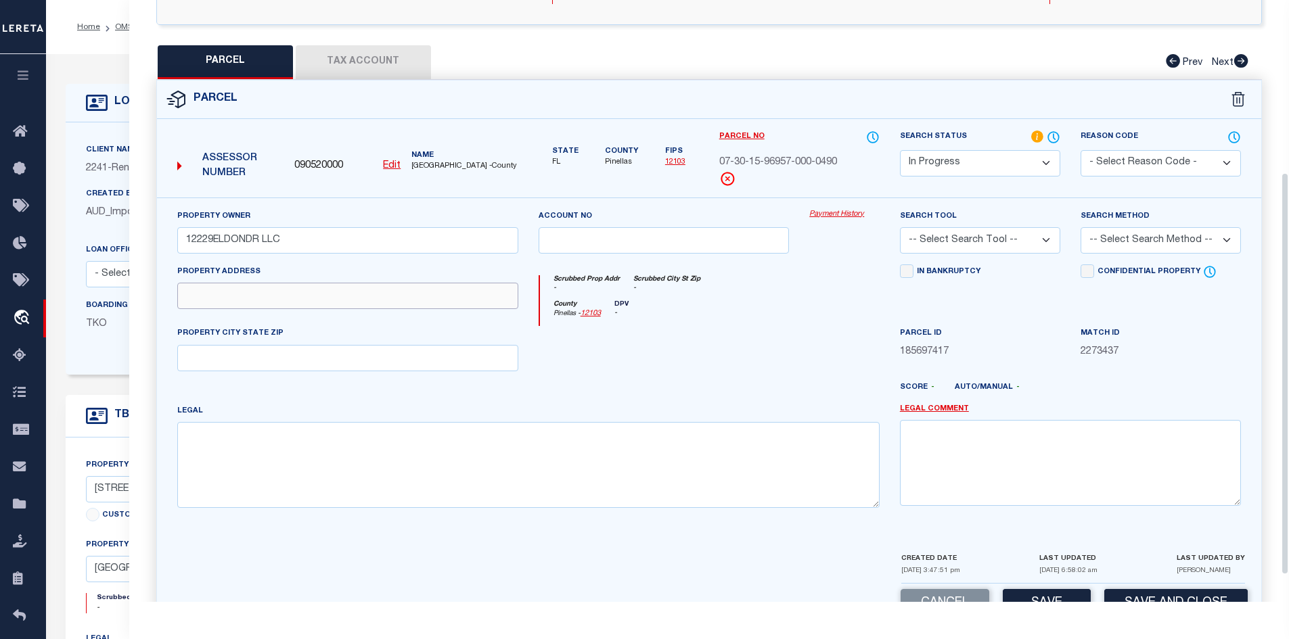
click at [214, 296] on input "text" at bounding box center [347, 296] width 341 height 26
paste input "[STREET_ADDRESS][PERSON_NAME][PERSON_NAME]"
drag, startPoint x: 267, startPoint y: 296, endPoint x: 384, endPoint y: 300, distance: 117.1
click at [384, 300] on input "[STREET_ADDRESS][PERSON_NAME][PERSON_NAME]" at bounding box center [347, 296] width 341 height 26
click at [245, 345] on div "PROPERTY CITY STATE ZIP" at bounding box center [347, 348] width 341 height 45
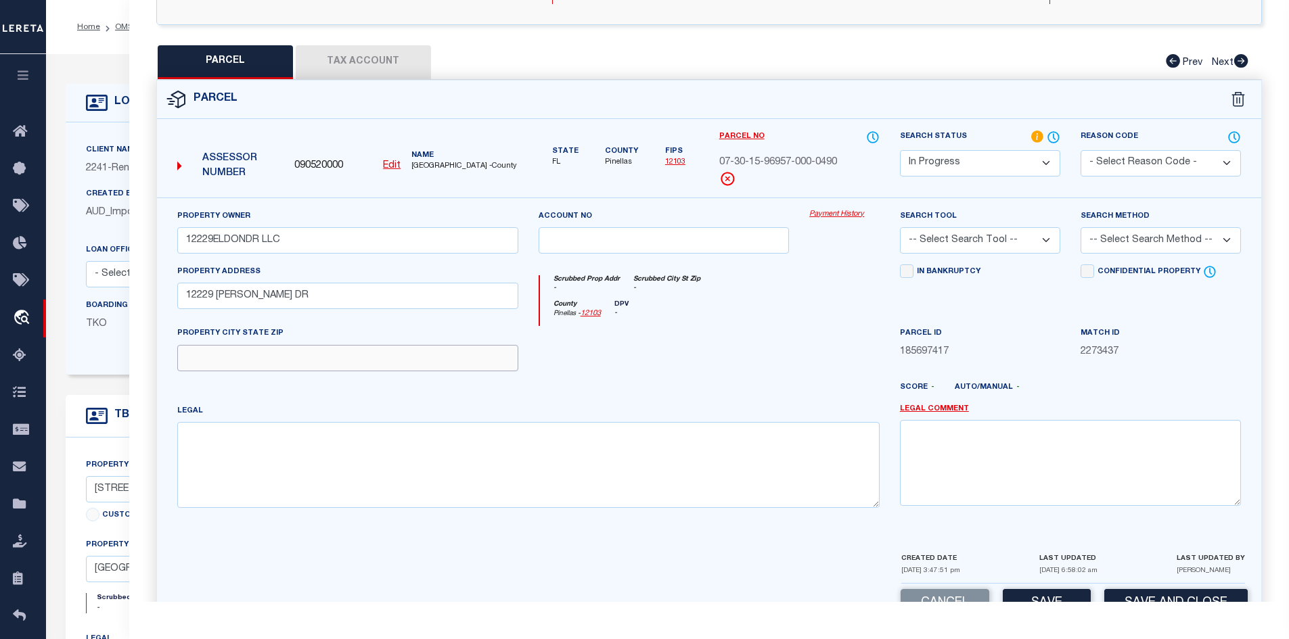
click at [227, 358] on input "text" at bounding box center [347, 358] width 341 height 26
paste input "[GEOGRAPHIC_DATA]"
click at [250, 452] on textarea at bounding box center [528, 464] width 702 height 85
paste textarea "WESTWOOD VILLAGE LOT 49"
drag, startPoint x: 343, startPoint y: 439, endPoint x: 371, endPoint y: 439, distance: 28.4
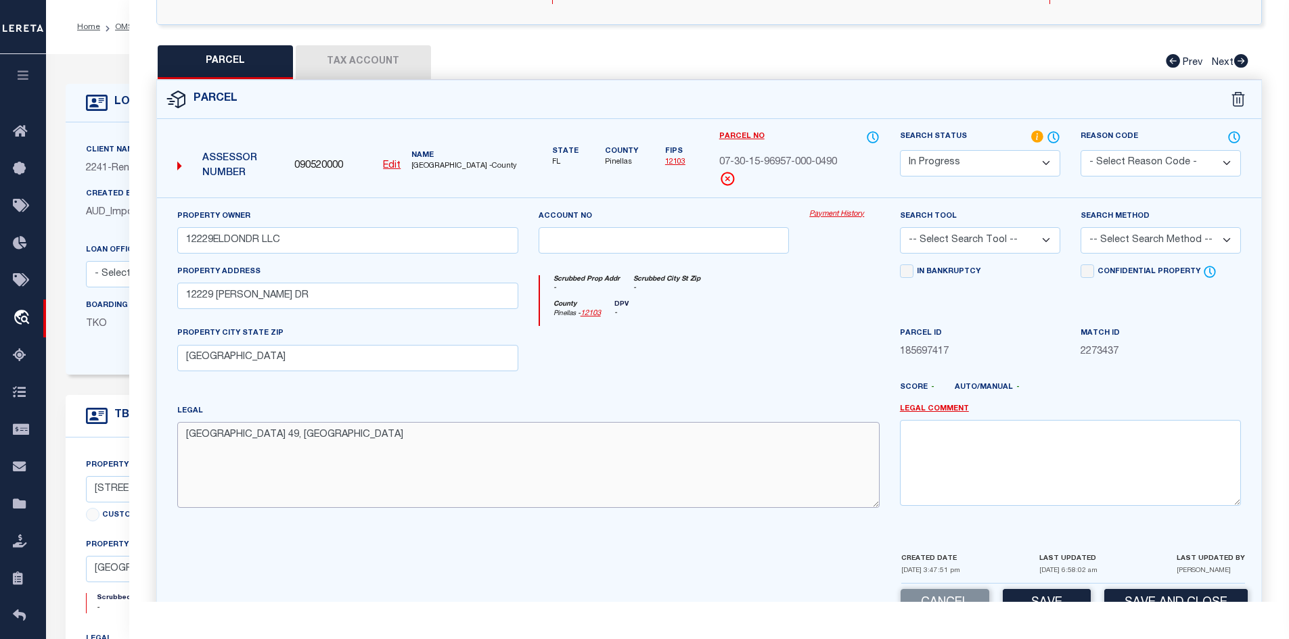
click at [371, 439] on textarea "[GEOGRAPHIC_DATA] 49, [GEOGRAPHIC_DATA]" at bounding box center [528, 464] width 702 height 85
paste textarea "0.13 acres"
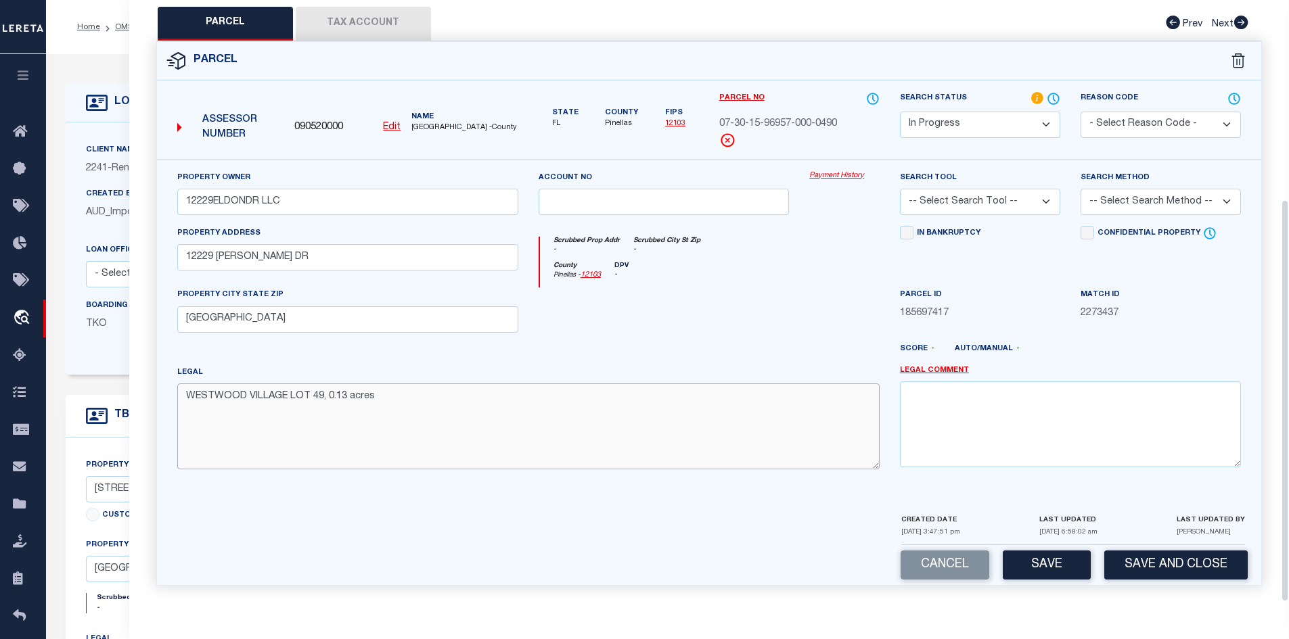
scroll to position [271, 0]
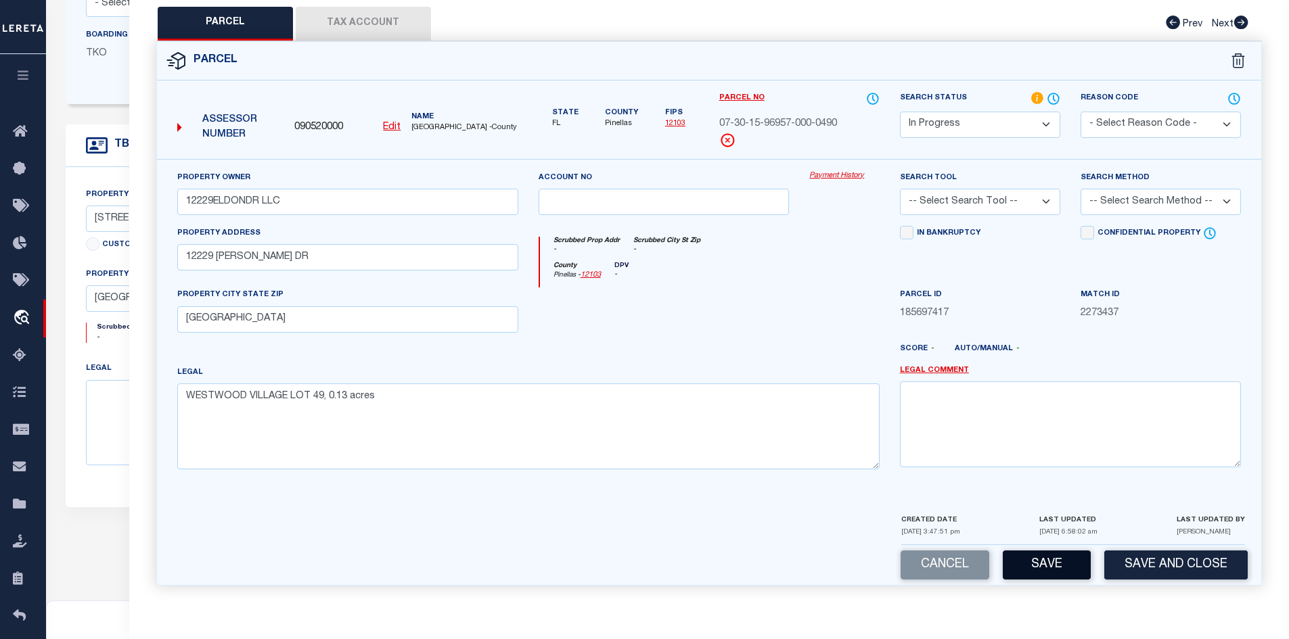
click at [1046, 566] on button "Save" at bounding box center [1046, 565] width 88 height 29
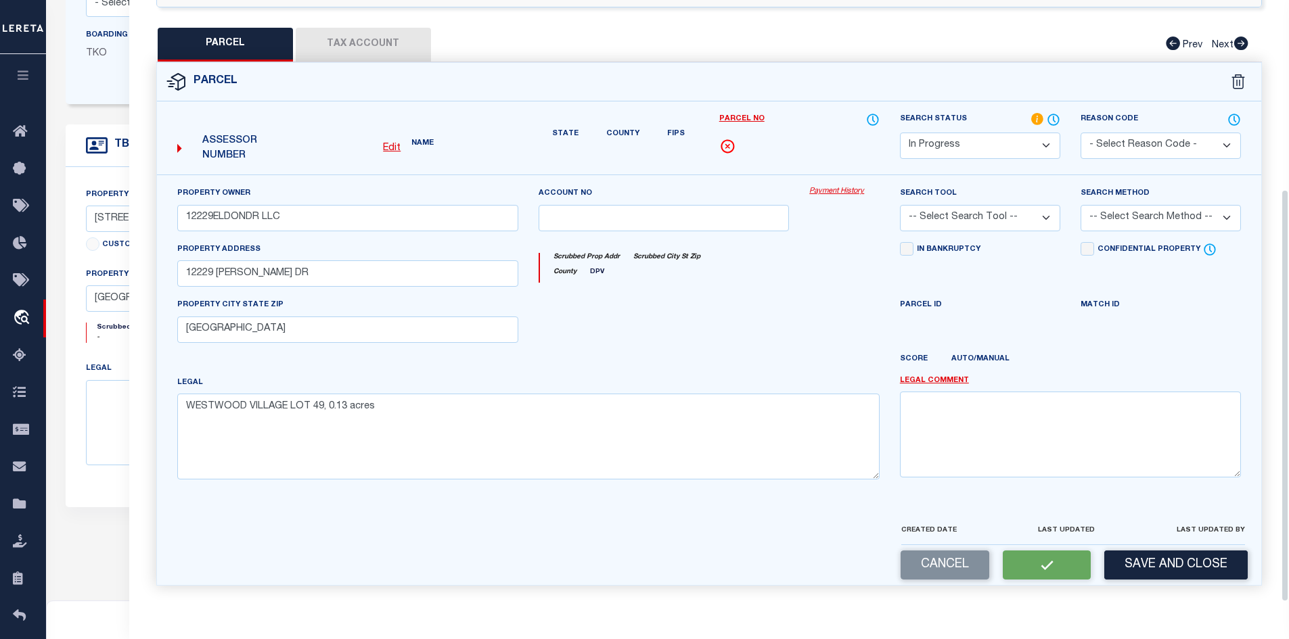
scroll to position [298, 0]
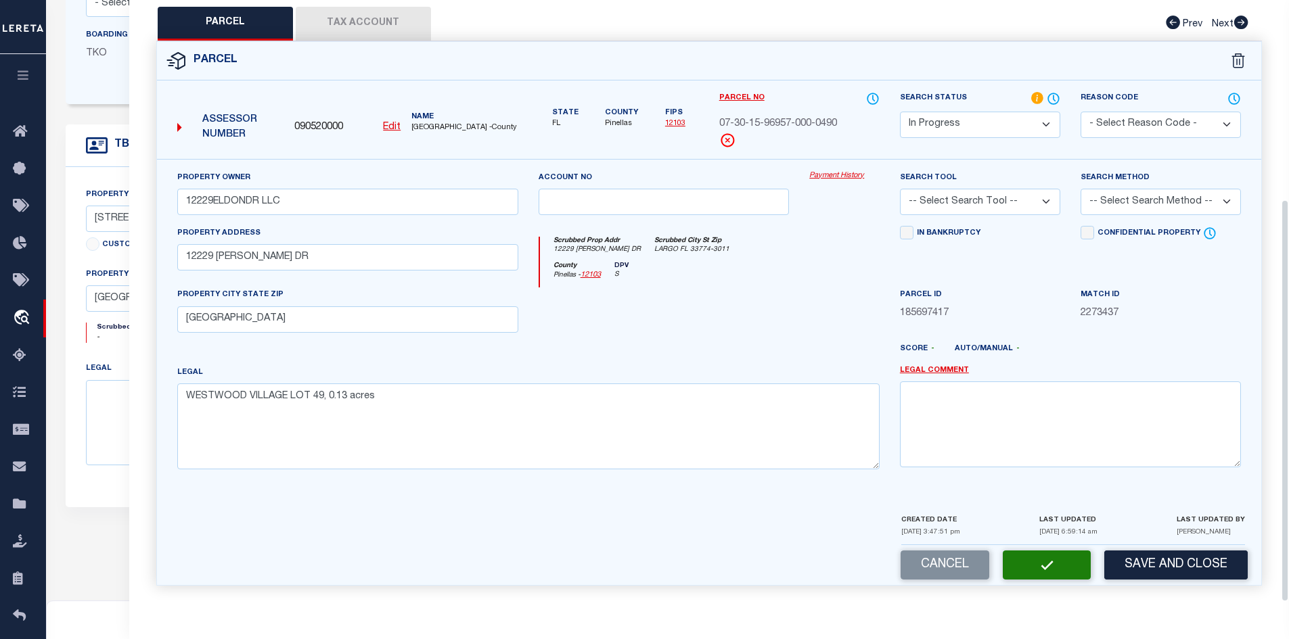
click at [359, 18] on button "Tax Account" at bounding box center [363, 24] width 135 height 34
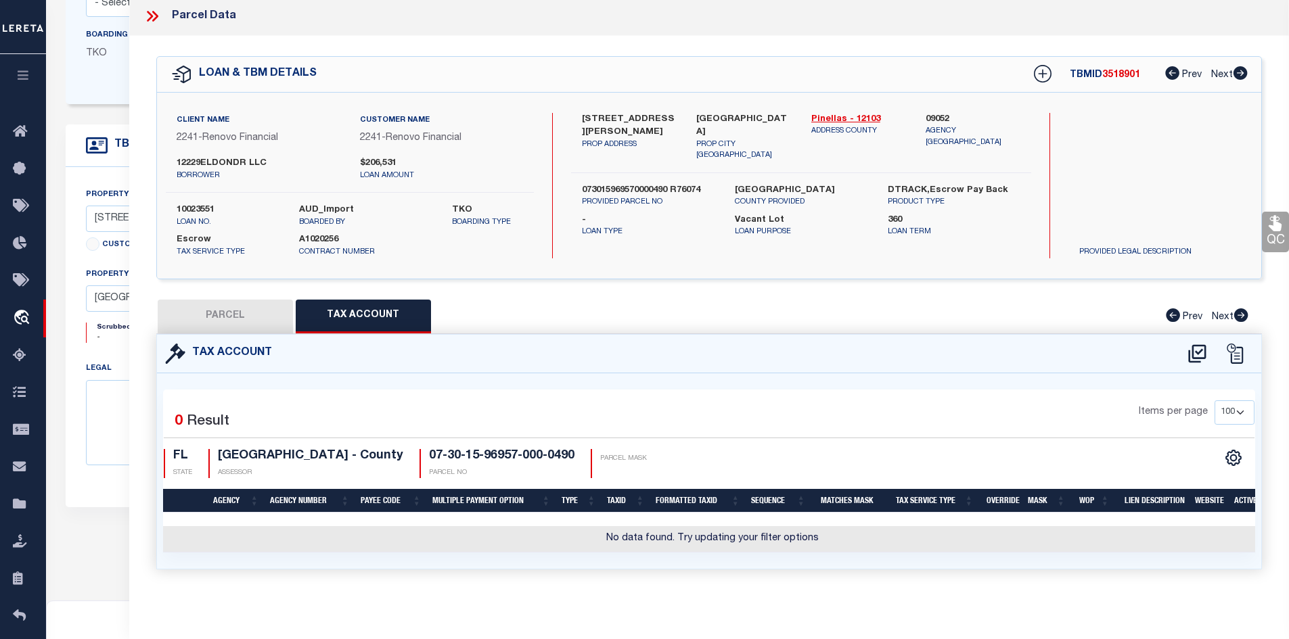
scroll to position [0, 0]
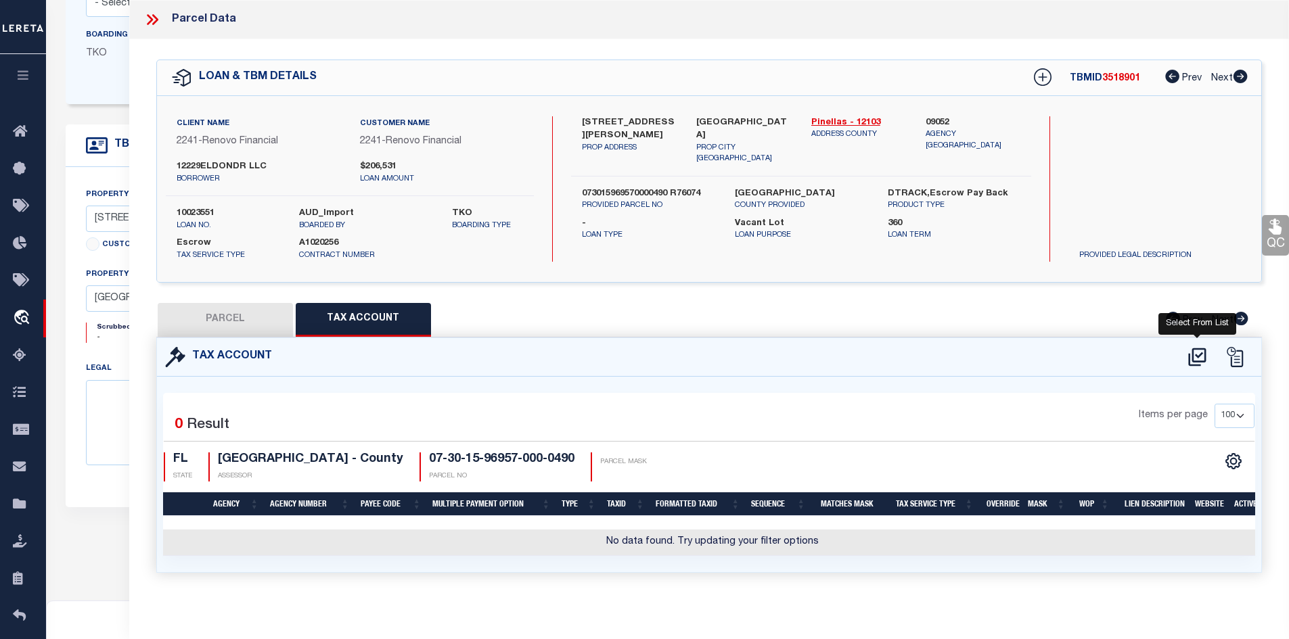
click at [1197, 355] on icon at bounding box center [1197, 357] width 18 height 18
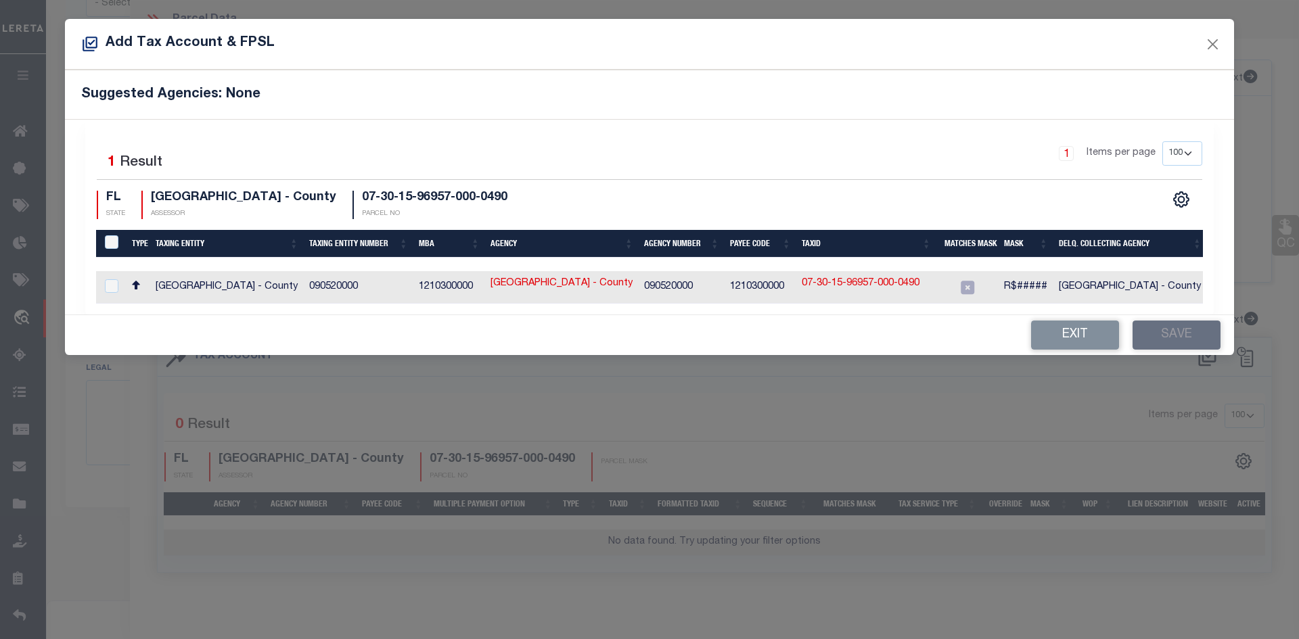
click at [769, 312] on div "Selected 1 Result 1 Items per page 10 25 50 100 200 FL STATE" at bounding box center [649, 217] width 1128 height 195
click at [106, 287] on input "checkbox" at bounding box center [112, 286] width 14 height 14
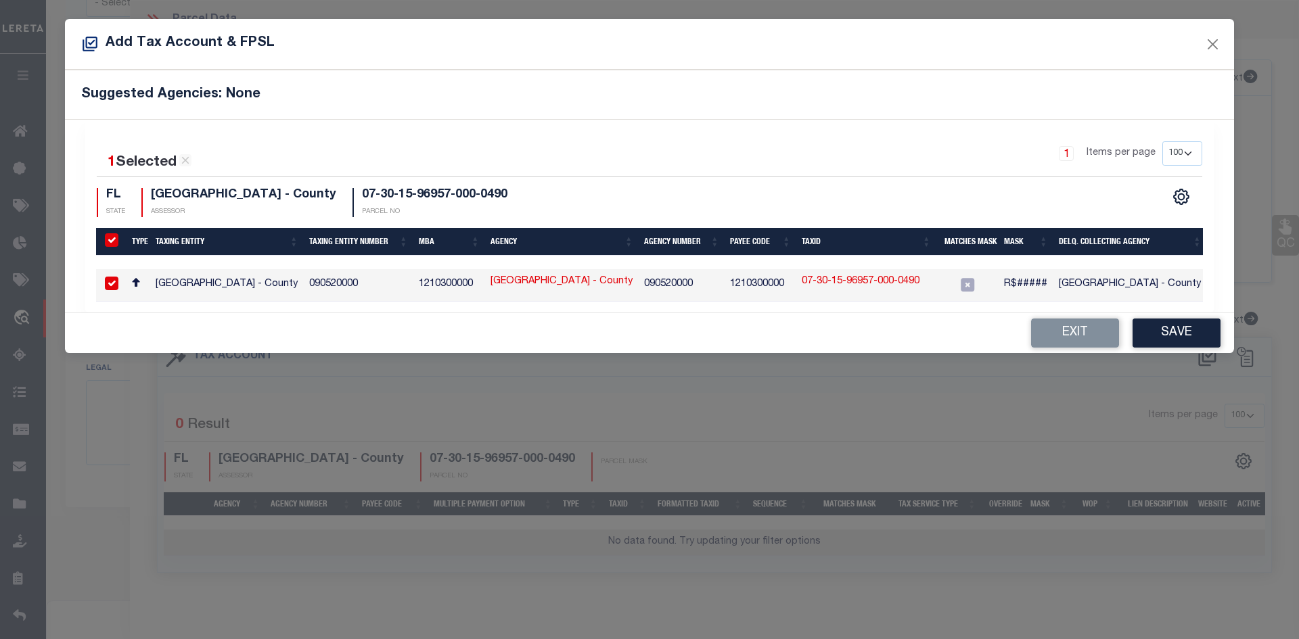
click at [838, 281] on link "07-30-15-96957-000-0490" at bounding box center [861, 282] width 118 height 15
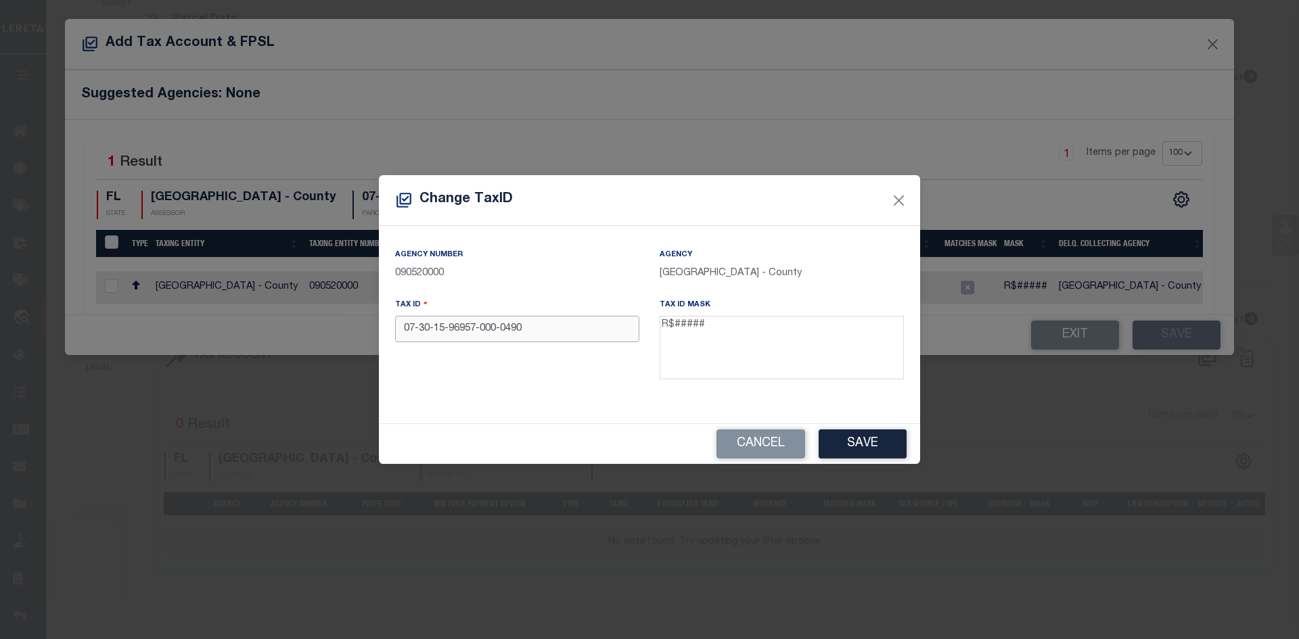
drag, startPoint x: 526, startPoint y: 330, endPoint x: 384, endPoint y: 333, distance: 142.7
click at [384, 333] on div "Agency Number 090520000 Agency [GEOGRAPHIC_DATA] - County Tax ID 07-30-15-96957…" at bounding box center [649, 324] width 541 height 197
paste input "R76074"
click at [872, 447] on button "Save" at bounding box center [862, 444] width 88 height 29
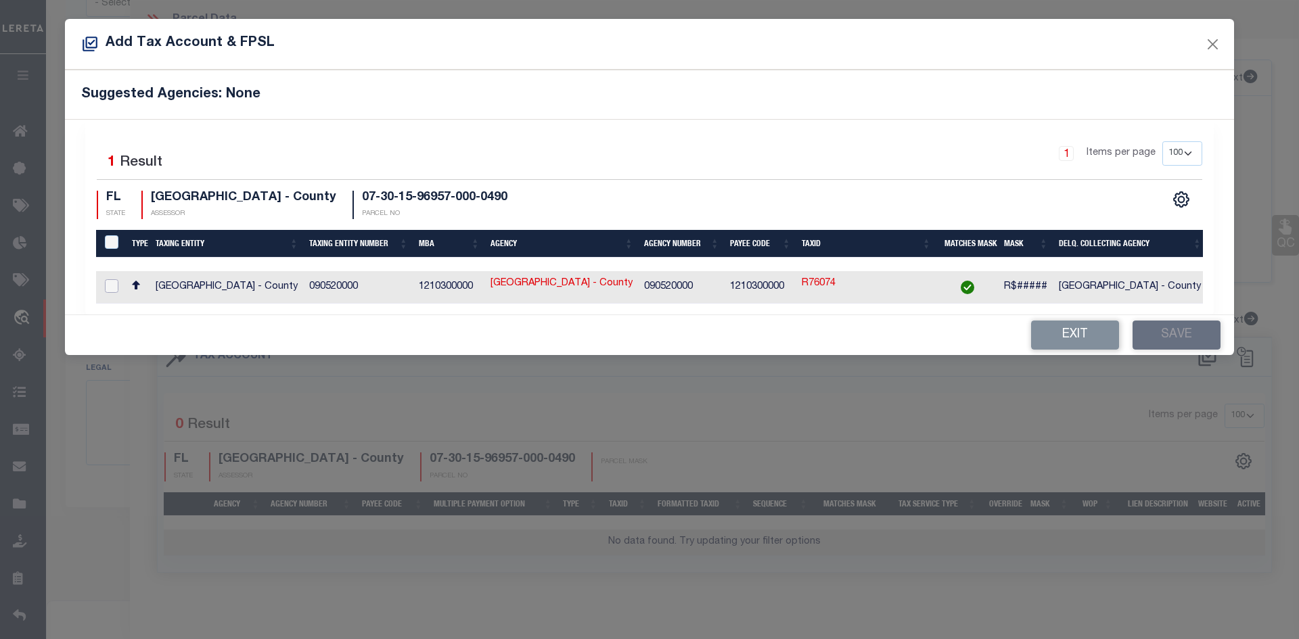
click at [107, 285] on input "checkbox" at bounding box center [112, 286] width 14 height 14
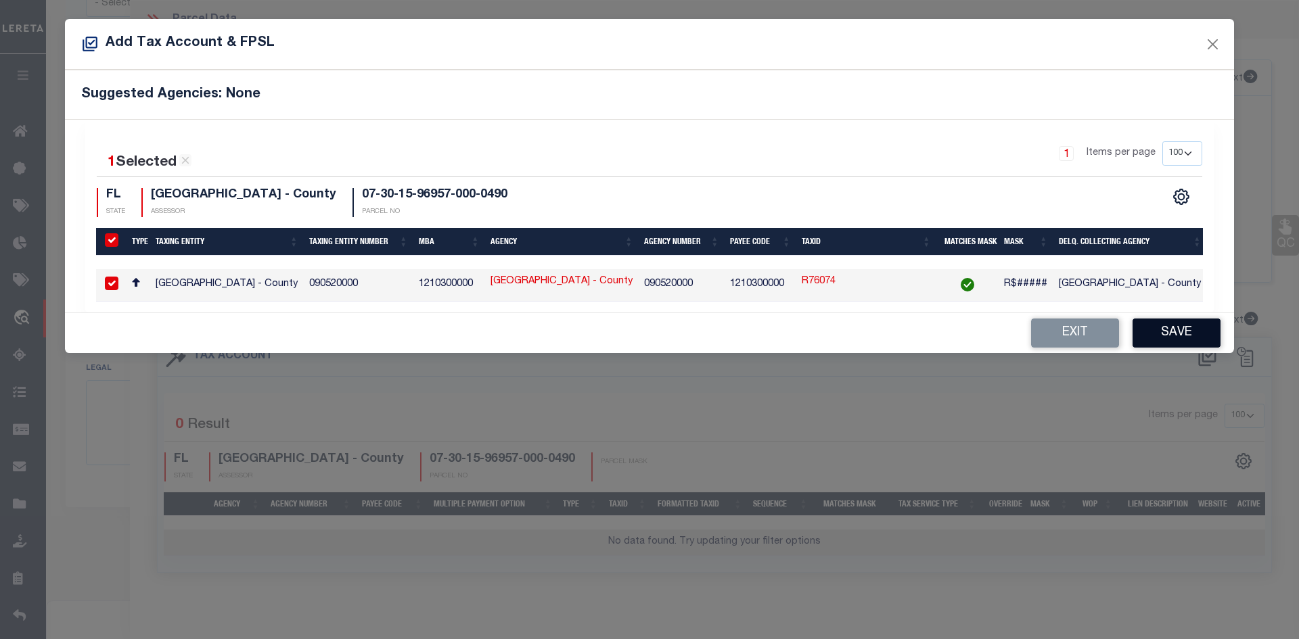
click at [1158, 336] on button "Save" at bounding box center [1176, 333] width 88 height 29
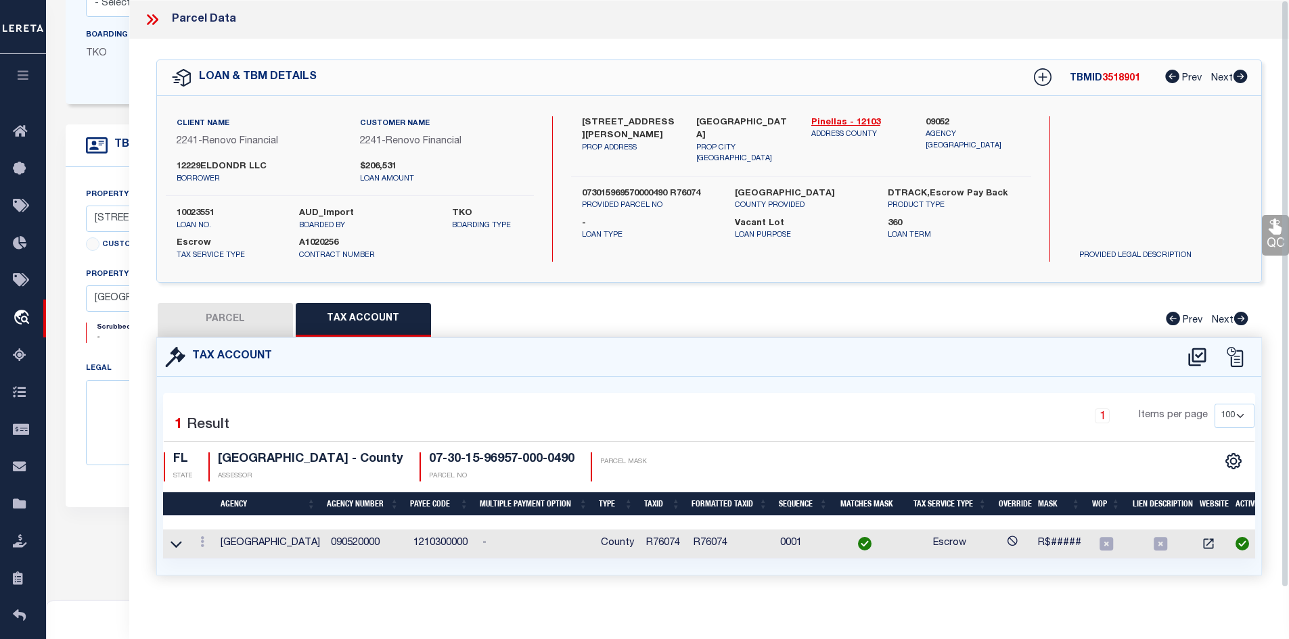
click at [228, 320] on button "PARCEL" at bounding box center [225, 320] width 135 height 34
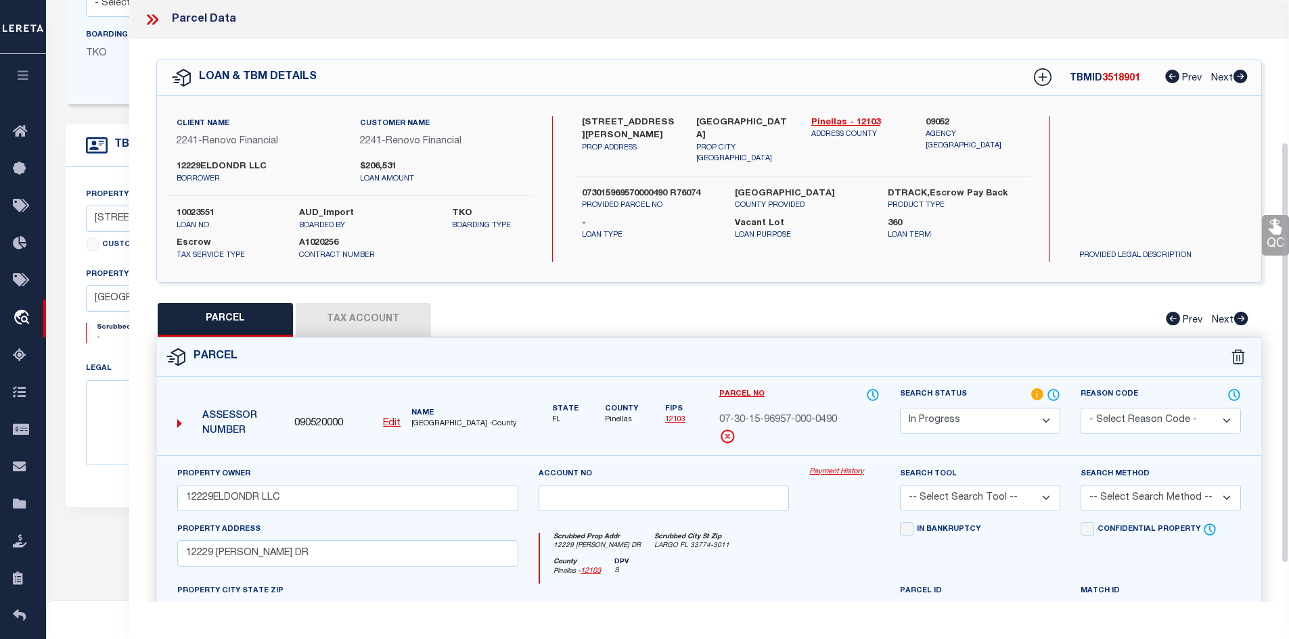
scroll to position [203, 0]
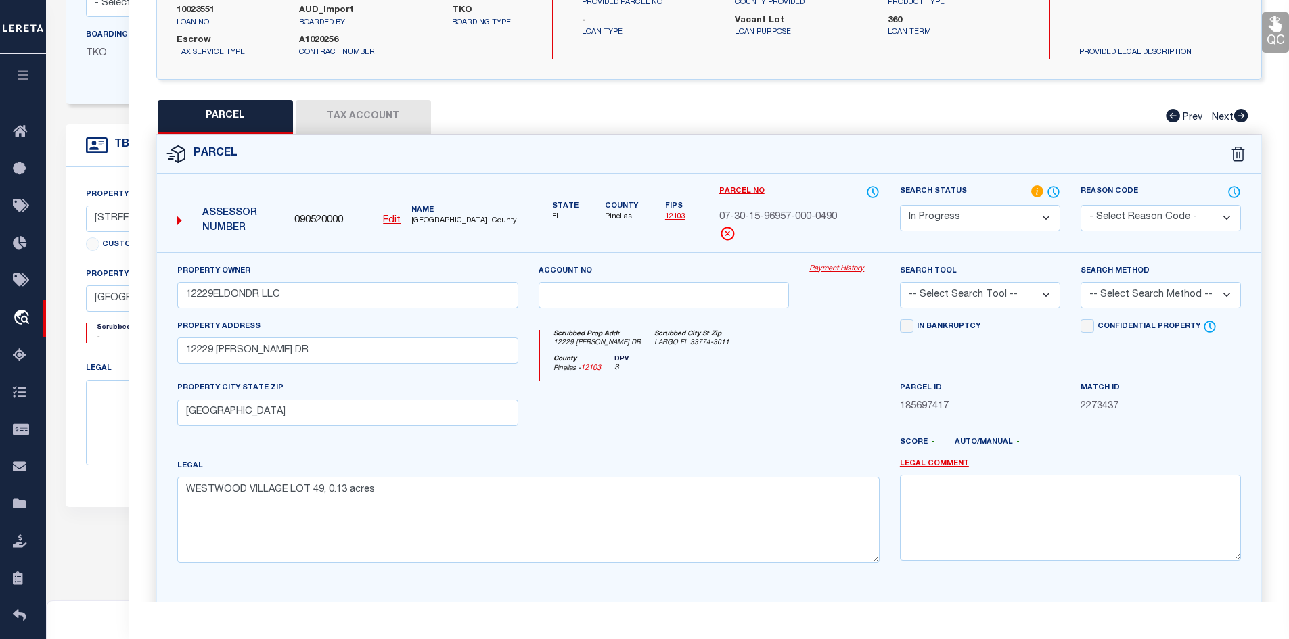
click at [1039, 297] on select "-- Select Search Tool -- 3rd Party Website Agency File Agency Website ATLS CNV-…" at bounding box center [980, 295] width 160 height 26
click at [900, 282] on select "-- Select Search Tool -- 3rd Party Website Agency File Agency Website ATLS CNV-…" at bounding box center [980, 295] width 160 height 26
click at [1155, 297] on select "-- Select Search Method -- Property Address Legal Liability Info Provided" at bounding box center [1160, 295] width 160 height 26
click at [1080, 282] on select "-- Select Search Method -- Property Address Legal Liability Info Provided" at bounding box center [1160, 295] width 160 height 26
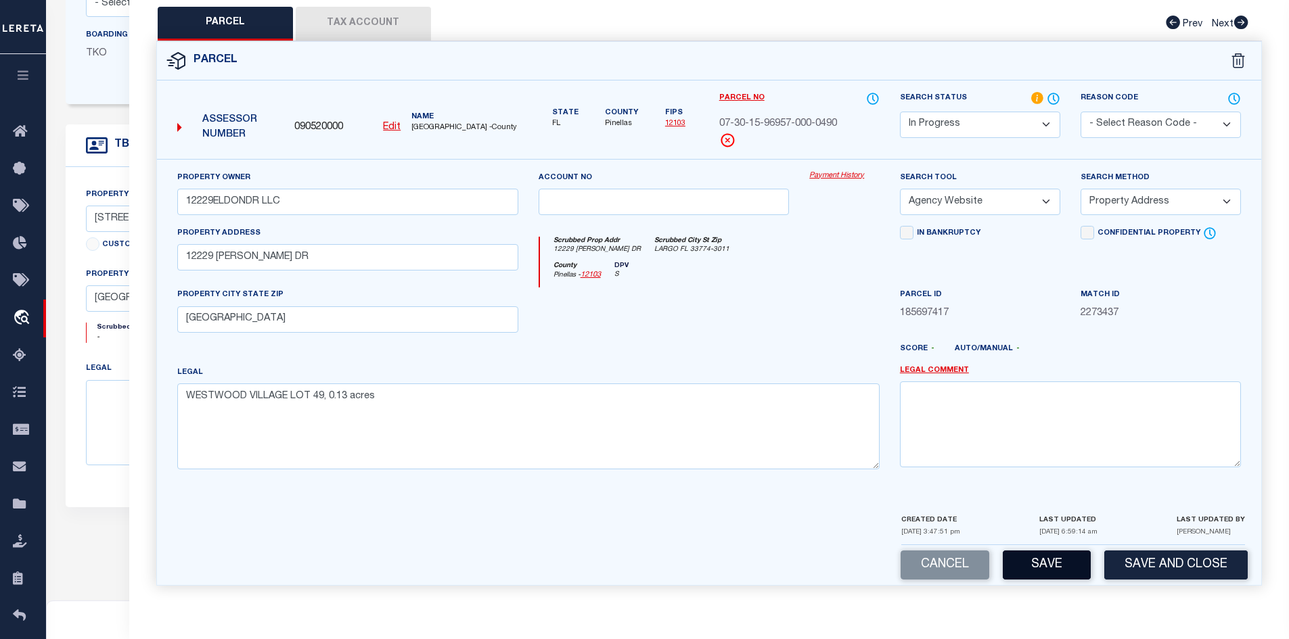
click at [1038, 569] on button "Save" at bounding box center [1046, 565] width 88 height 29
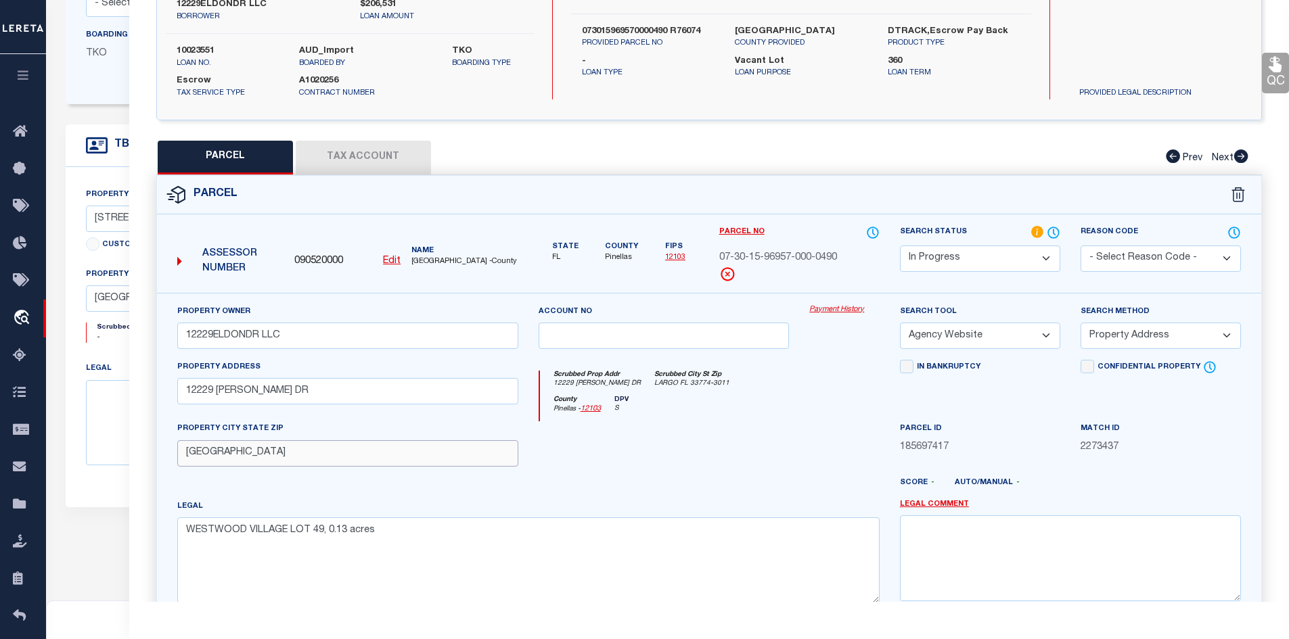
click at [186, 454] on input "[GEOGRAPHIC_DATA]" at bounding box center [347, 453] width 341 height 26
click at [352, 160] on button "Tax Account" at bounding box center [363, 158] width 135 height 34
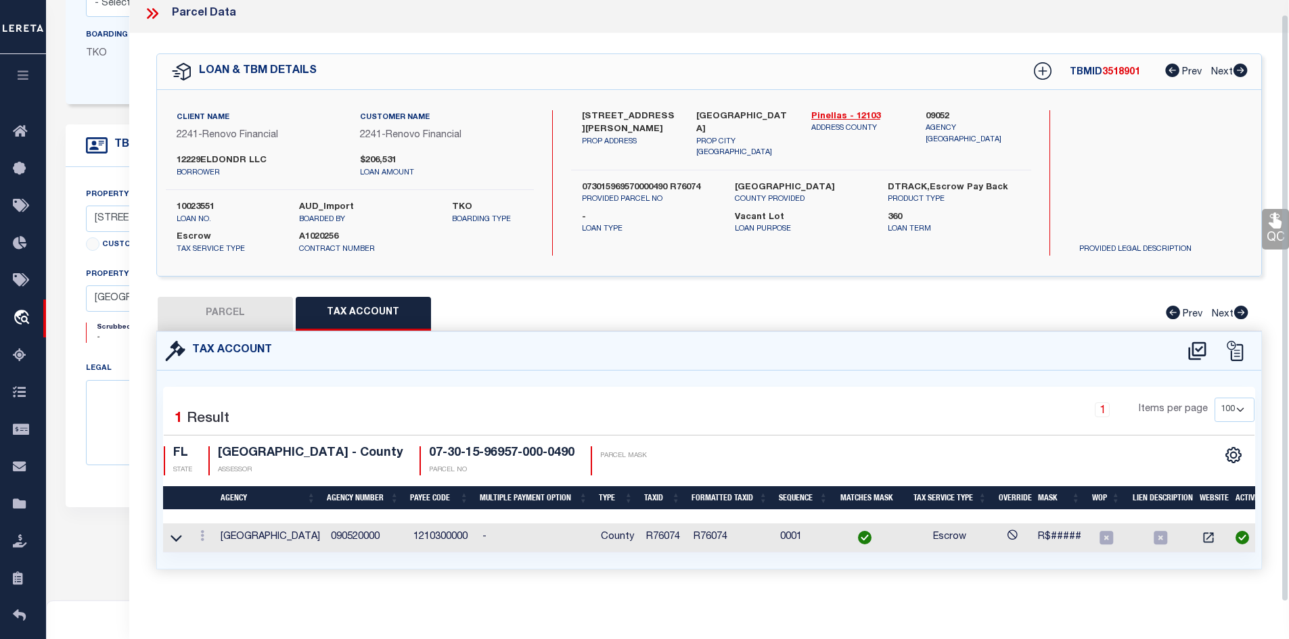
scroll to position [0, 0]
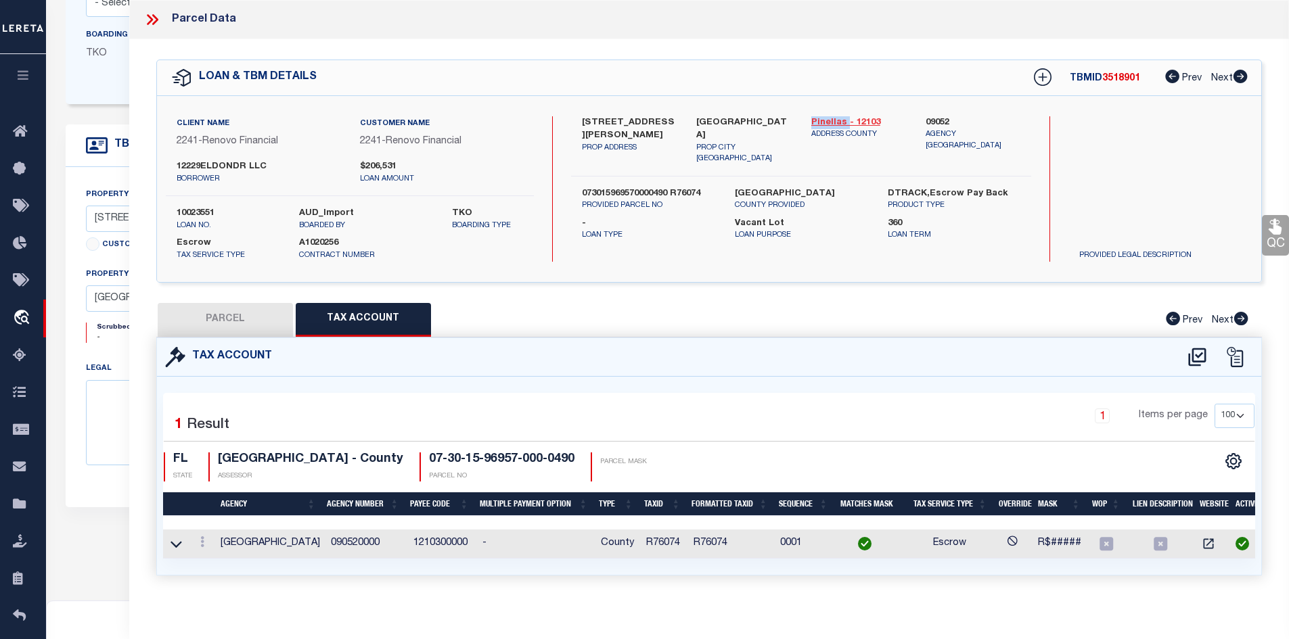
drag, startPoint x: 807, startPoint y: 120, endPoint x: 836, endPoint y: 121, distance: 29.1
click at [843, 120] on div "Pinellas - 12103 ADDRESS COUNTY" at bounding box center [858, 140] width 115 height 49
drag, startPoint x: 644, startPoint y: 542, endPoint x: 678, endPoint y: 542, distance: 34.5
click at [678, 542] on td "R76074" at bounding box center [664, 544] width 47 height 29
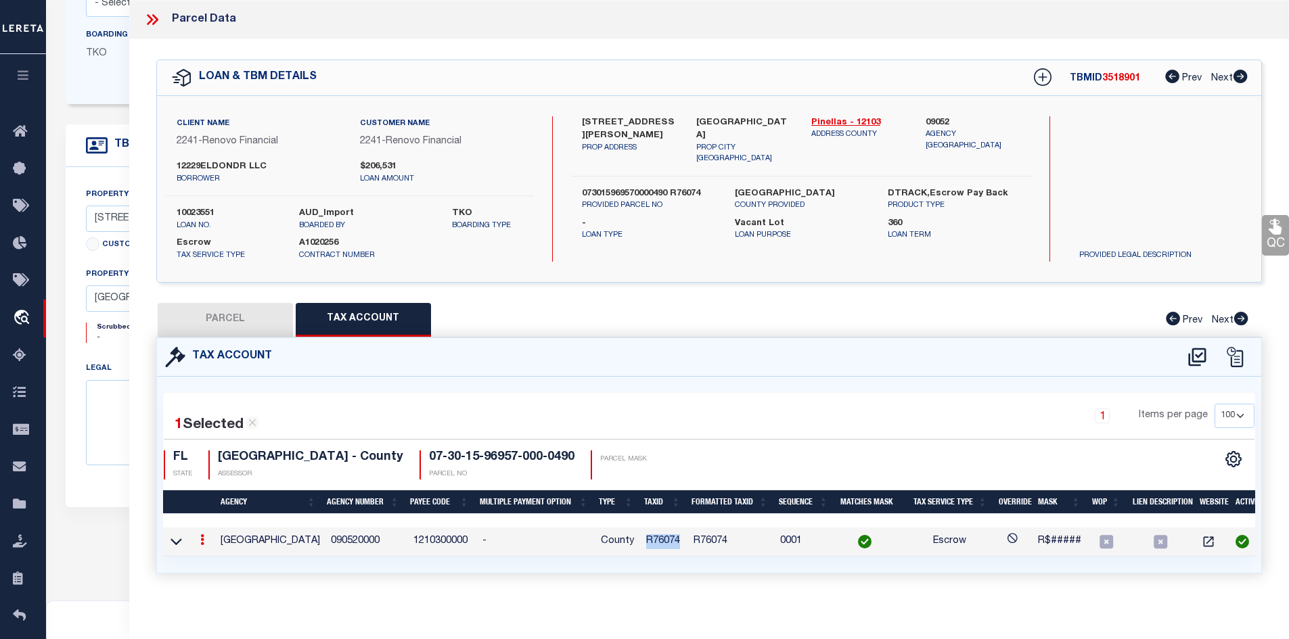
click at [242, 321] on button "PARCEL" at bounding box center [225, 320] width 135 height 34
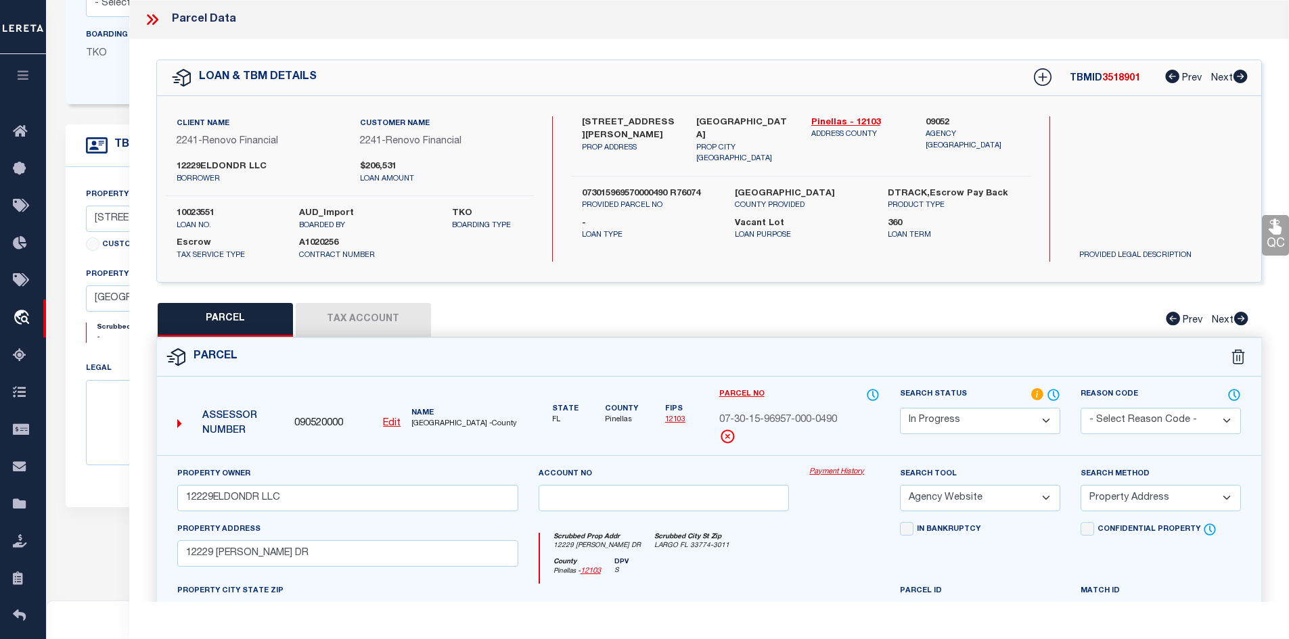
click at [154, 19] on icon at bounding box center [152, 20] width 18 height 18
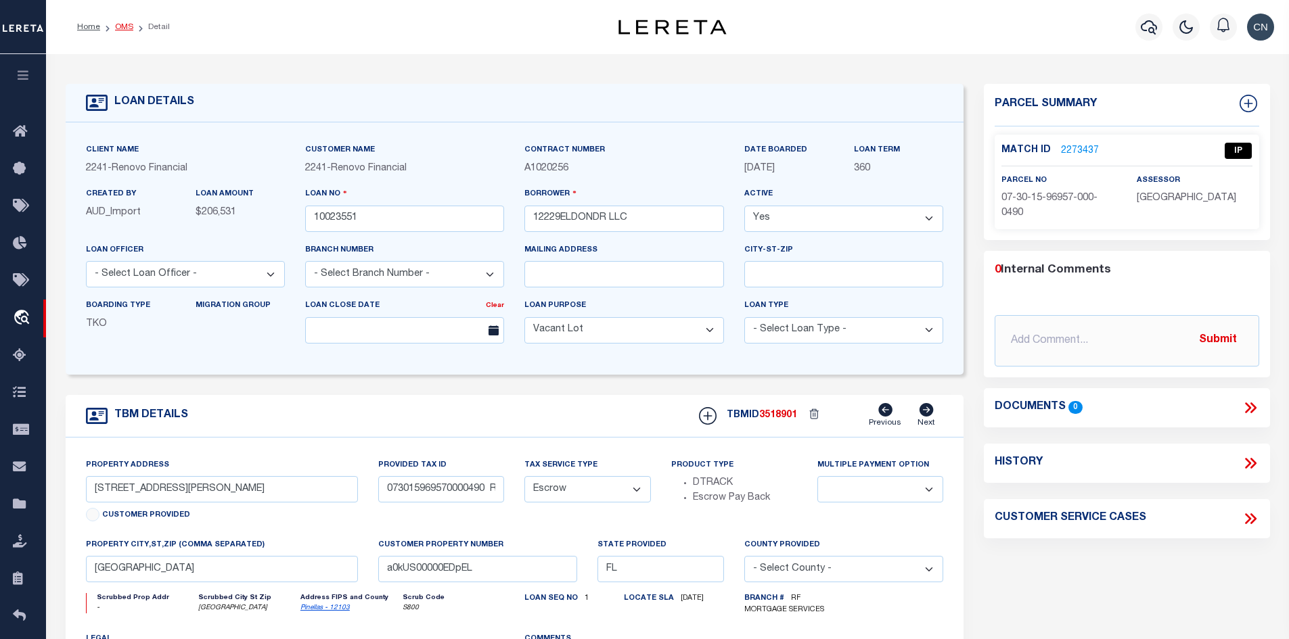
click at [125, 27] on link "OMS" at bounding box center [124, 27] width 18 height 8
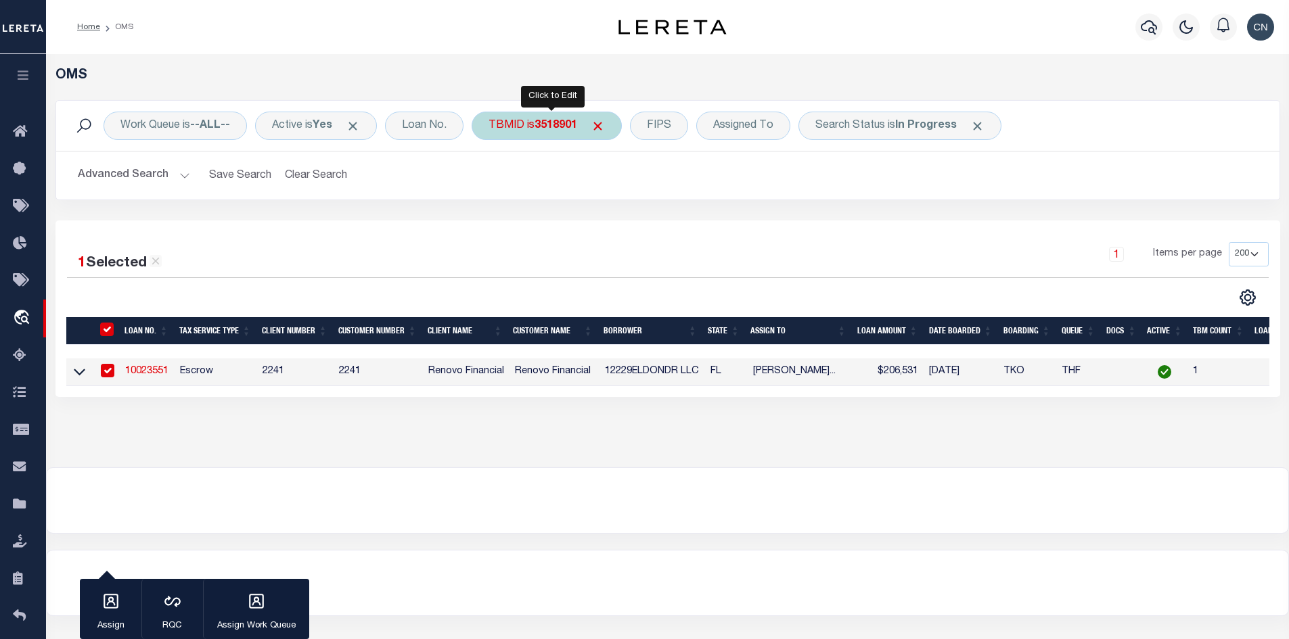
click at [536, 129] on div "TBMID is 3518901" at bounding box center [546, 126] width 150 height 28
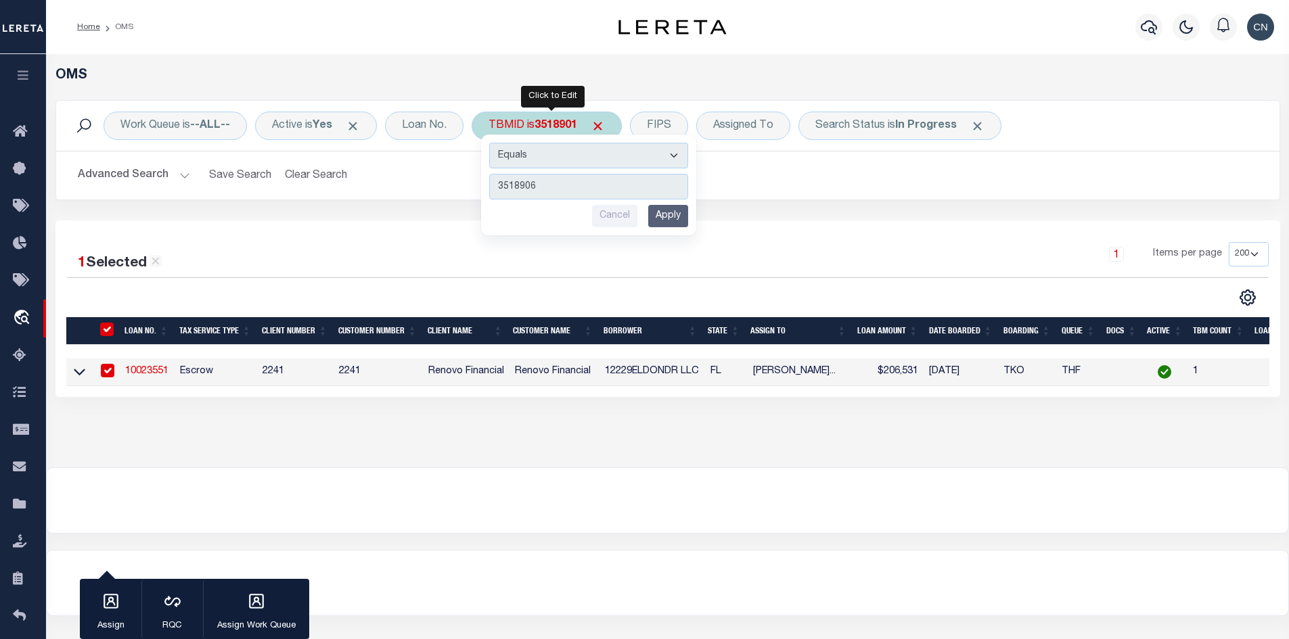
click at [530, 185] on input "3518906" at bounding box center [588, 187] width 199 height 26
click at [674, 217] on input "Apply" at bounding box center [668, 216] width 40 height 22
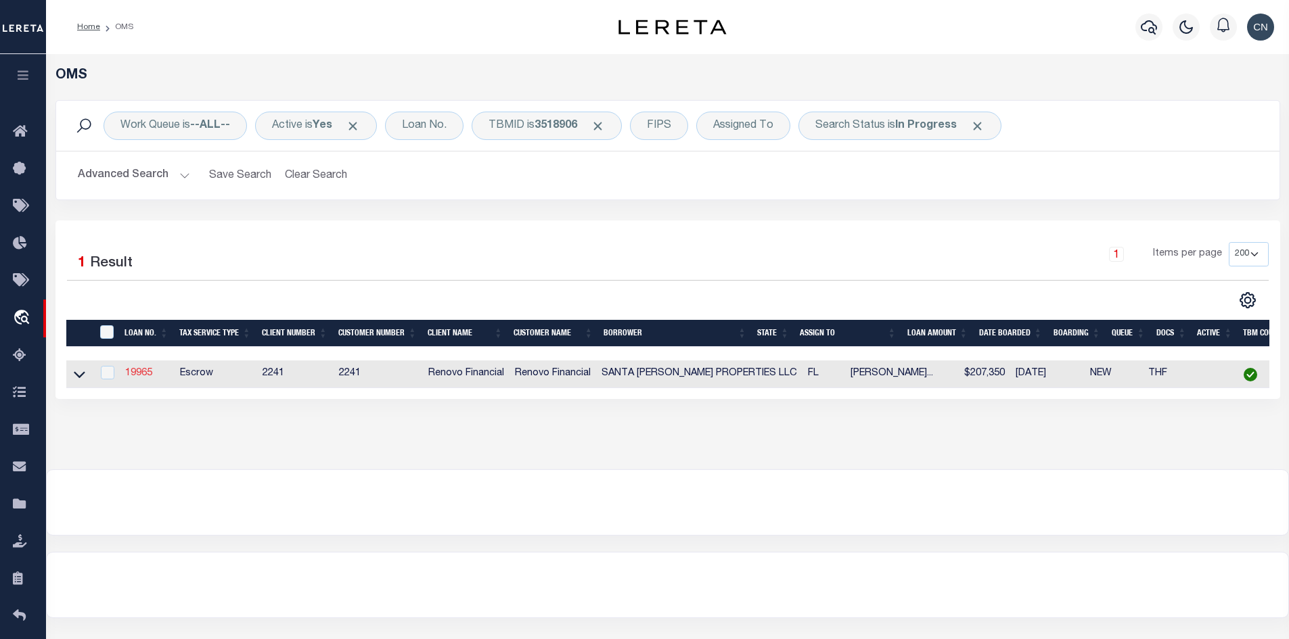
click at [145, 375] on link "19965" at bounding box center [138, 373] width 27 height 9
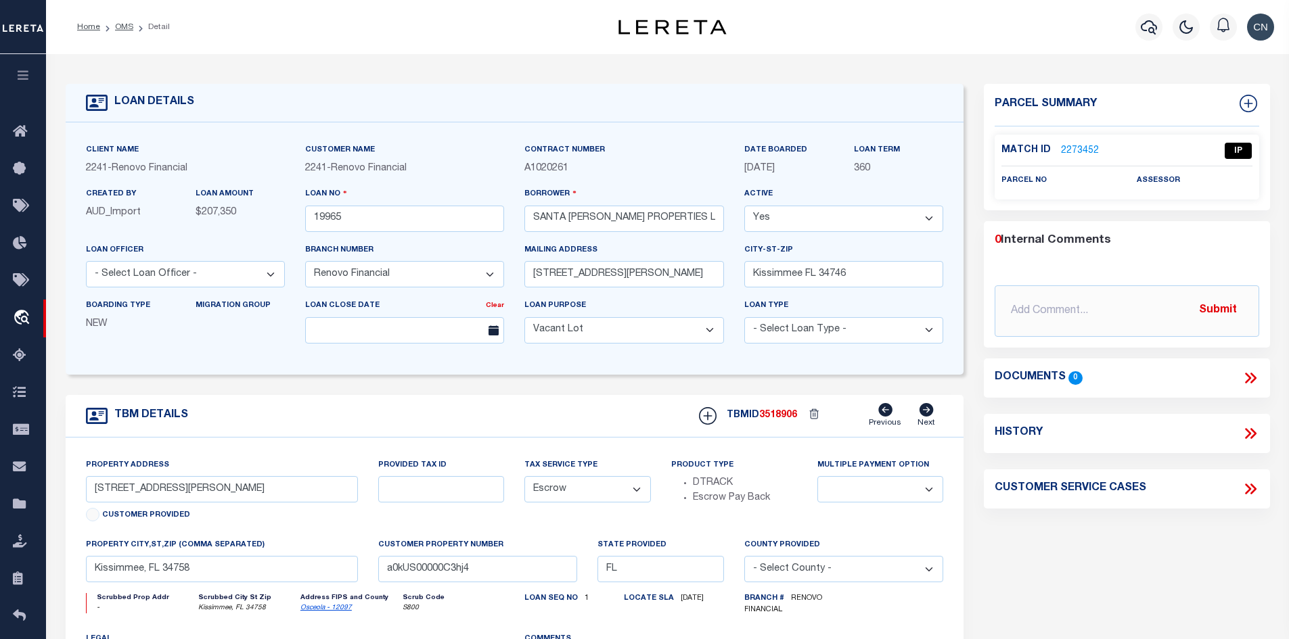
click at [1080, 148] on link "2273452" at bounding box center [1080, 151] width 38 height 14
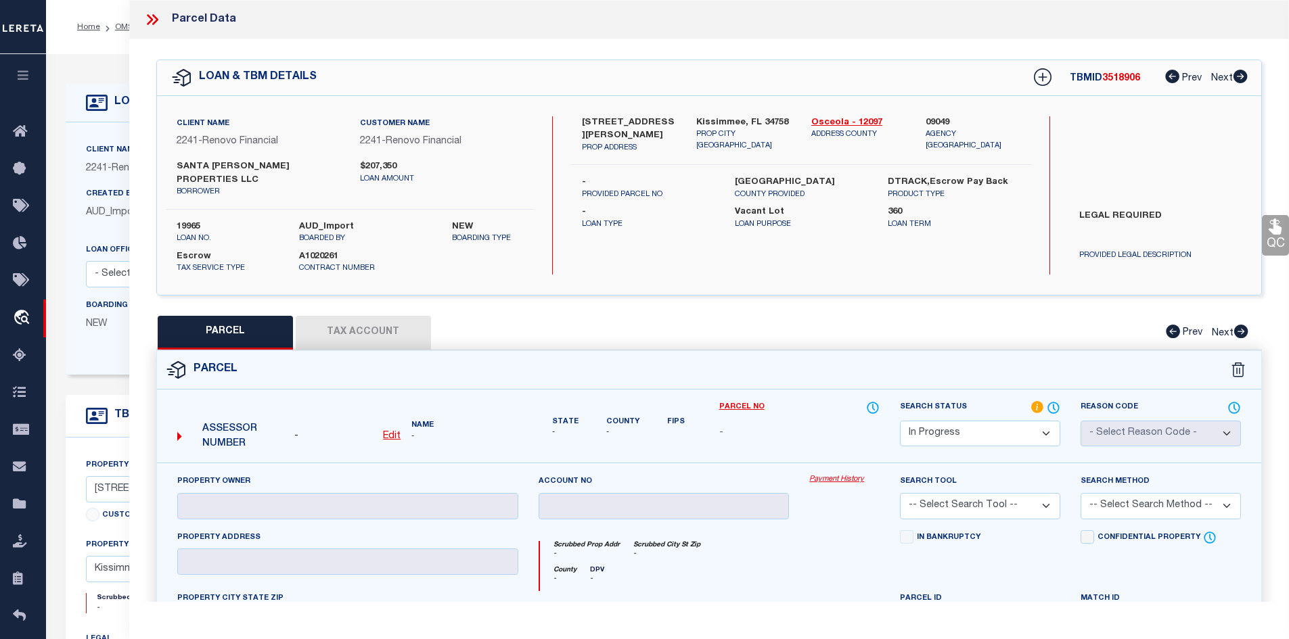
click at [153, 18] on icon at bounding box center [152, 20] width 18 height 18
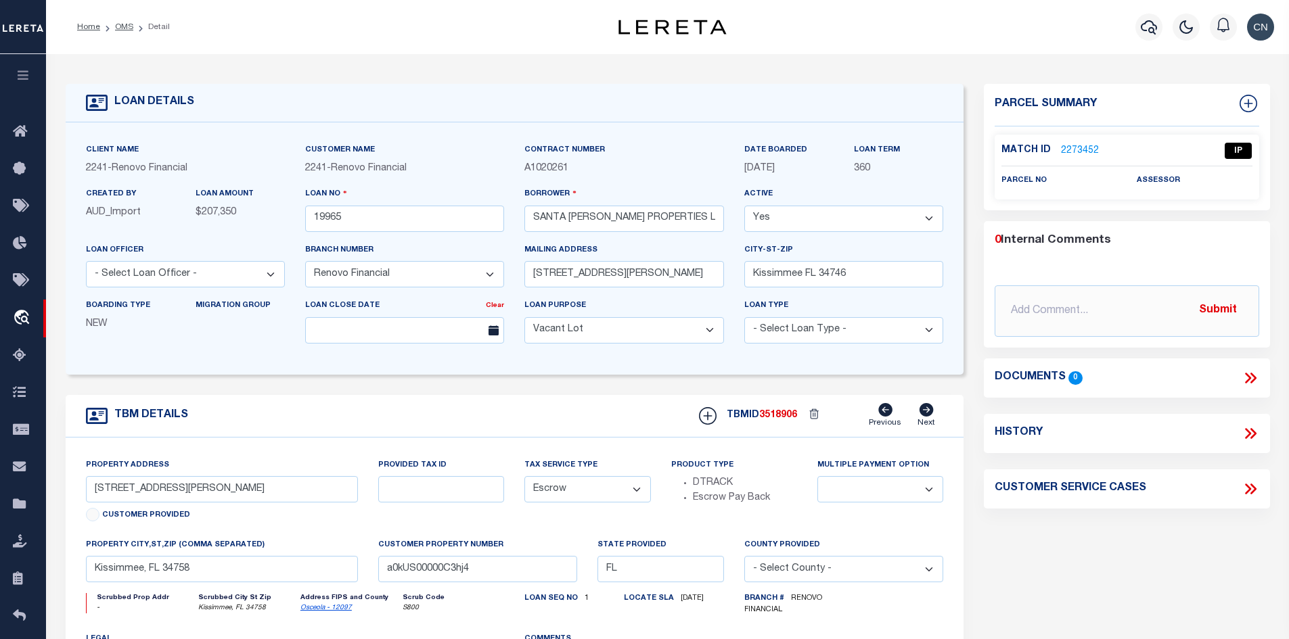
click at [1074, 150] on link "2273452" at bounding box center [1080, 151] width 38 height 14
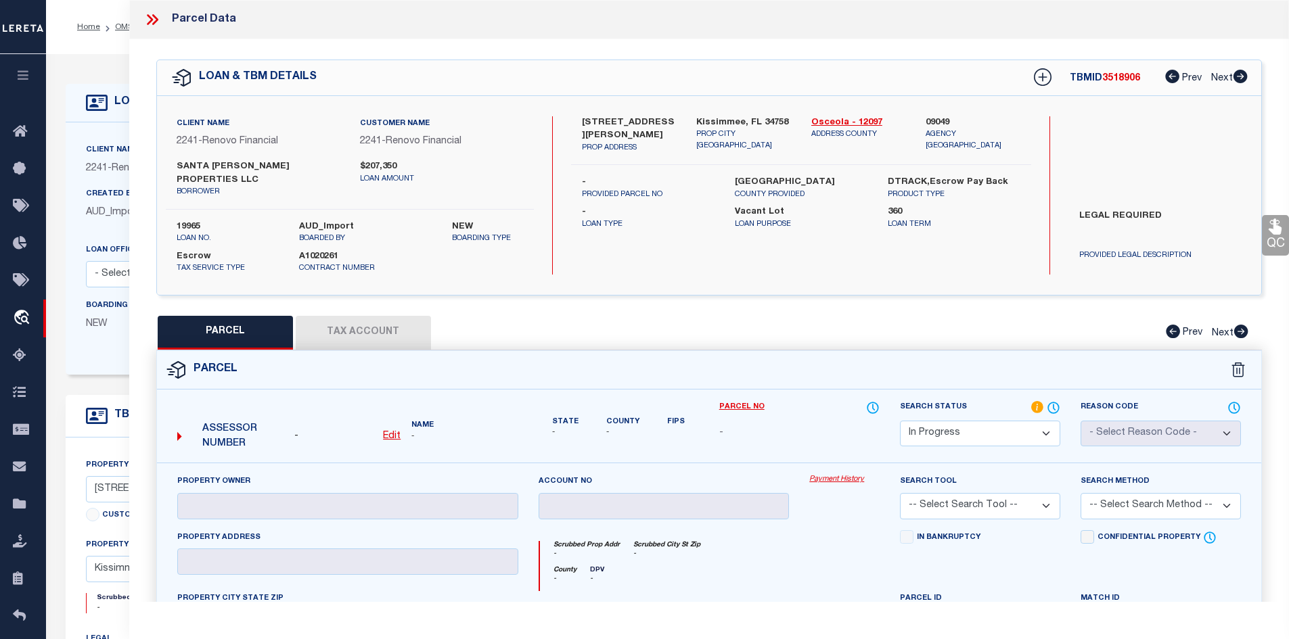
scroll to position [135, 0]
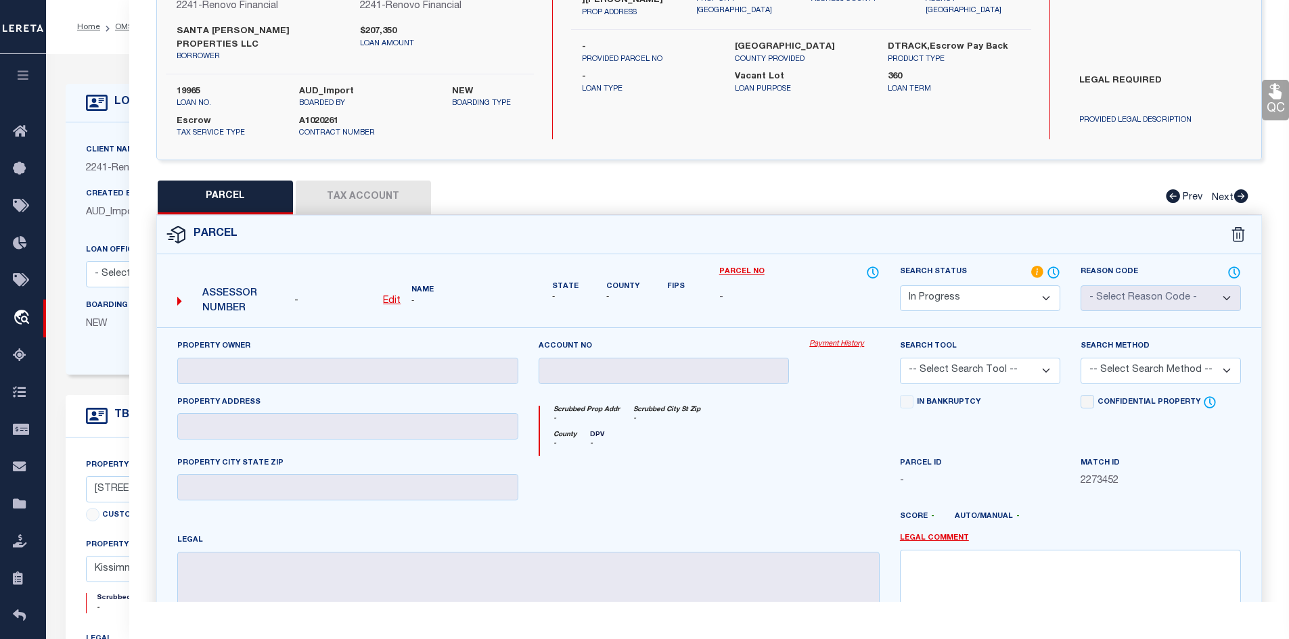
click at [1053, 358] on select "-- Select Search Tool -- 3rd Party Website Agency File Agency Website ATLS CNV-…" at bounding box center [980, 371] width 160 height 26
click at [820, 395] on div "Scrubbed Prop Addr - Scrubbed City [GEOGRAPHIC_DATA] - County - DPV -" at bounding box center [708, 425] width 361 height 61
click at [1030, 358] on select "-- Select Search Tool -- 3rd Party Website Agency File Agency Website ATLS CNV-…" at bounding box center [980, 371] width 160 height 26
click at [996, 285] on select "Automated Search Bad Parcel Complete Duplicate Parcel High Dollar Reporting In …" at bounding box center [980, 298] width 160 height 26
click at [900, 285] on select "Automated Search Bad Parcel Complete Duplicate Parcel High Dollar Reporting In …" at bounding box center [980, 298] width 160 height 26
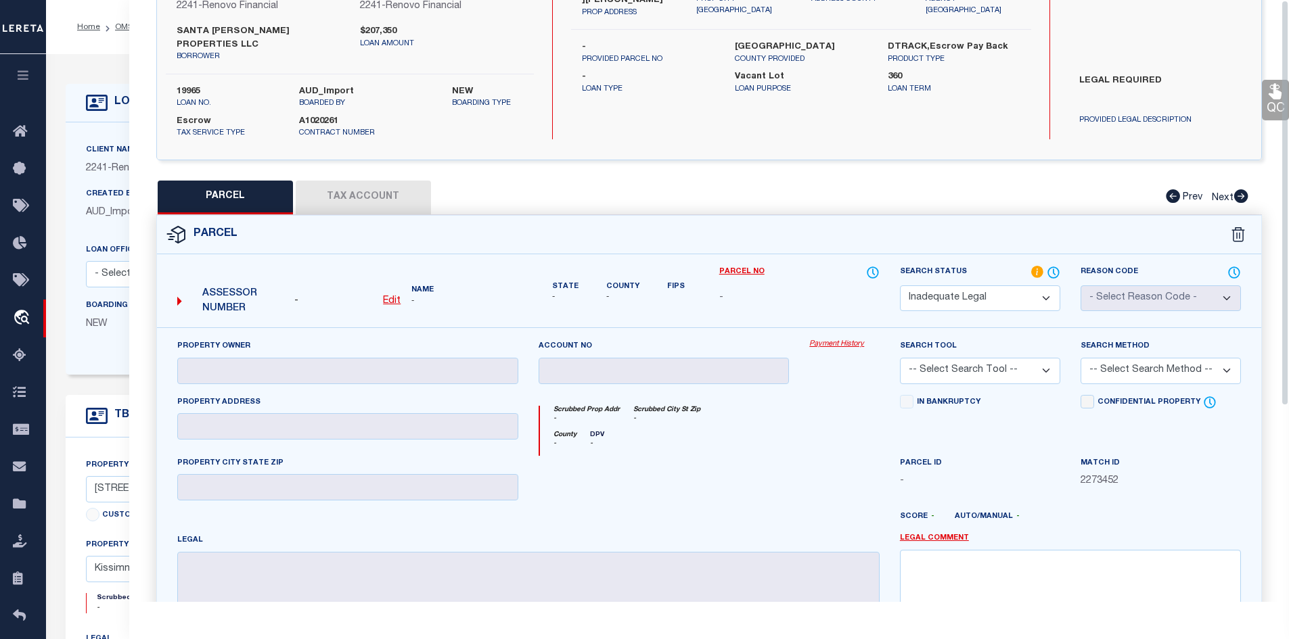
scroll to position [0, 0]
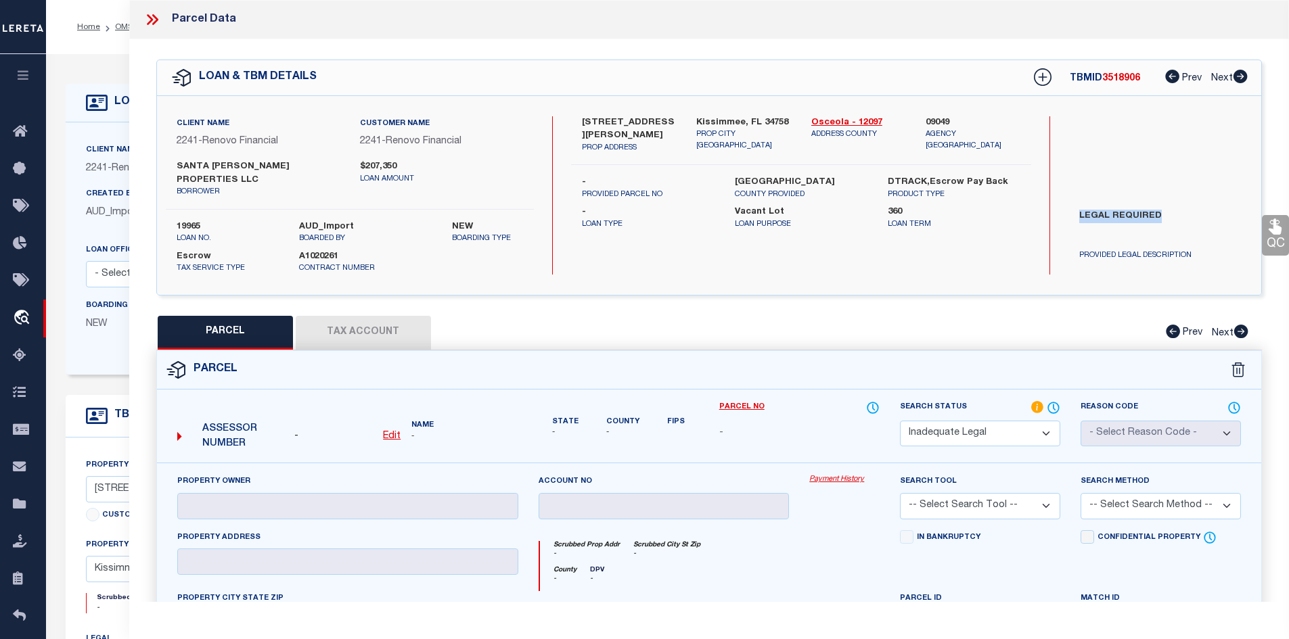
drag, startPoint x: 1075, startPoint y: 210, endPoint x: 1168, endPoint y: 211, distance: 93.3
click at [1168, 211] on label "LEGAL REQUIRED" at bounding box center [1160, 230] width 183 height 41
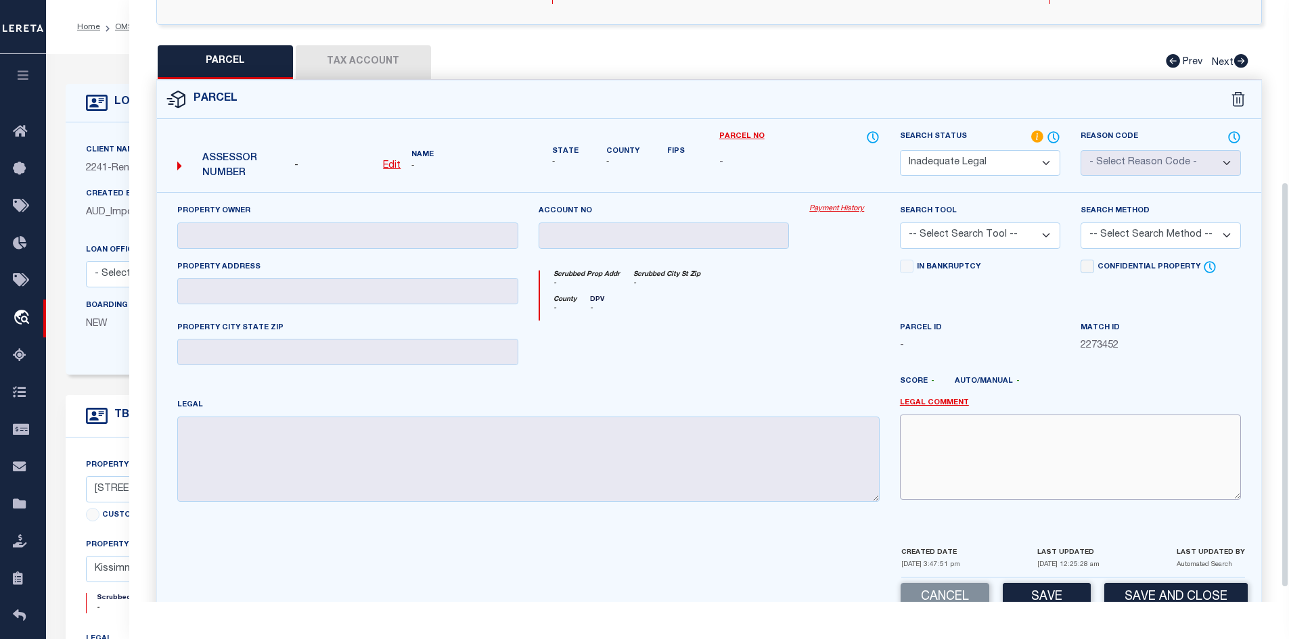
click at [930, 419] on textarea at bounding box center [1070, 457] width 341 height 85
paste textarea "LEGAL REQUIRED"
click at [1047, 585] on button "Save" at bounding box center [1046, 597] width 88 height 29
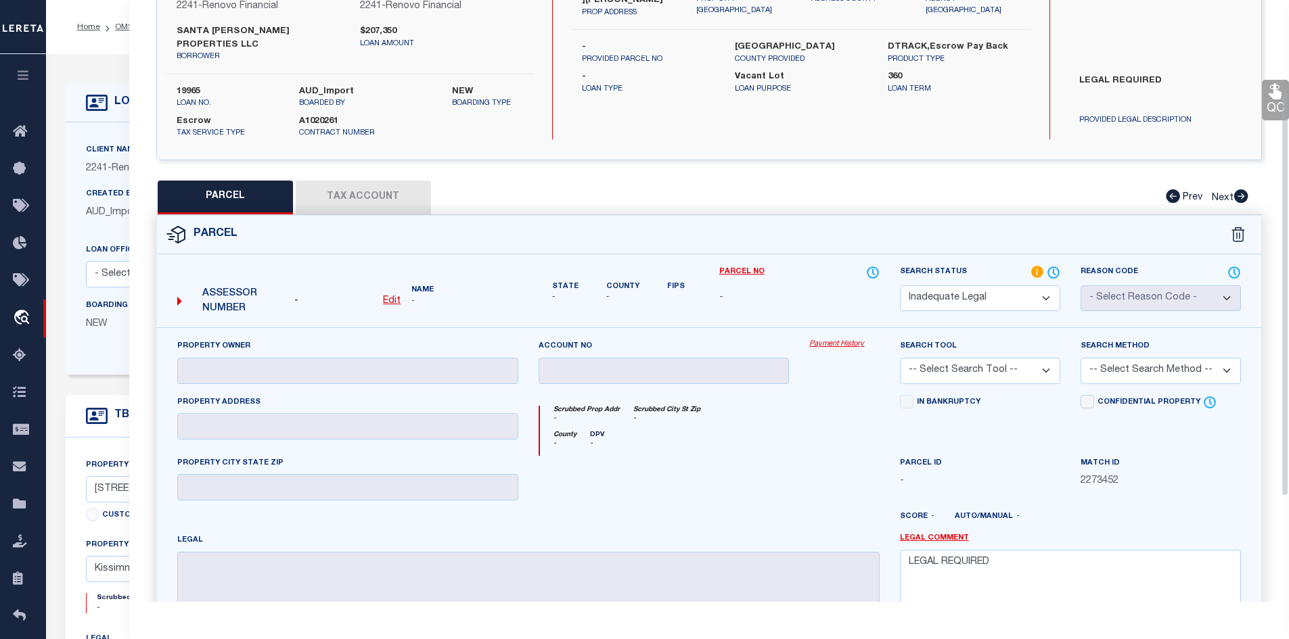
scroll to position [0, 0]
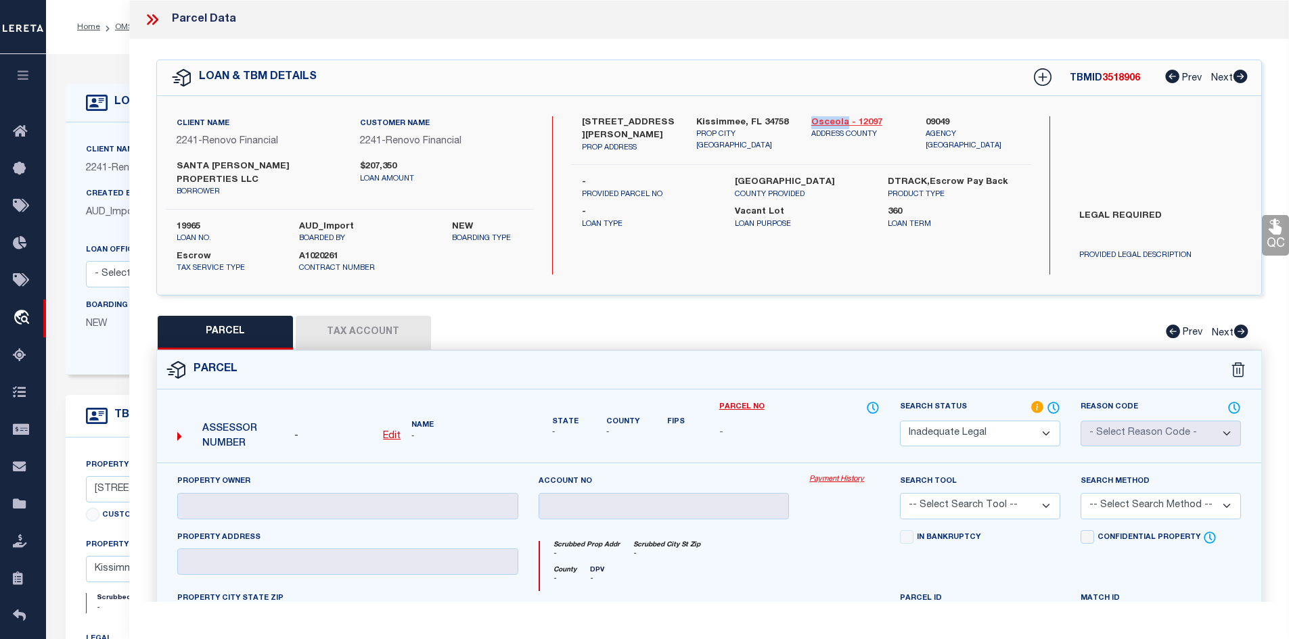
drag, startPoint x: 807, startPoint y: 118, endPoint x: 845, endPoint y: 122, distance: 38.8
click at [845, 122] on div "Osceola - 12097 ADDRESS COUNTY" at bounding box center [858, 135] width 115 height 38
click at [154, 18] on icon at bounding box center [152, 20] width 18 height 18
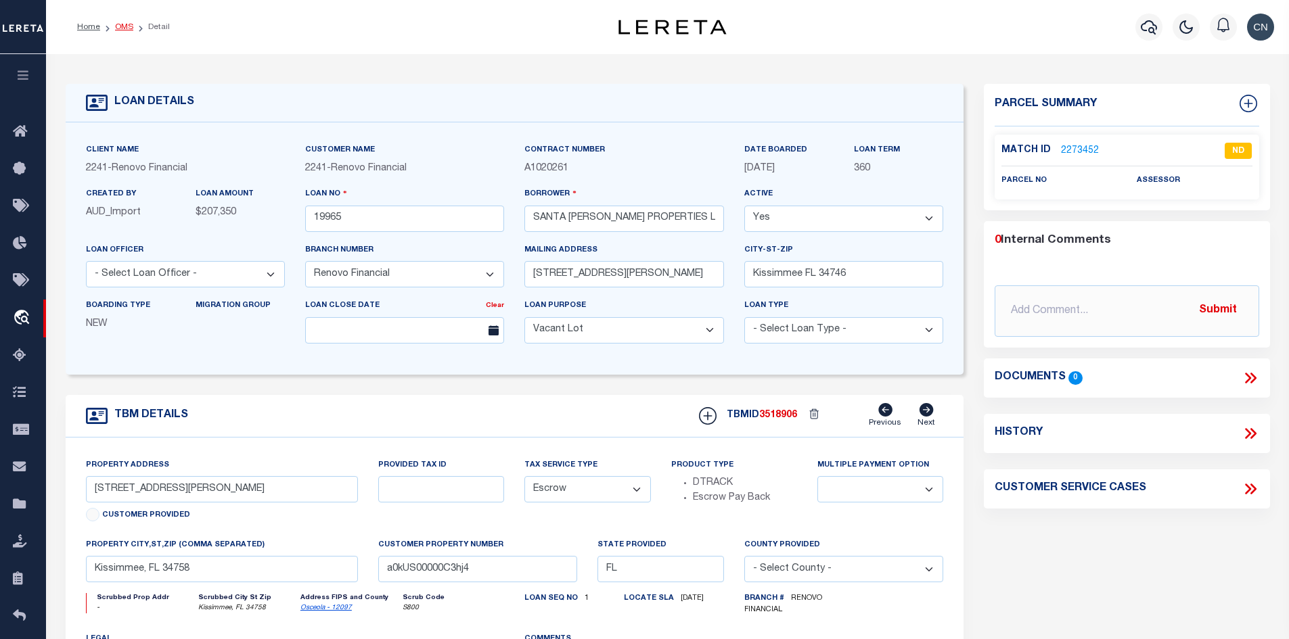
click at [118, 26] on link "OMS" at bounding box center [124, 27] width 18 height 8
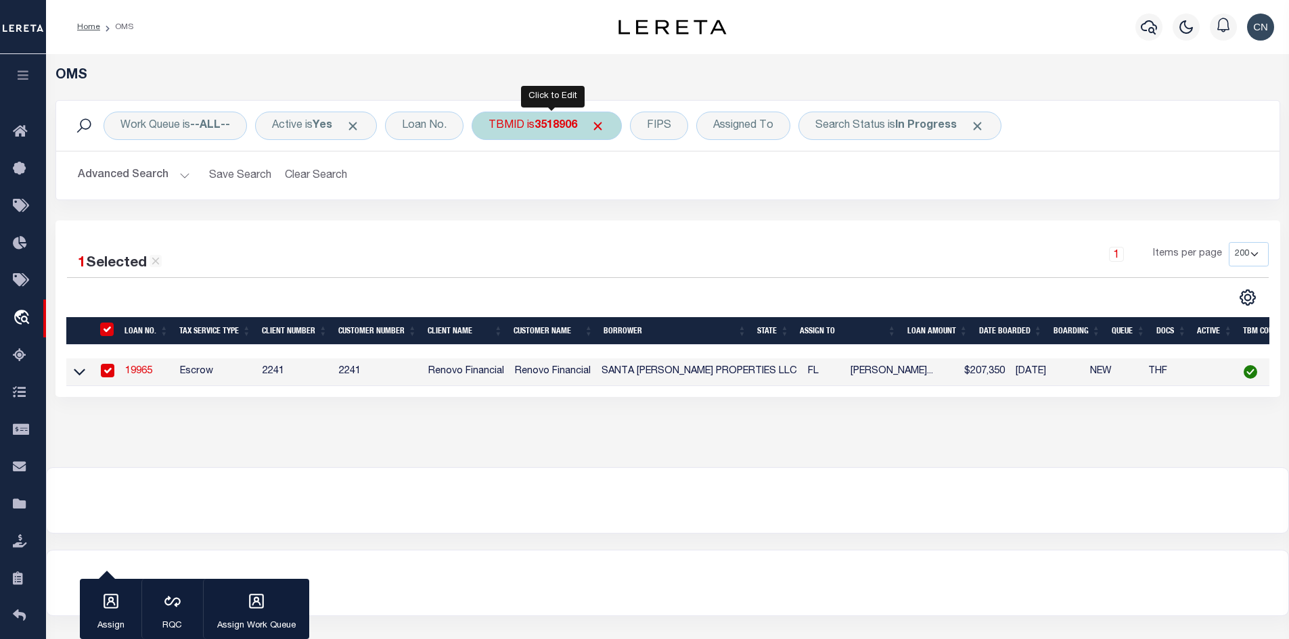
click at [539, 123] on div "TBMID is 3518906" at bounding box center [546, 126] width 150 height 28
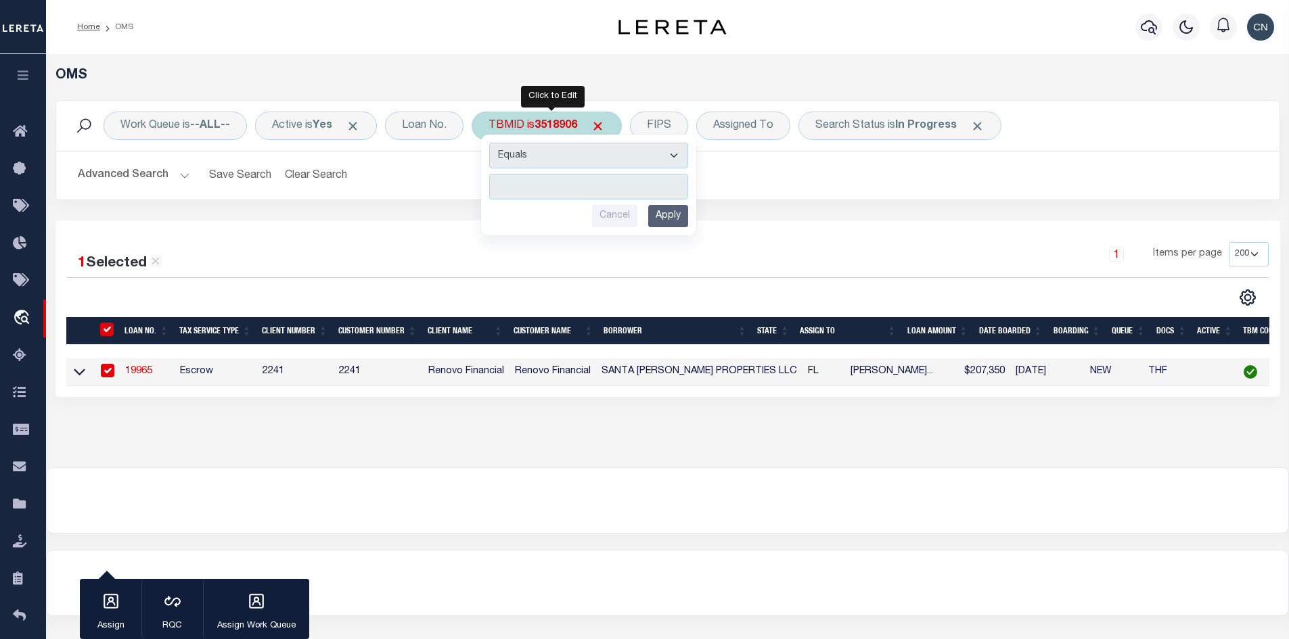
click at [509, 190] on input "number" at bounding box center [588, 187] width 199 height 26
click at [681, 226] on input "Apply" at bounding box center [668, 216] width 40 height 22
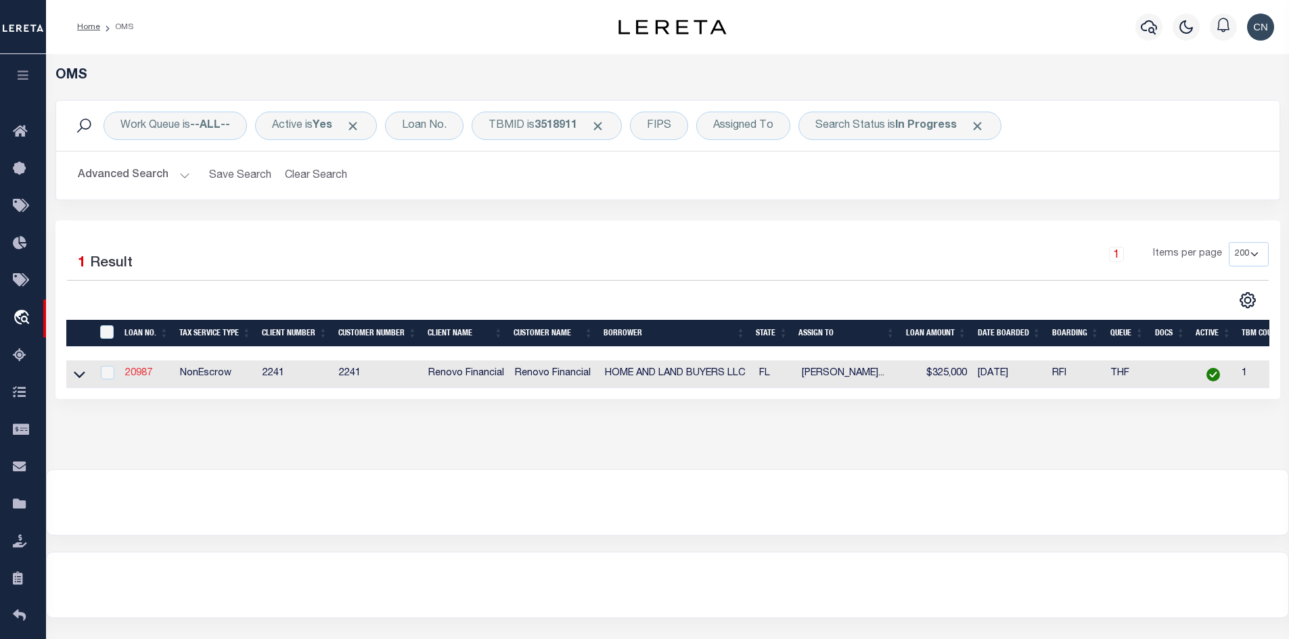
click at [141, 377] on link "20987" at bounding box center [138, 373] width 27 height 9
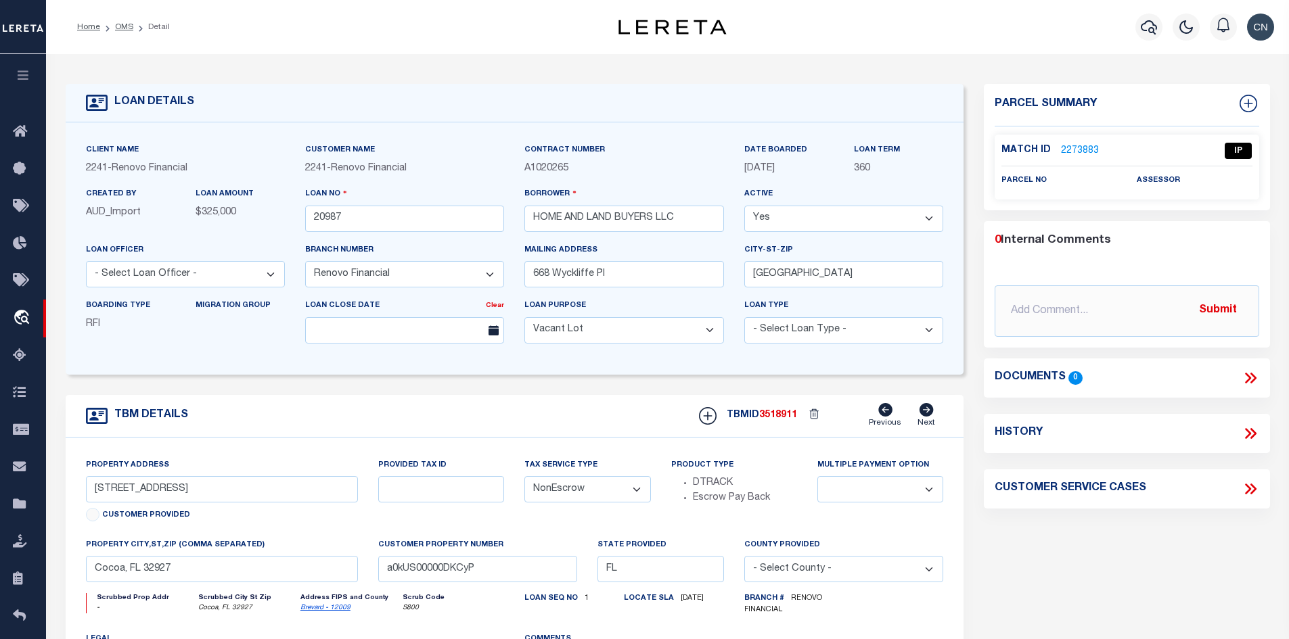
click at [1084, 148] on link "2273883" at bounding box center [1080, 151] width 38 height 14
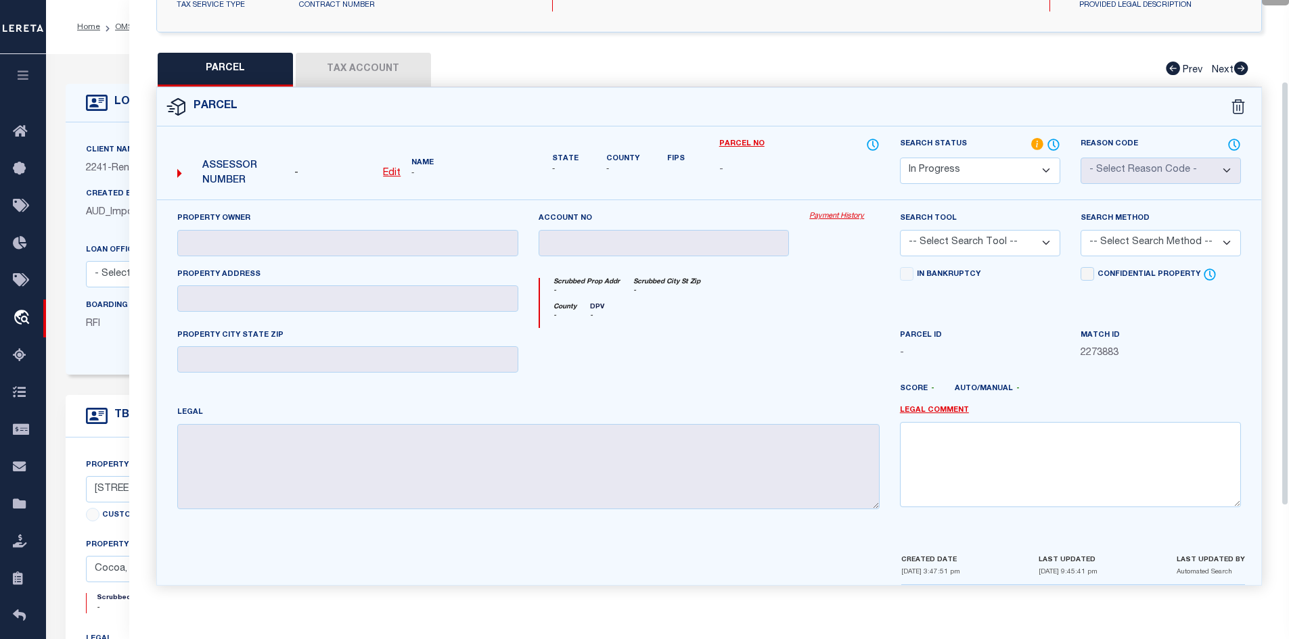
scroll to position [116, 0]
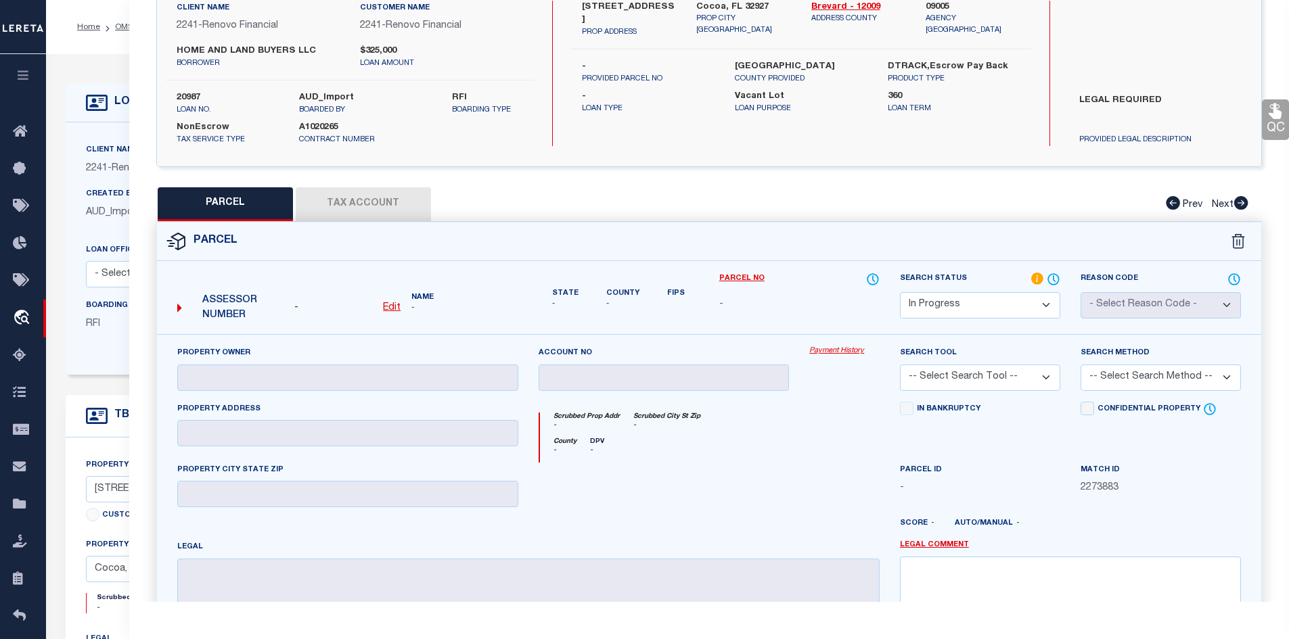
drag, startPoint x: 1077, startPoint y: 95, endPoint x: 1158, endPoint y: 97, distance: 80.5
click at [1158, 97] on label "LEGAL REQUIRED" at bounding box center [1160, 114] width 183 height 41
click at [946, 575] on textarea at bounding box center [1070, 599] width 341 height 85
paste textarea "LEGAL REQUIRED"
click at [1004, 303] on select "Automated Search Bad Parcel Complete Duplicate Parcel High Dollar Reporting In …" at bounding box center [980, 305] width 160 height 26
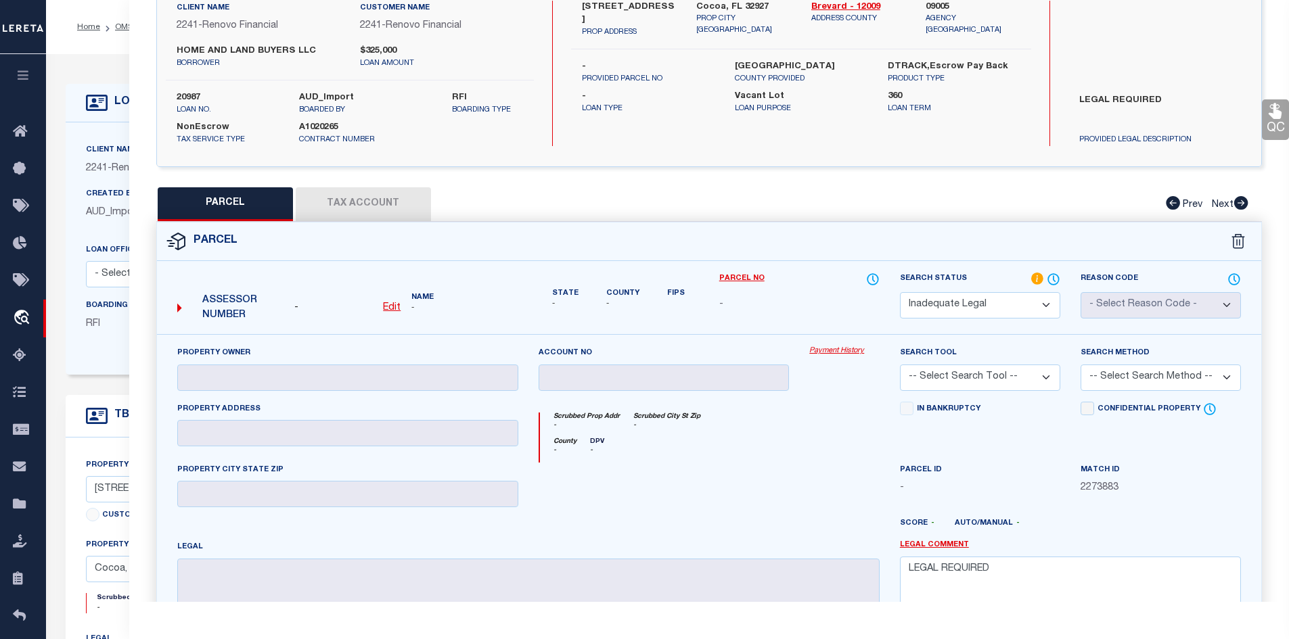
click at [900, 292] on select "Automated Search Bad Parcel Complete Duplicate Parcel High Dollar Reporting In …" at bounding box center [980, 305] width 160 height 26
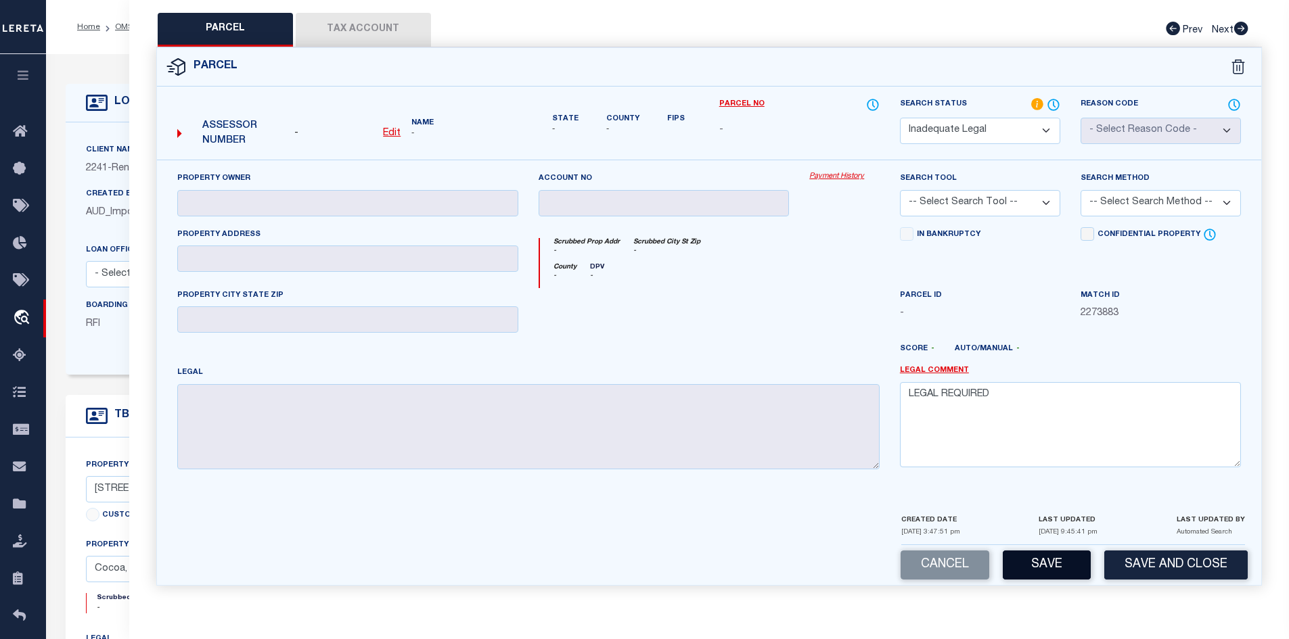
click at [1038, 572] on button "Save" at bounding box center [1046, 565] width 88 height 29
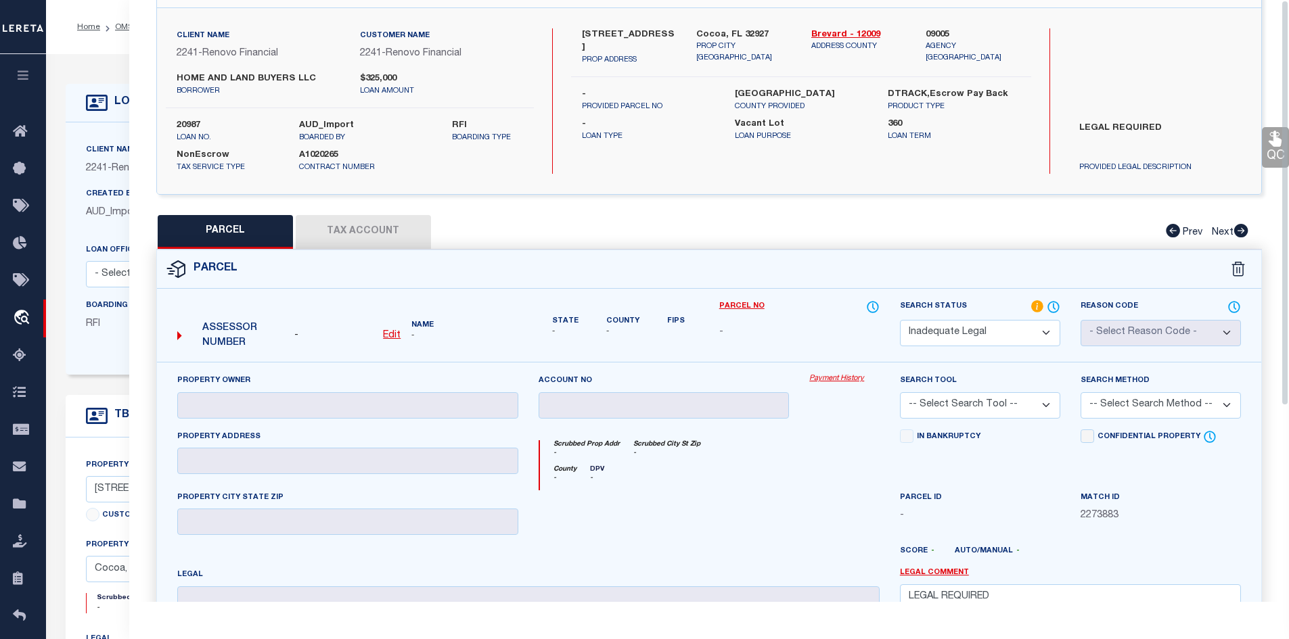
scroll to position [0, 0]
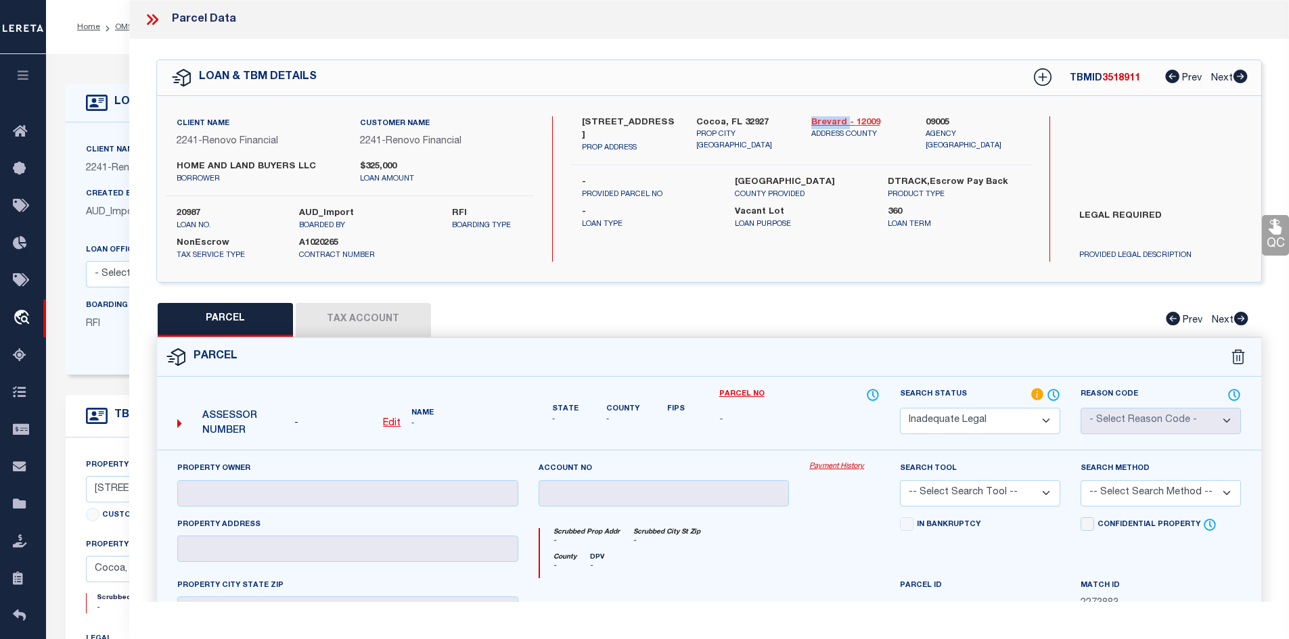
drag, startPoint x: 807, startPoint y: 118, endPoint x: 845, endPoint y: 118, distance: 38.6
click at [845, 118] on div "Brevard - 12009 ADDRESS COUNTY" at bounding box center [858, 135] width 115 height 38
click at [158, 19] on icon at bounding box center [155, 19] width 6 height 11
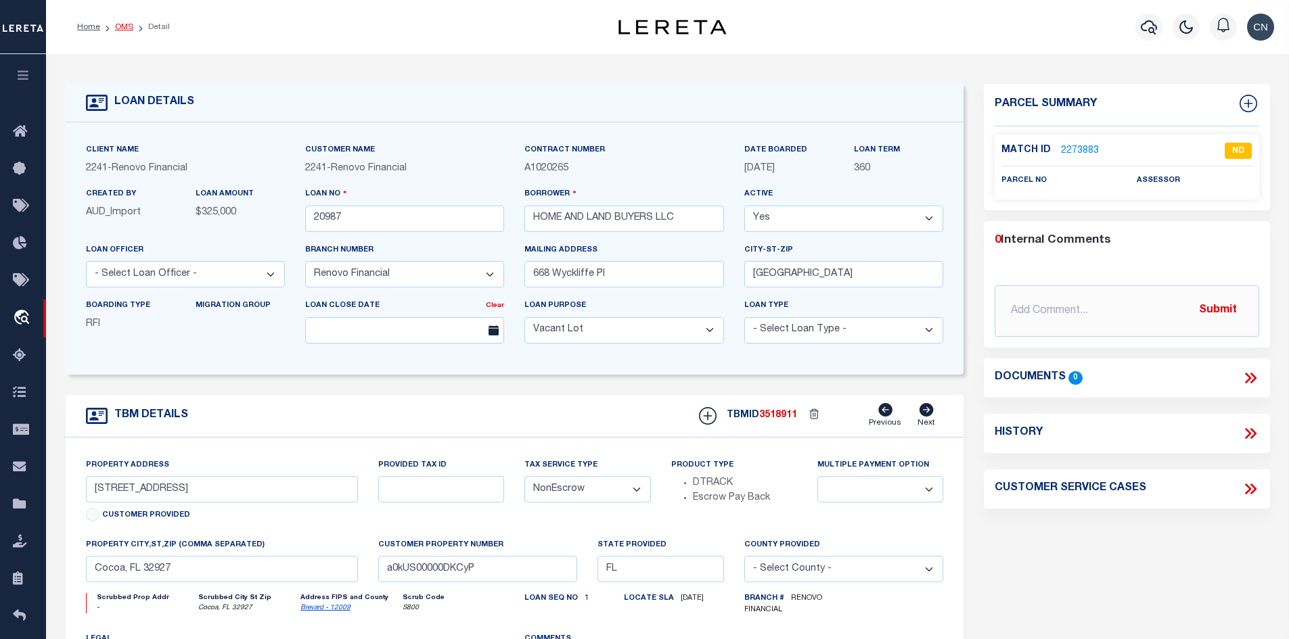
click at [116, 28] on link "OMS" at bounding box center [124, 27] width 18 height 8
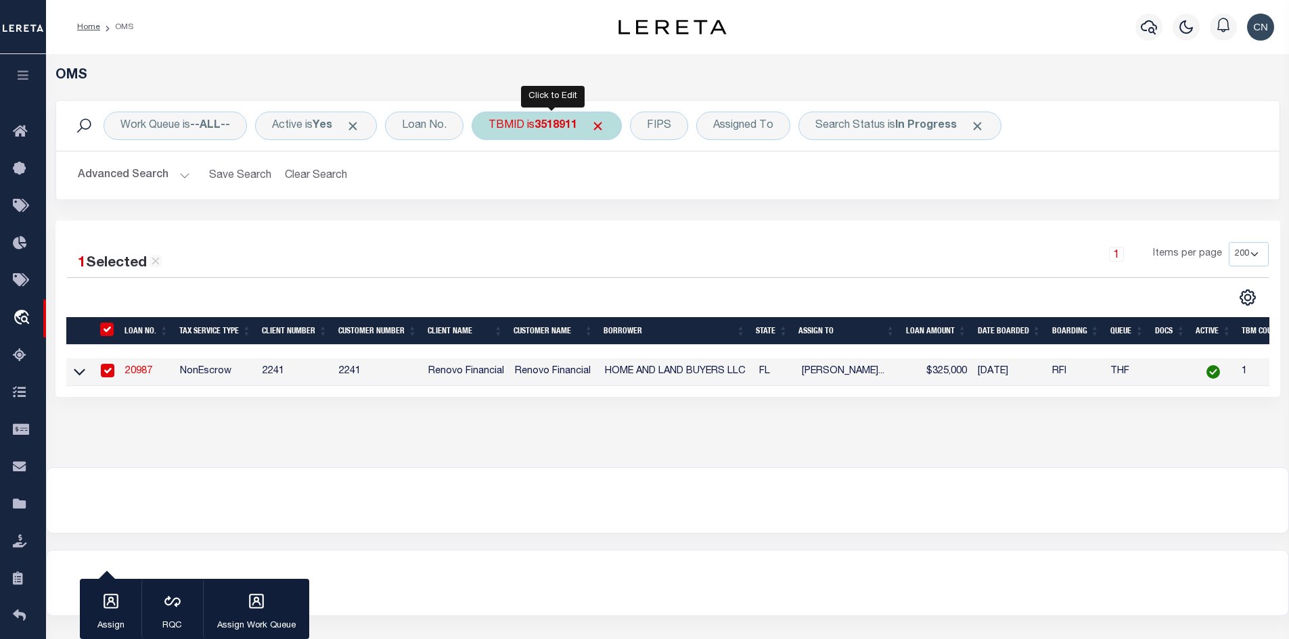
click at [532, 131] on div "TBMID is 3518911" at bounding box center [546, 126] width 150 height 28
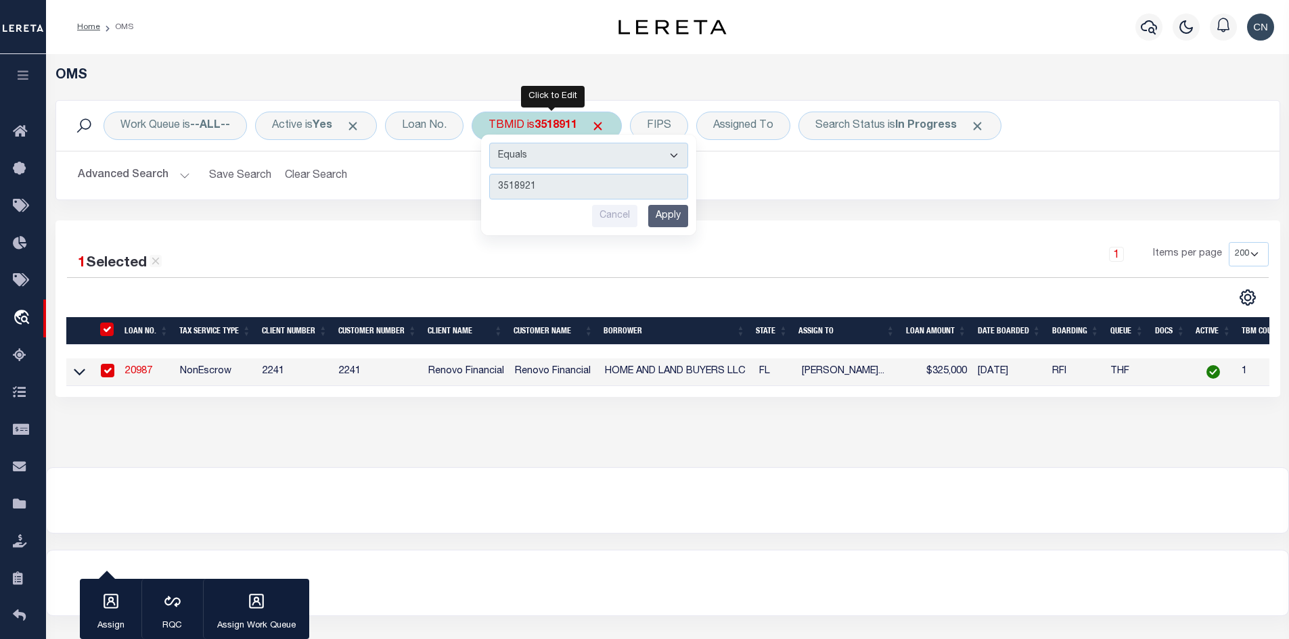
click at [680, 214] on input "Apply" at bounding box center [668, 216] width 40 height 22
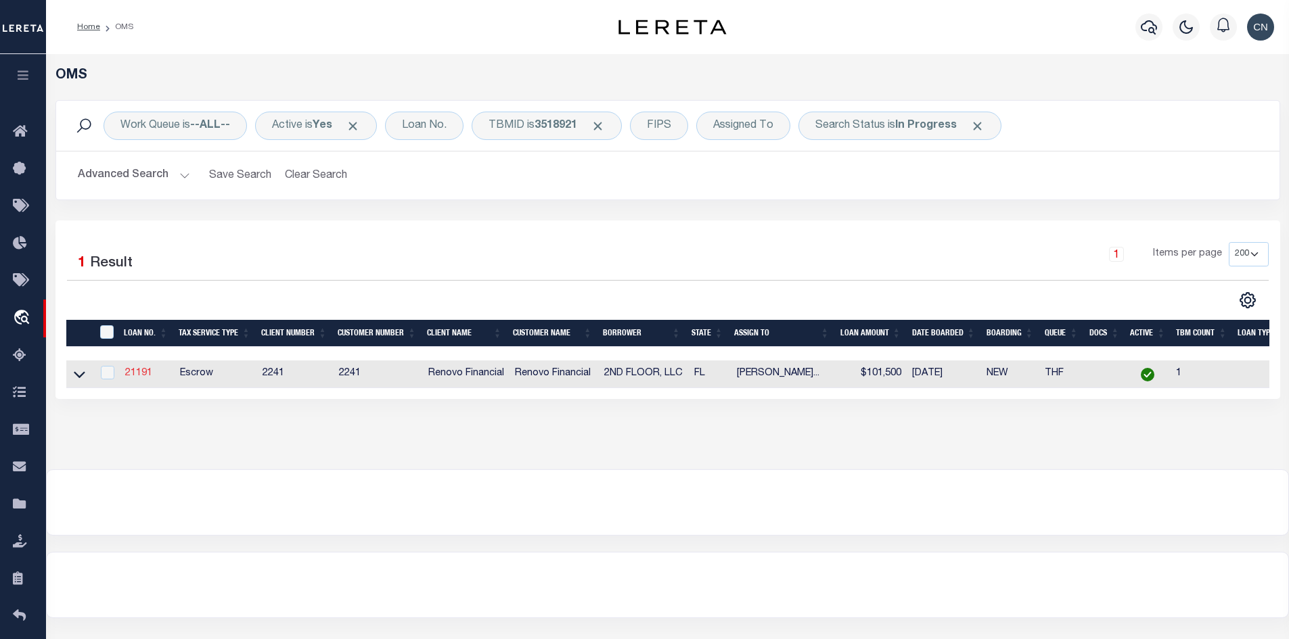
click at [137, 377] on link "21191" at bounding box center [138, 373] width 27 height 9
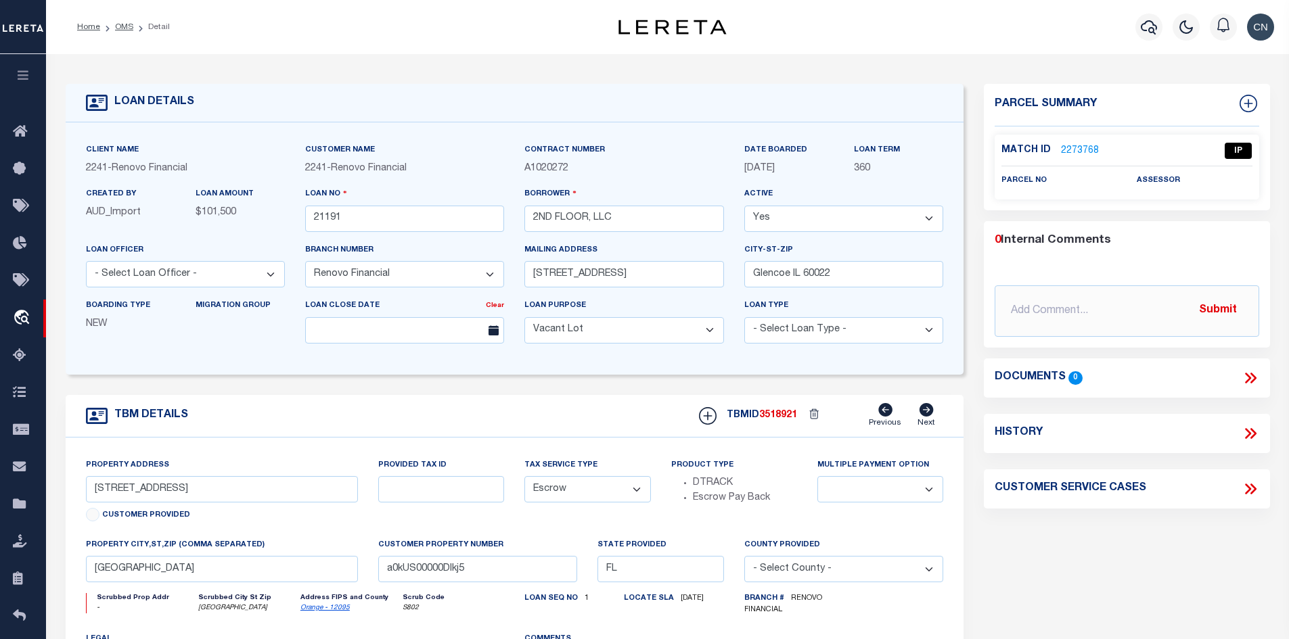
click at [1082, 147] on link "2273768" at bounding box center [1080, 151] width 38 height 14
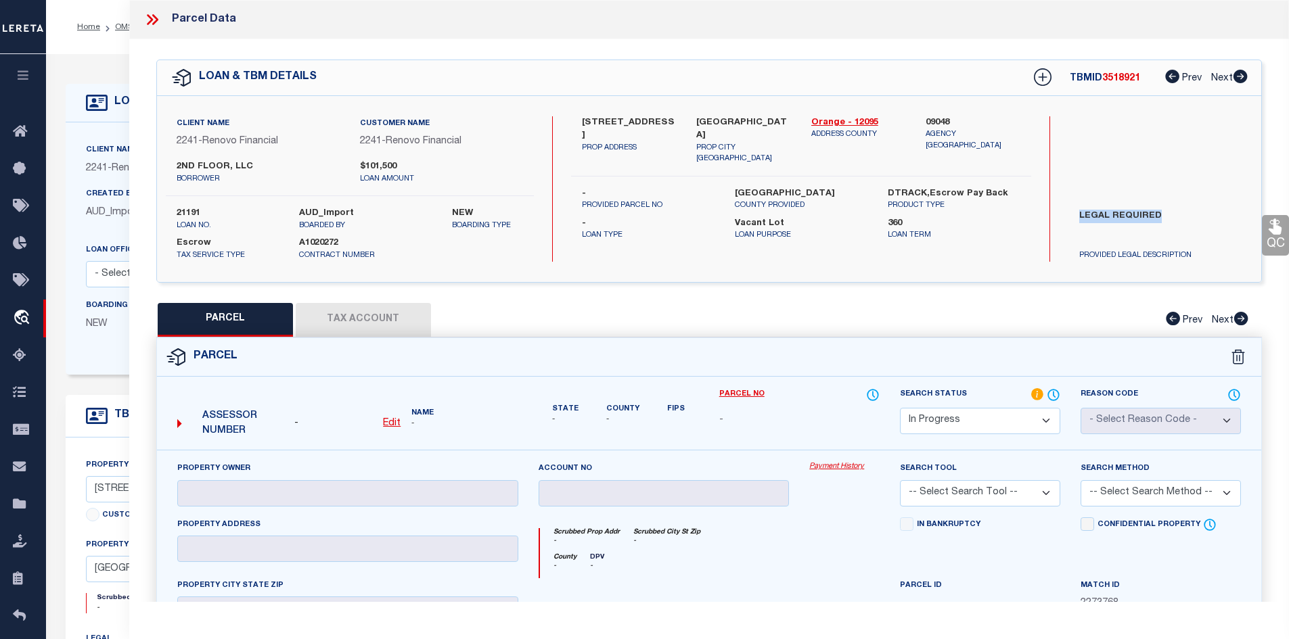
drag, startPoint x: 1080, startPoint y: 210, endPoint x: 1174, endPoint y: 212, distance: 94.7
click at [1174, 212] on label "LEGAL REQUIRED" at bounding box center [1160, 230] width 183 height 41
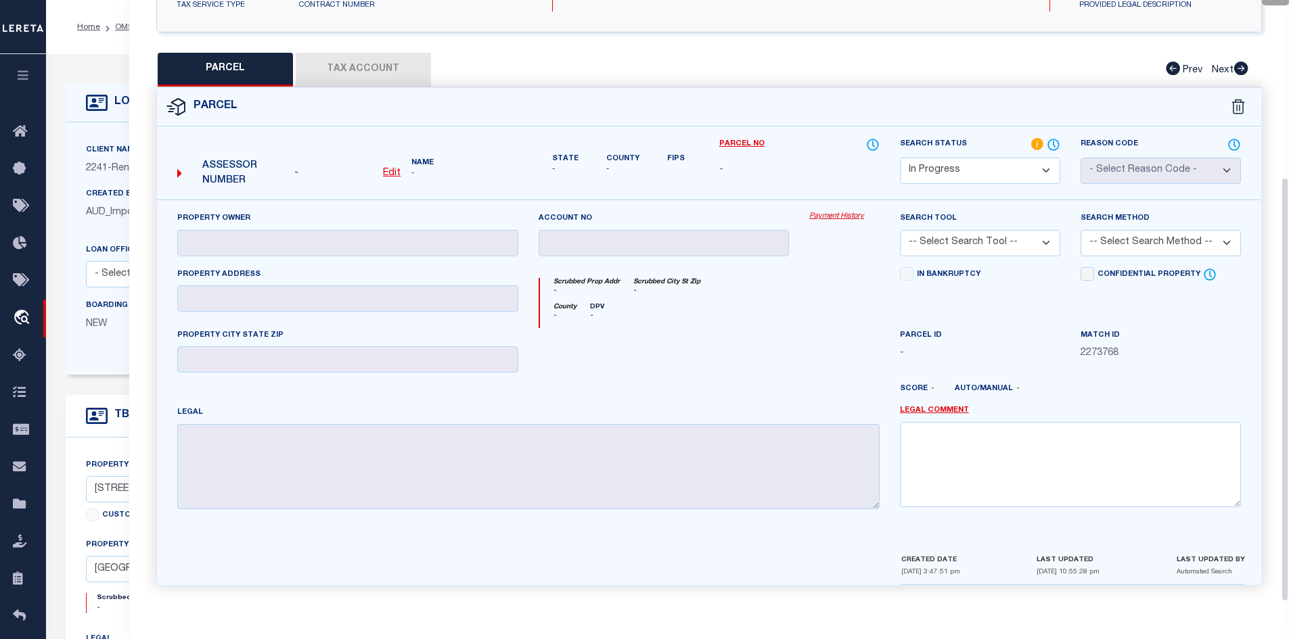
click at [1030, 169] on select "Automated Search Bad Parcel Complete Duplicate Parcel High Dollar Reporting In …" at bounding box center [980, 171] width 160 height 26
click at [900, 158] on select "Automated Search Bad Parcel Complete Duplicate Parcel High Dollar Reporting In …" at bounding box center [980, 171] width 160 height 26
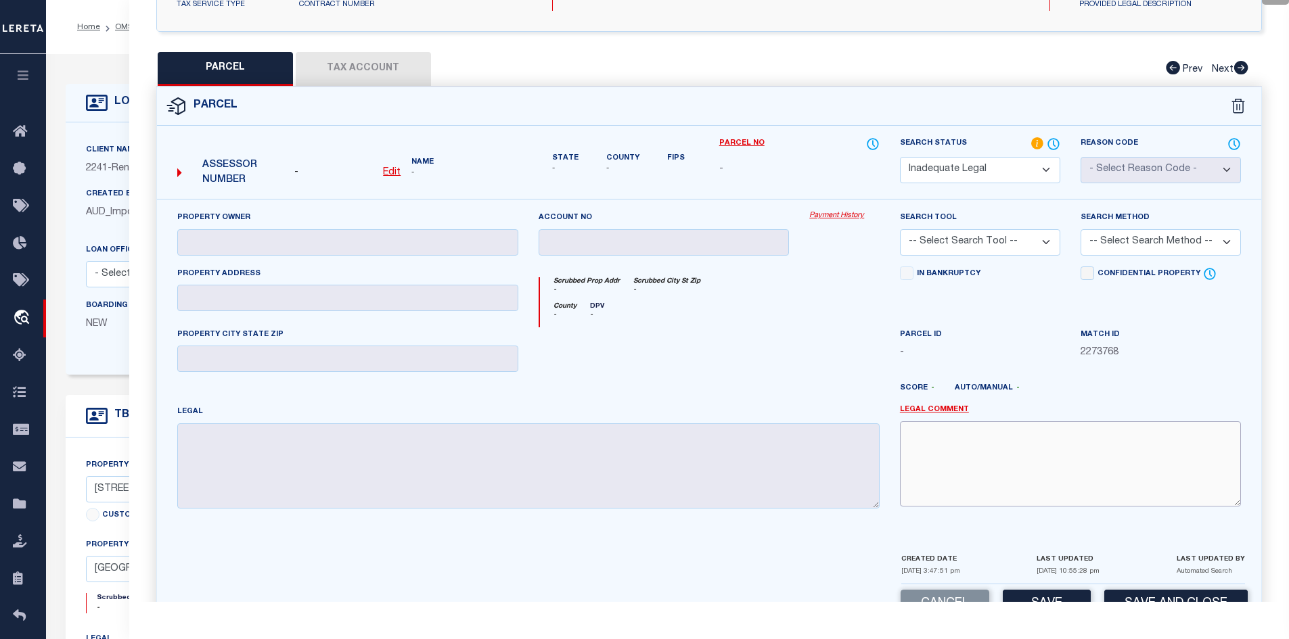
click at [962, 425] on textarea at bounding box center [1070, 463] width 341 height 85
paste textarea "LEGAL REQUIRED"
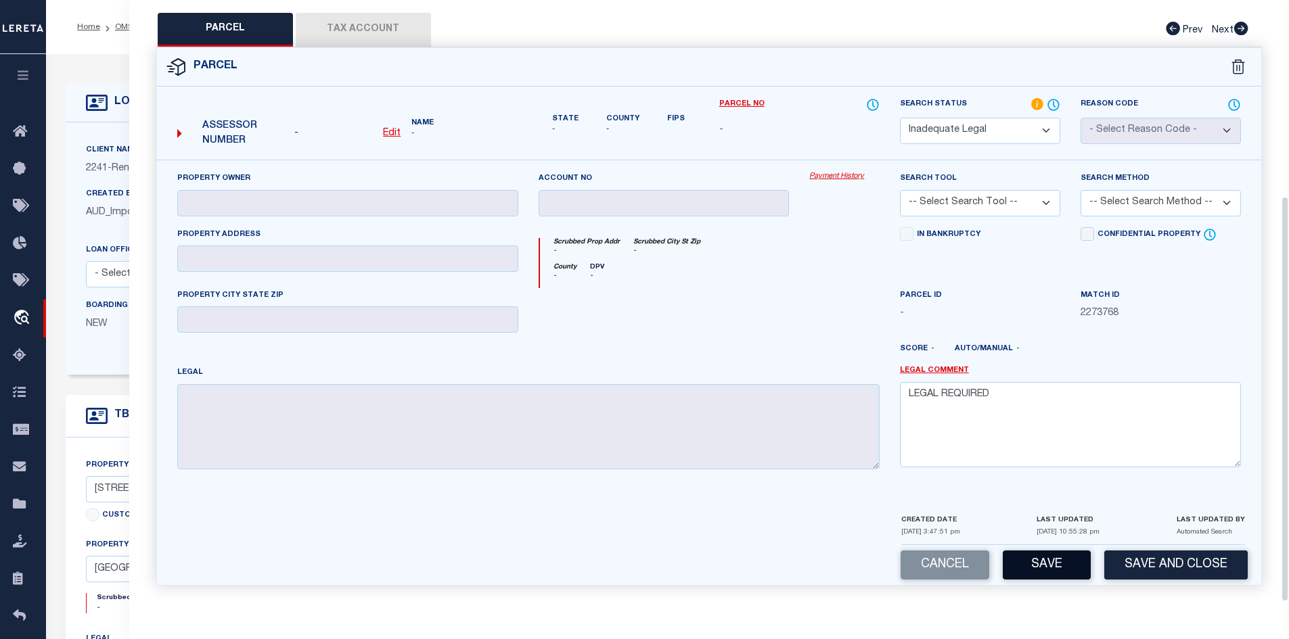
click at [1044, 570] on button "Save" at bounding box center [1046, 565] width 88 height 29
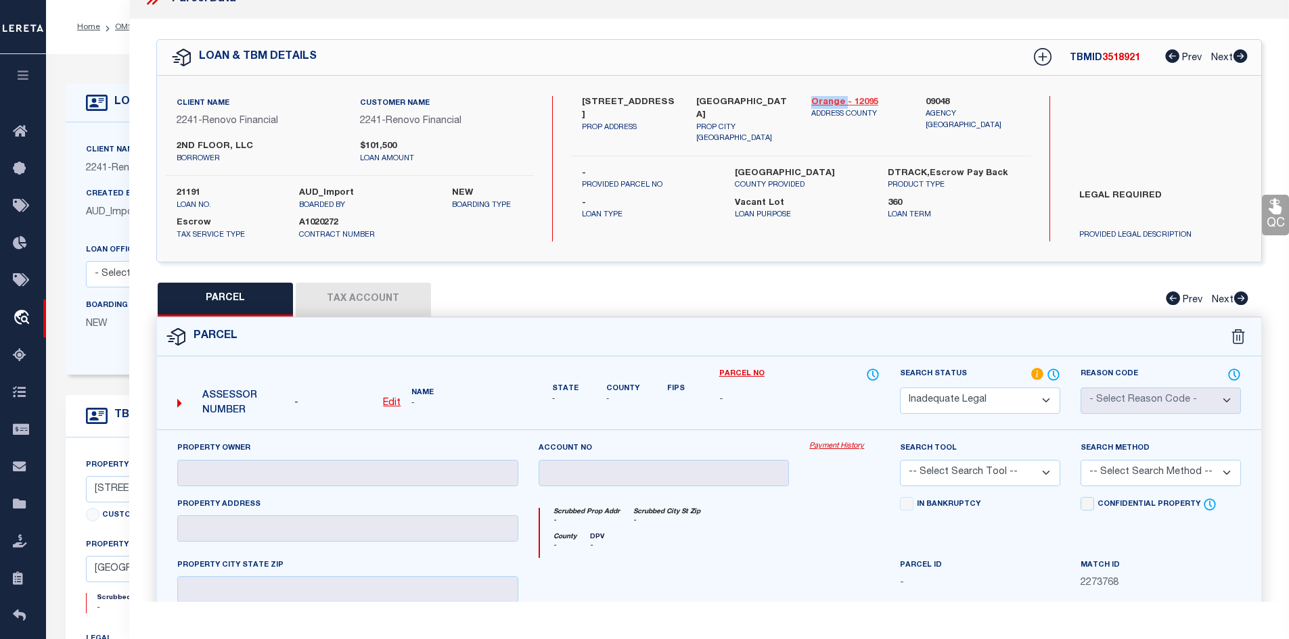
drag, startPoint x: 809, startPoint y: 97, endPoint x: 845, endPoint y: 99, distance: 35.9
click at [845, 99] on div "Orange - 12095 ADDRESS COUNTY" at bounding box center [858, 120] width 115 height 49
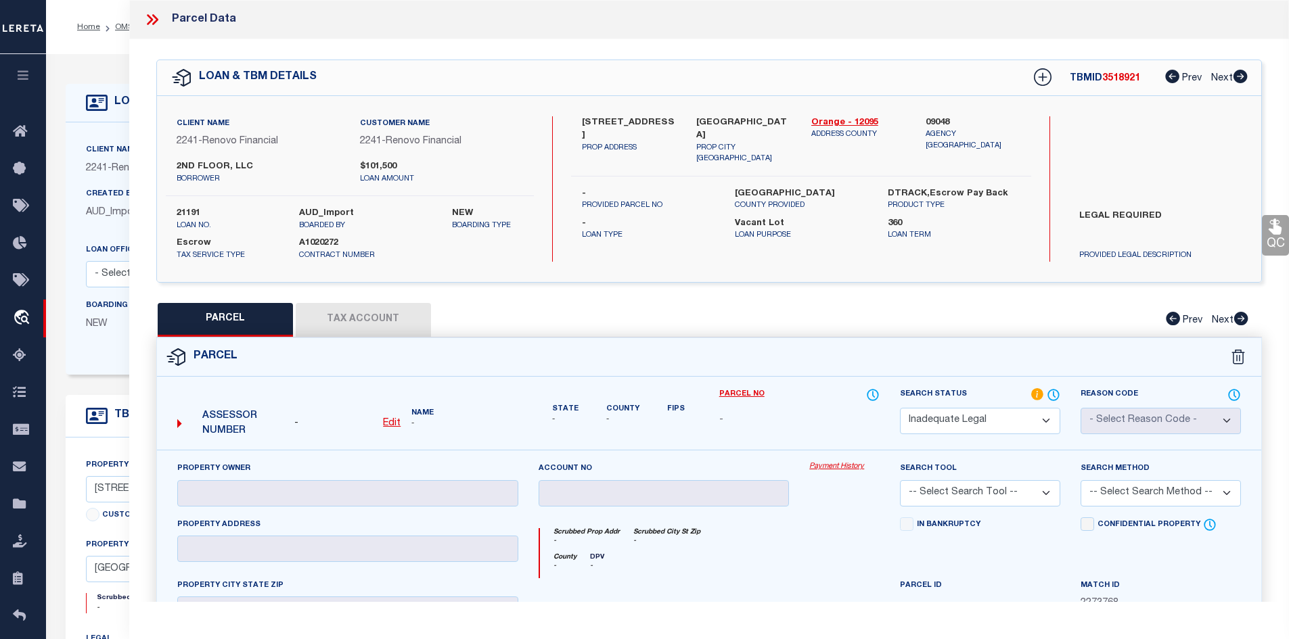
click at [150, 20] on icon at bounding box center [150, 19] width 6 height 11
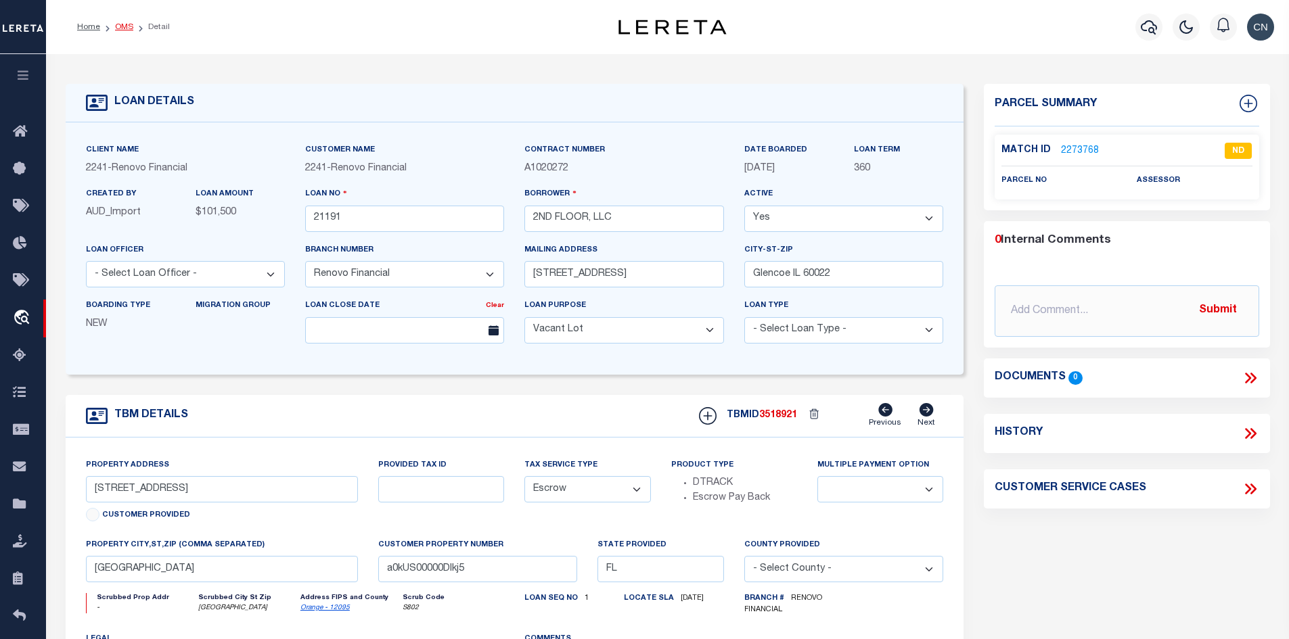
click at [124, 26] on link "OMS" at bounding box center [124, 27] width 18 height 8
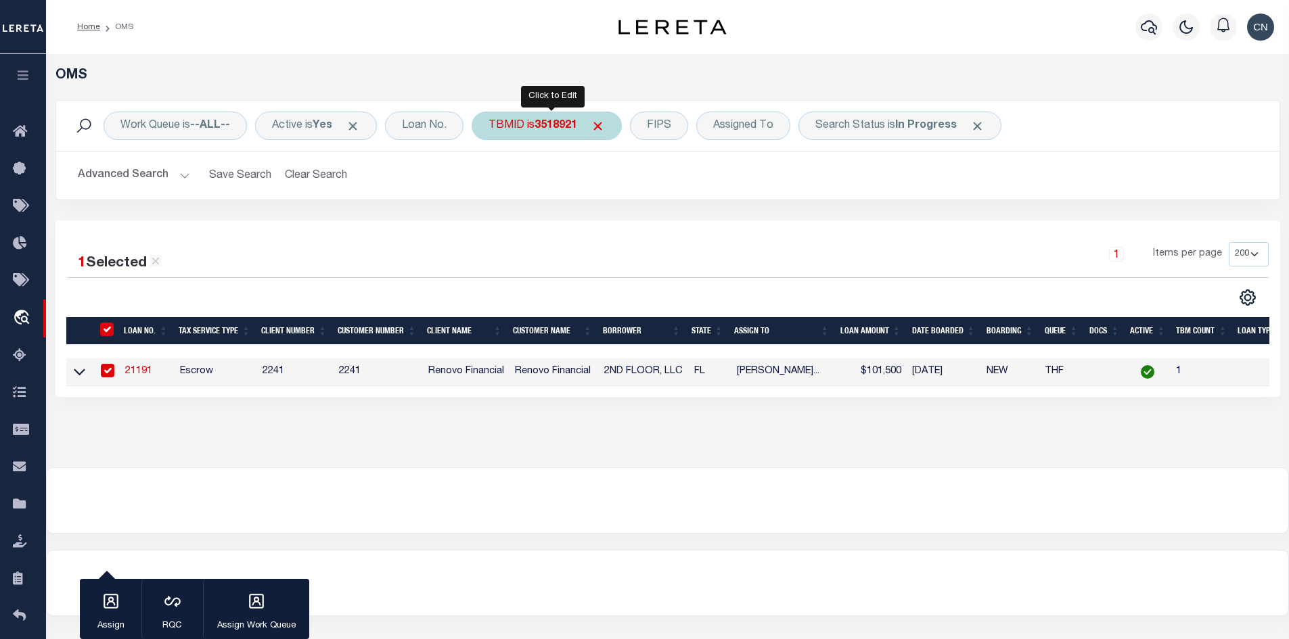
click at [538, 121] on div "TBMID is 3518921" at bounding box center [546, 126] width 150 height 28
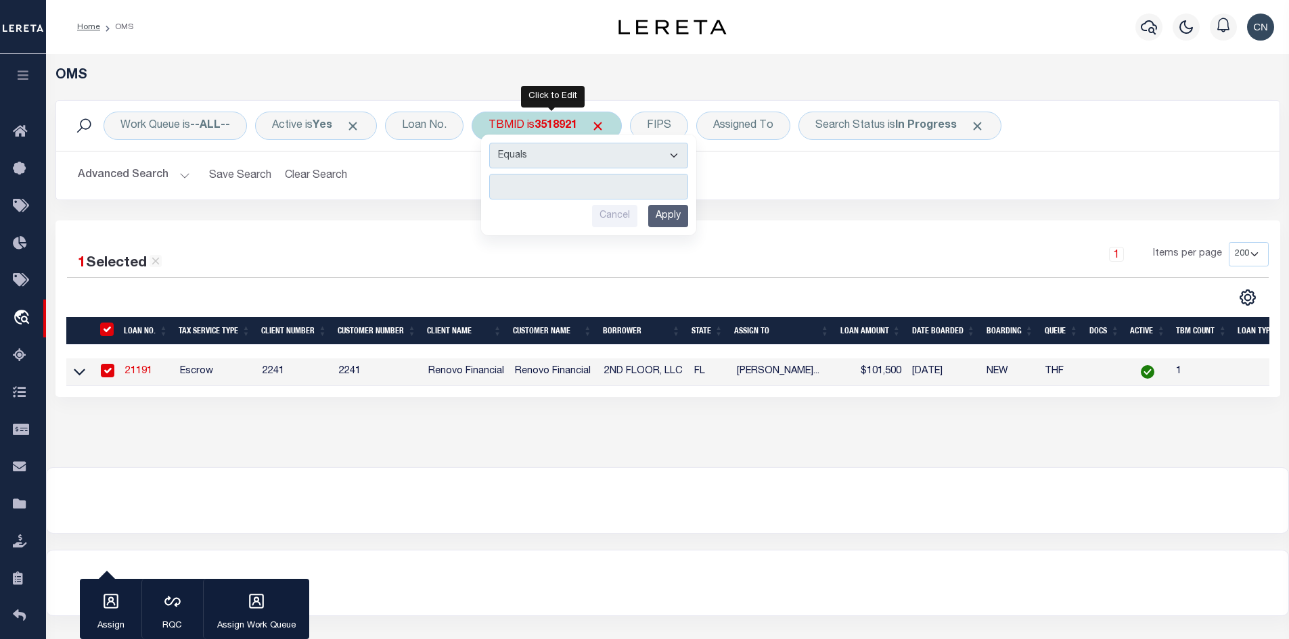
click at [557, 186] on input "number" at bounding box center [588, 187] width 199 height 26
click at [671, 215] on input "Apply" at bounding box center [668, 216] width 40 height 22
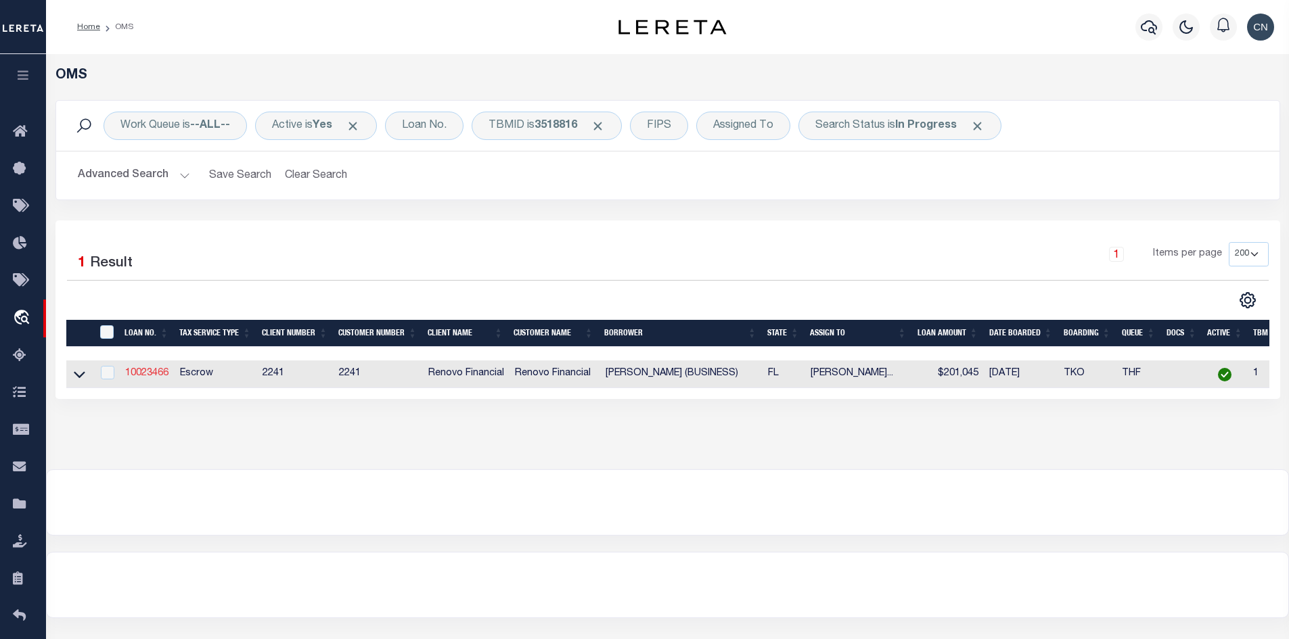
click at [149, 374] on link "10023466" at bounding box center [146, 373] width 43 height 9
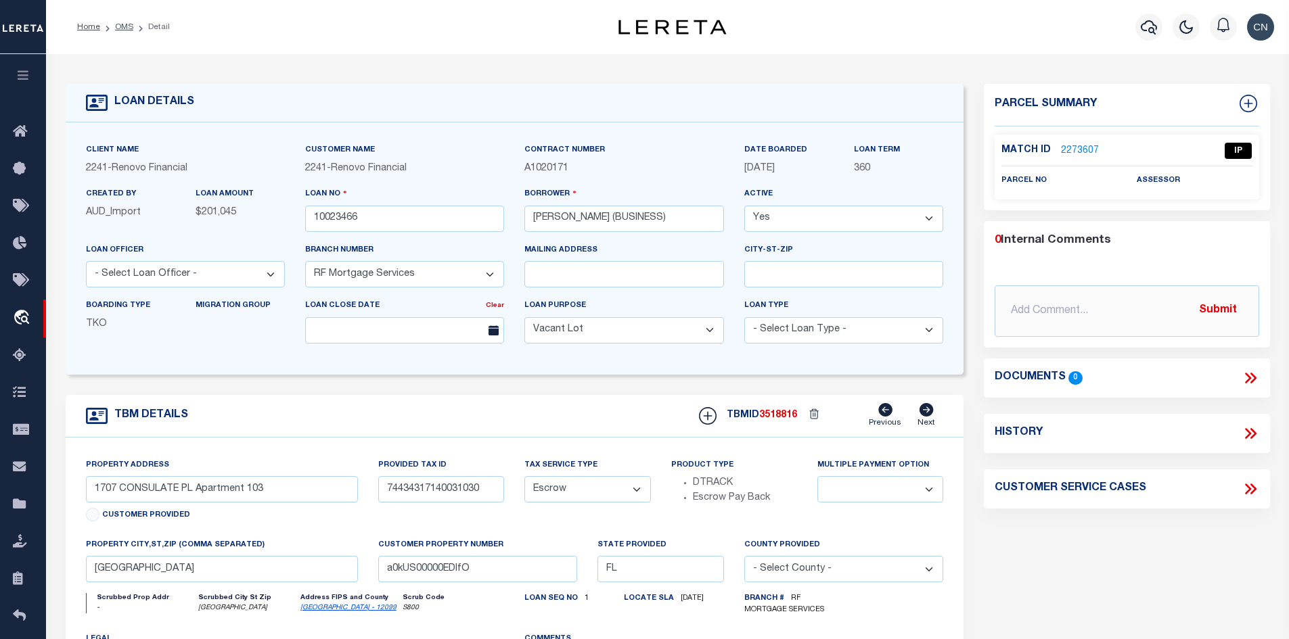
click at [1070, 146] on link "2273607" at bounding box center [1080, 151] width 38 height 14
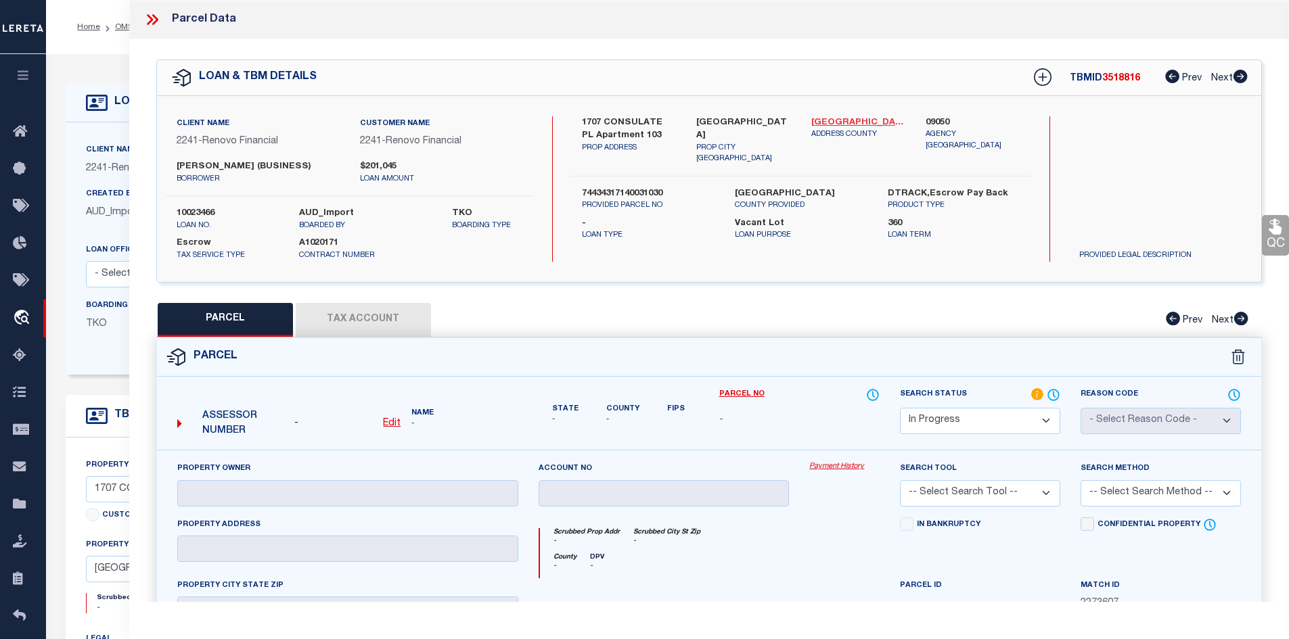
click at [836, 118] on link "[GEOGRAPHIC_DATA] - 12099" at bounding box center [858, 123] width 95 height 14
drag, startPoint x: 583, startPoint y: 121, endPoint x: 670, endPoint y: 123, distance: 87.3
click at [670, 123] on label "1707 CONSULATE PL Apartment 103" at bounding box center [629, 129] width 95 height 26
click at [390, 423] on u "Edit" at bounding box center [392, 423] width 18 height 9
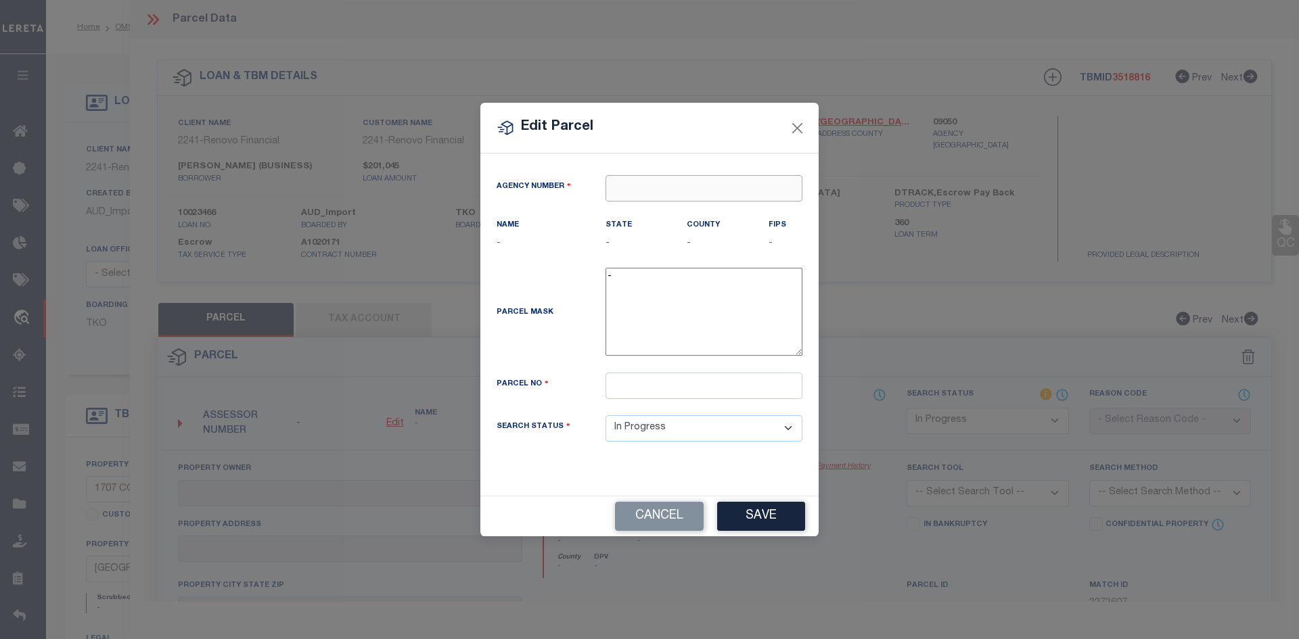
click at [632, 191] on input "text" at bounding box center [703, 188] width 197 height 26
paste input "74-43-43-1"
click at [695, 191] on input "text" at bounding box center [703, 188] width 197 height 26
click at [712, 209] on div "090500000 : [GEOGRAPHIC_DATA]" at bounding box center [710, 214] width 209 height 22
click at [641, 390] on input "text" at bounding box center [703, 386] width 197 height 26
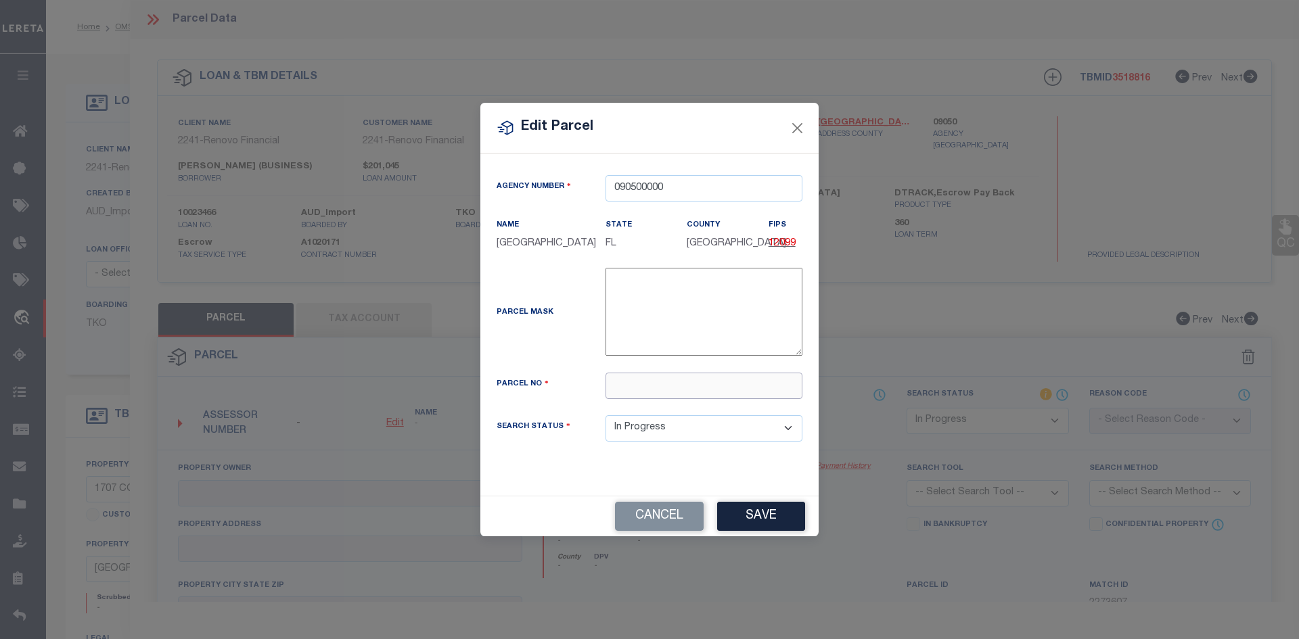
paste input "74-43-43-17-14-003-1030"
click at [760, 524] on button "Save" at bounding box center [761, 516] width 88 height 29
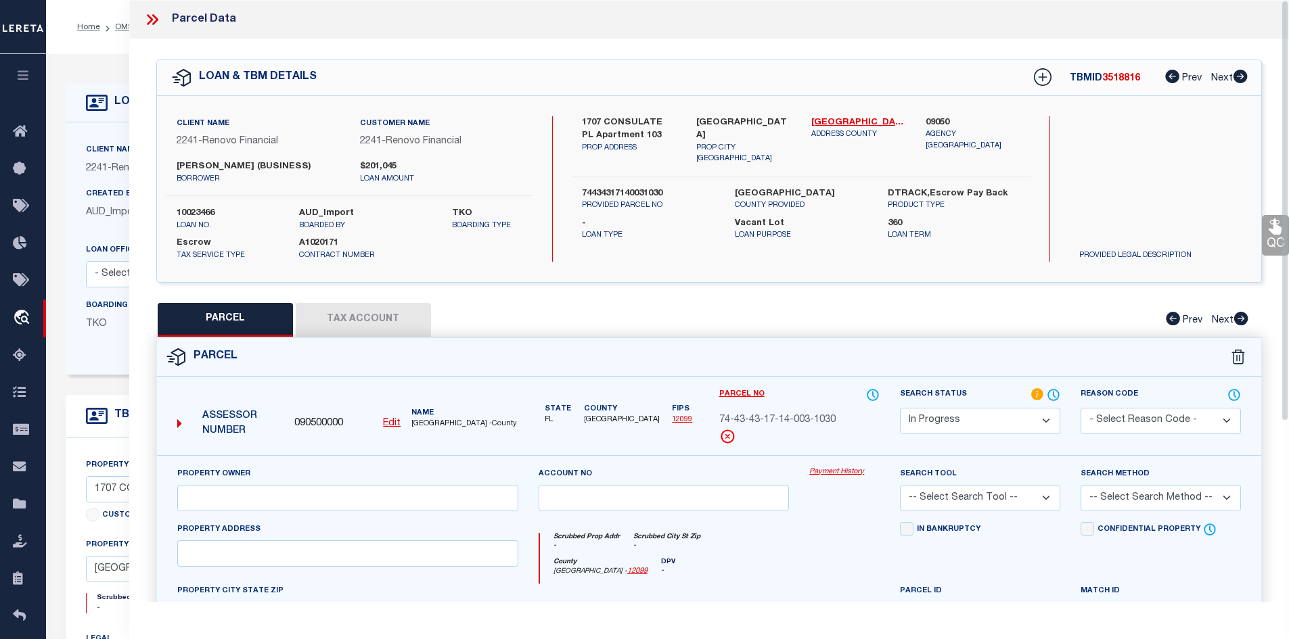
scroll to position [135, 0]
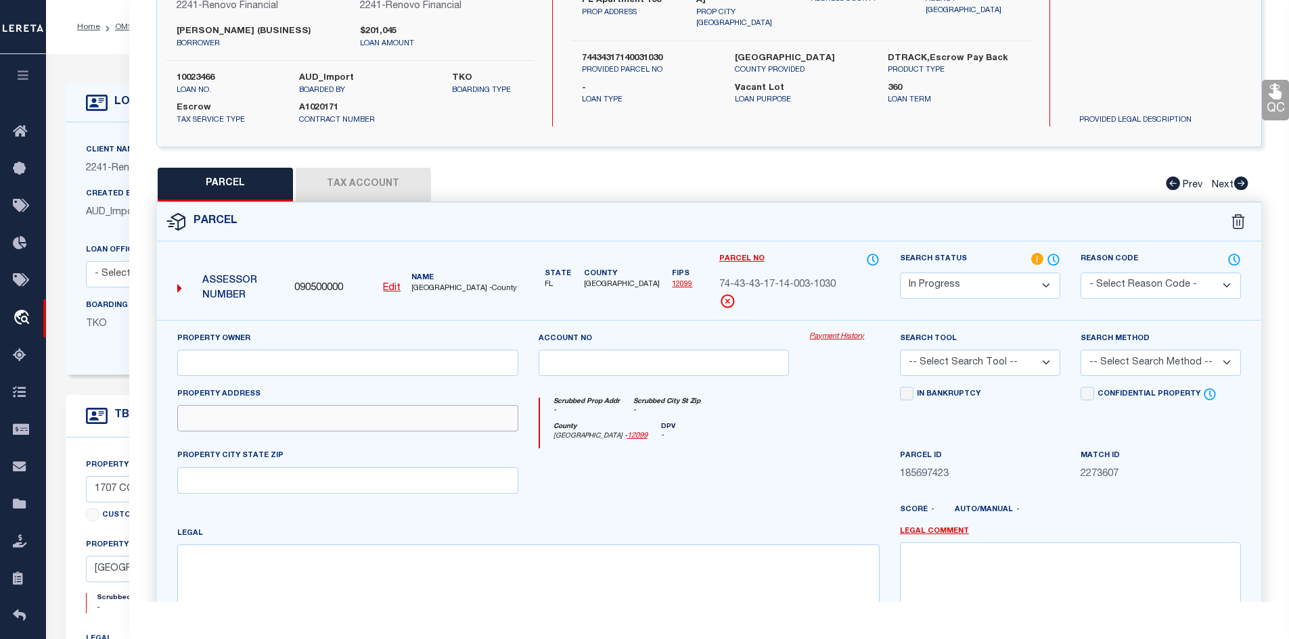
click at [210, 419] on input "text" at bounding box center [347, 418] width 341 height 26
paste input "1707 CONSULATE PL 103"
click at [250, 367] on input "text" at bounding box center [347, 363] width 341 height 26
paste input "[PERSON_NAME]"
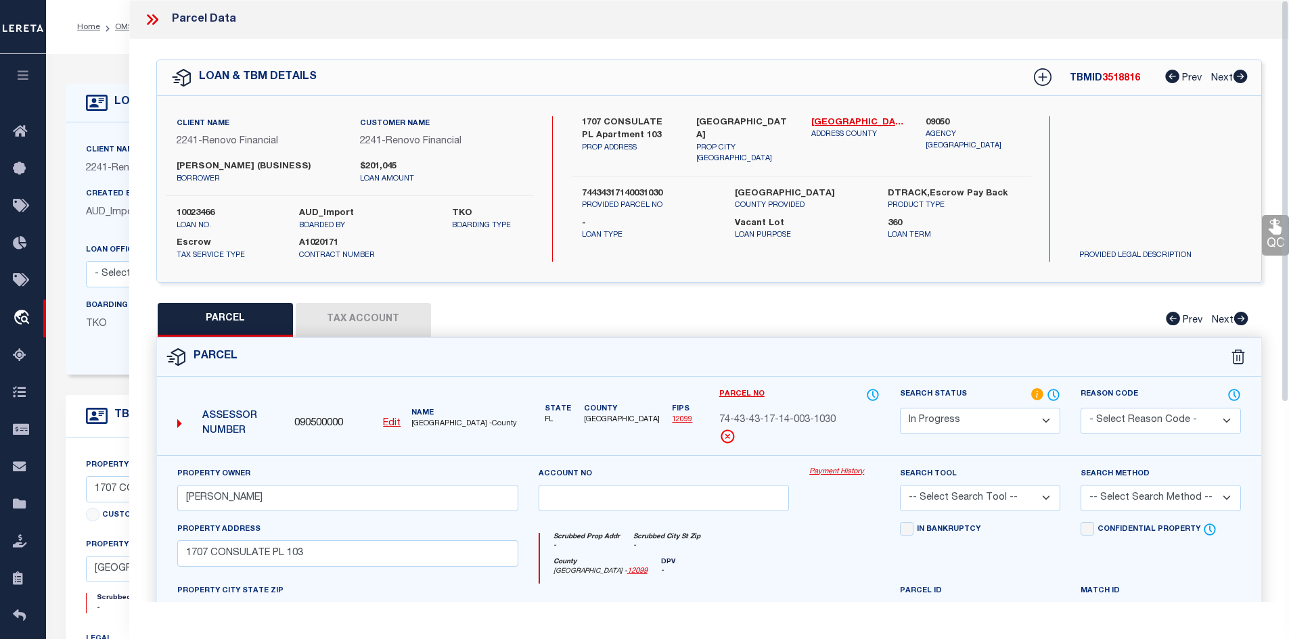
scroll to position [271, 0]
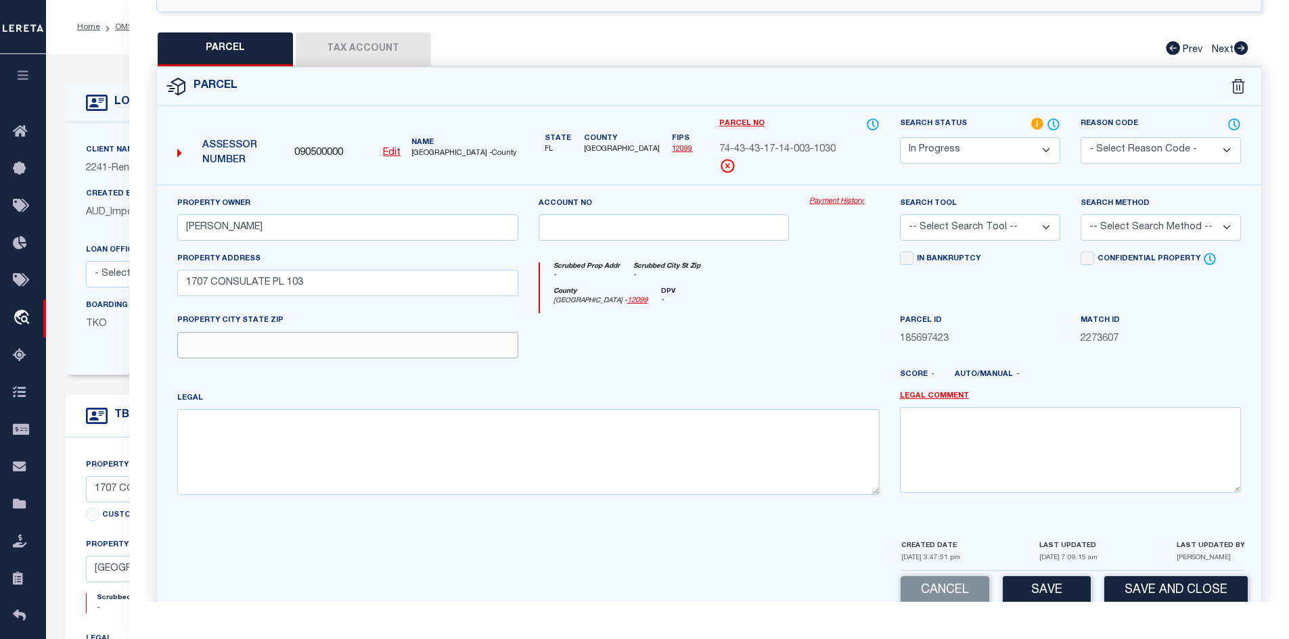
click at [254, 343] on input "text" at bounding box center [347, 345] width 341 height 26
paste input "[GEOGRAPHIC_DATA]"
click at [1038, 588] on button "Save" at bounding box center [1046, 590] width 88 height 29
click at [363, 51] on button "Tax Account" at bounding box center [363, 49] width 135 height 34
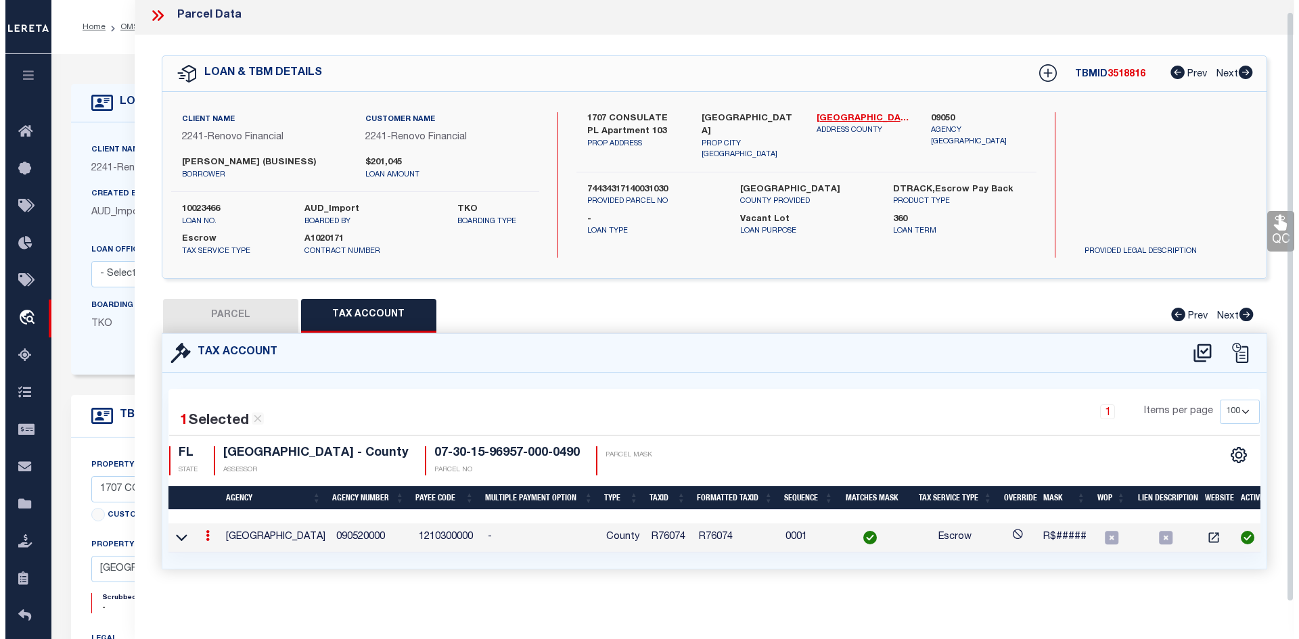
scroll to position [0, 0]
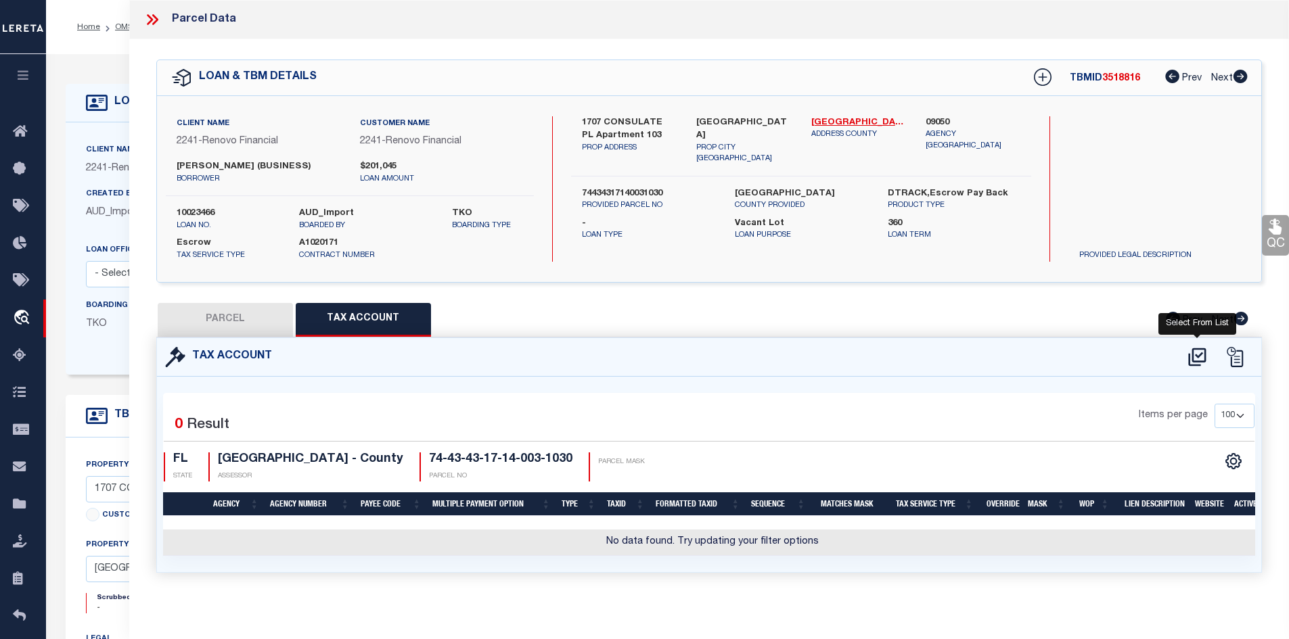
click at [1192, 354] on icon at bounding box center [1197, 357] width 18 height 18
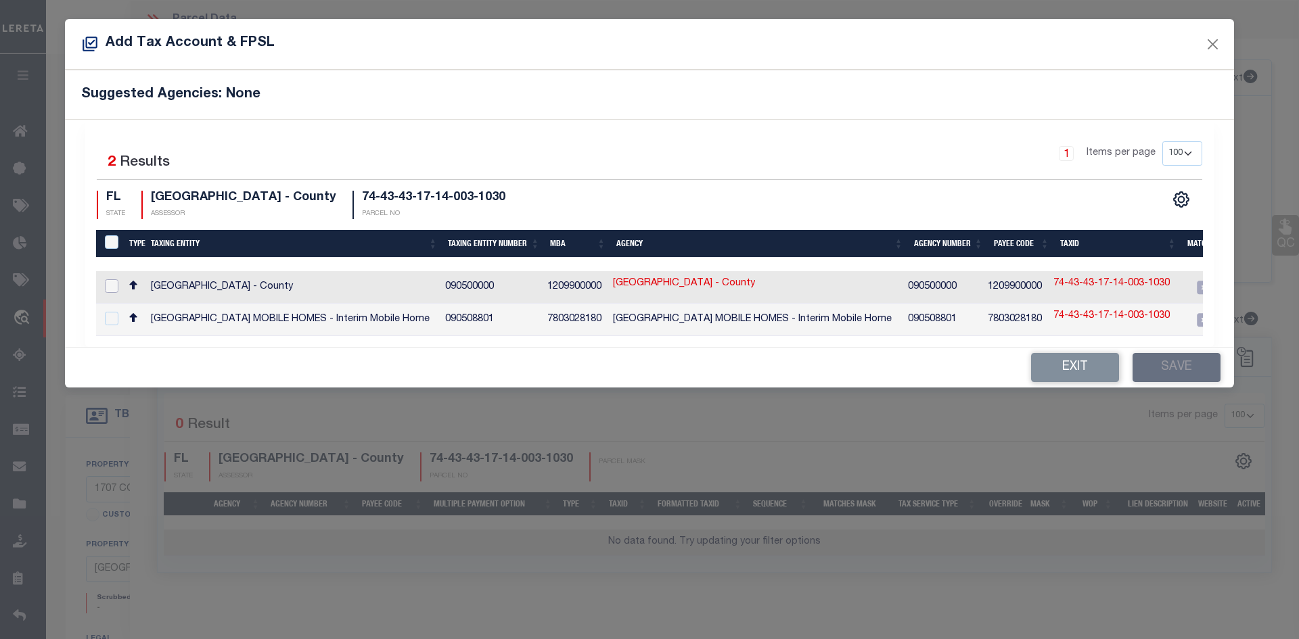
click at [114, 286] on input "checkbox" at bounding box center [112, 286] width 14 height 14
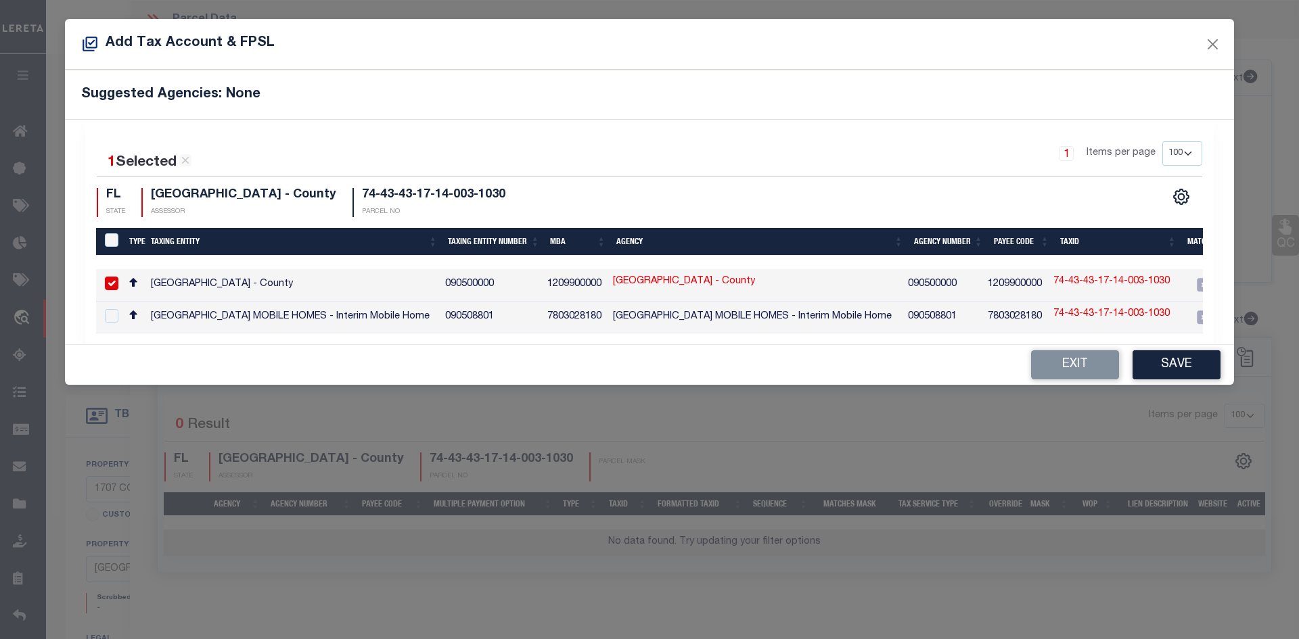
click at [1067, 286] on link "74-43-43-17-14-003-1030" at bounding box center [1111, 282] width 116 height 15
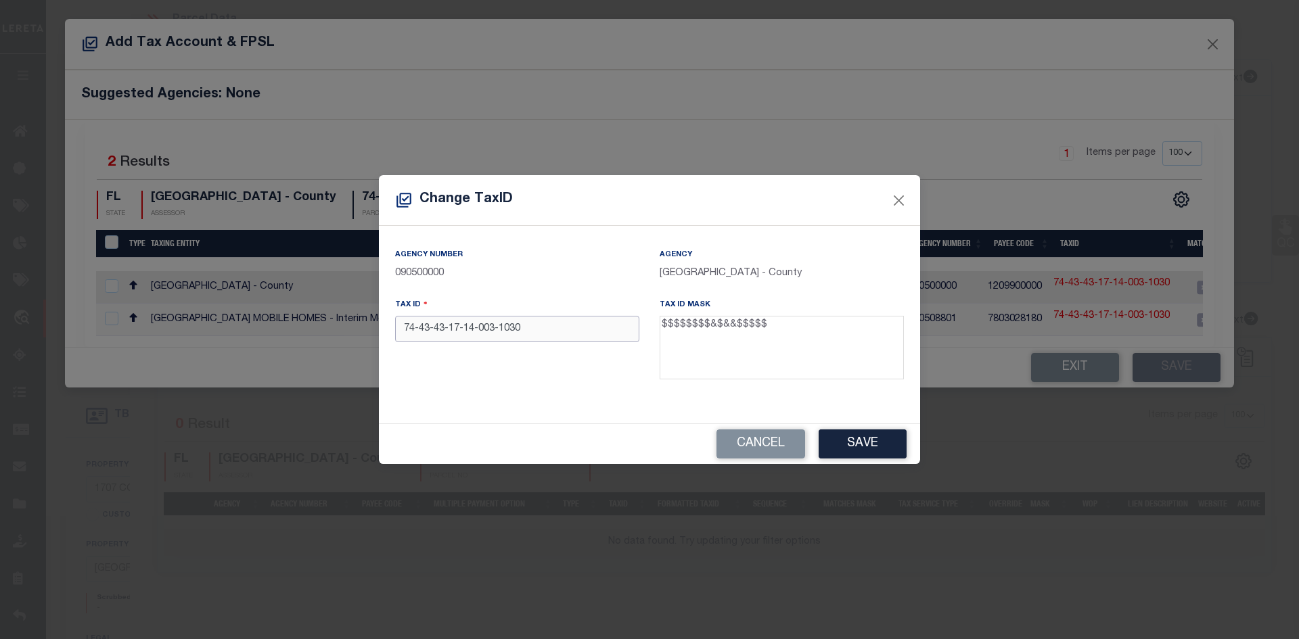
click at [500, 329] on input "74-43-43-17-14-003-1030" at bounding box center [517, 329] width 244 height 26
click at [478, 329] on input "74-43-43-17-14-0031030" at bounding box center [517, 329] width 244 height 26
click at [465, 331] on input "74-43-43-17-140031030" at bounding box center [517, 329] width 244 height 26
click at [451, 331] on input "74-43-43-17140031030" at bounding box center [517, 329] width 244 height 26
click at [866, 443] on button "Save" at bounding box center [862, 444] width 88 height 29
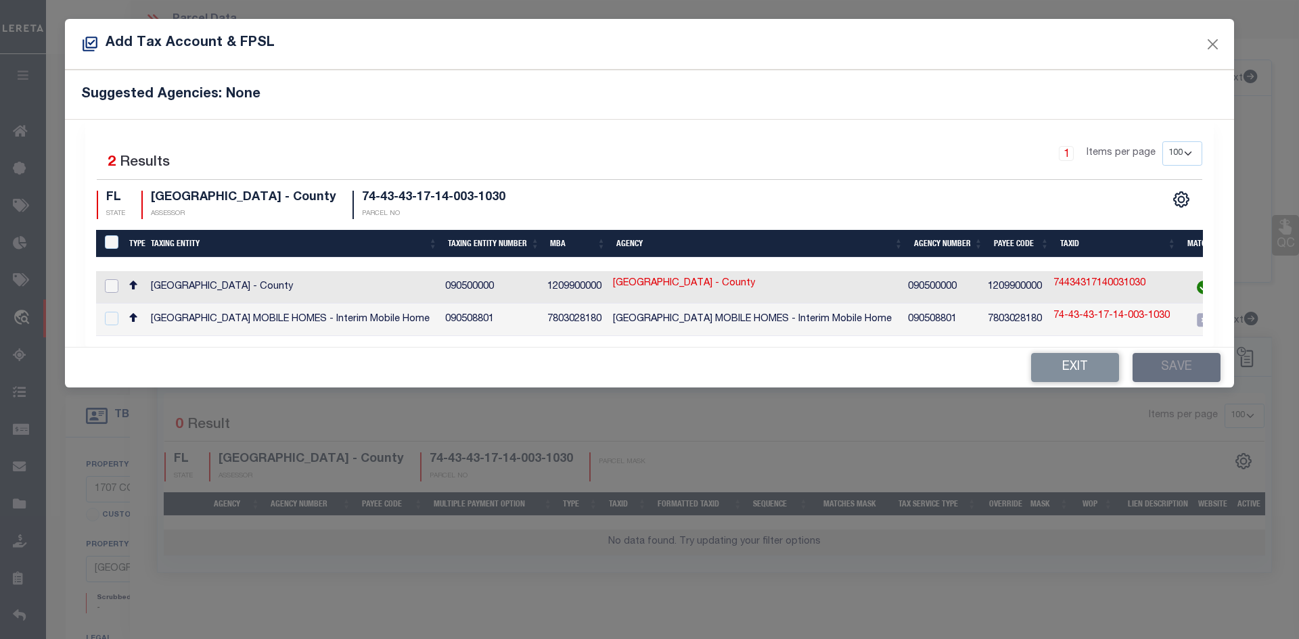
click at [110, 284] on input "checkbox" at bounding box center [112, 286] width 14 height 14
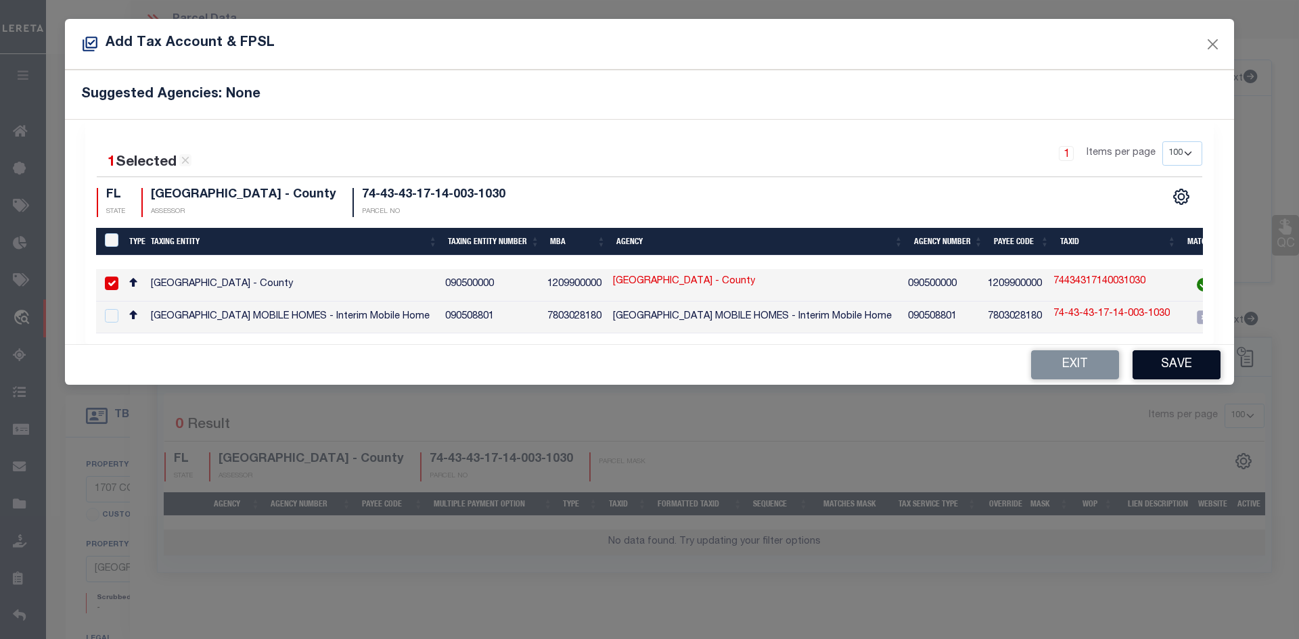
click at [1171, 370] on button "Save" at bounding box center [1176, 364] width 88 height 29
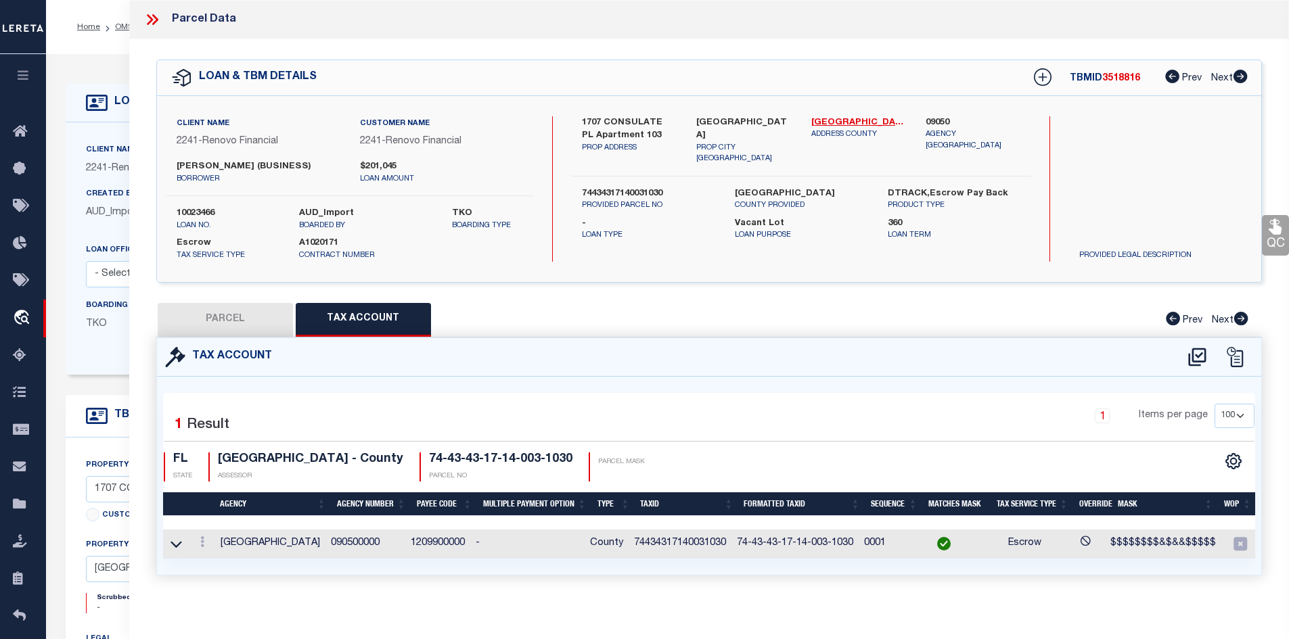
click at [258, 319] on button "PARCEL" at bounding box center [225, 320] width 135 height 34
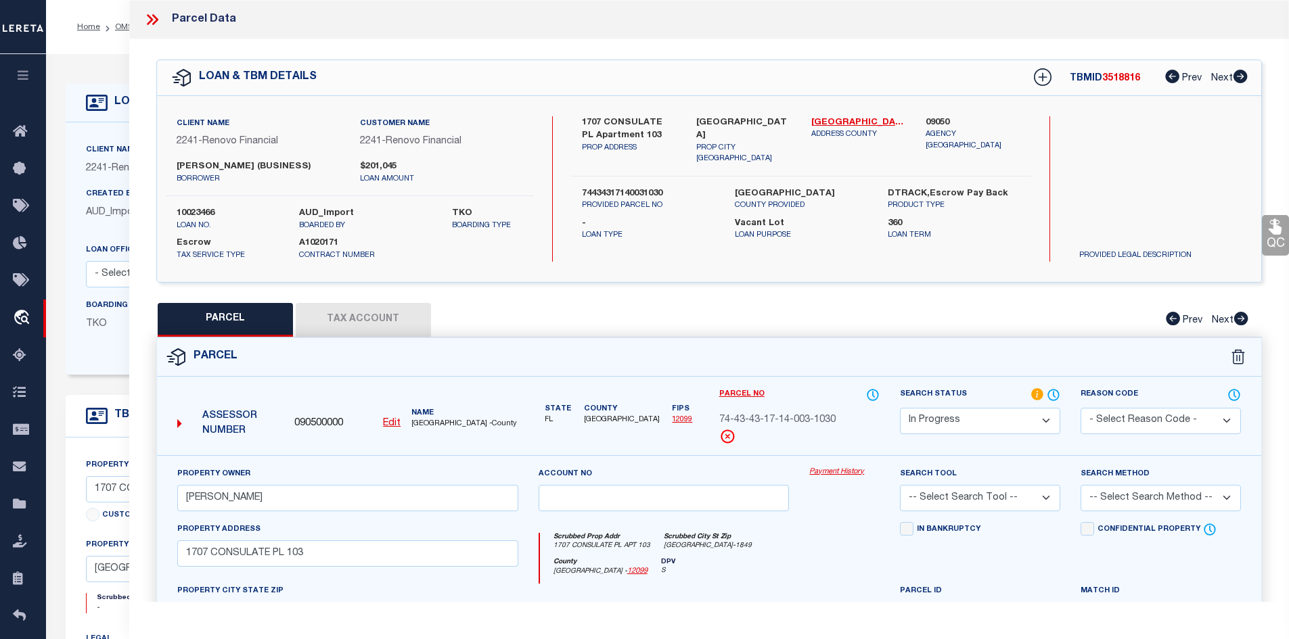
scroll to position [258, 0]
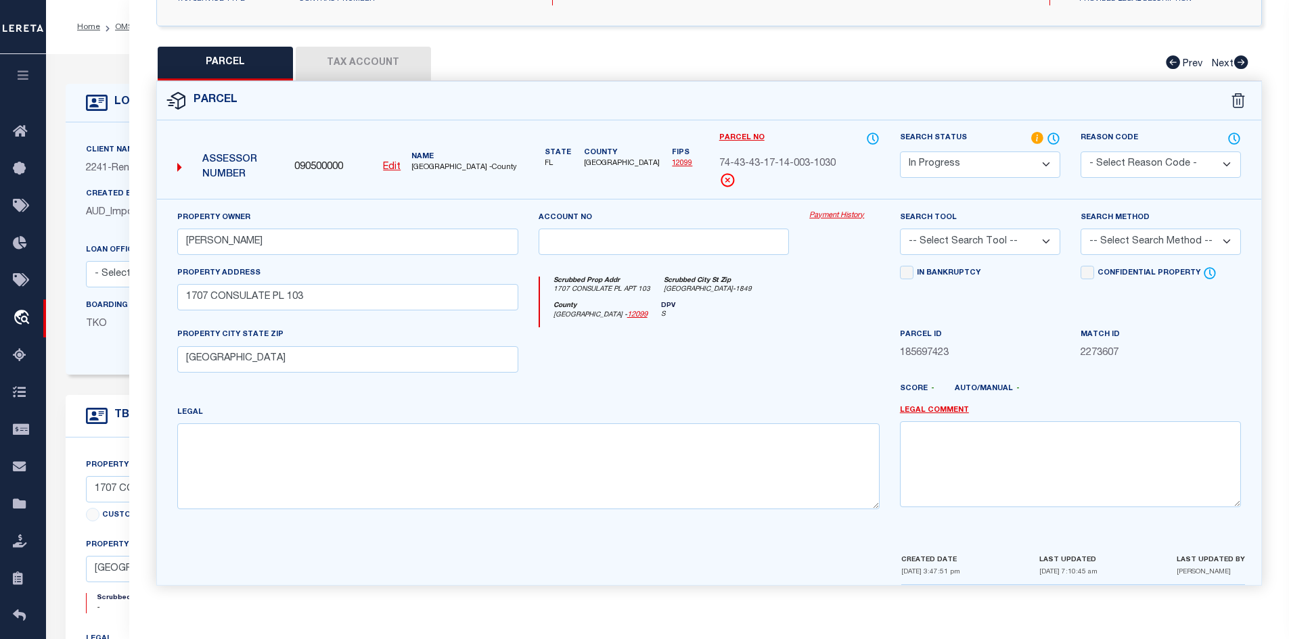
click at [1044, 237] on select "-- Select Search Tool -- 3rd Party Website Agency File Agency Website ATLS CNV-…" at bounding box center [980, 242] width 160 height 26
click at [900, 229] on select "-- Select Search Tool -- 3rd Party Website Agency File Agency Website ATLS CNV-…" at bounding box center [980, 242] width 160 height 26
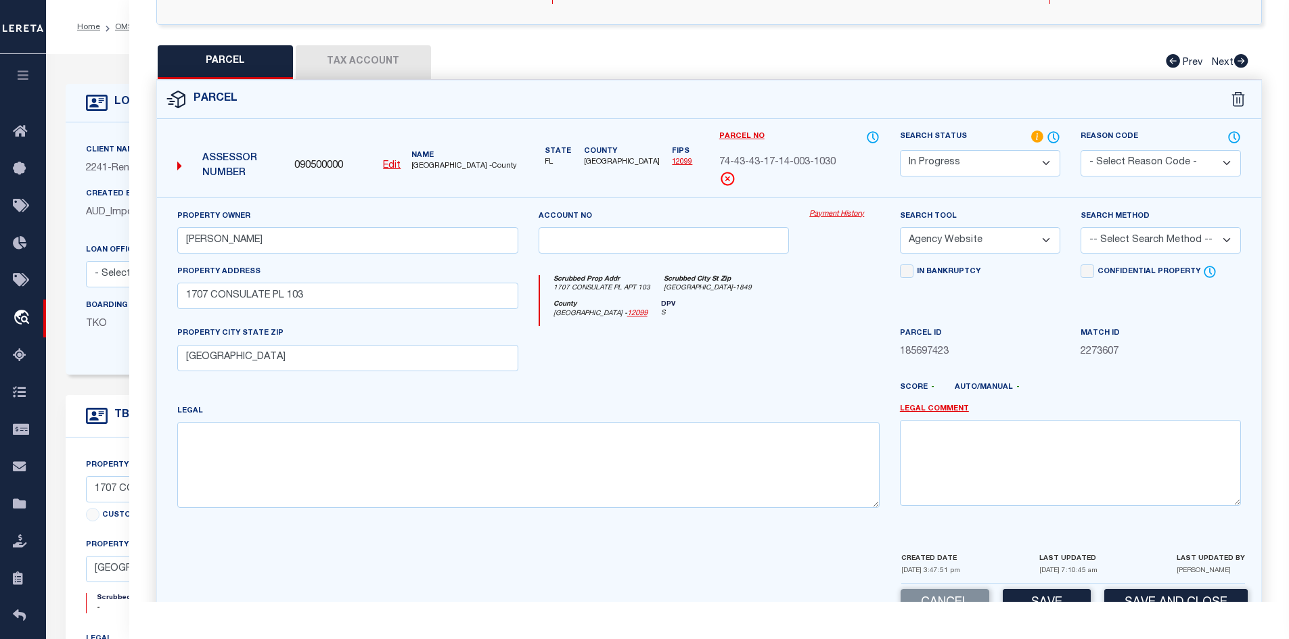
click at [1148, 243] on select "-- Select Search Method -- Property Address Legal Liability Info Provided" at bounding box center [1160, 240] width 160 height 26
click at [1080, 227] on select "-- Select Search Method -- Property Address Legal Liability Info Provided" at bounding box center [1160, 240] width 160 height 26
click at [244, 442] on textarea at bounding box center [528, 464] width 702 height 85
paste textarea "LANDS OF THE PRESIDENT COND 5 UNIT 12-103"
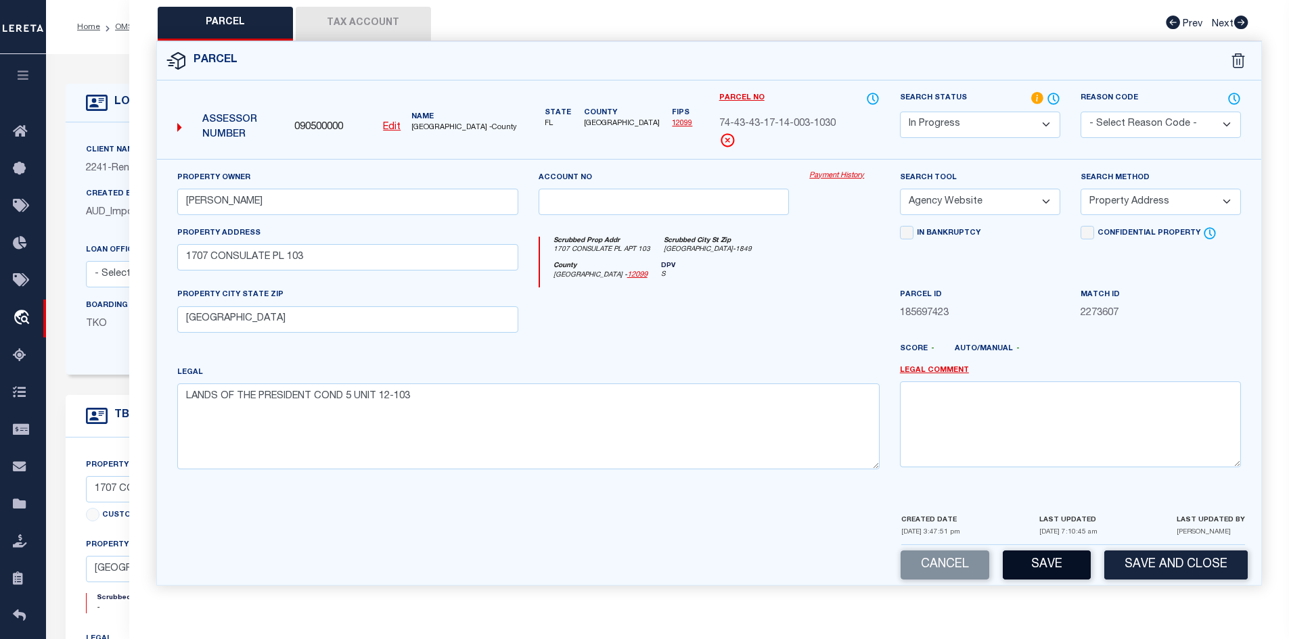
click at [1038, 570] on button "Save" at bounding box center [1046, 565] width 88 height 29
click at [185, 399] on textarea "LANDS OF THE PRESIDENT COND 5 UNIT 12-103" at bounding box center [528, 426] width 702 height 85
click at [1058, 572] on button "Save" at bounding box center [1046, 565] width 88 height 29
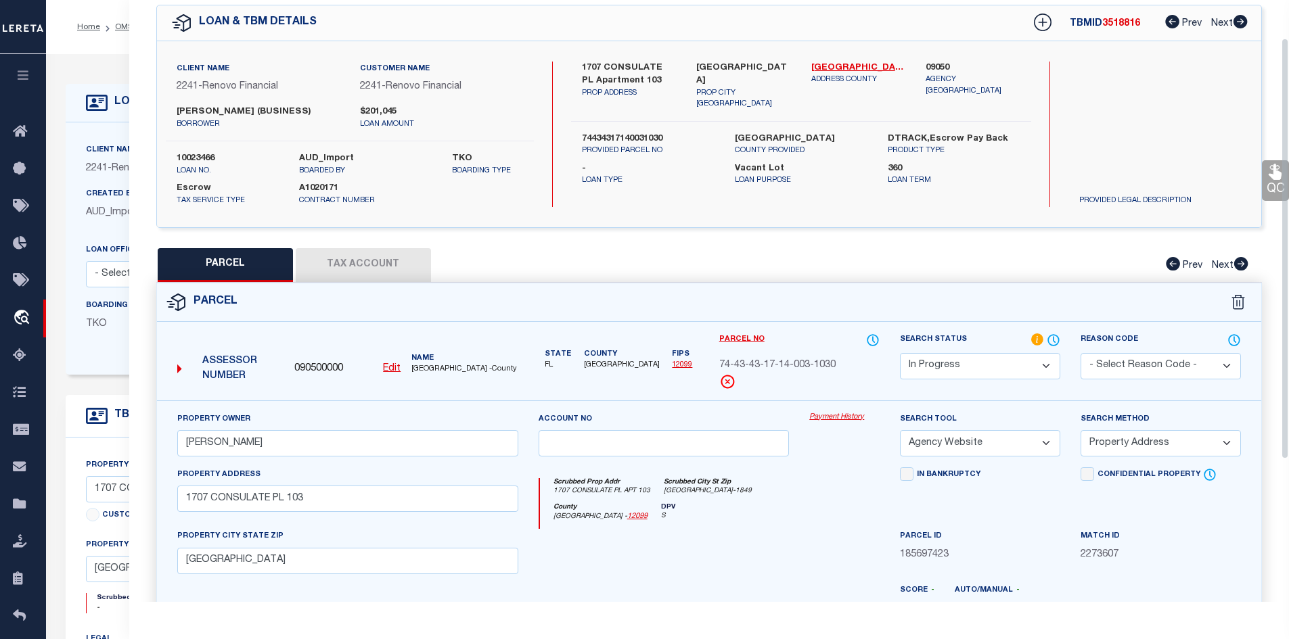
scroll to position [0, 0]
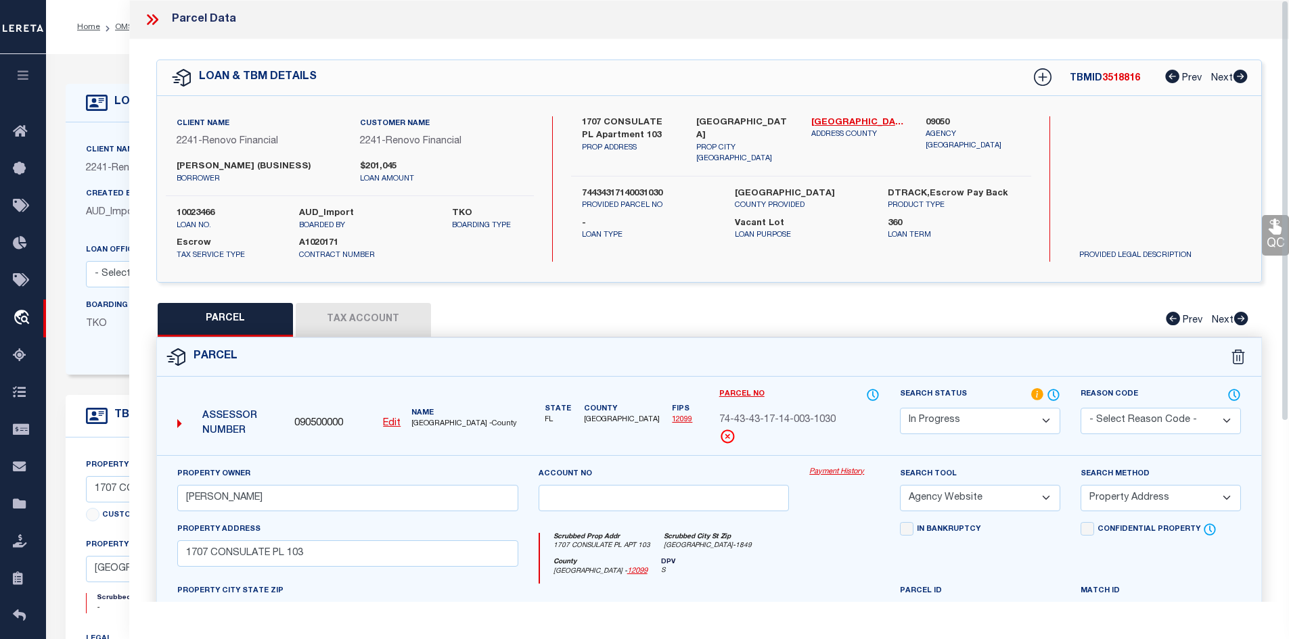
click at [364, 317] on button "Tax Account" at bounding box center [363, 320] width 135 height 34
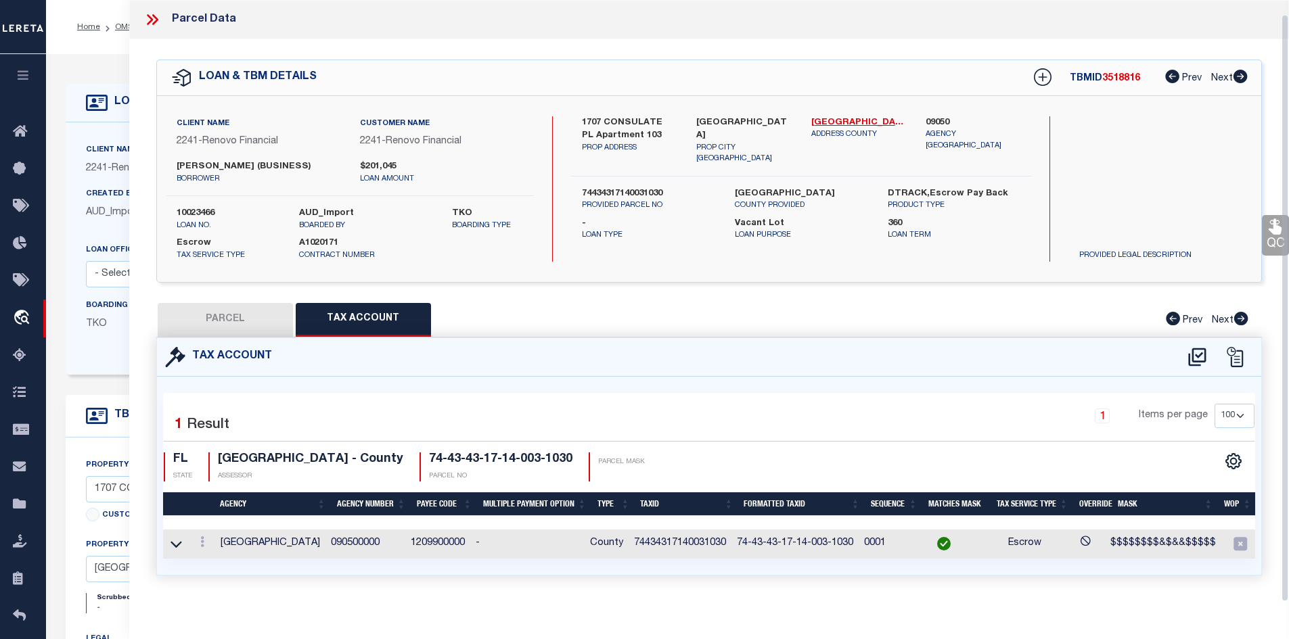
scroll to position [14, 0]
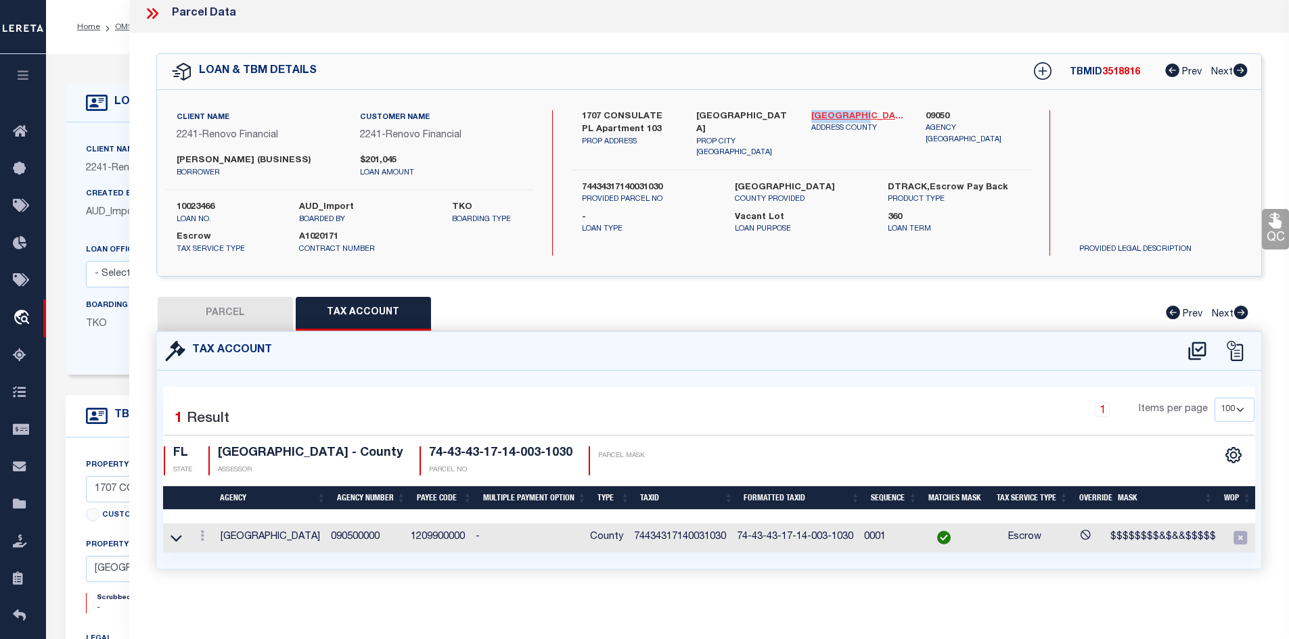
drag, startPoint x: 807, startPoint y: 106, endPoint x: 862, endPoint y: 106, distance: 54.8
click at [862, 110] on div "[GEOGRAPHIC_DATA] - 12099 ADDRESS COUNTY" at bounding box center [858, 134] width 115 height 49
click at [659, 528] on td "74434317140031030" at bounding box center [679, 538] width 103 height 29
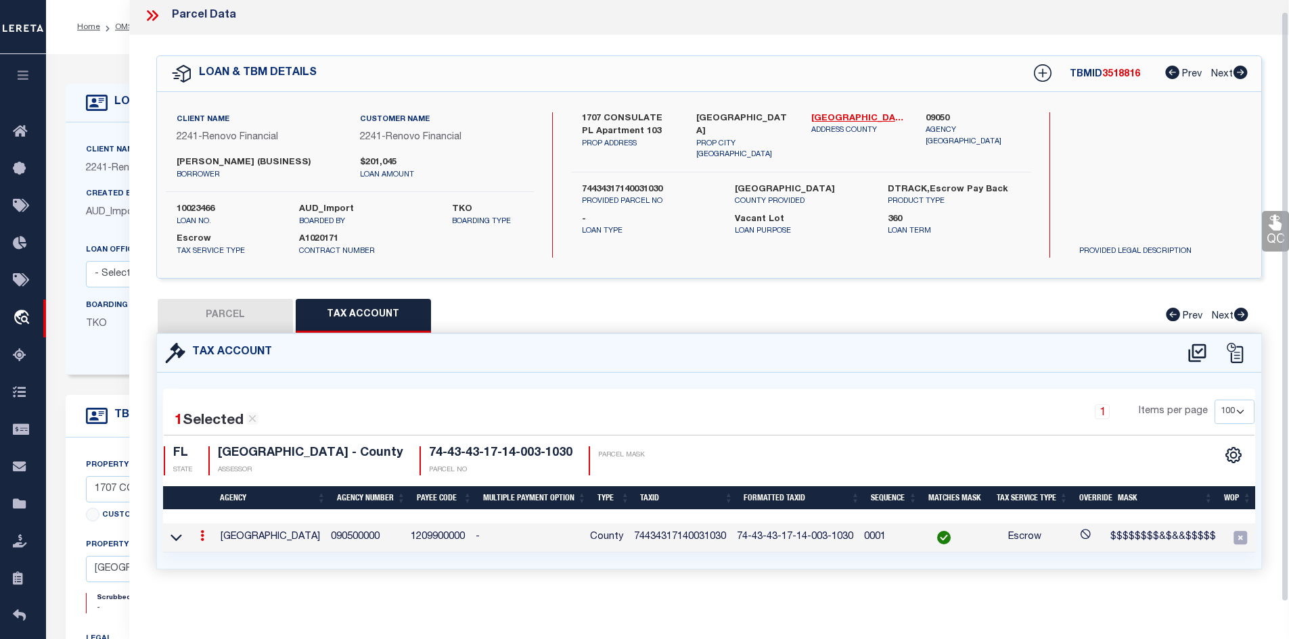
click at [659, 528] on td "74434317140031030" at bounding box center [679, 538] width 103 height 29
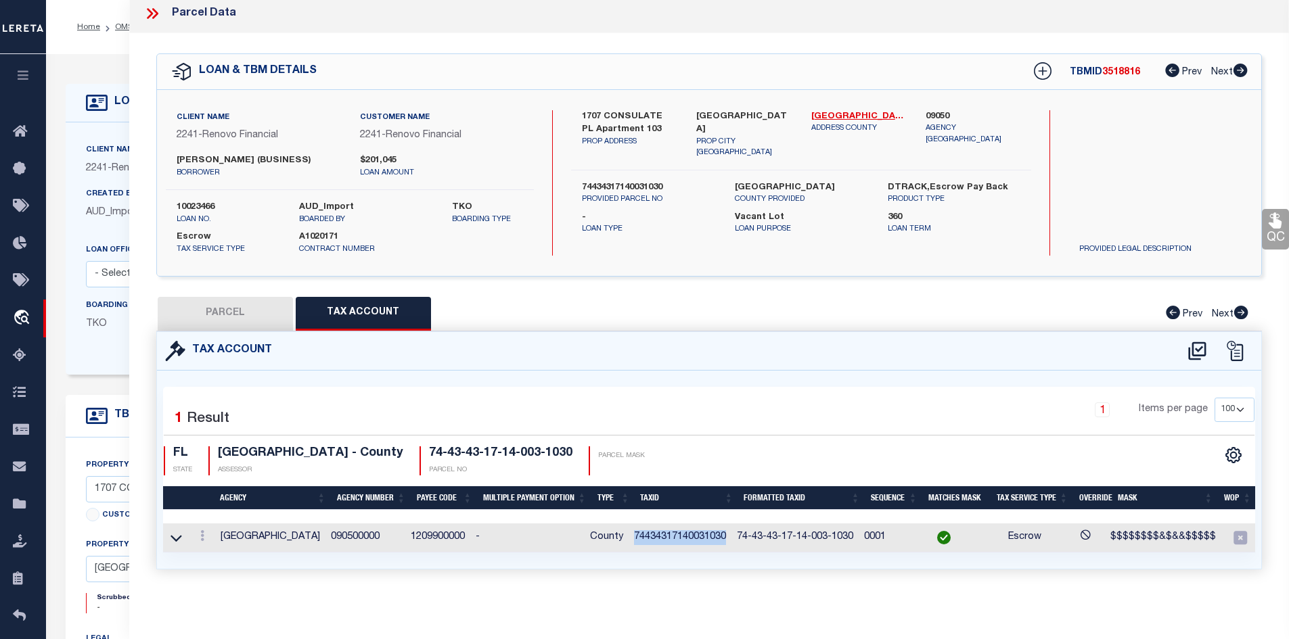
drag, startPoint x: 205, startPoint y: 304, endPoint x: 279, endPoint y: 187, distance: 138.9
click at [205, 304] on button "PARCEL" at bounding box center [225, 314] width 135 height 34
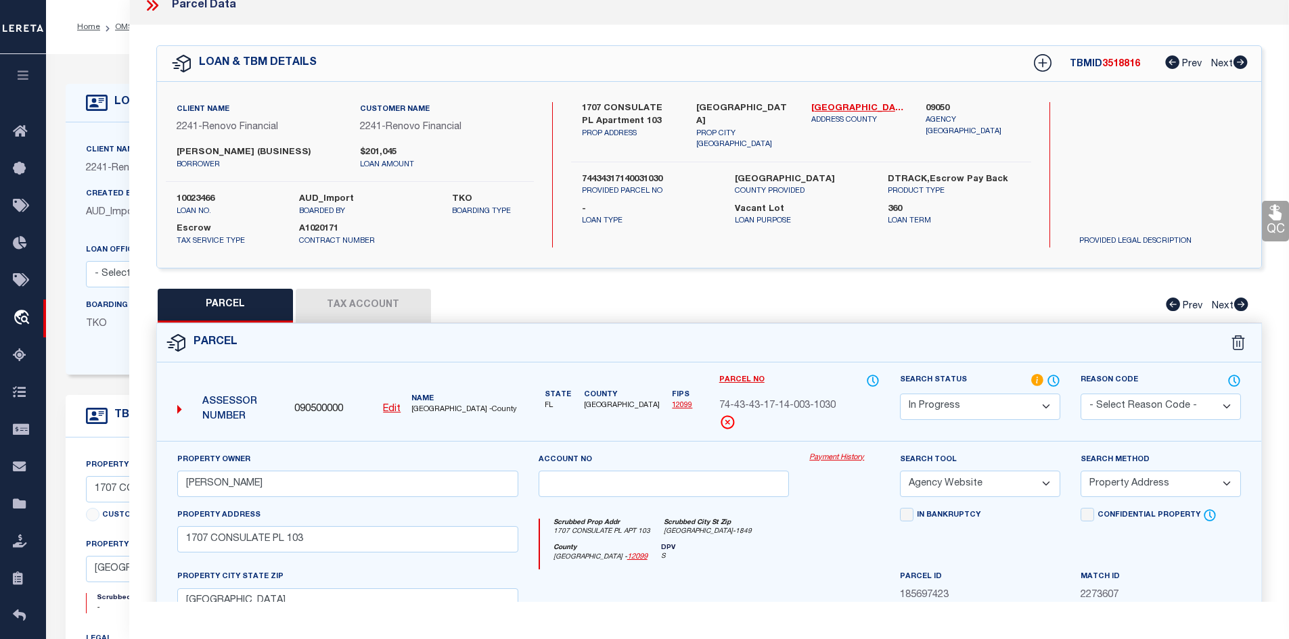
click at [149, 7] on icon at bounding box center [150, 5] width 6 height 11
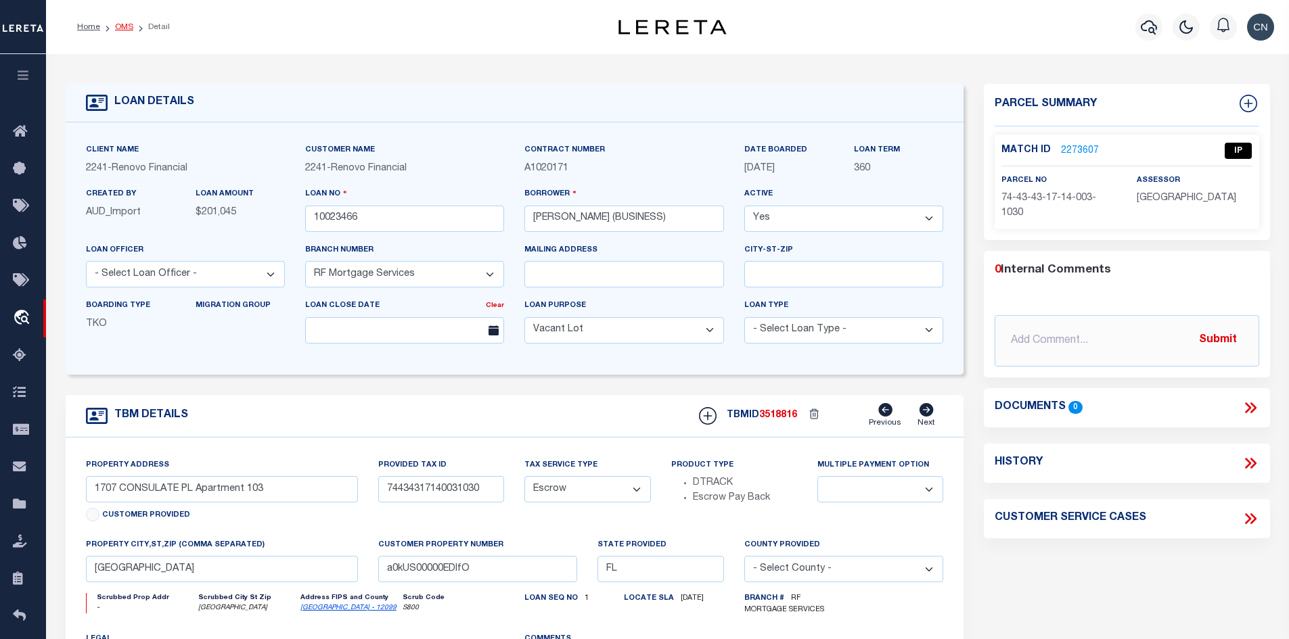
click at [119, 24] on link "OMS" at bounding box center [124, 27] width 18 height 8
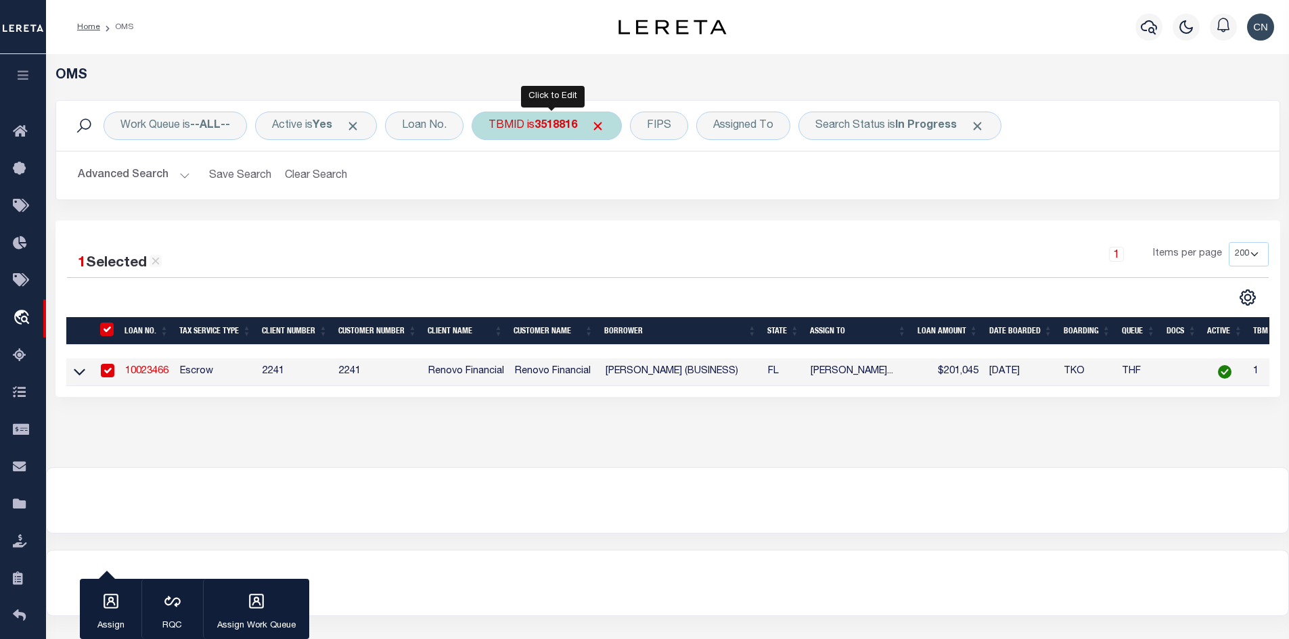
click at [557, 131] on b "3518816" at bounding box center [555, 125] width 43 height 11
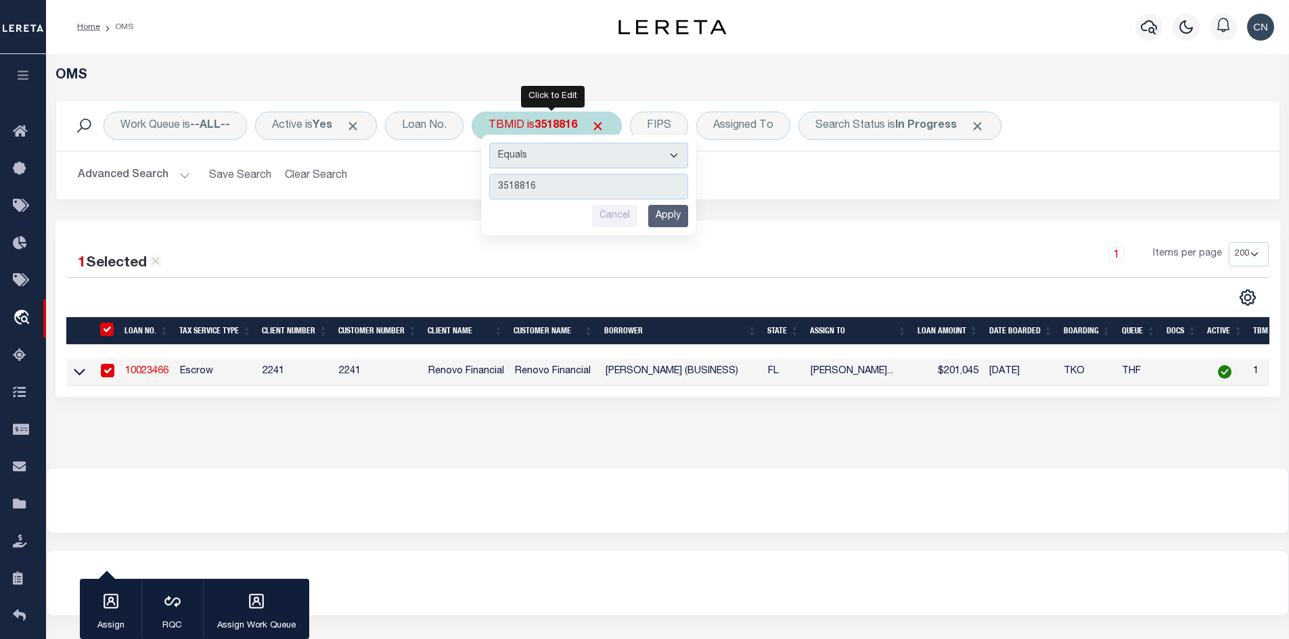
click at [560, 183] on input "3518816" at bounding box center [588, 187] width 199 height 26
click at [676, 212] on input "Apply" at bounding box center [668, 216] width 40 height 22
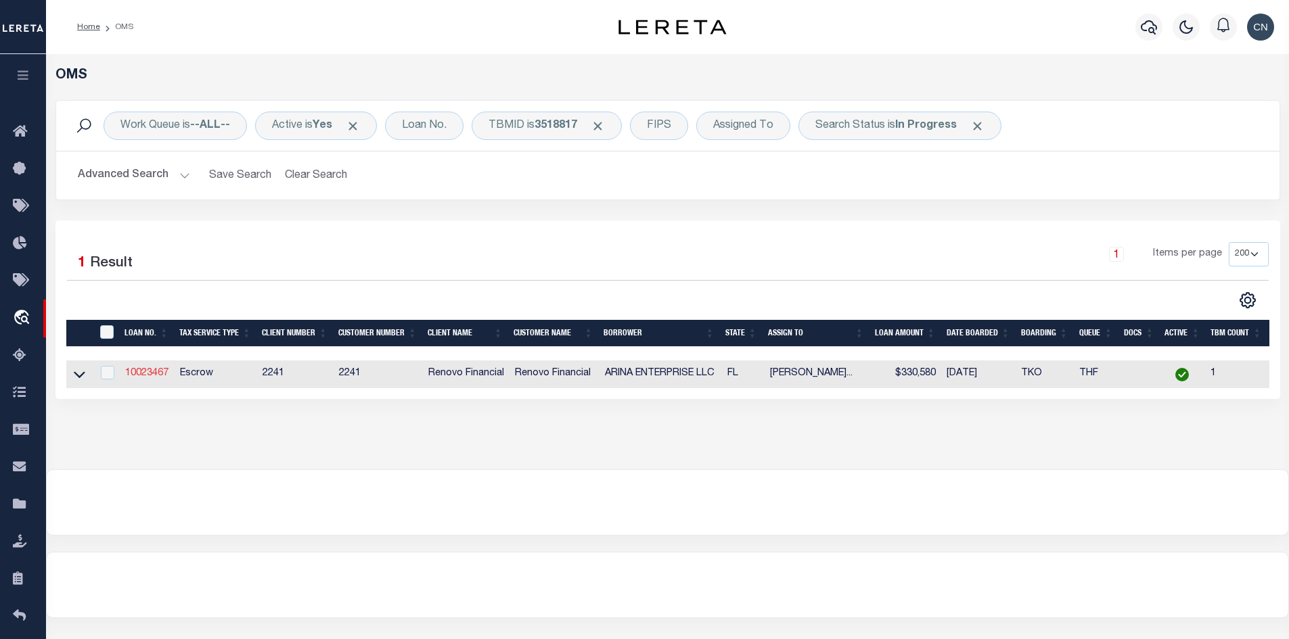
click at [131, 374] on link "10023467" at bounding box center [146, 373] width 43 height 9
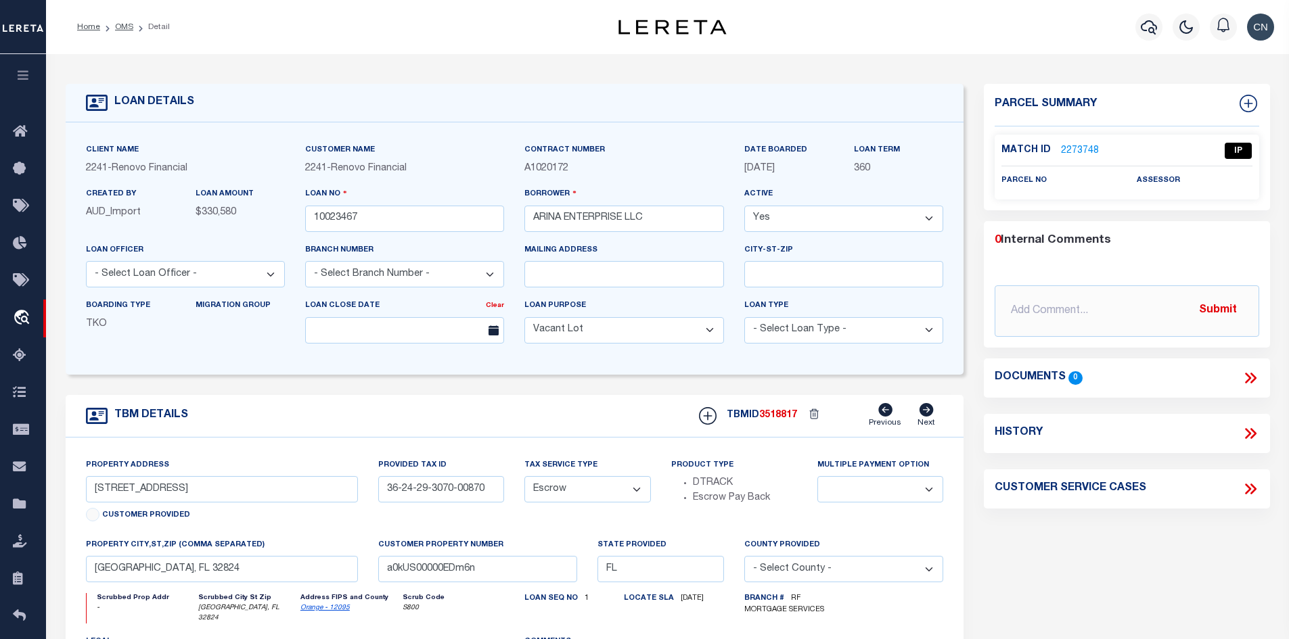
click at [1072, 147] on link "2273748" at bounding box center [1080, 151] width 38 height 14
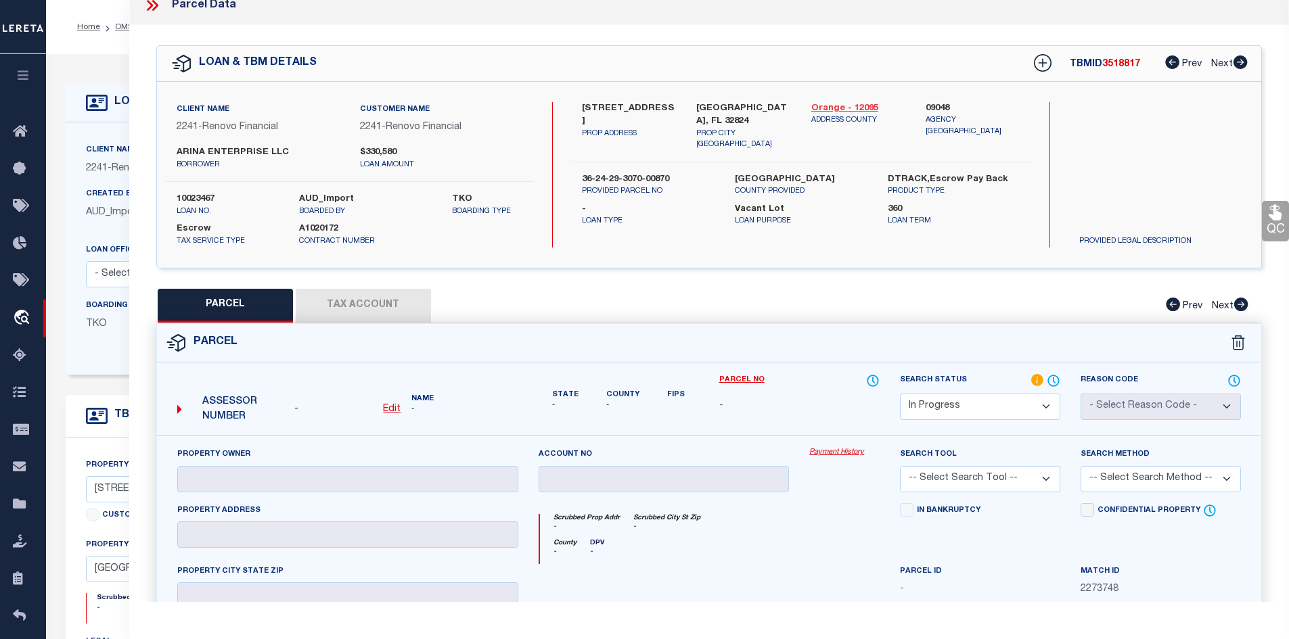
click at [828, 107] on link "Orange - 12095" at bounding box center [858, 109] width 95 height 14
drag, startPoint x: 582, startPoint y: 106, endPoint x: 660, endPoint y: 106, distance: 78.5
click at [660, 106] on label "[STREET_ADDRESS]" at bounding box center [629, 115] width 95 height 26
click at [390, 407] on u "Edit" at bounding box center [392, 408] width 18 height 9
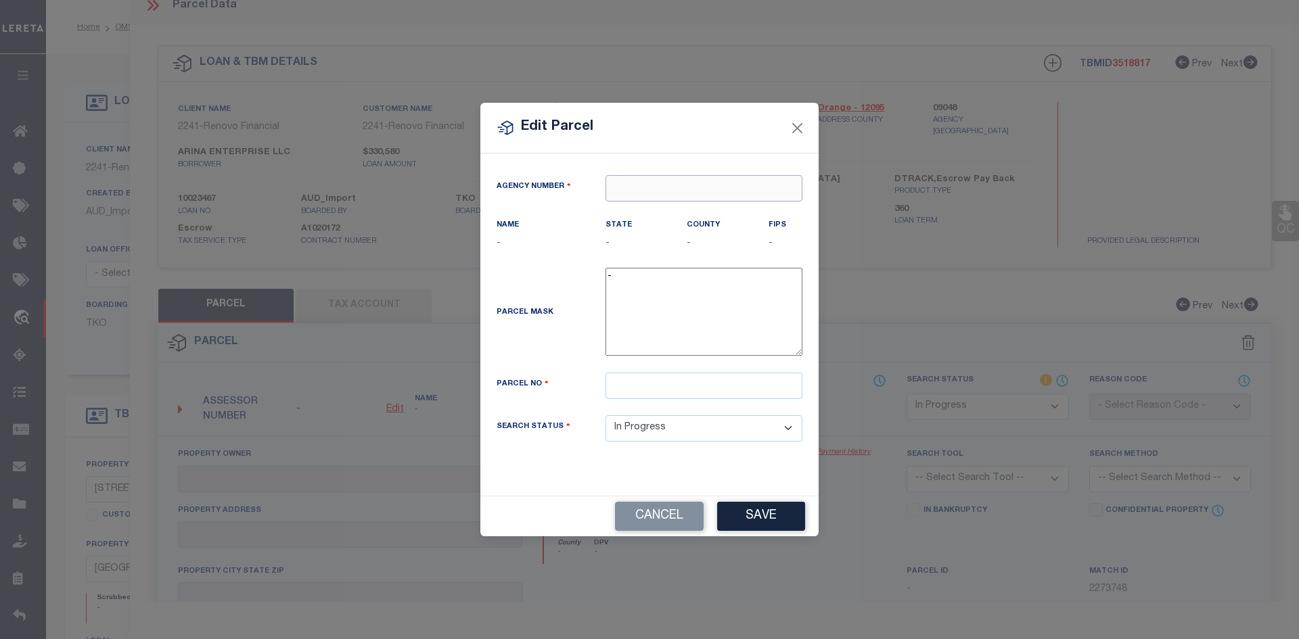
click at [634, 184] on input "text" at bounding box center [703, 188] width 197 height 26
click at [695, 213] on div "090480000 : [GEOGRAPHIC_DATA]" at bounding box center [703, 222] width 195 height 39
click at [635, 384] on input "text" at bounding box center [703, 386] width 197 height 26
paste input "36-24-29-3070-00-870"
click at [759, 519] on button "Save" at bounding box center [761, 516] width 88 height 29
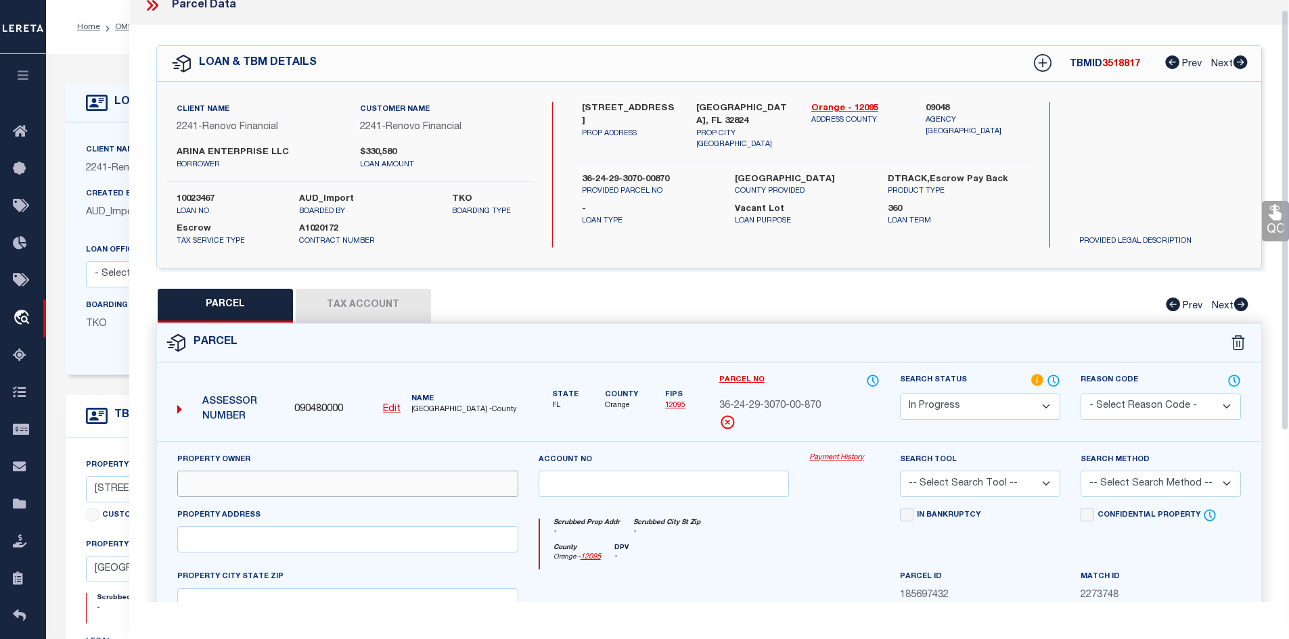
click at [281, 486] on input "text" at bounding box center [347, 484] width 341 height 26
paste input "ARINA ENTERPRISE LLC"
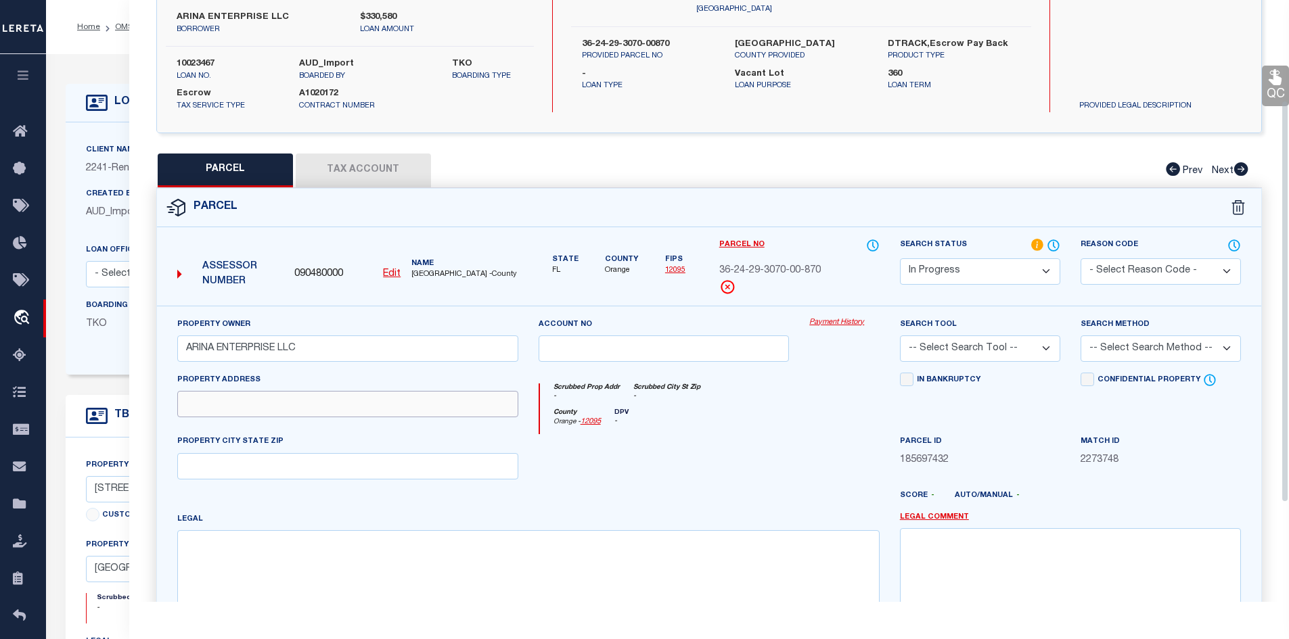
click at [256, 409] on input "text" at bounding box center [347, 404] width 341 height 26
paste input "[STREET_ADDRESS]"
click at [202, 467] on input "text" at bounding box center [347, 466] width 341 height 26
paste input "[GEOGRAPHIC_DATA], FL 32824"
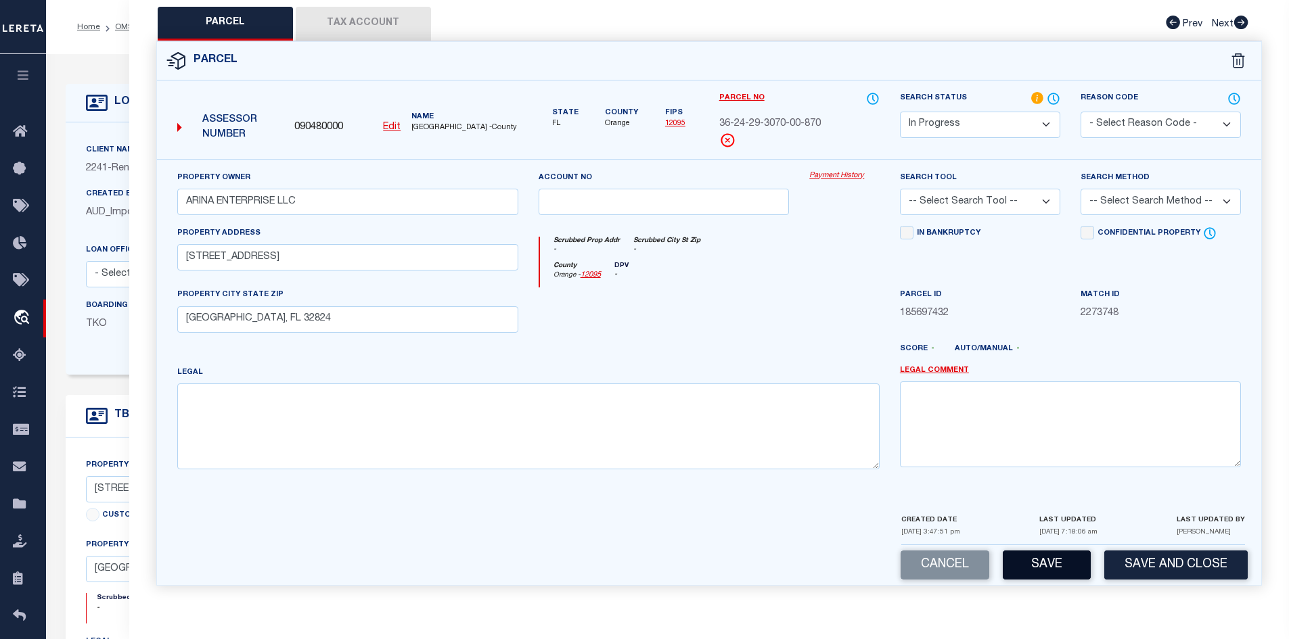
click at [1042, 566] on button "Save" at bounding box center [1046, 565] width 88 height 29
click at [244, 401] on textarea at bounding box center [528, 426] width 702 height 85
paste textarea "HIDDEN LAKES PHASE 1 37/1 LOT 87"
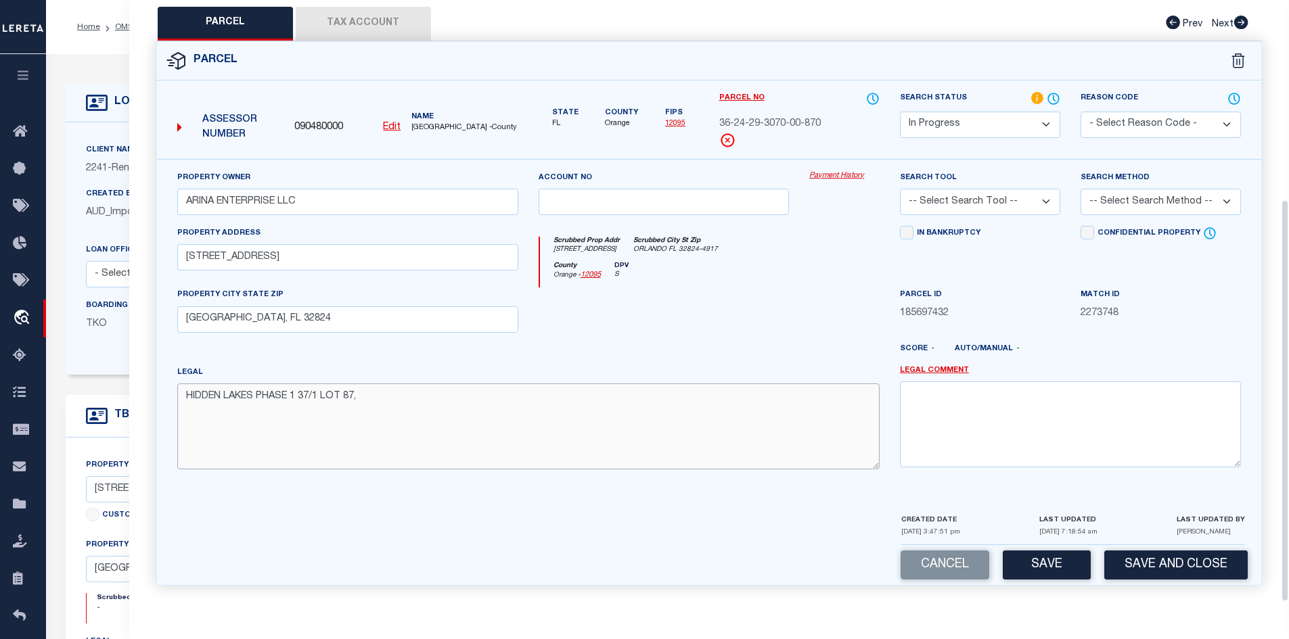
click at [416, 405] on textarea "HIDDEN LAKES PHASE 1 37/1 LOT 87," at bounding box center [528, 426] width 702 height 85
paste textarea "0.17 acres"
click at [1046, 563] on button "Save" at bounding box center [1046, 565] width 88 height 29
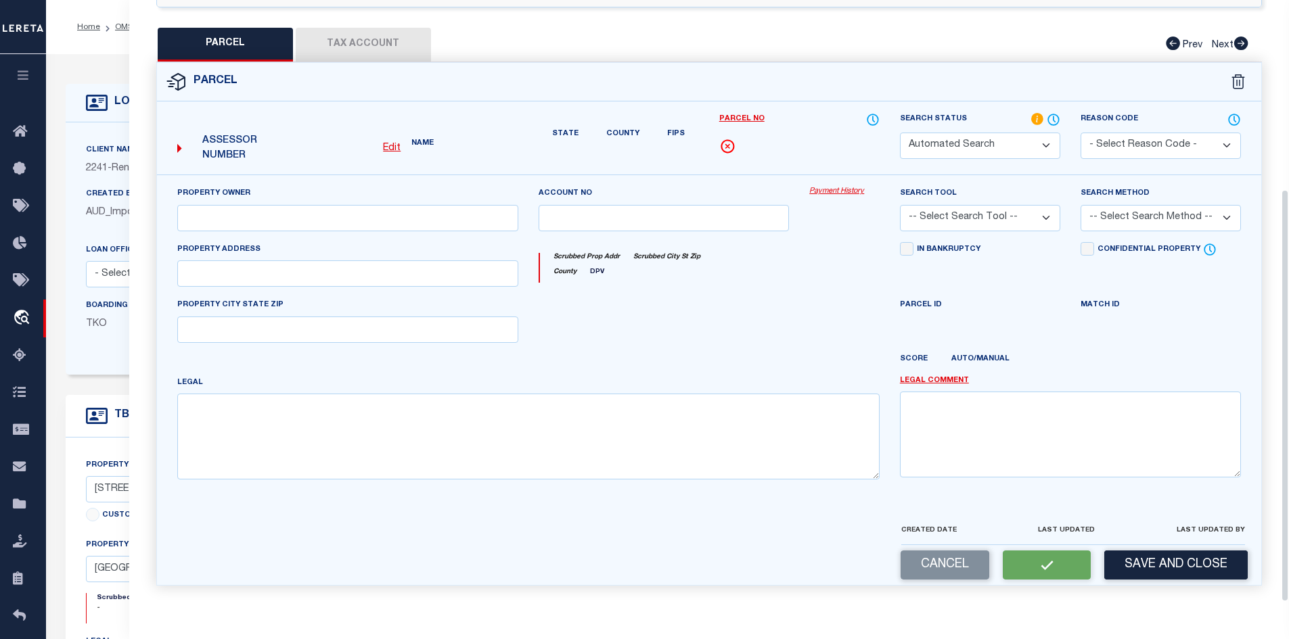
click at [344, 20] on div "QC QC QC" at bounding box center [709, 183] width 1160 height 838
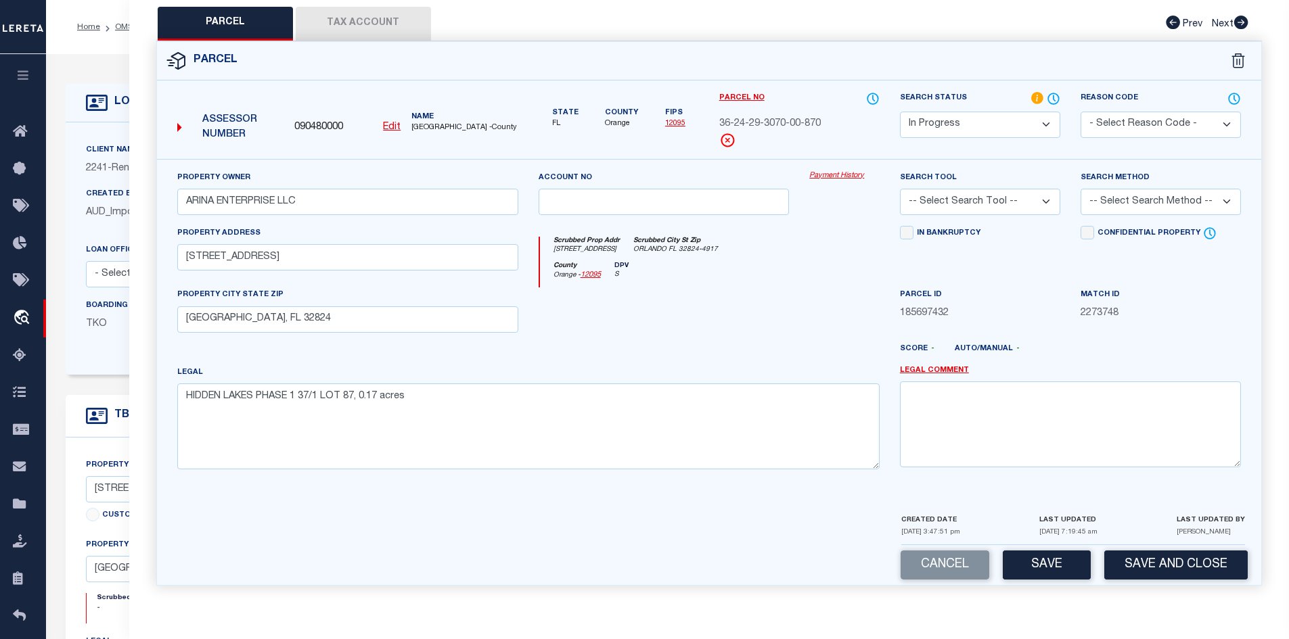
click at [344, 21] on button "Tax Account" at bounding box center [363, 24] width 135 height 34
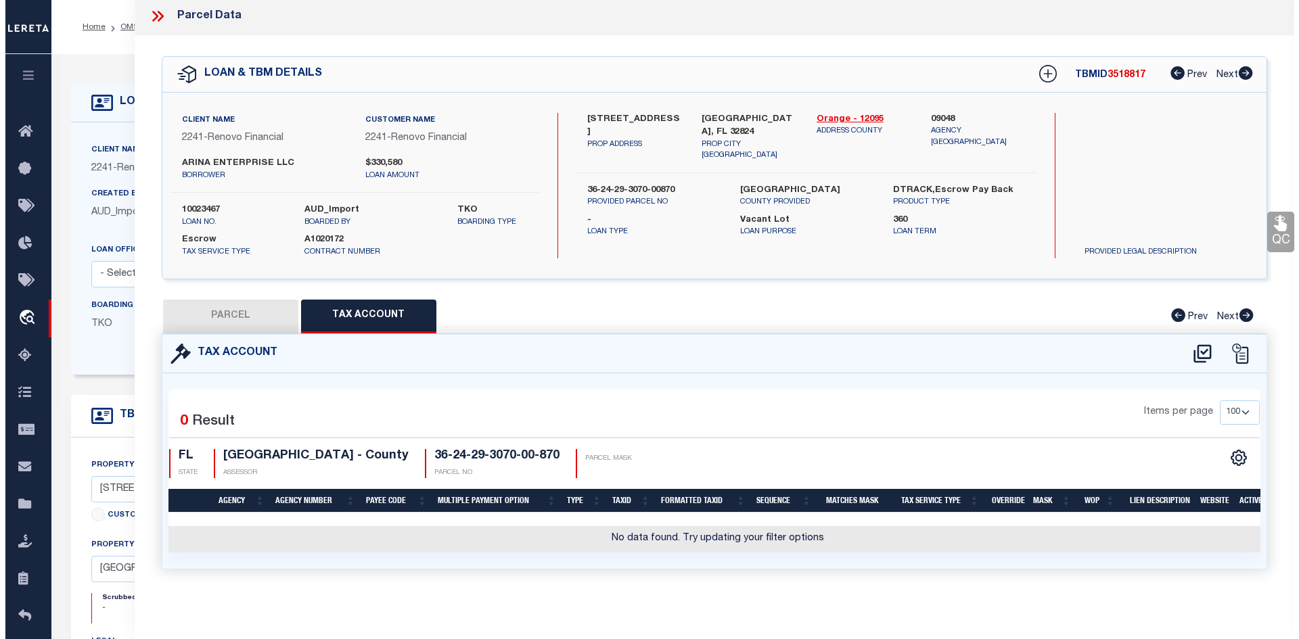
scroll to position [0, 0]
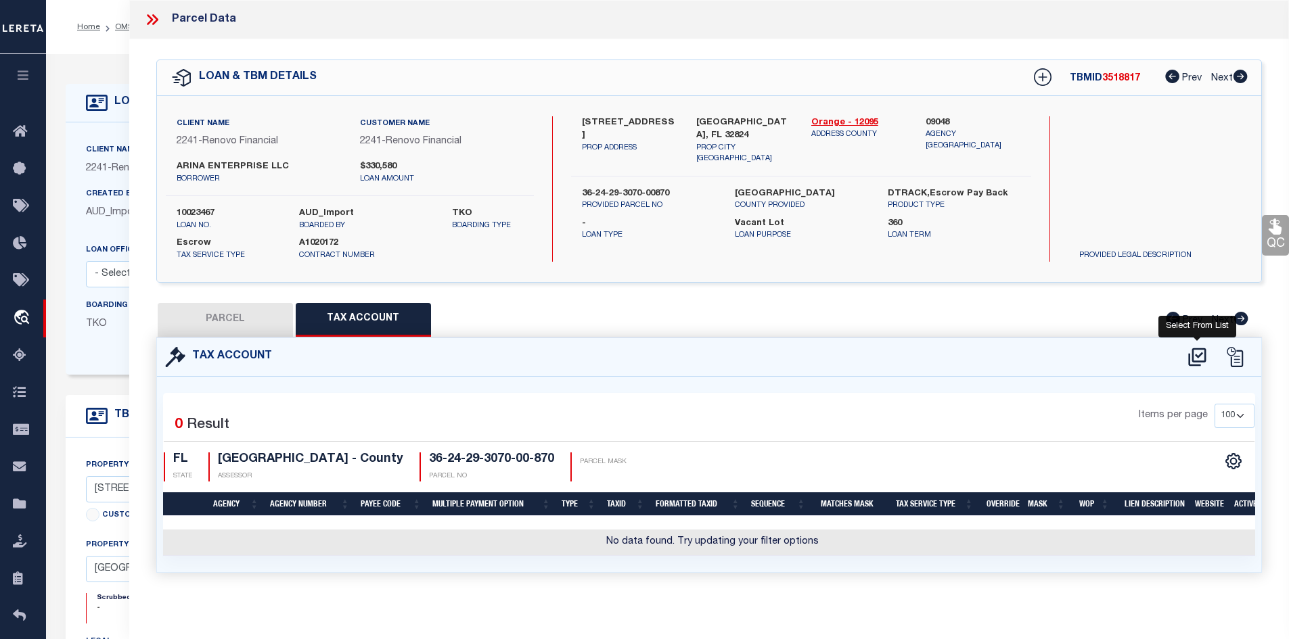
click at [1194, 359] on icon at bounding box center [1197, 357] width 18 height 18
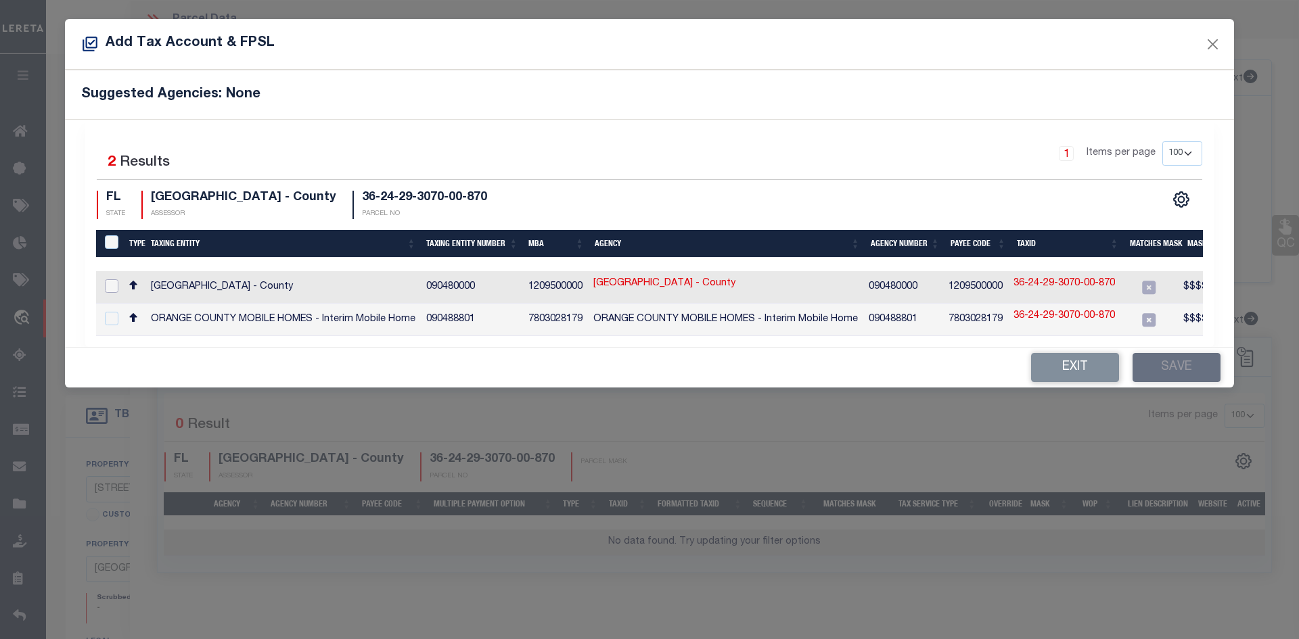
click at [110, 283] on input "checkbox" at bounding box center [112, 286] width 14 height 14
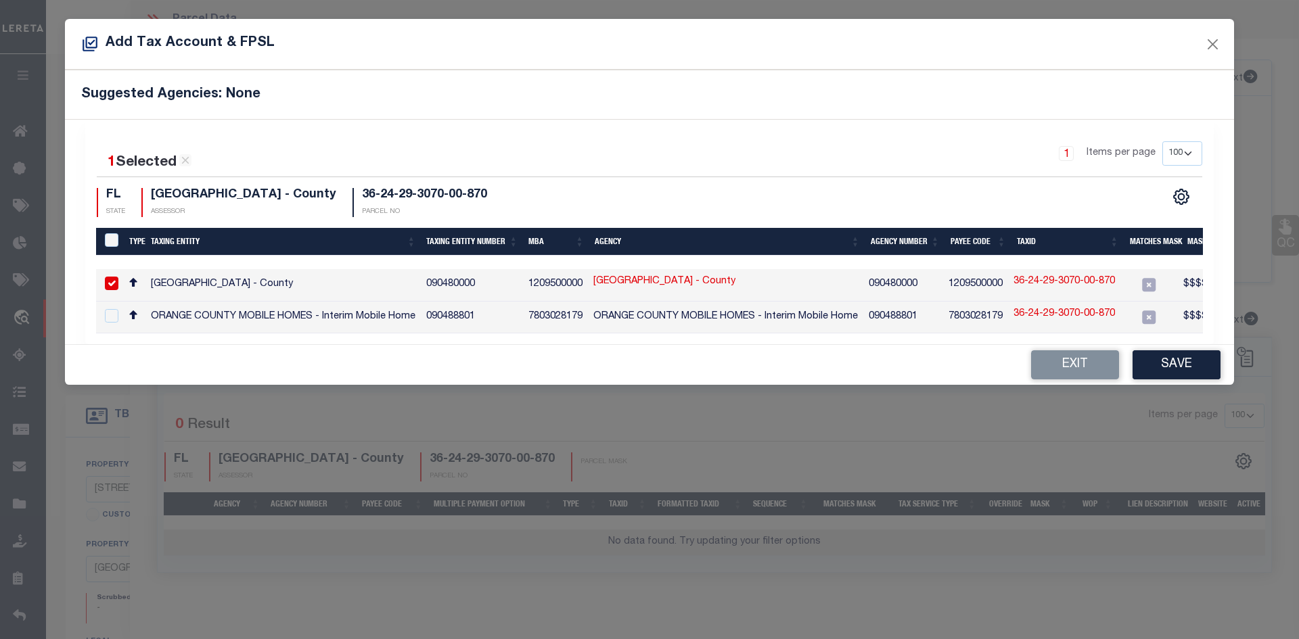
click at [1051, 280] on link "36-24-29-3070-00-870" at bounding box center [1063, 282] width 101 height 15
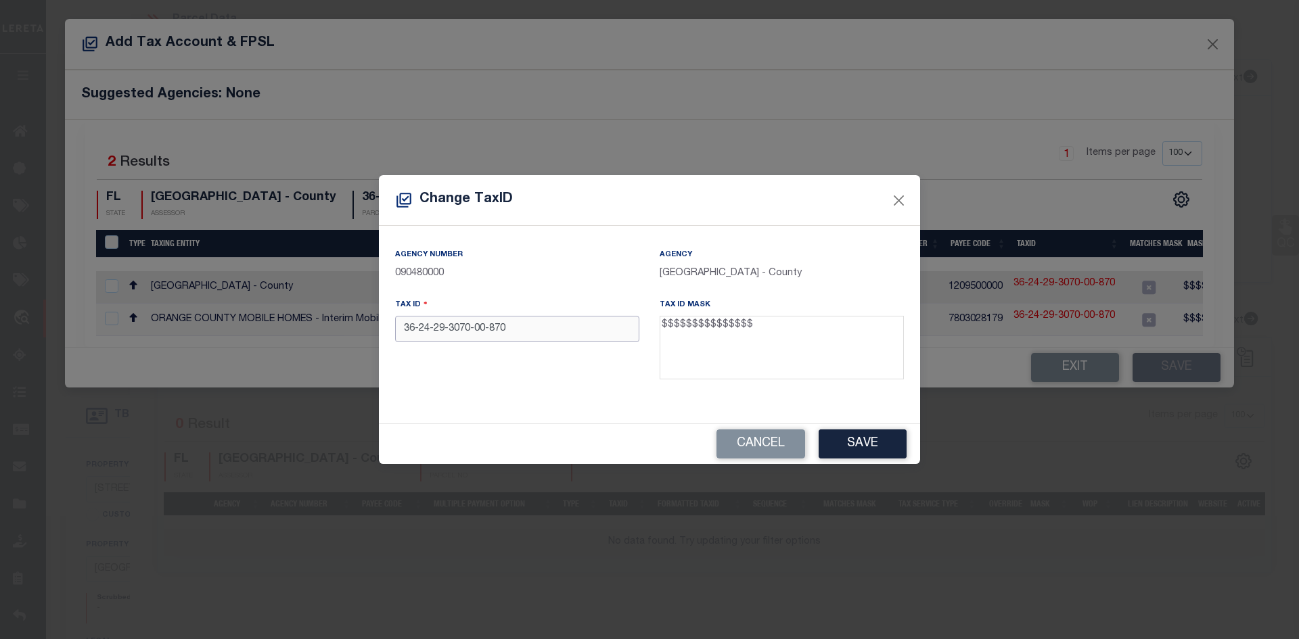
click at [489, 329] on input "36-24-29-3070-00-870" at bounding box center [517, 329] width 244 height 26
click at [474, 331] on input "36-24-29-3070-00870" at bounding box center [517, 329] width 244 height 26
click at [475, 330] on input "36-24-29-3070-00870" at bounding box center [517, 329] width 244 height 26
click at [452, 329] on input "[CREDIT_CARD_NUMBER]" at bounding box center [517, 329] width 244 height 26
click at [870, 448] on button "Save" at bounding box center [862, 444] width 88 height 29
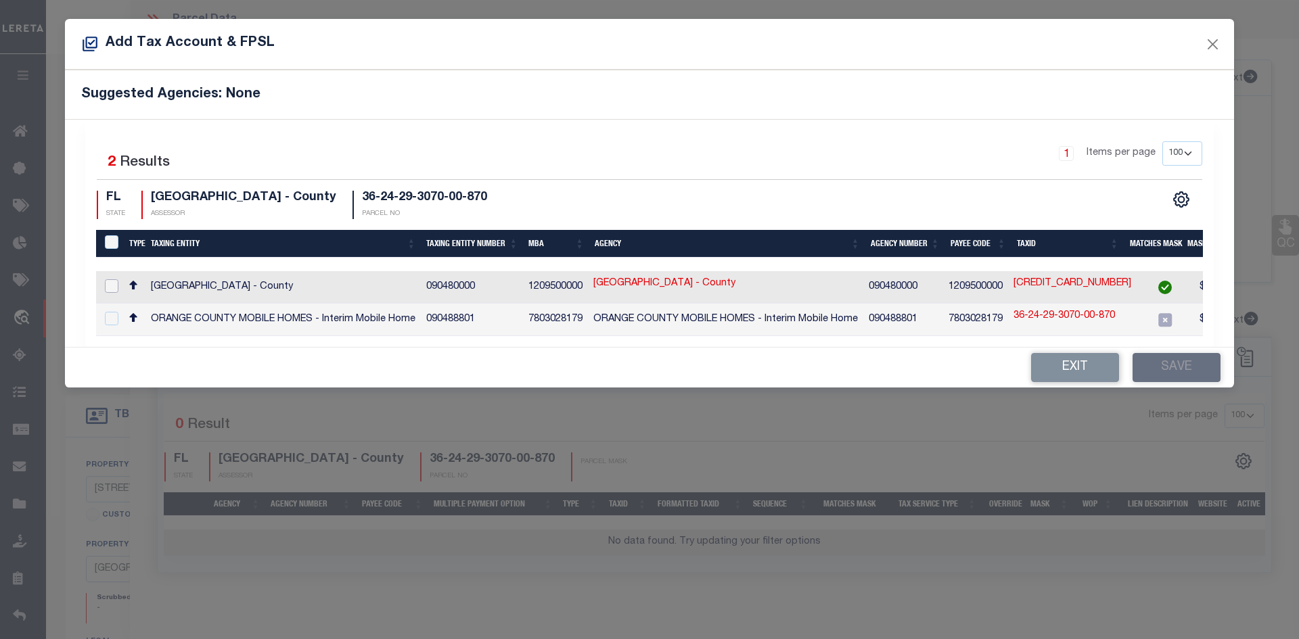
click at [112, 289] on input "checkbox" at bounding box center [112, 286] width 14 height 14
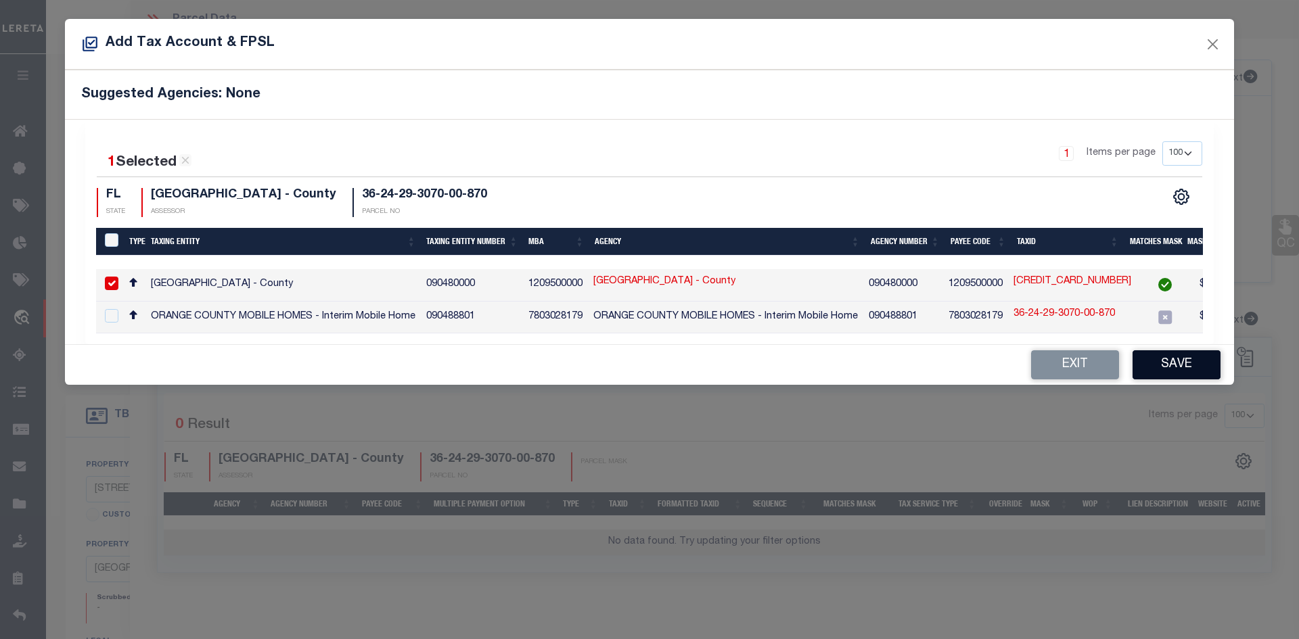
click at [1155, 364] on button "Save" at bounding box center [1176, 364] width 88 height 29
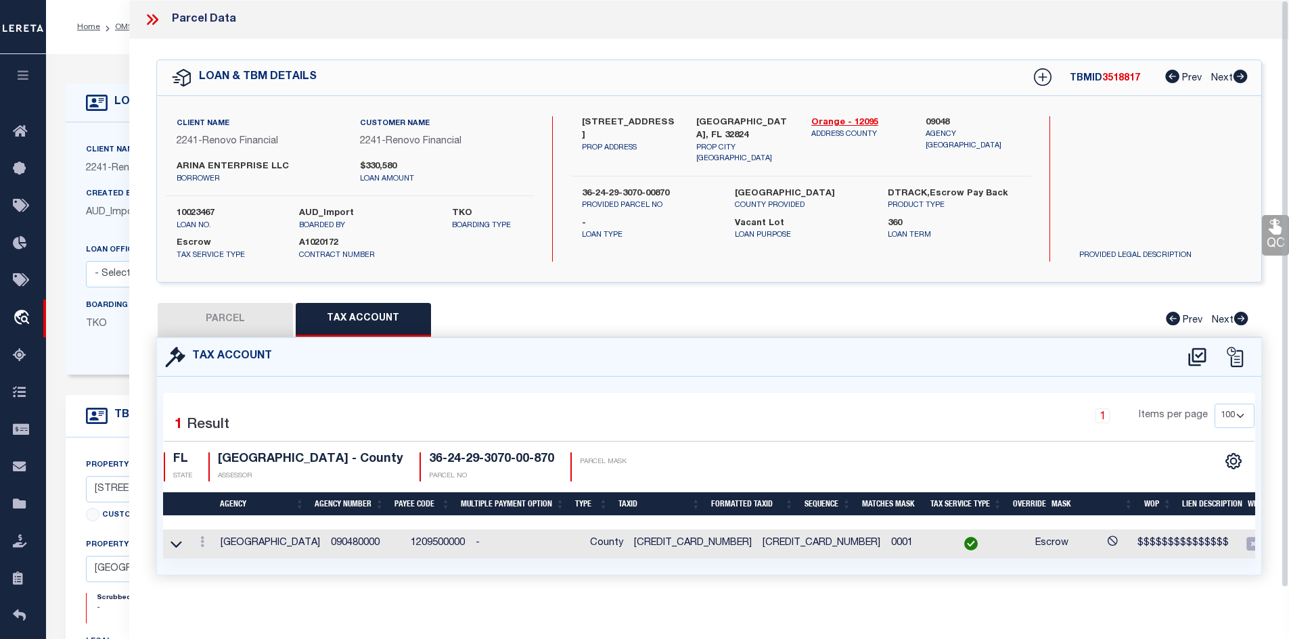
scroll to position [0, 50]
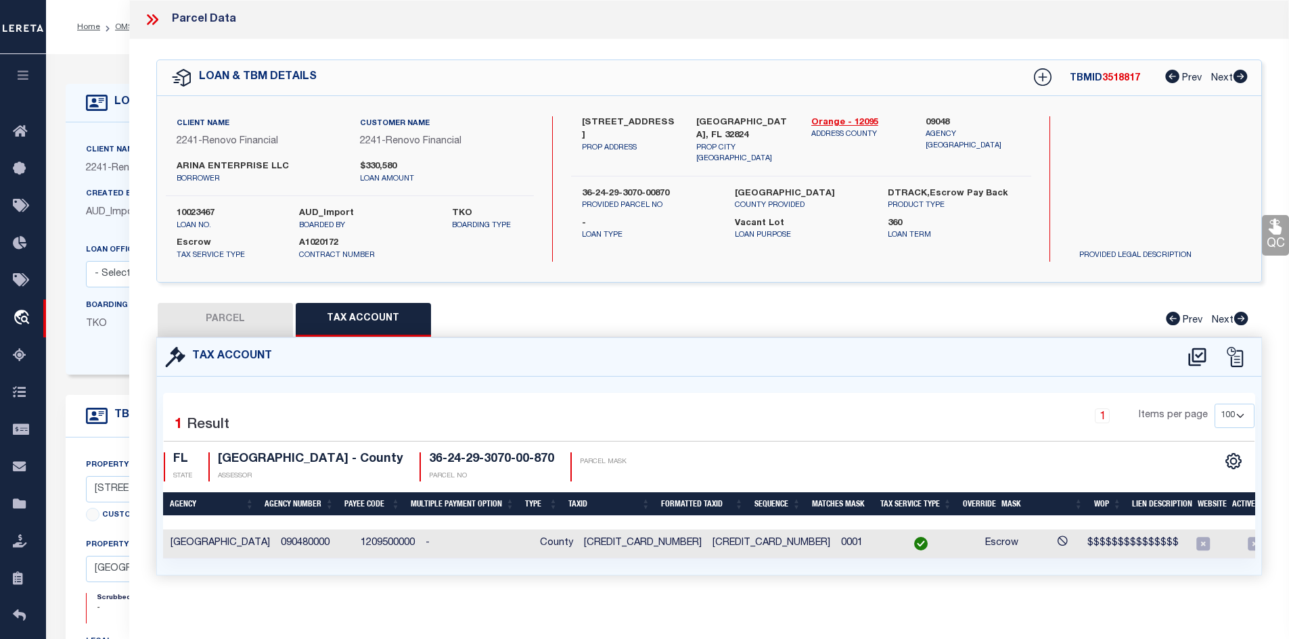
click at [210, 316] on button "PARCEL" at bounding box center [225, 320] width 135 height 34
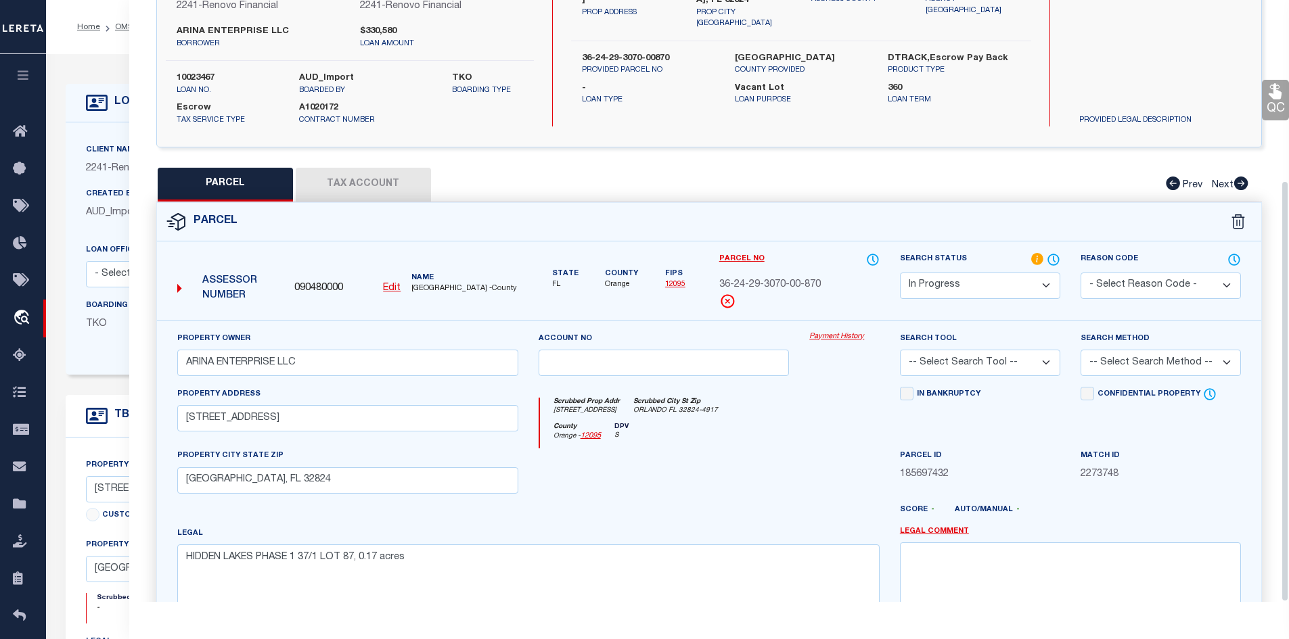
scroll to position [258, 0]
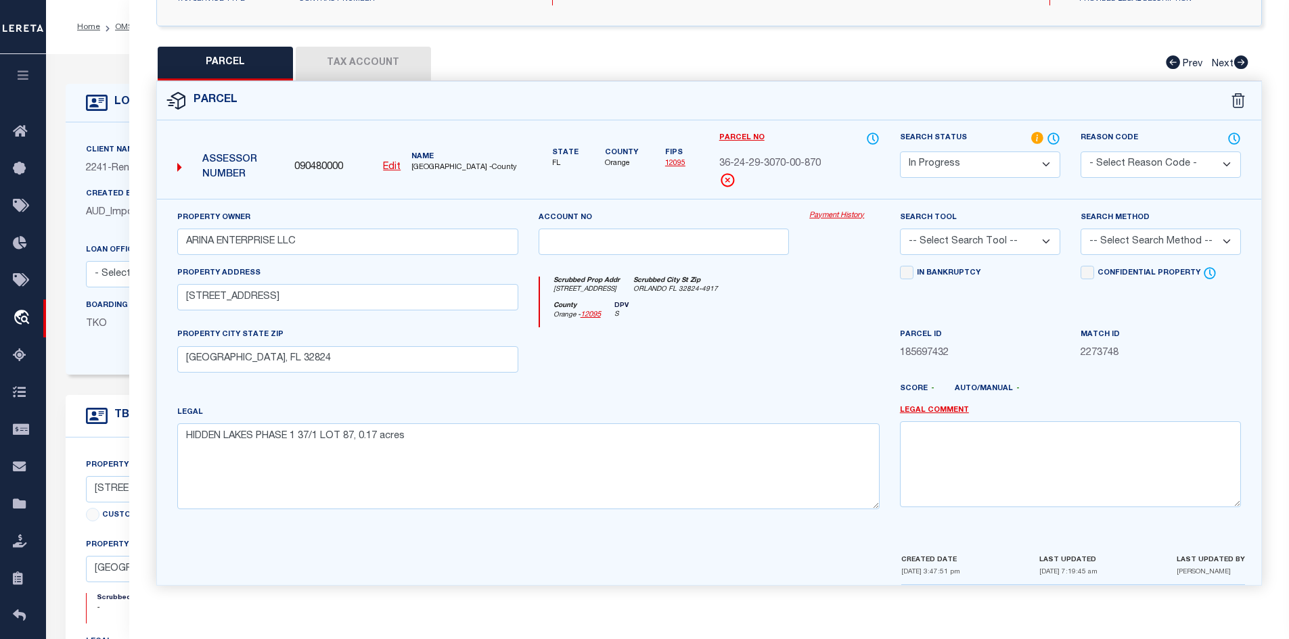
click at [1029, 239] on select "-- Select Search Tool -- 3rd Party Website Agency File Agency Website ATLS CNV-…" at bounding box center [980, 242] width 160 height 26
click at [900, 229] on select "-- Select Search Tool -- 3rd Party Website Agency File Agency Website ATLS CNV-…" at bounding box center [980, 242] width 160 height 26
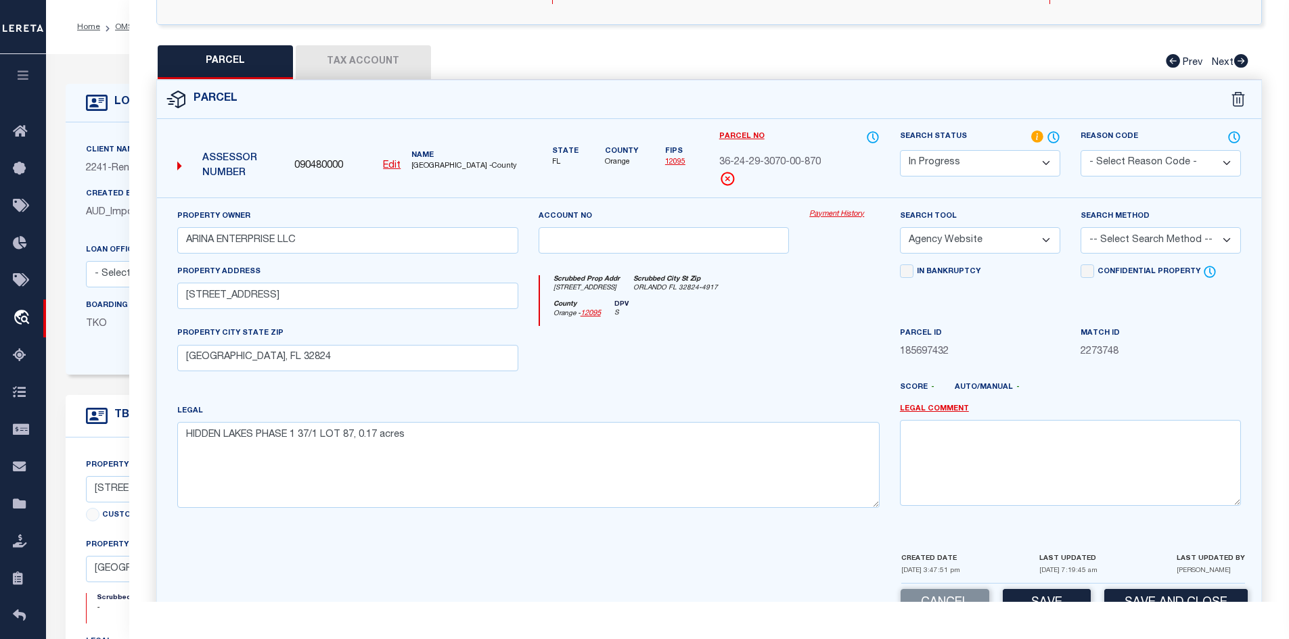
click at [1171, 246] on select "-- Select Search Method -- Property Address Legal Liability Info Provided" at bounding box center [1160, 240] width 160 height 26
click at [1080, 227] on select "-- Select Search Method -- Property Address Legal Liability Info Provided" at bounding box center [1160, 240] width 160 height 26
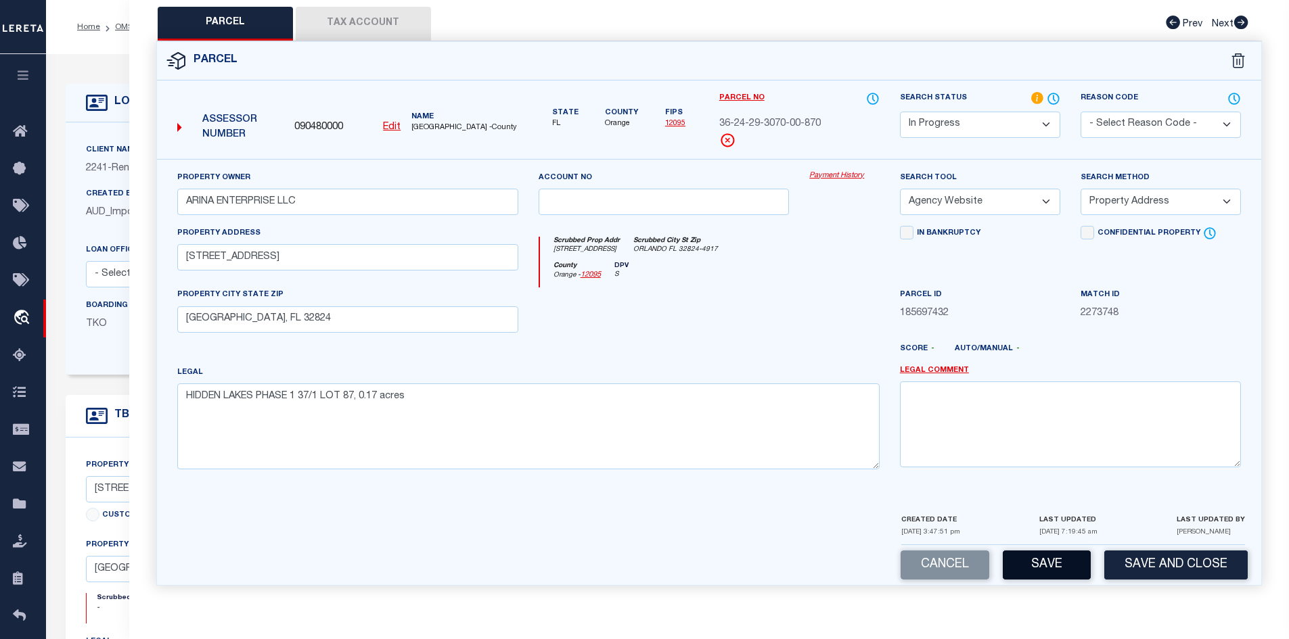
click at [1034, 563] on button "Save" at bounding box center [1046, 565] width 88 height 29
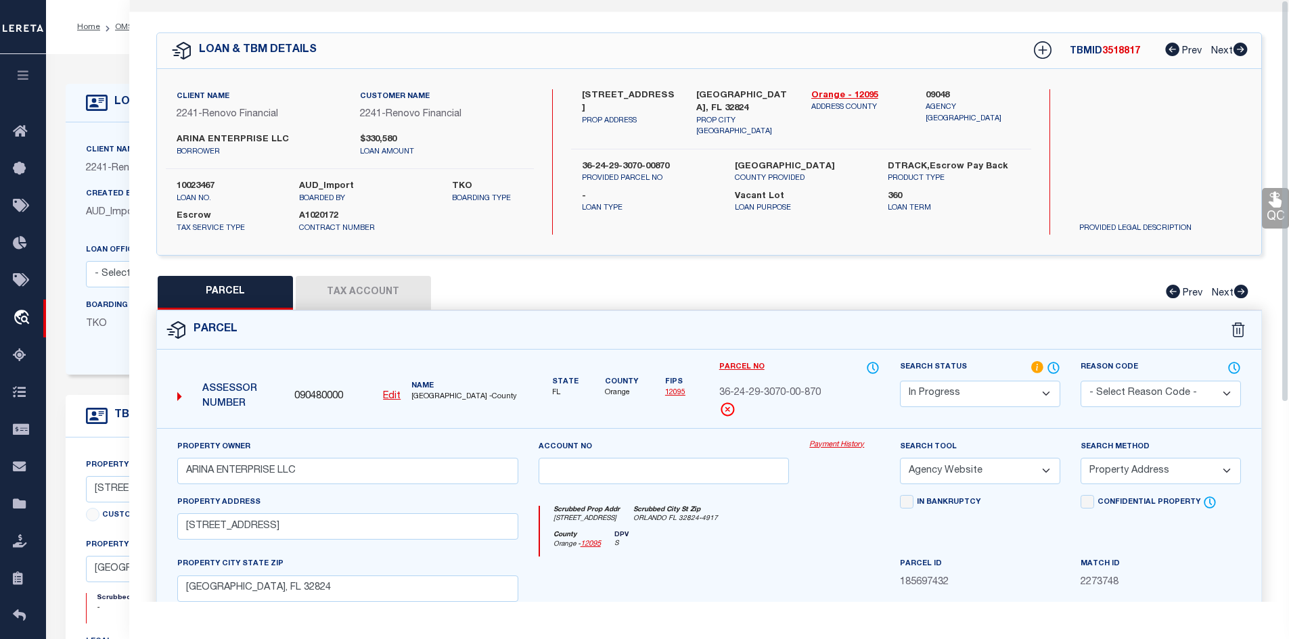
scroll to position [0, 0]
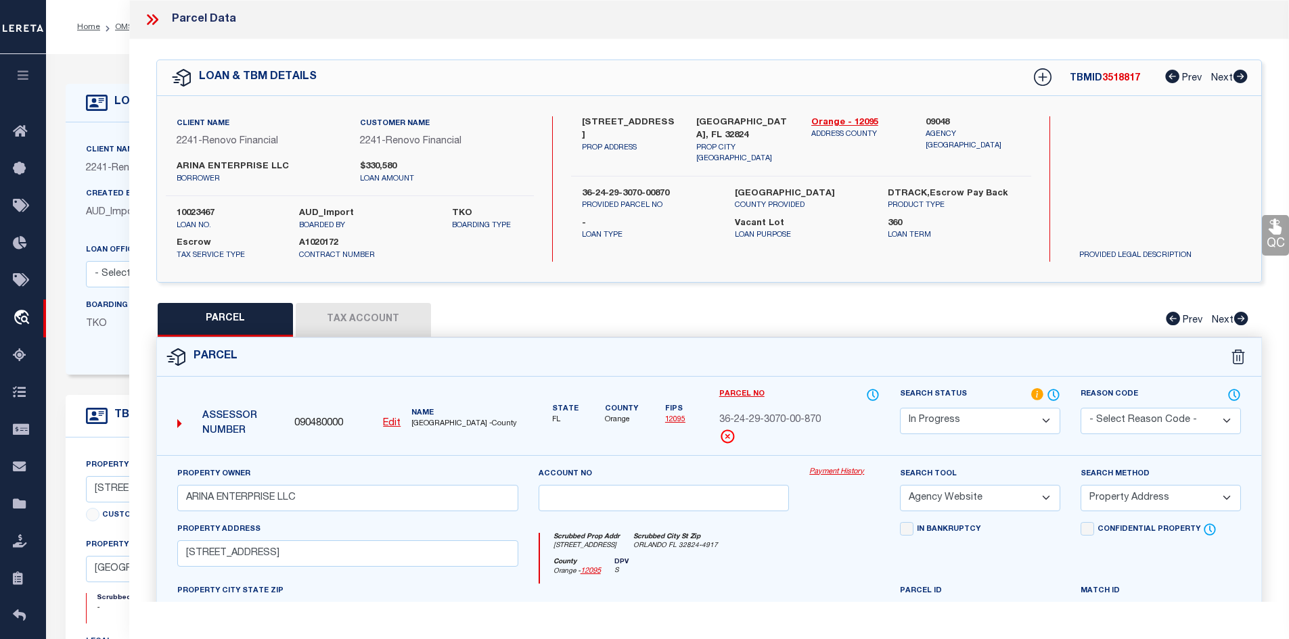
click at [806, 117] on div "Orange - 12095 ADDRESS COUNTY" at bounding box center [858, 140] width 115 height 49
drag, startPoint x: 803, startPoint y: 117, endPoint x: 841, endPoint y: 120, distance: 38.6
click at [841, 120] on div "Orange - 12095 ADDRESS COUNTY" at bounding box center [858, 140] width 115 height 49
click at [363, 320] on button "Tax Account" at bounding box center [363, 320] width 135 height 34
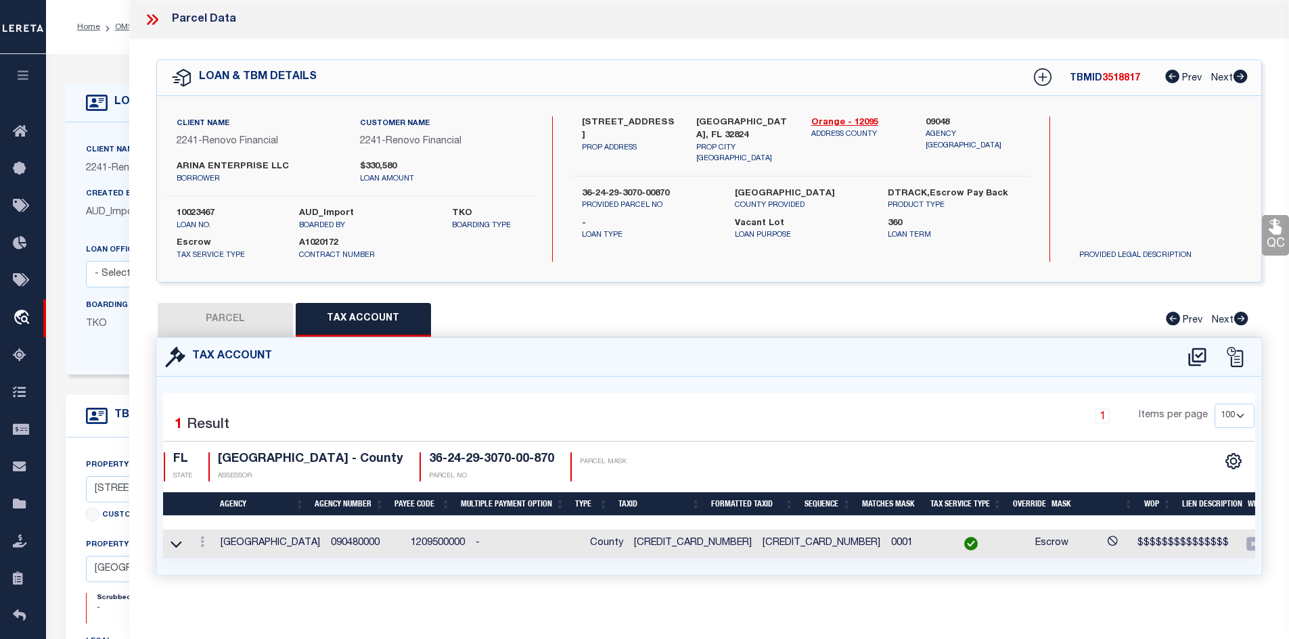
click at [660, 542] on td "[CREDIT_CARD_NUMBER]" at bounding box center [692, 544] width 129 height 29
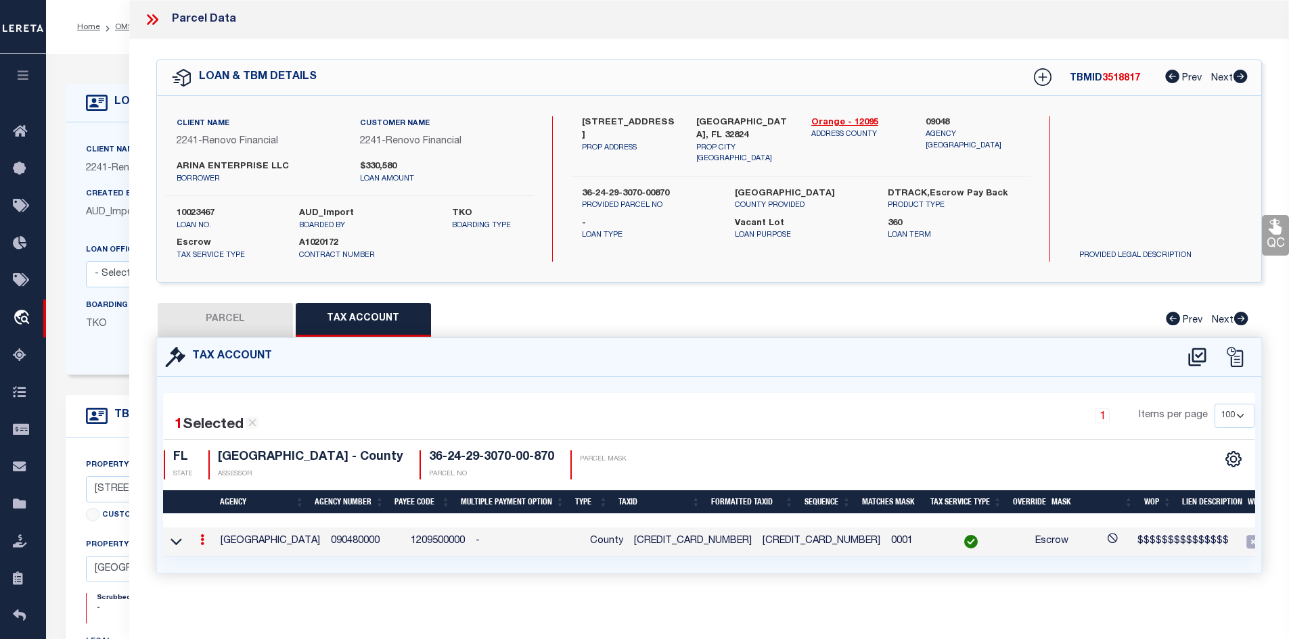
click at [660, 542] on td "[CREDIT_CARD_NUMBER]" at bounding box center [692, 542] width 129 height 29
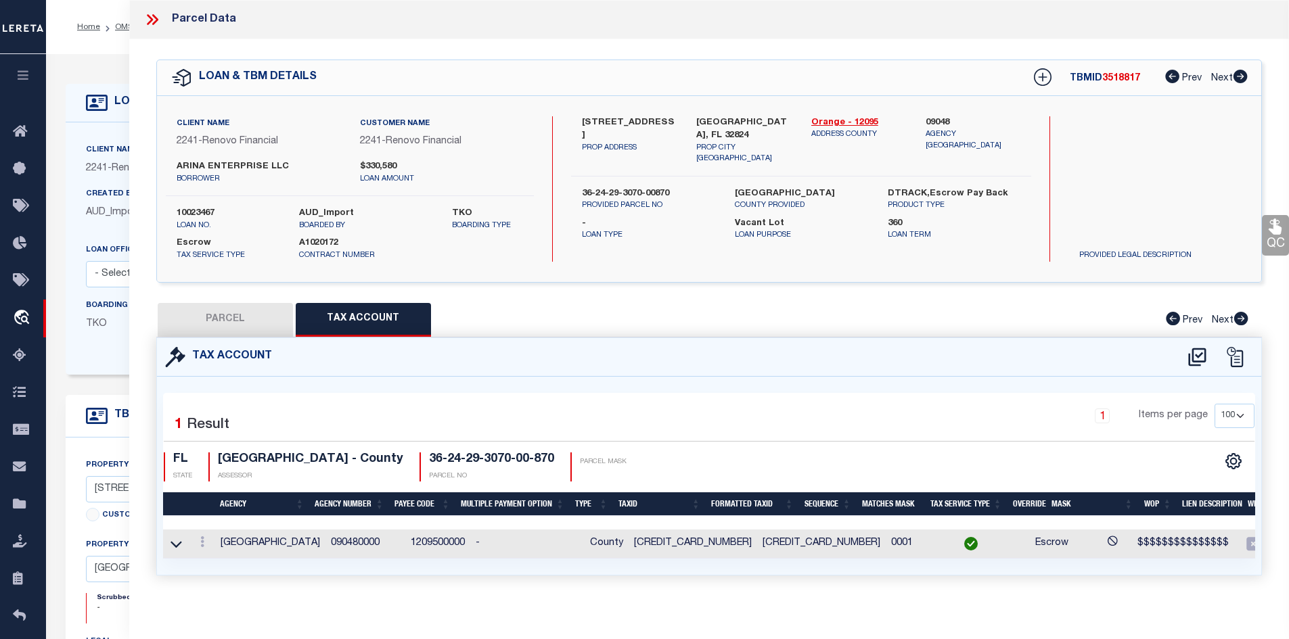
click at [148, 18] on icon at bounding box center [152, 20] width 18 height 18
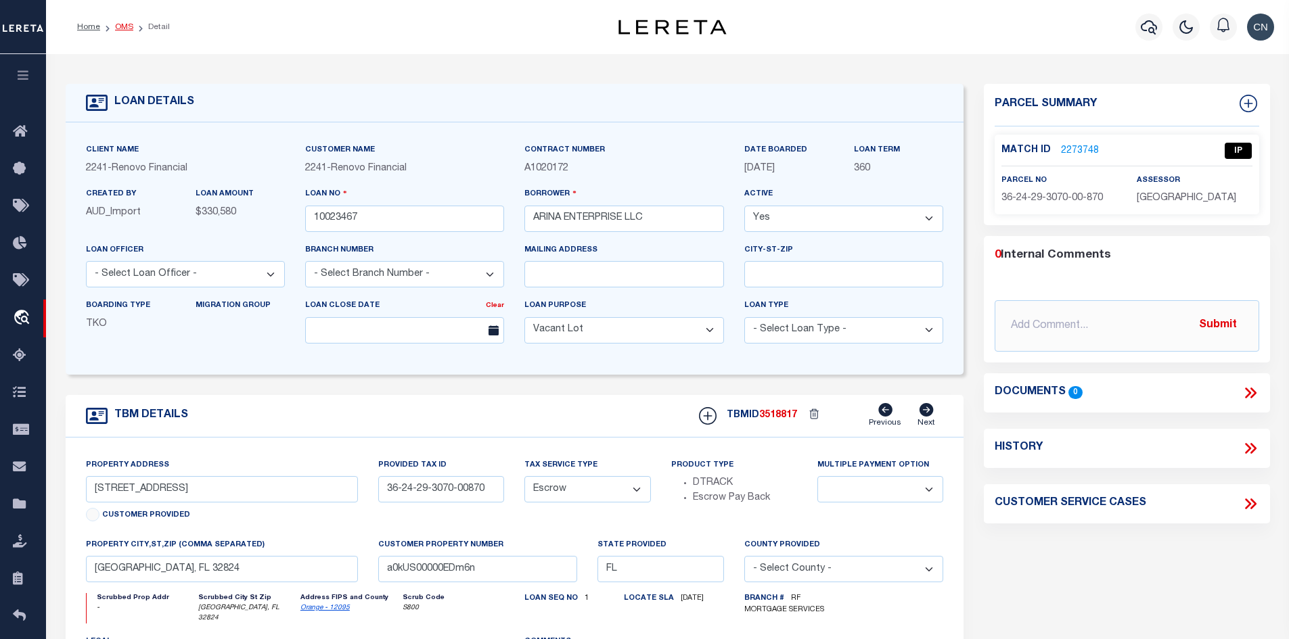
click at [124, 30] on link "OMS" at bounding box center [124, 27] width 18 height 8
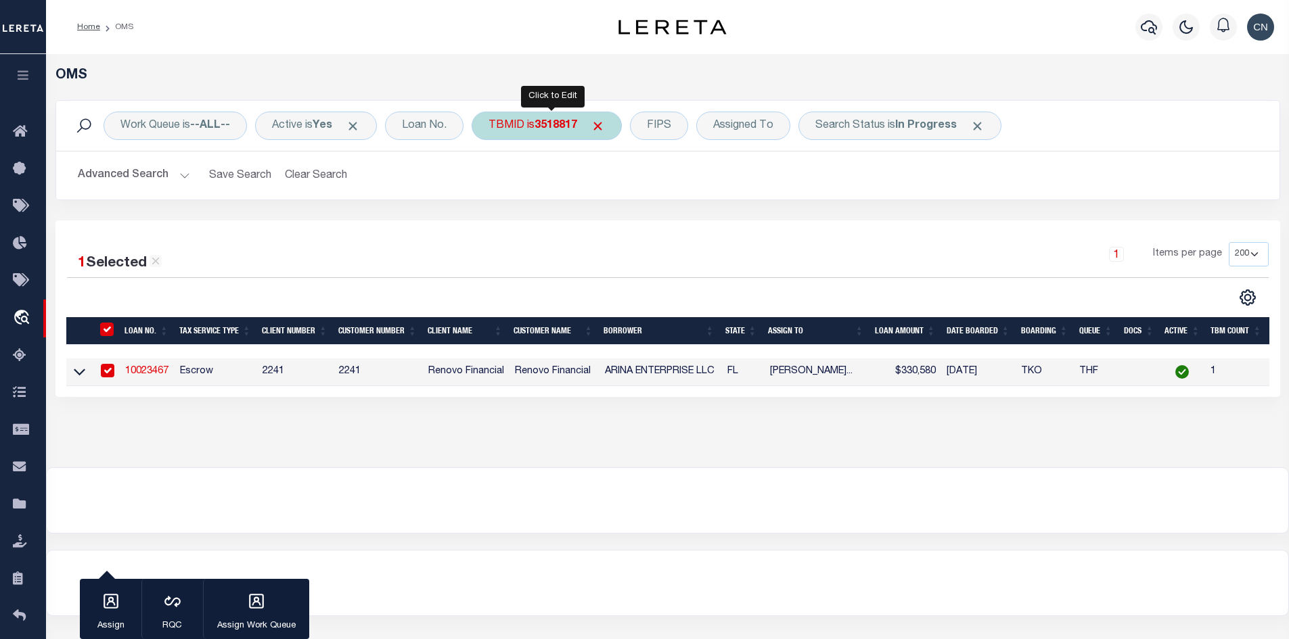
click at [555, 126] on b "3518817" at bounding box center [555, 125] width 43 height 11
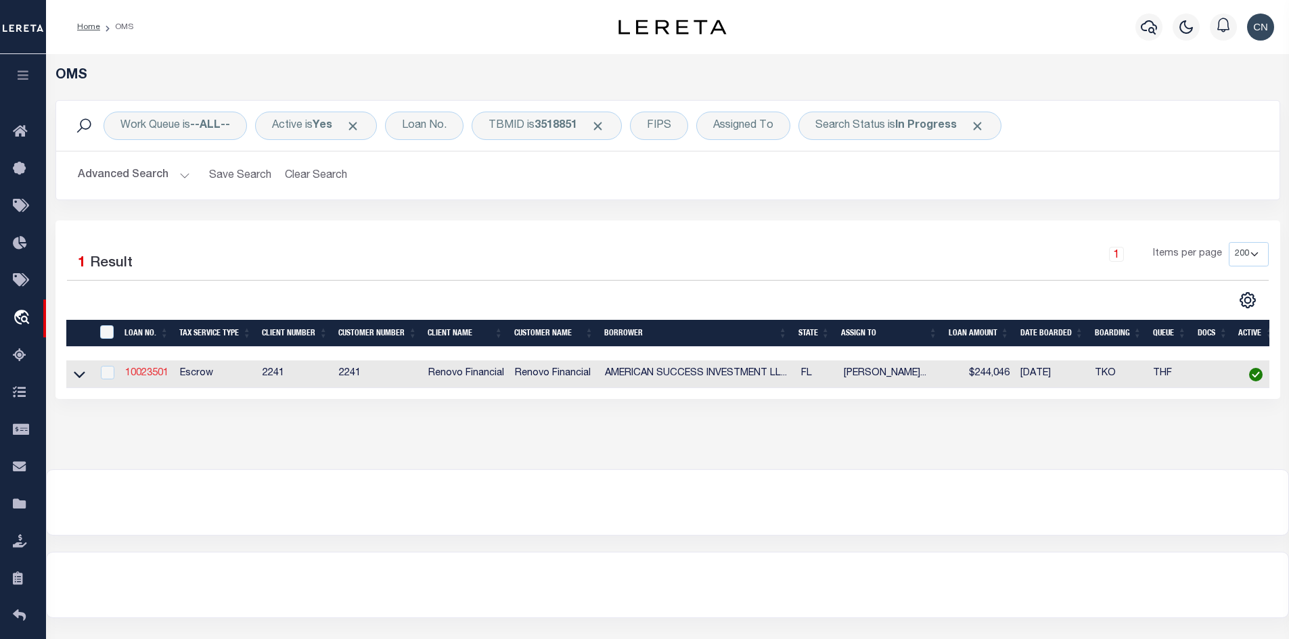
click at [139, 375] on link "10023501" at bounding box center [146, 373] width 43 height 9
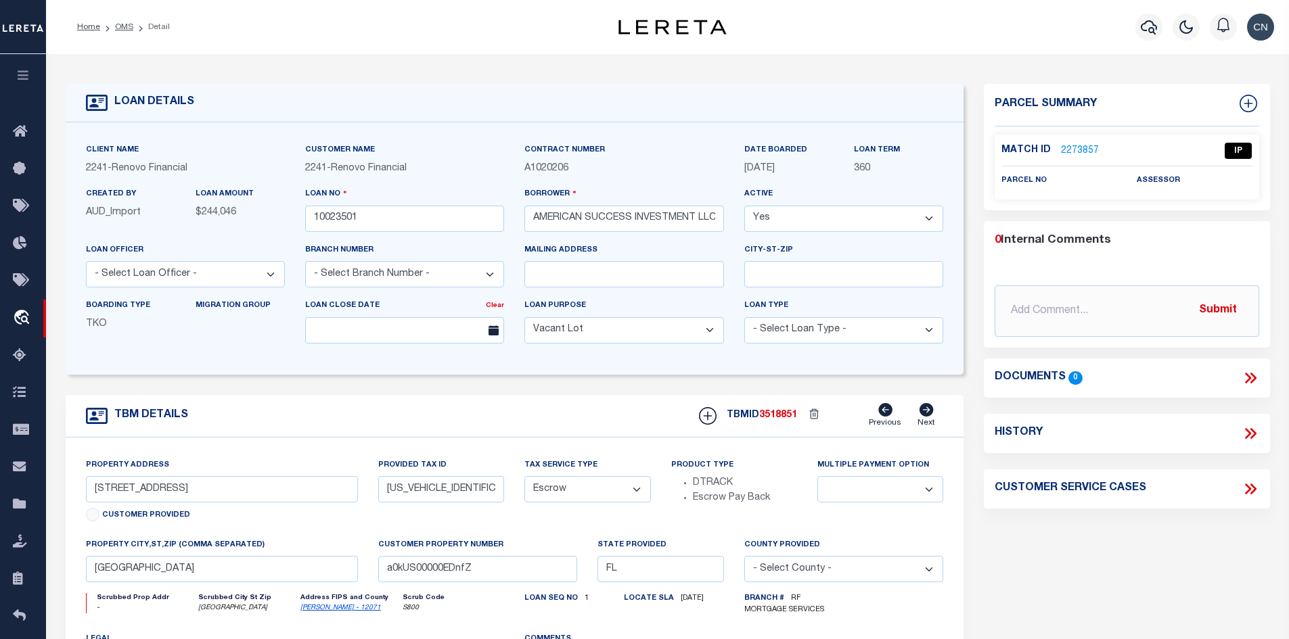
click at [1070, 148] on link "2273857" at bounding box center [1080, 151] width 38 height 14
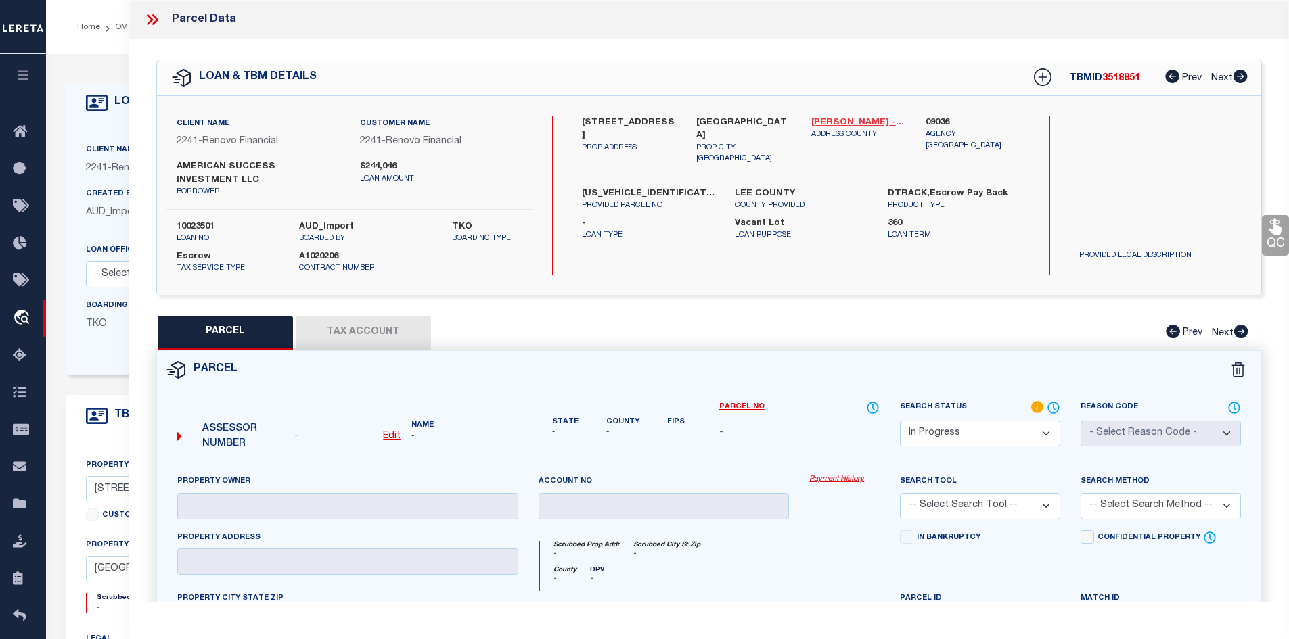
click at [822, 120] on link "[PERSON_NAME] - 12071" at bounding box center [858, 123] width 95 height 14
drag, startPoint x: 579, startPoint y: 118, endPoint x: 670, endPoint y: 122, distance: 90.8
click at [670, 122] on div "[GEOGRAPHIC_DATA] PROP ADDRESS" at bounding box center [629, 140] width 115 height 49
click at [391, 434] on u "Edit" at bounding box center [392, 436] width 18 height 9
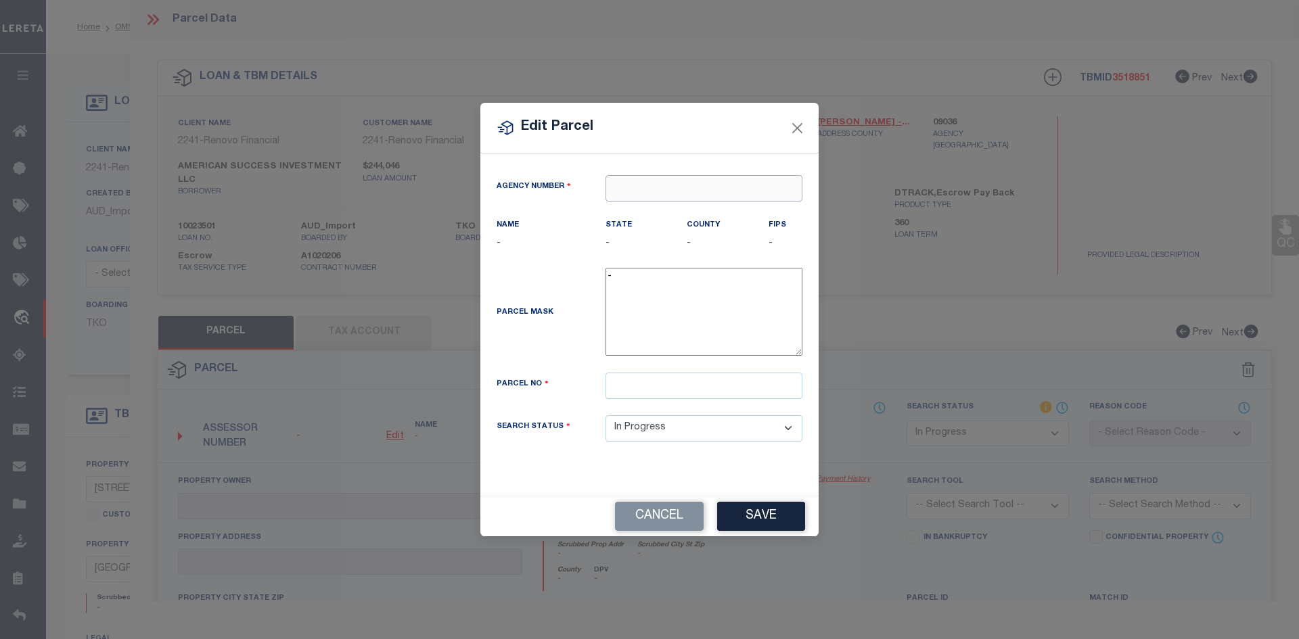
click at [633, 187] on input "text" at bounding box center [703, 188] width 197 height 26
click at [690, 216] on div "090360000 : [GEOGRAPHIC_DATA]" at bounding box center [703, 222] width 195 height 39
click at [658, 387] on input "text" at bounding box center [703, 386] width 197 height 26
paste input "23-43-24-L4-07000.6120"
click at [759, 519] on button "Save" at bounding box center [761, 516] width 88 height 29
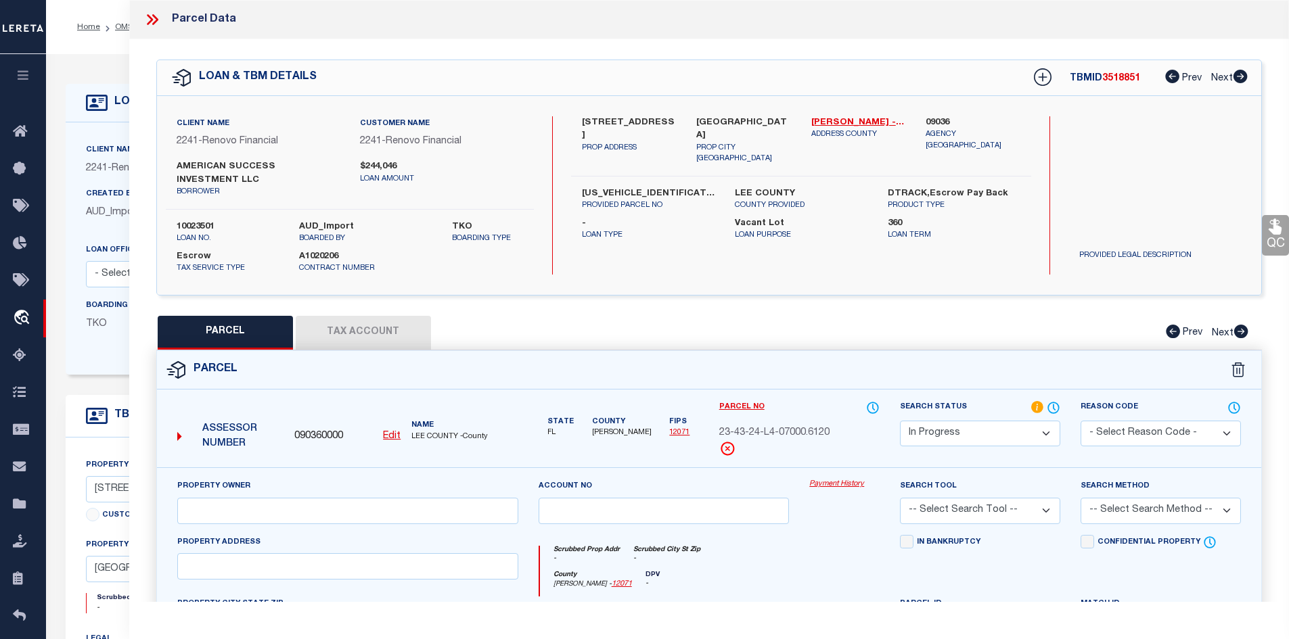
scroll to position [68, 0]
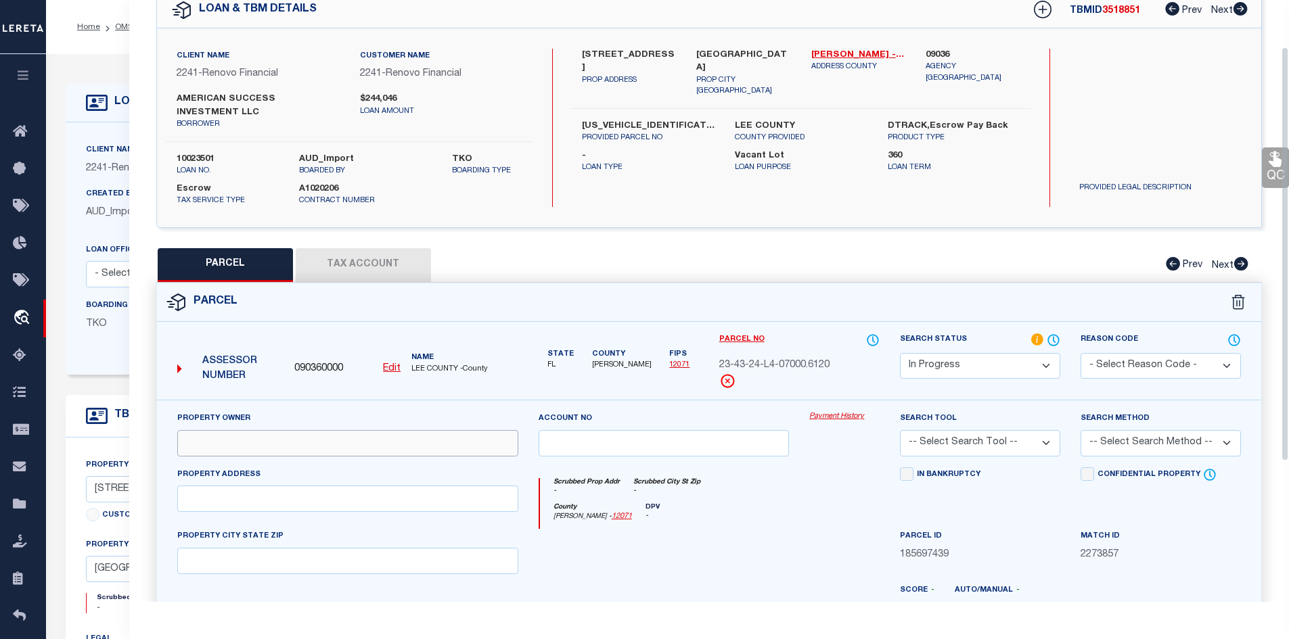
click at [203, 444] on input "text" at bounding box center [347, 443] width 341 height 26
paste input "AMERICAN SUCCESS INVESTMENT LL"
click at [264, 499] on input "text" at bounding box center [347, 499] width 341 height 26
paste input "[STREET_ADDRESS]"
click at [221, 558] on input "text" at bounding box center [347, 561] width 341 height 26
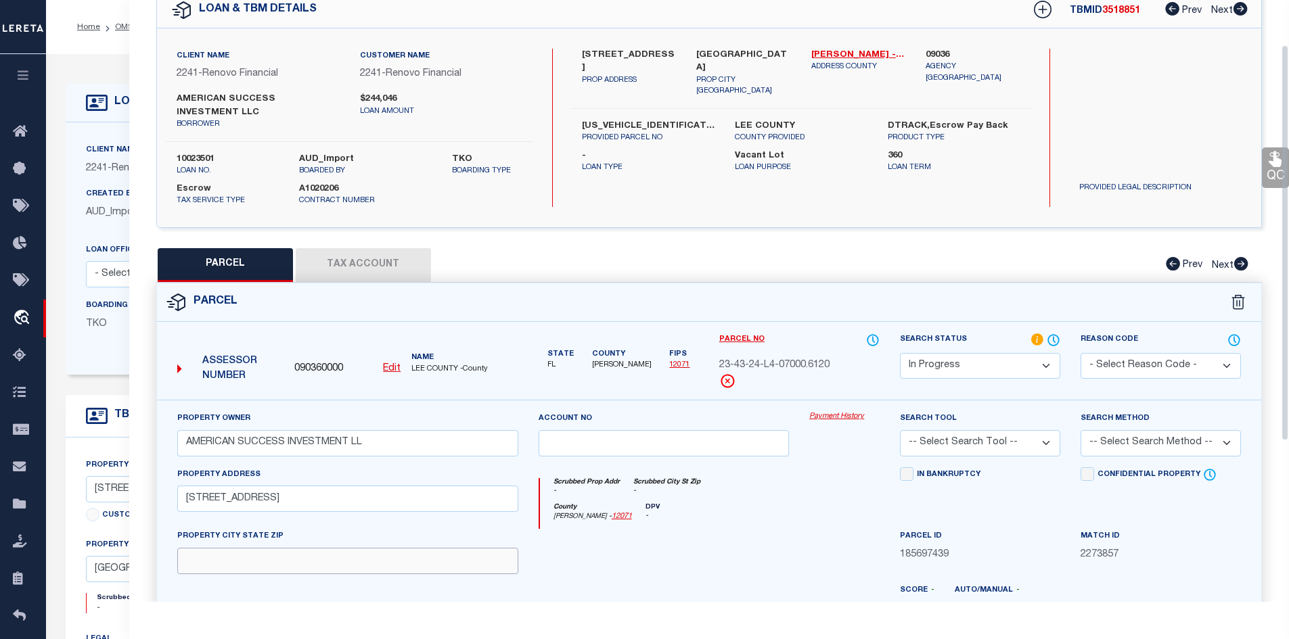
paste input "[GEOGRAPHIC_DATA]"
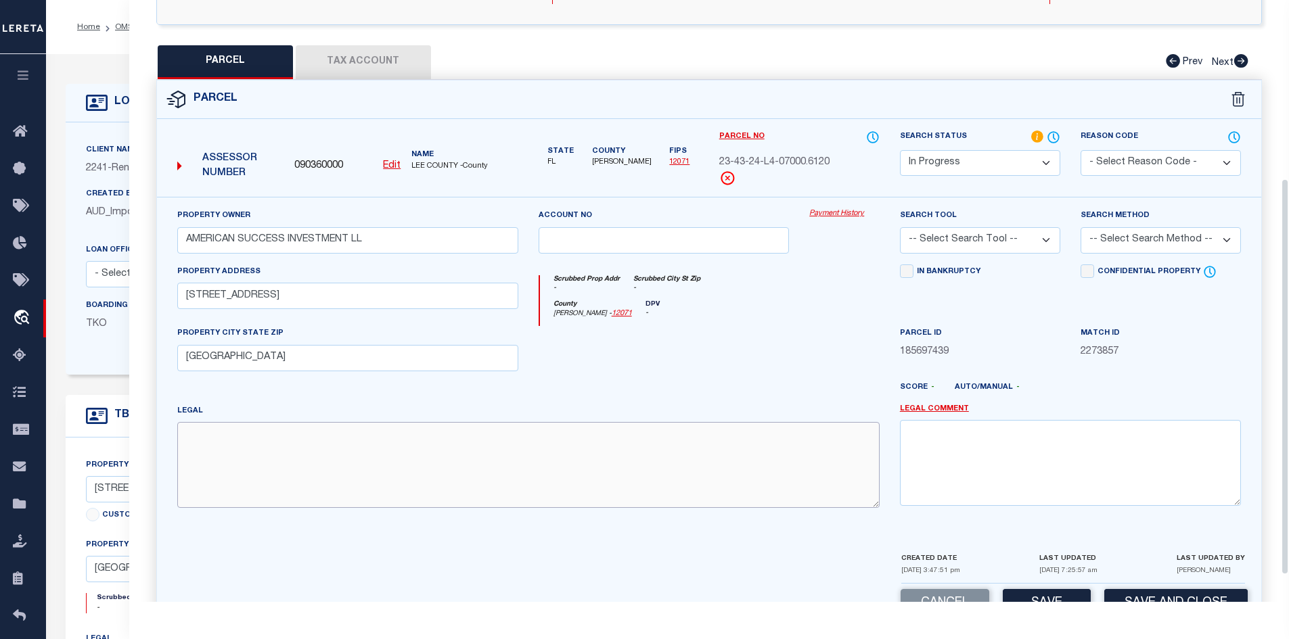
click at [274, 441] on textarea at bounding box center [528, 464] width 702 height 85
paste textarea "CRANE LANDING PHASE IV AS DESC IN 2023000284392 LOT 612"
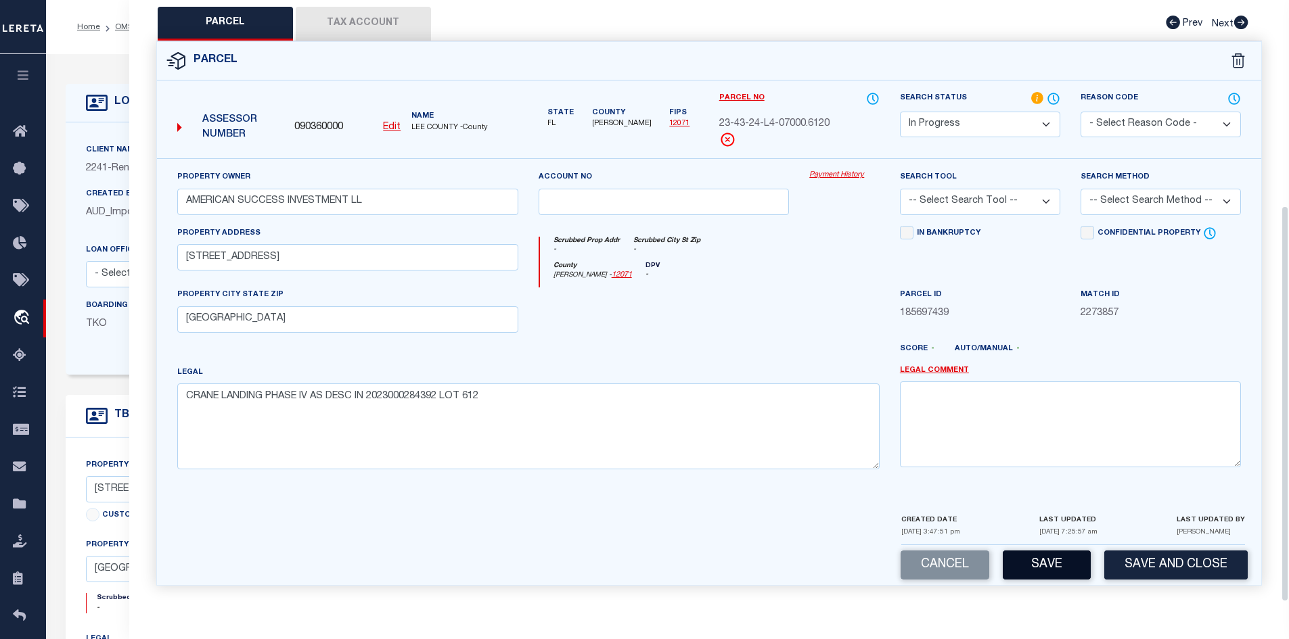
click at [1040, 565] on button "Save" at bounding box center [1046, 565] width 88 height 29
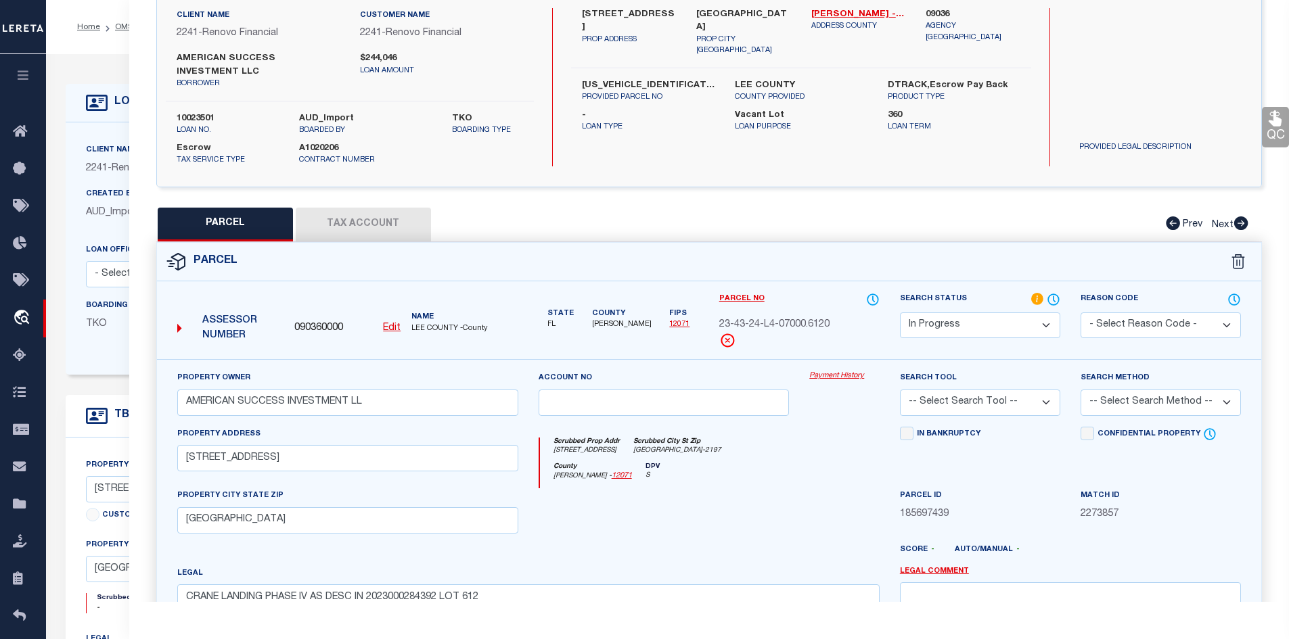
click at [335, 222] on button "Tax Account" at bounding box center [363, 225] width 135 height 34
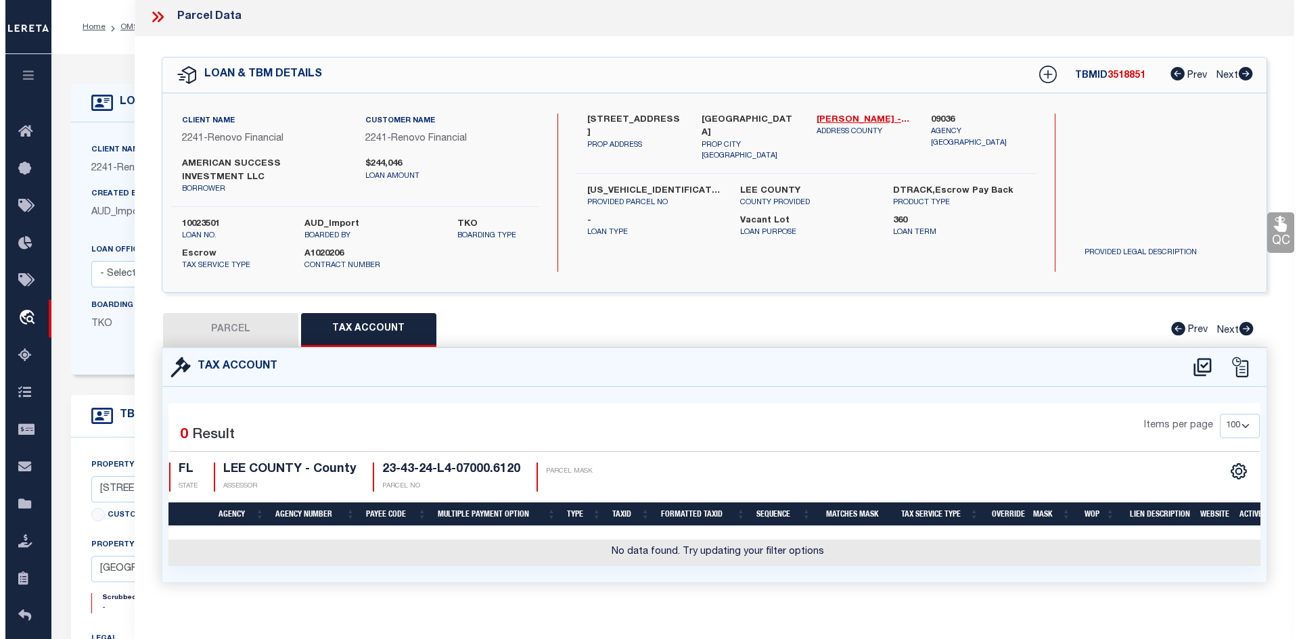
scroll to position [0, 0]
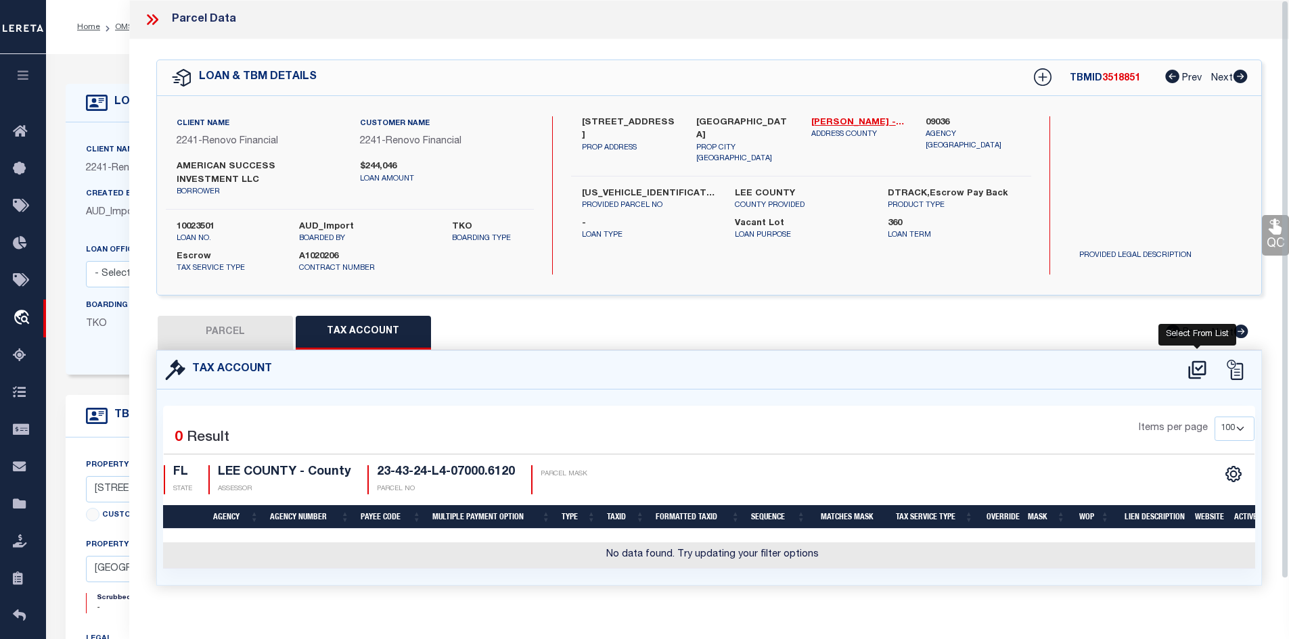
click at [1194, 368] on icon at bounding box center [1197, 370] width 22 height 22
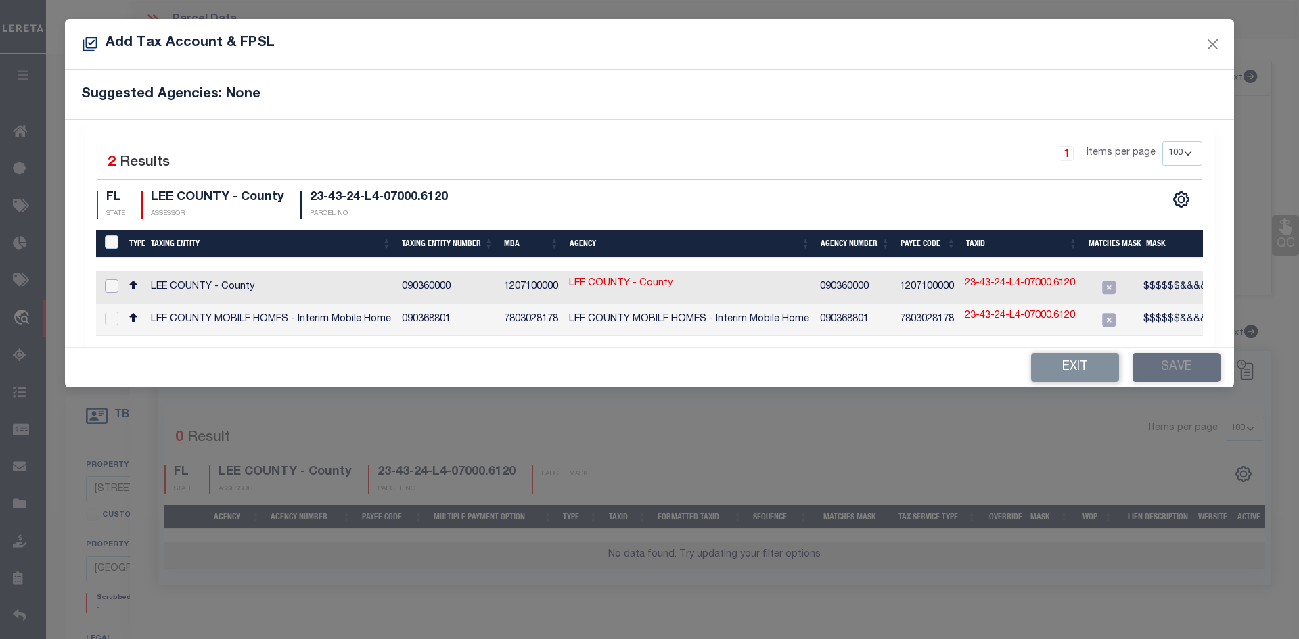
click at [112, 283] on input "checkbox" at bounding box center [112, 286] width 14 height 14
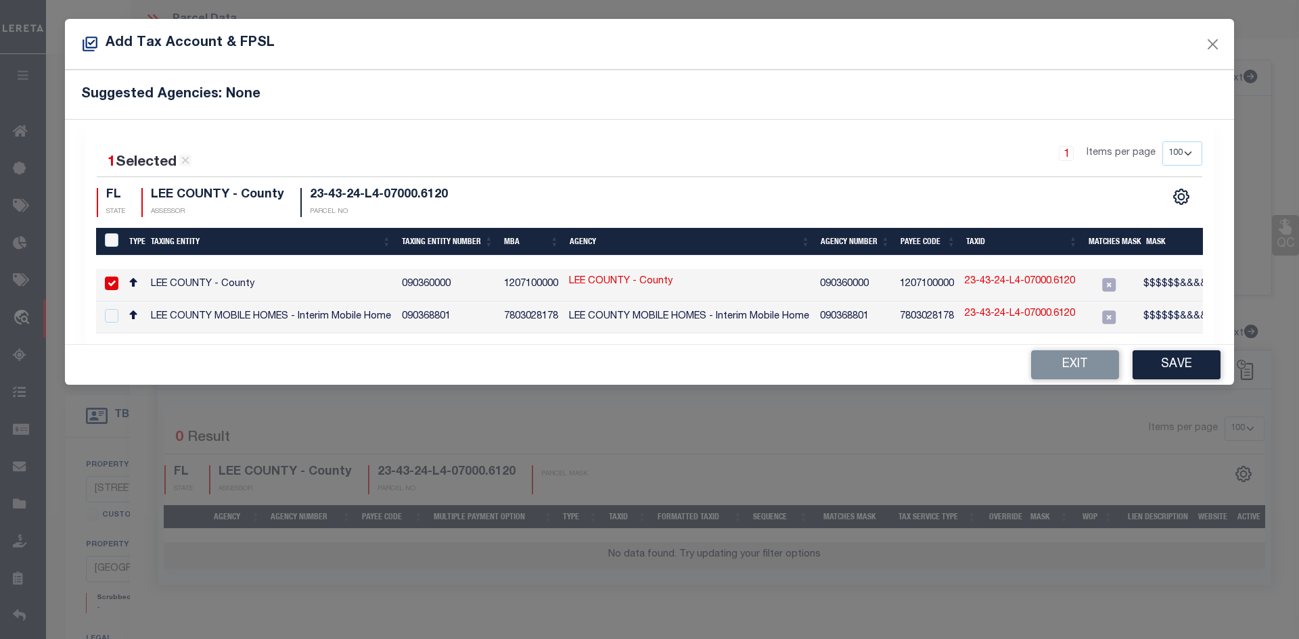
click at [1000, 283] on link "23-43-24-L4-07000.6120" at bounding box center [1020, 282] width 110 height 15
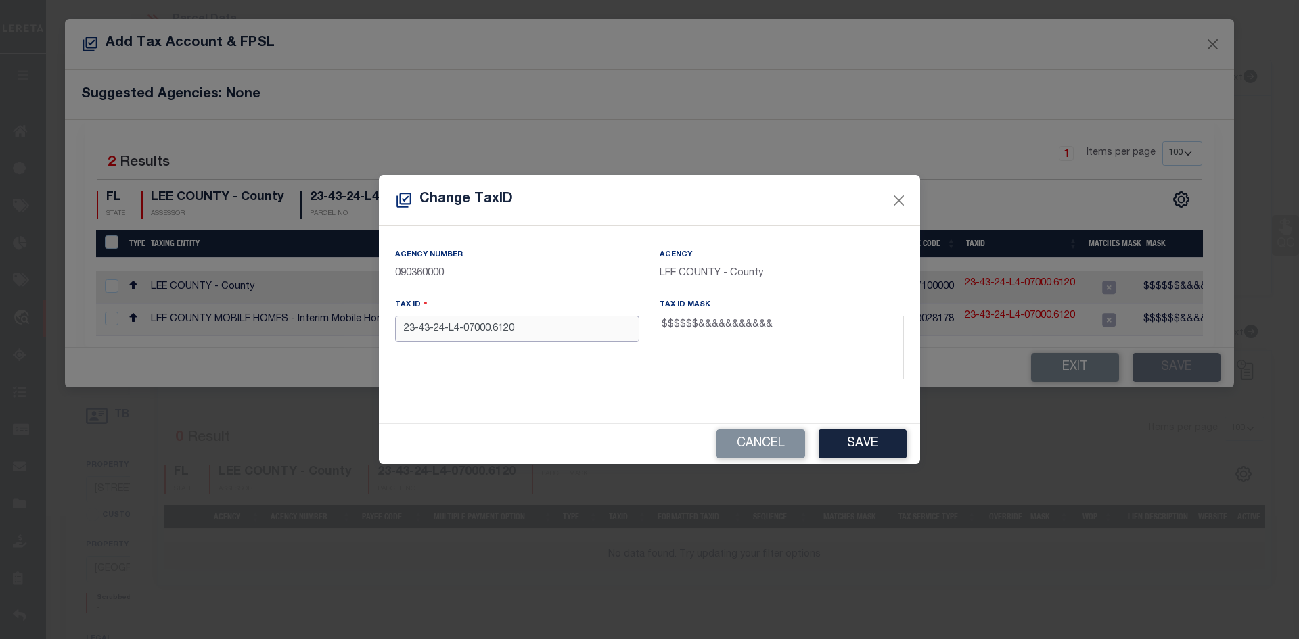
click at [494, 329] on input "23-43-24-L4-07000.6120" at bounding box center [517, 329] width 244 height 26
click at [463, 331] on input "23-43-24-L4-070006120" at bounding box center [517, 329] width 244 height 26
click at [448, 328] on input "23-43-24-L4070006120" at bounding box center [517, 329] width 244 height 26
click at [436, 331] on input "23-43-24L4070006120" at bounding box center [517, 329] width 244 height 26
click at [419, 331] on input "23-4324L4070006120" at bounding box center [517, 329] width 244 height 26
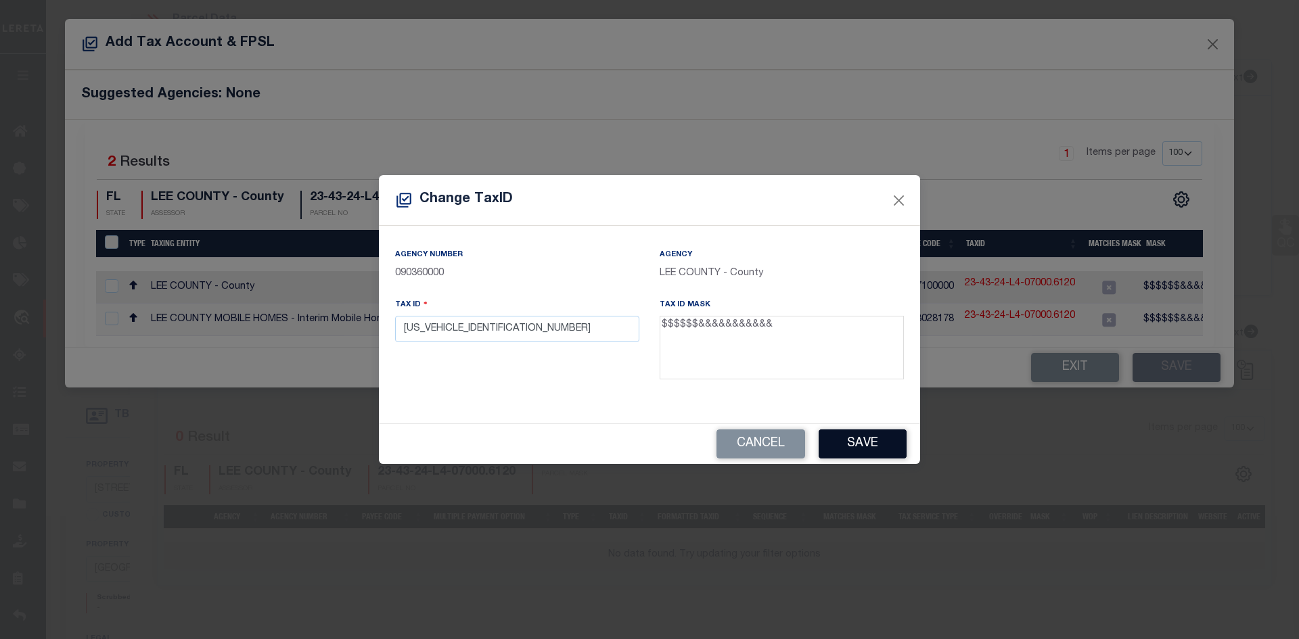
click at [875, 441] on button "Save" at bounding box center [862, 444] width 88 height 29
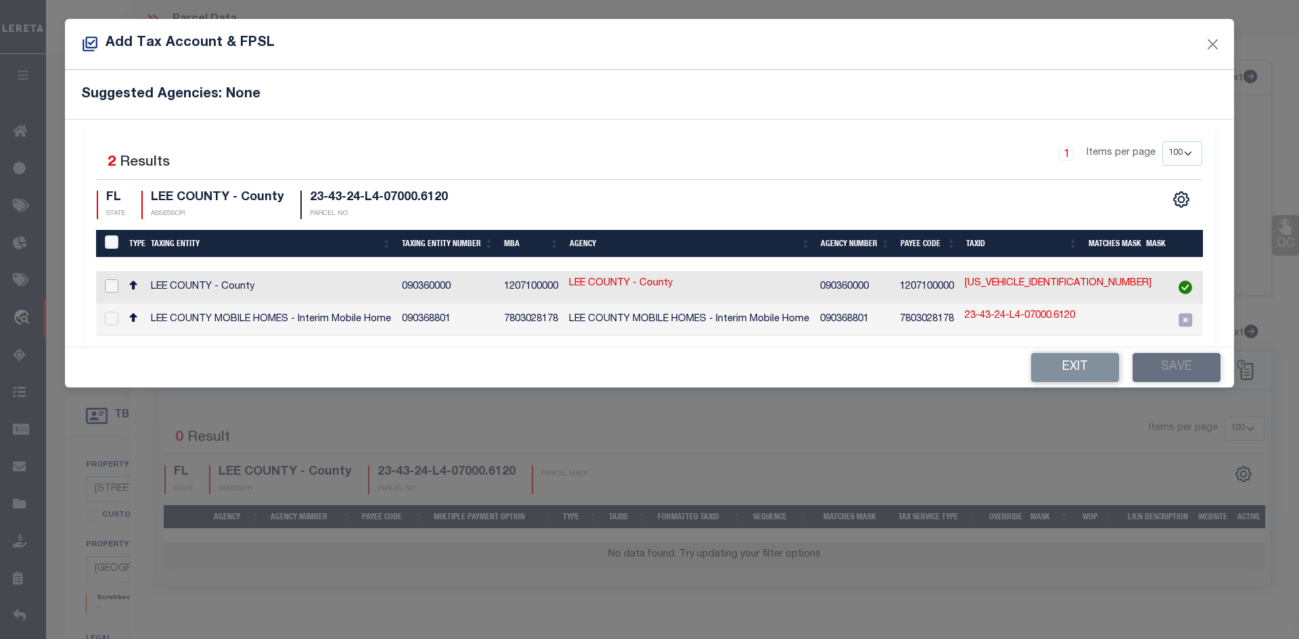
click at [110, 289] on input "checkbox" at bounding box center [112, 286] width 14 height 14
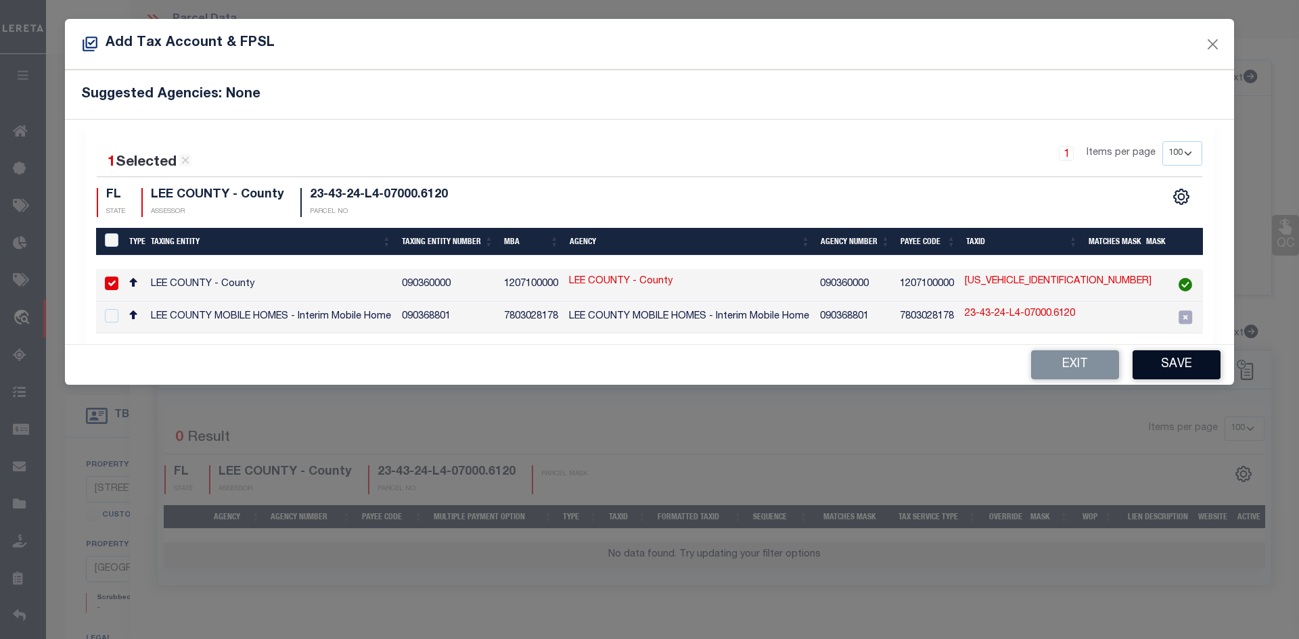
click at [1186, 370] on button "Save" at bounding box center [1176, 364] width 88 height 29
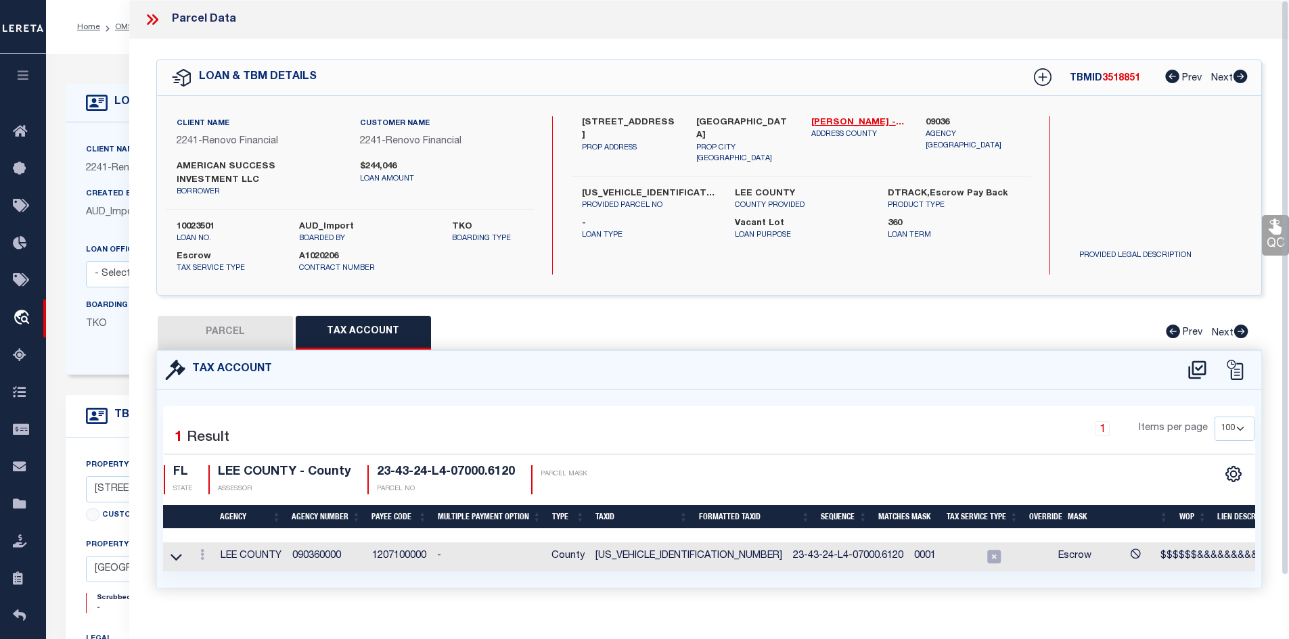
scroll to position [0, 85]
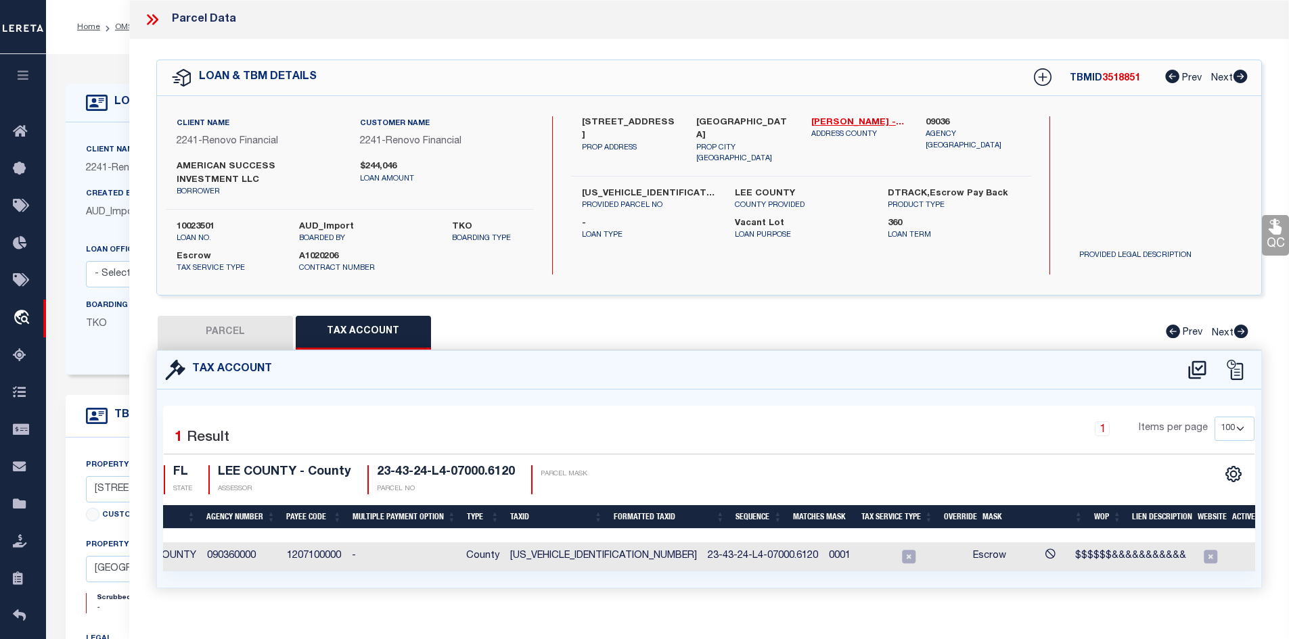
click at [213, 329] on button "PARCEL" at bounding box center [225, 333] width 135 height 34
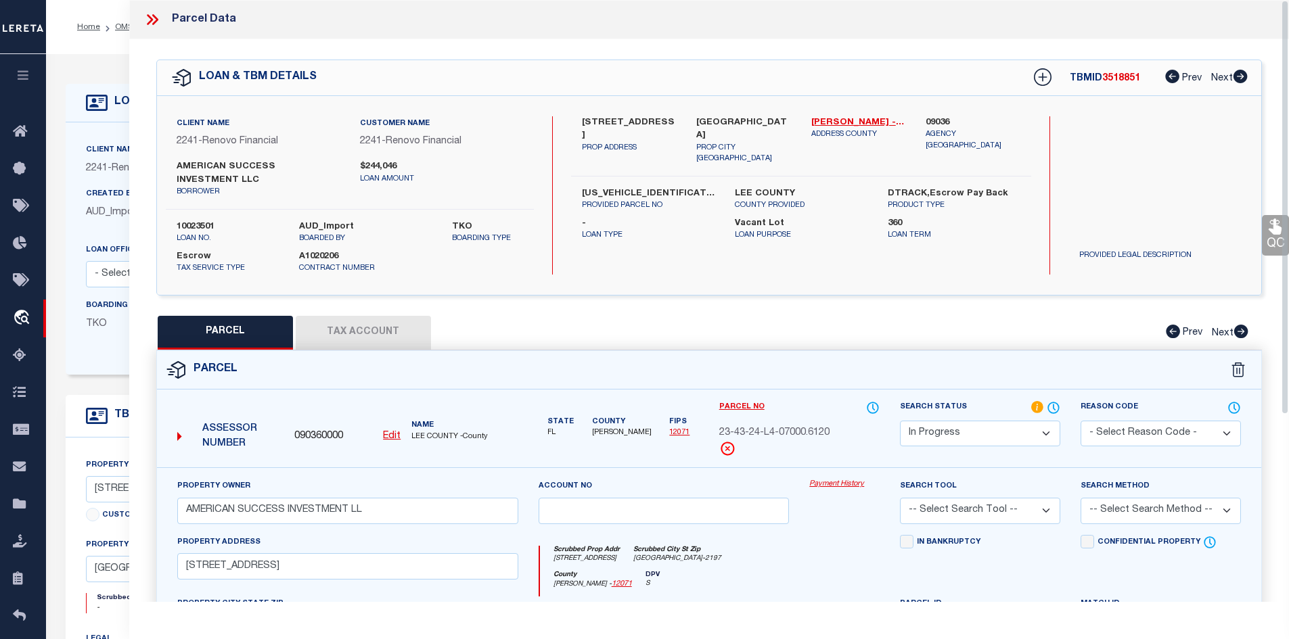
click at [368, 334] on button "Tax Account" at bounding box center [363, 333] width 135 height 34
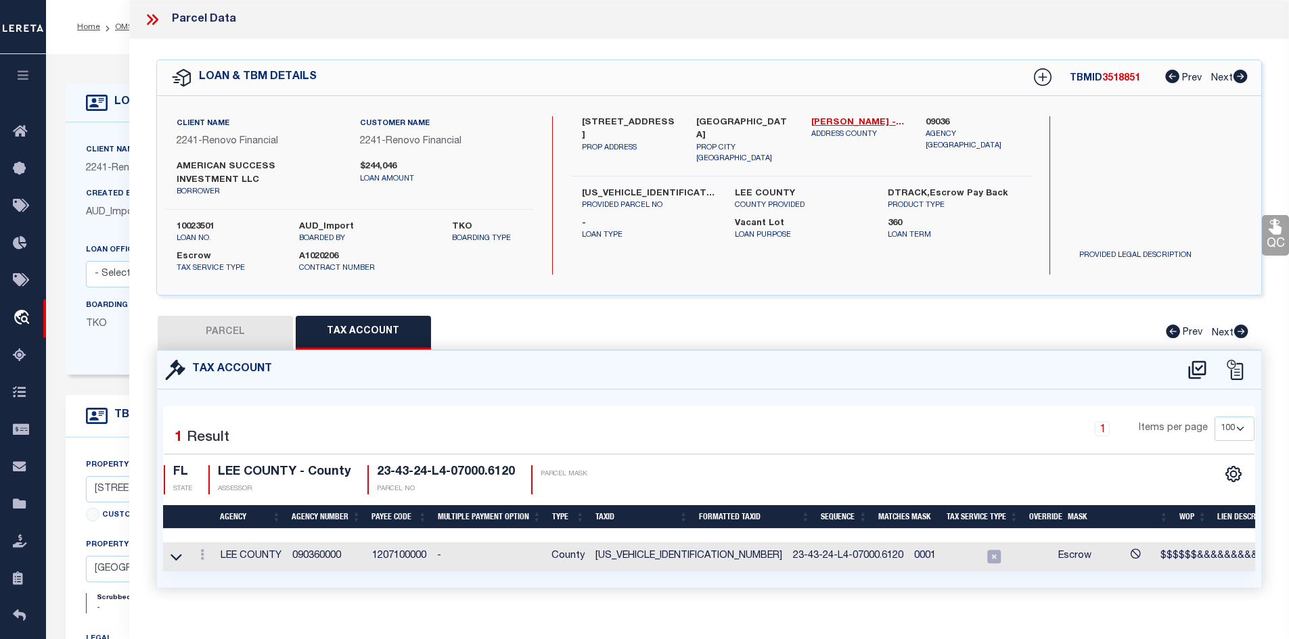
click at [229, 329] on button "PARCEL" at bounding box center [225, 333] width 135 height 34
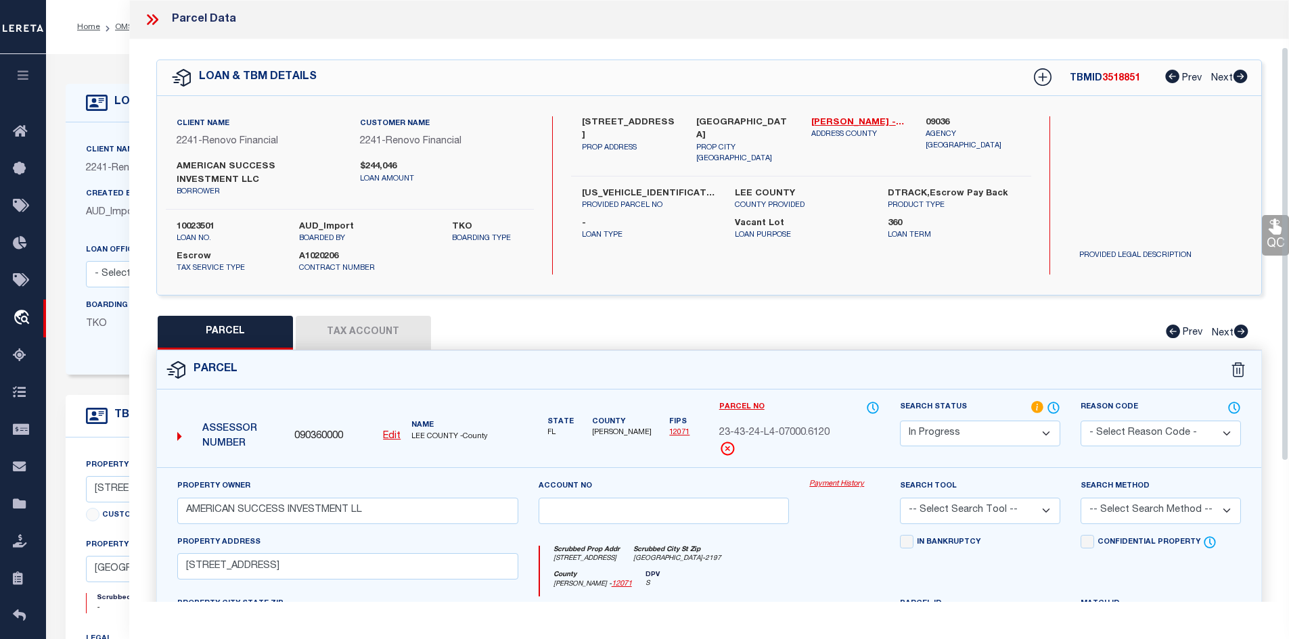
scroll to position [271, 0]
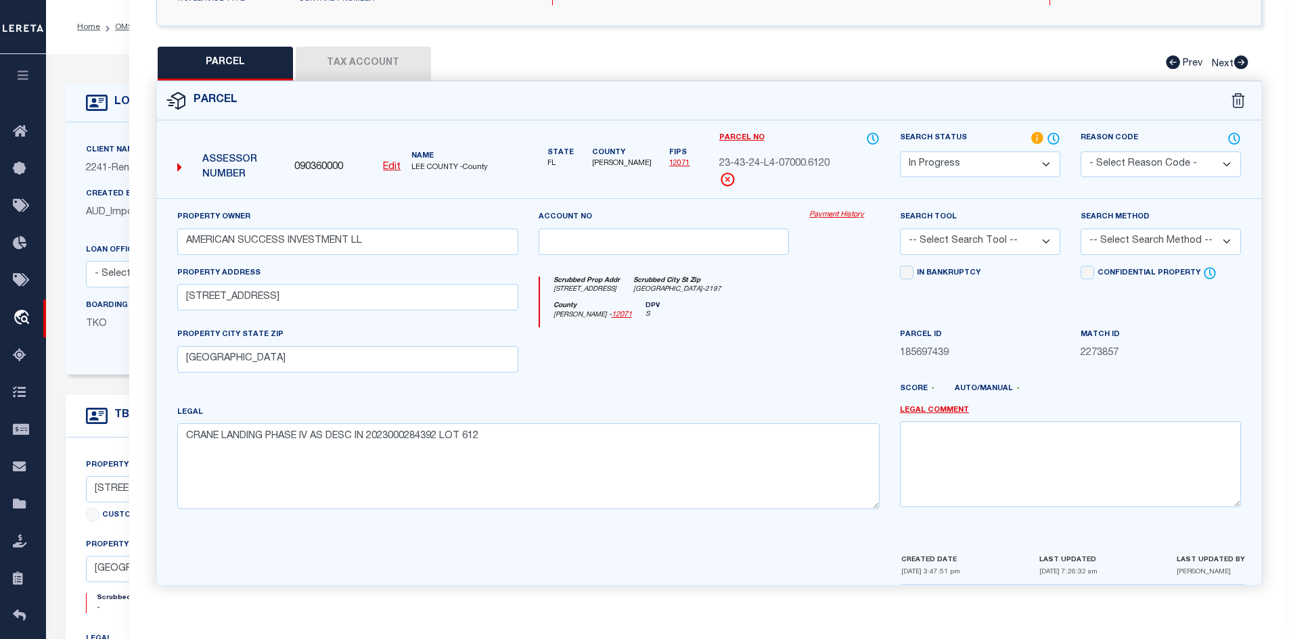
click at [1046, 244] on select "-- Select Search Tool -- 3rd Party Website Agency File Agency Website ATLS CNV-…" at bounding box center [980, 242] width 160 height 26
click at [900, 229] on select "-- Select Search Tool -- 3rd Party Website Agency File Agency Website ATLS CNV-…" at bounding box center [980, 242] width 160 height 26
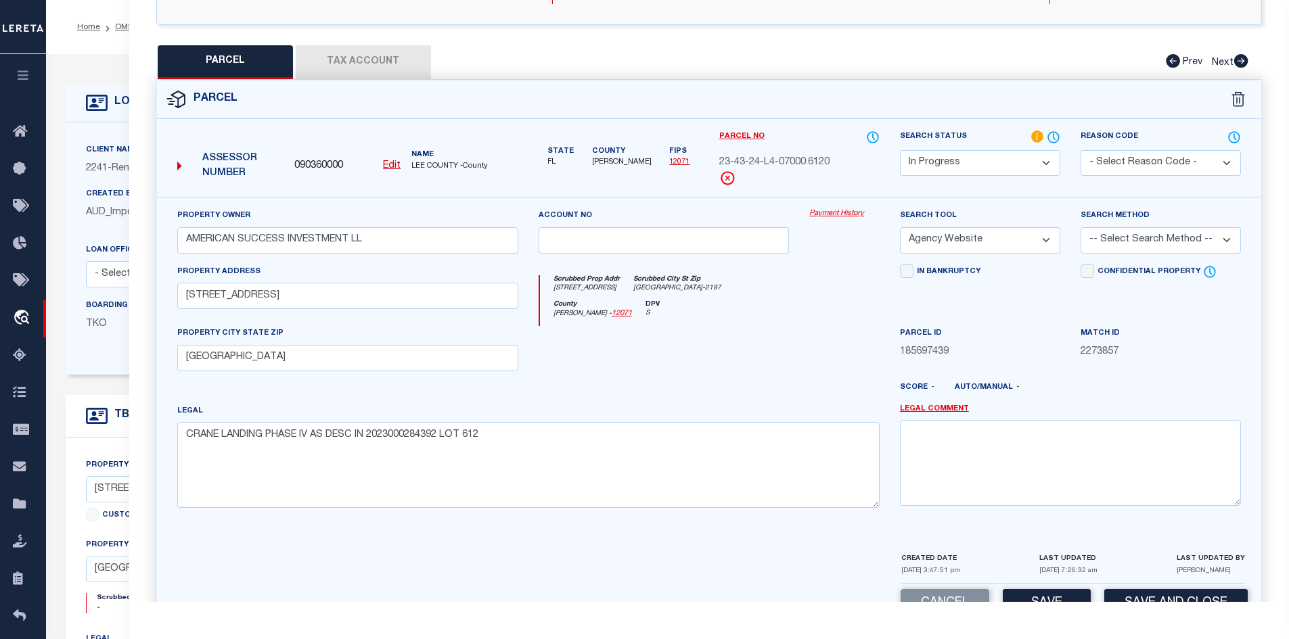
click at [1220, 245] on select "-- Select Search Method -- Property Address Legal Liability Info Provided" at bounding box center [1160, 240] width 160 height 26
click at [1080, 228] on select "-- Select Search Method -- Property Address Legal Liability Info Provided" at bounding box center [1160, 240] width 160 height 26
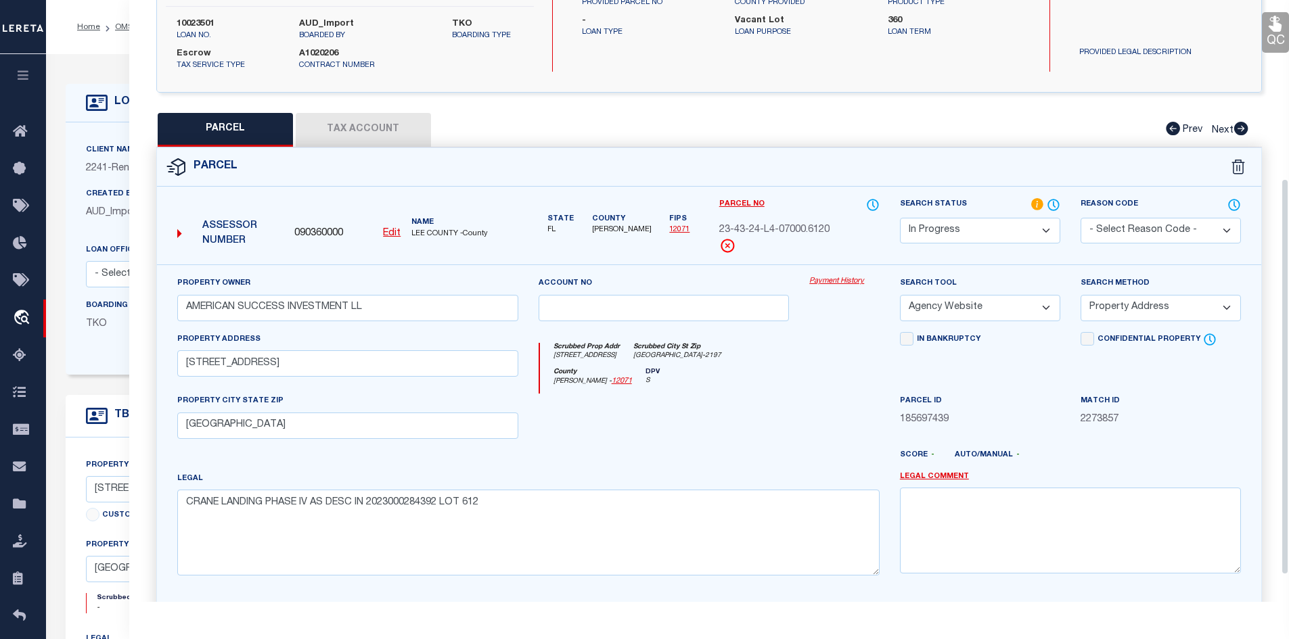
scroll to position [311, 0]
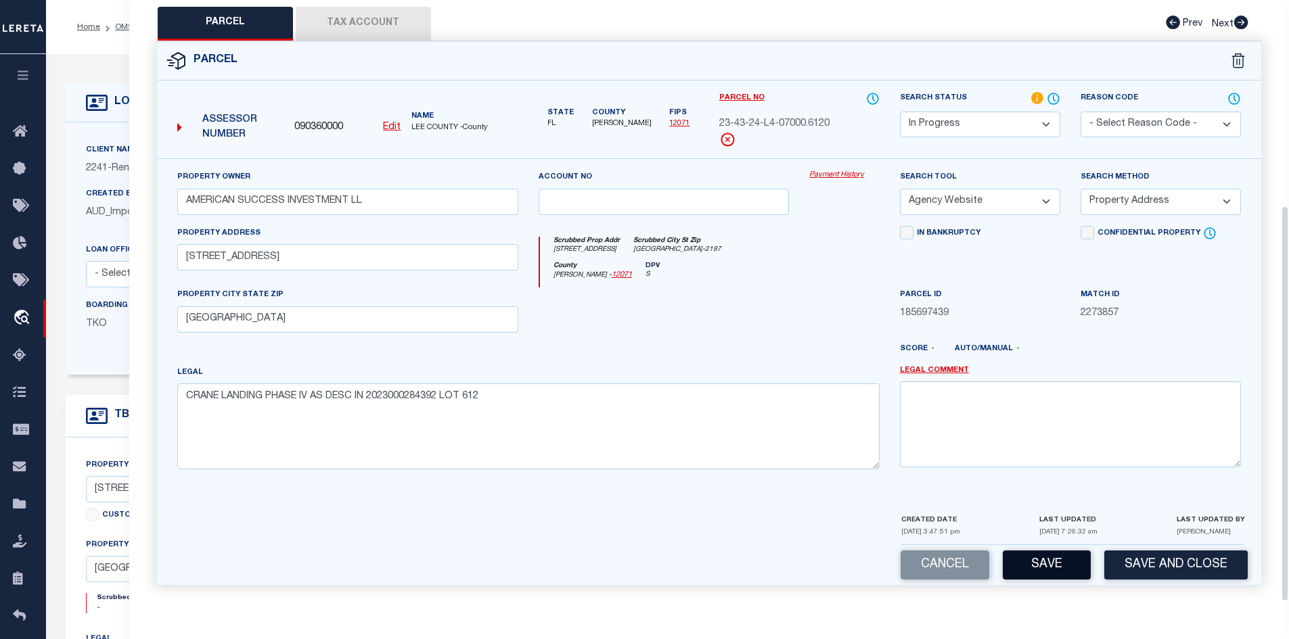
click at [1053, 569] on button "Save" at bounding box center [1046, 565] width 88 height 29
click at [1038, 564] on button "Save" at bounding box center [1046, 565] width 88 height 29
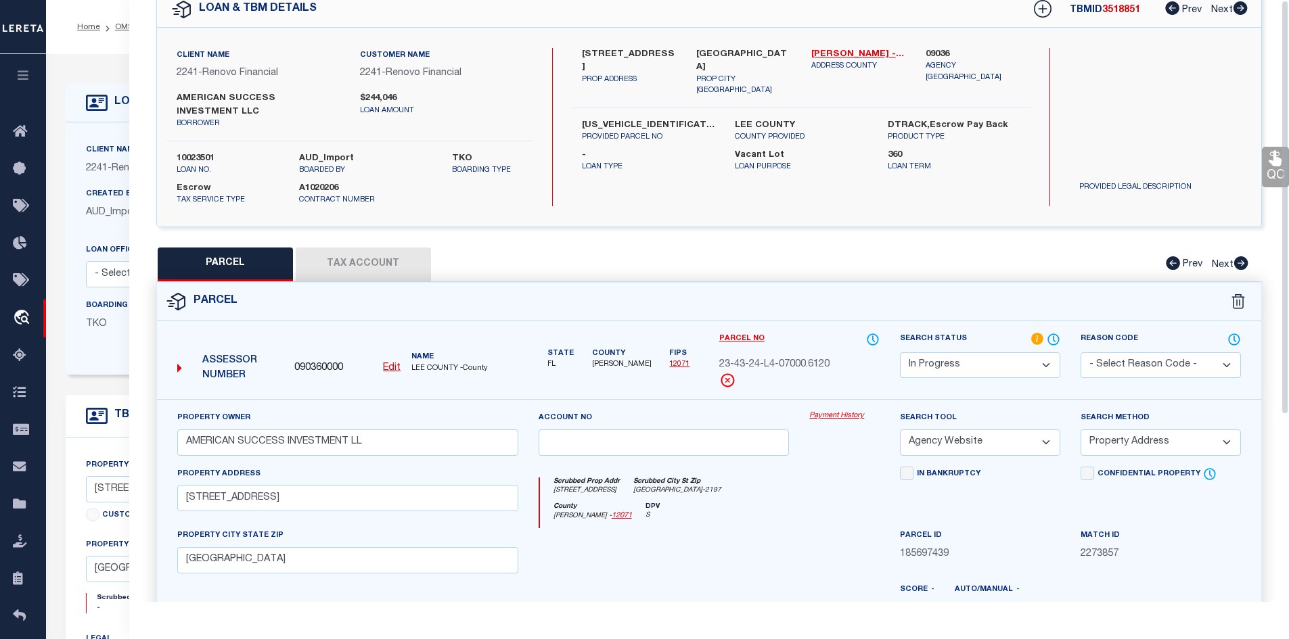
scroll to position [0, 0]
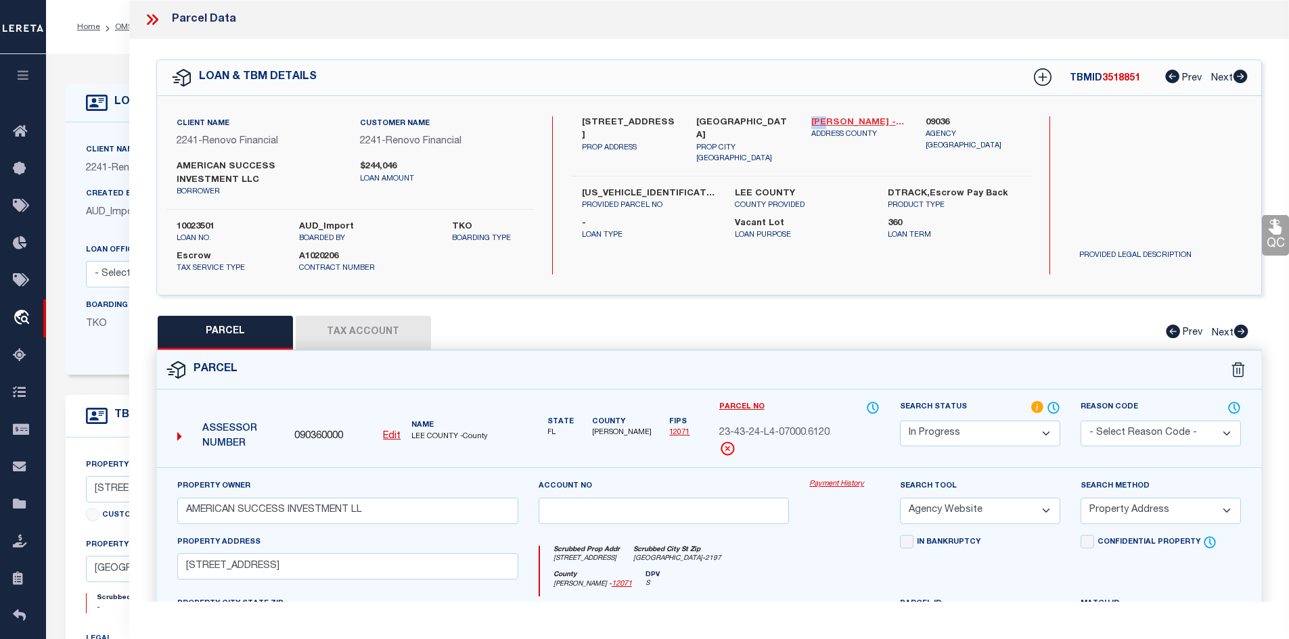
drag, startPoint x: 808, startPoint y: 117, endPoint x: 825, endPoint y: 118, distance: 16.2
click at [825, 118] on div "[PERSON_NAME] - 12071 ADDRESS COUNTY" at bounding box center [858, 140] width 115 height 49
click at [333, 331] on button "Tax Account" at bounding box center [363, 333] width 135 height 34
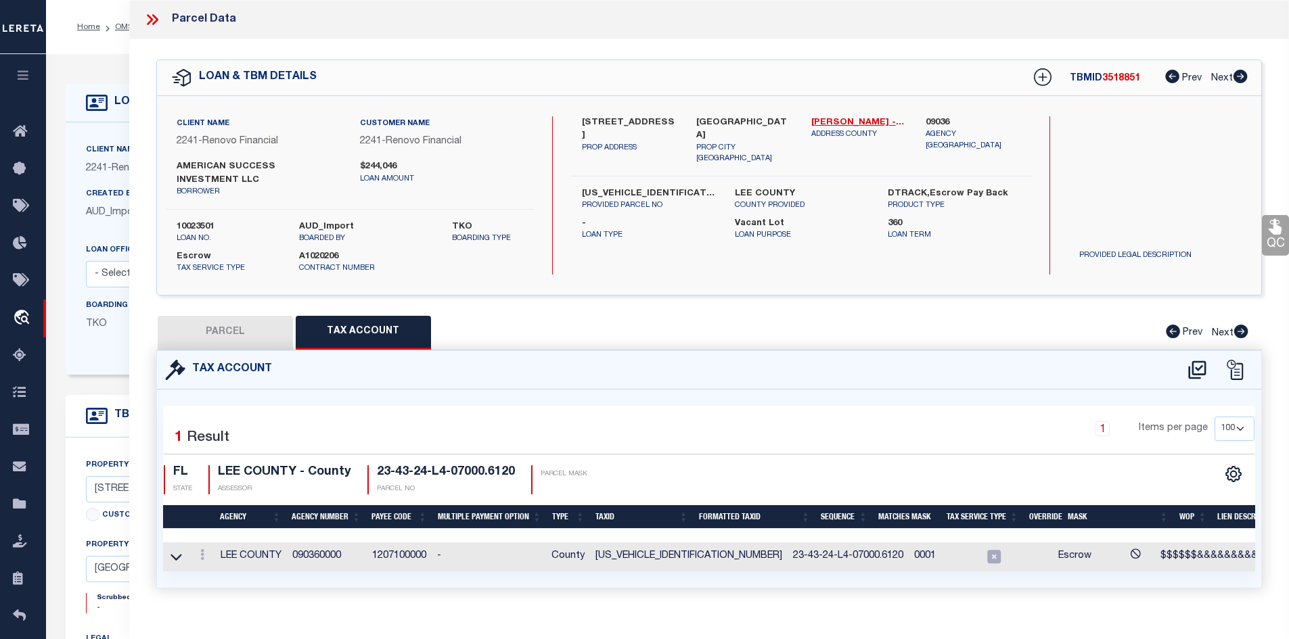
click at [609, 557] on td "[US_VEHICLE_IDENTIFICATION_NUMBER]" at bounding box center [689, 556] width 198 height 29
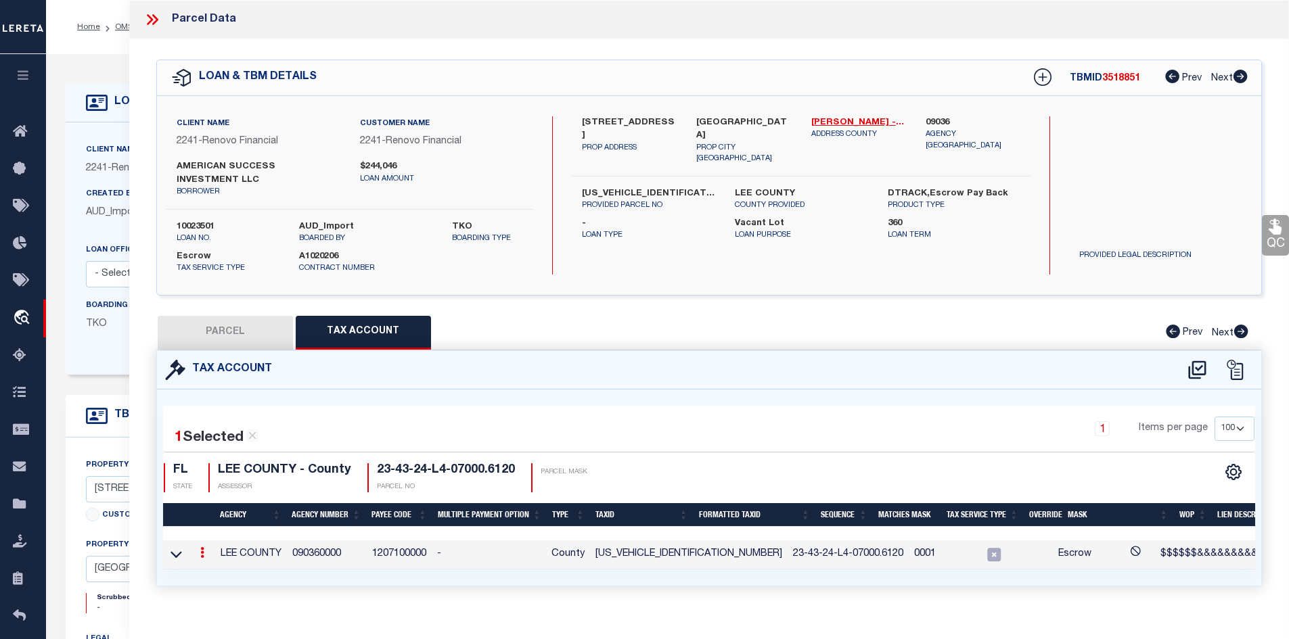
click at [609, 557] on td "[US_VEHICLE_IDENTIFICATION_NUMBER]" at bounding box center [689, 554] width 198 height 29
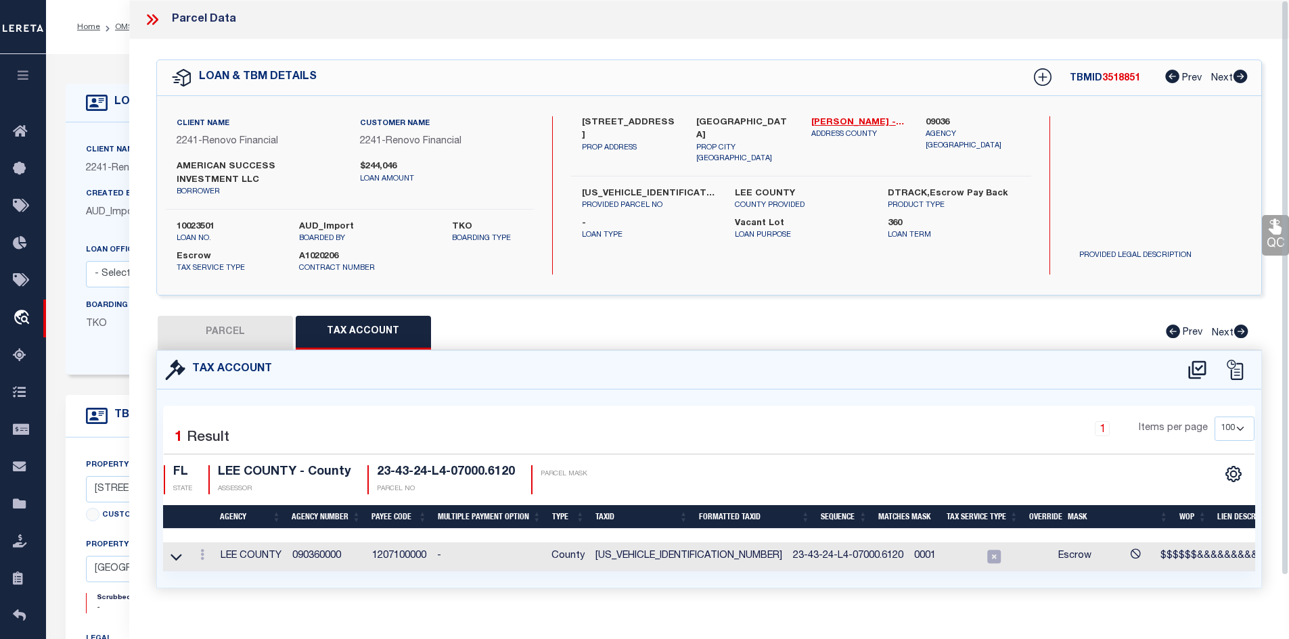
click at [152, 22] on icon at bounding box center [152, 20] width 18 height 18
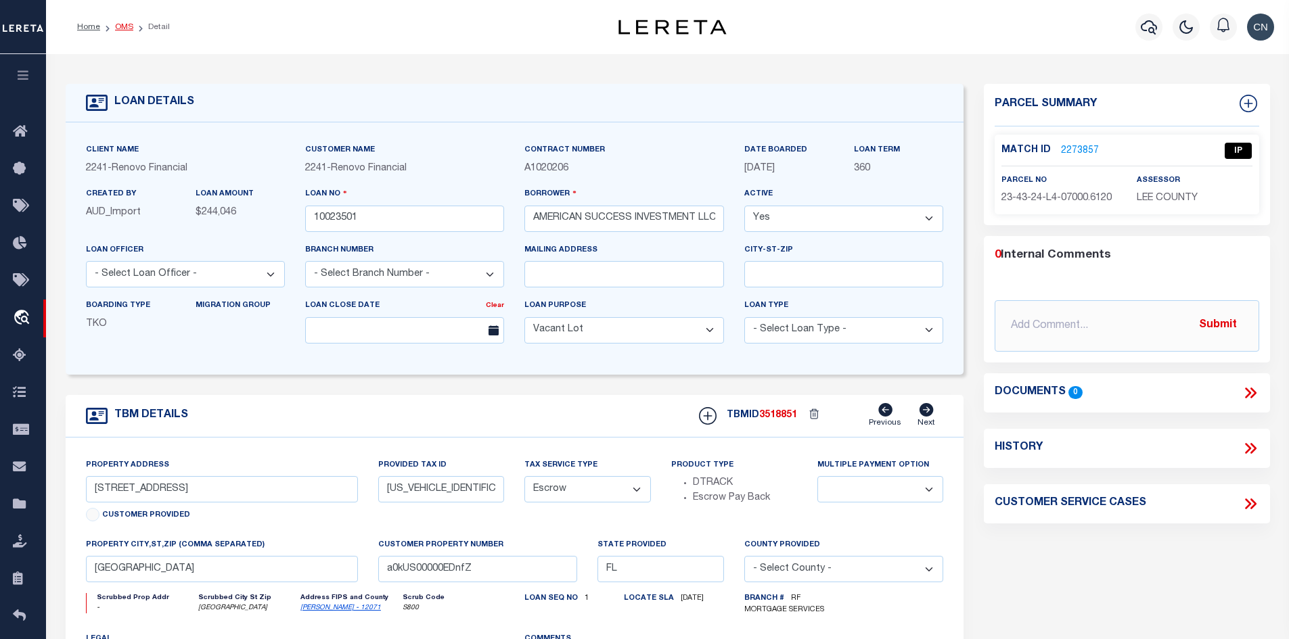
click at [124, 30] on link "OMS" at bounding box center [124, 27] width 18 height 8
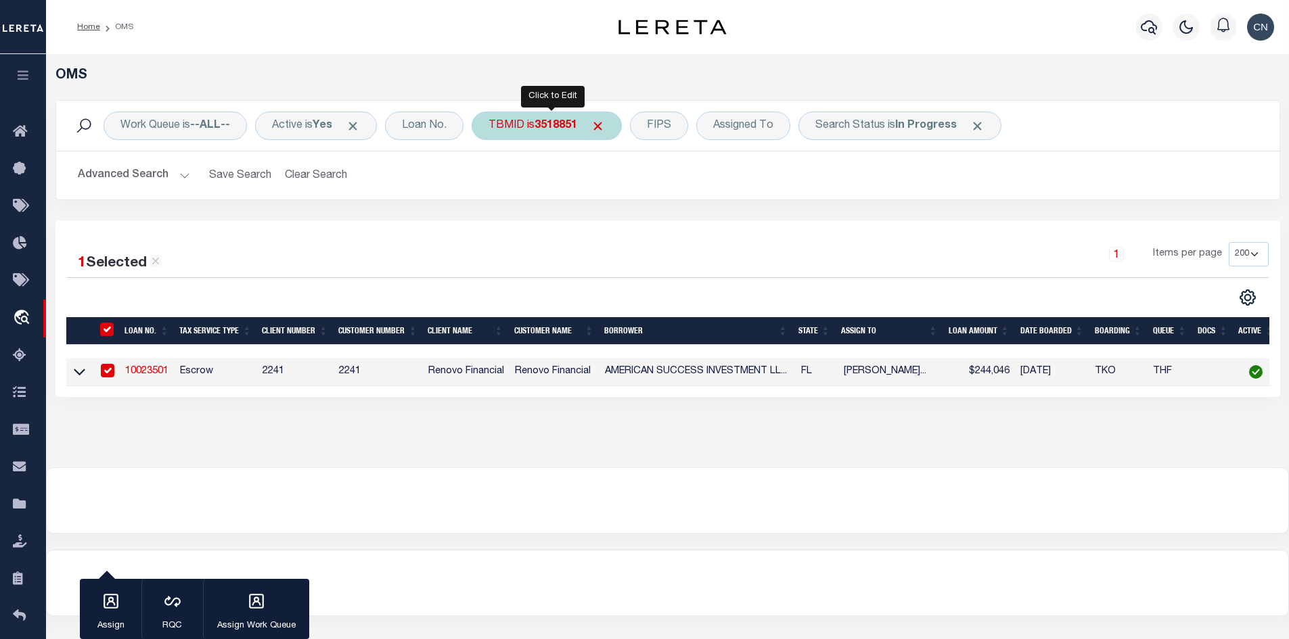
click at [540, 122] on b "3518851" at bounding box center [555, 125] width 43 height 11
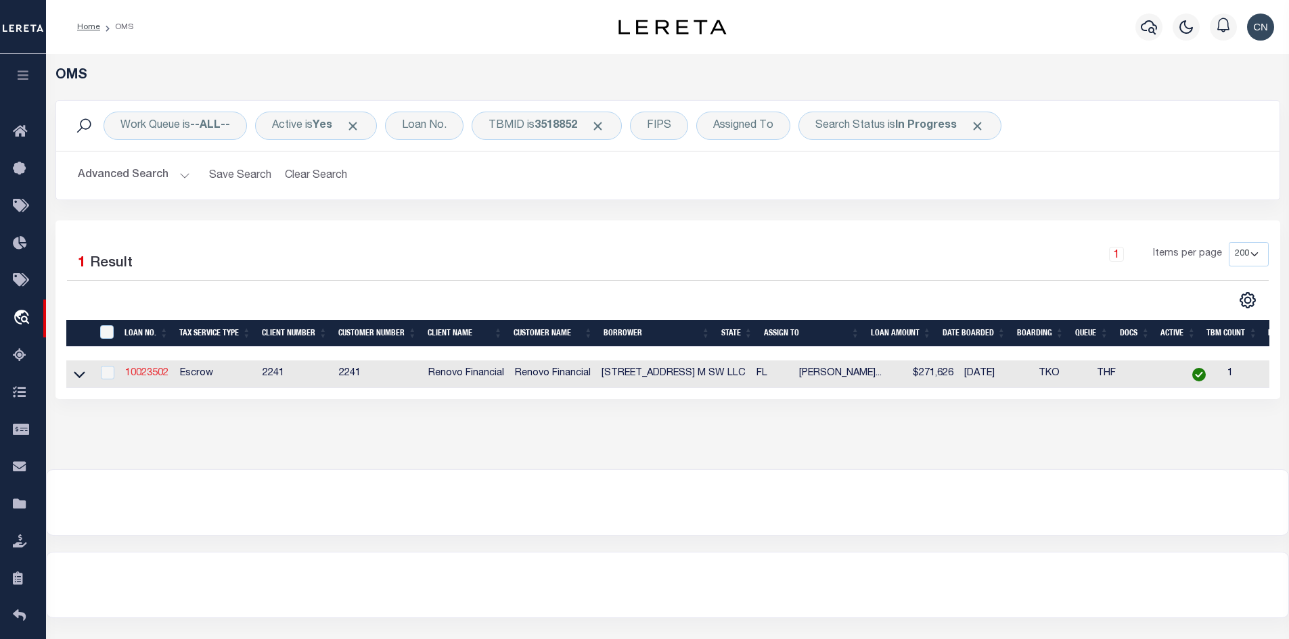
click at [143, 375] on link "10023502" at bounding box center [146, 373] width 43 height 9
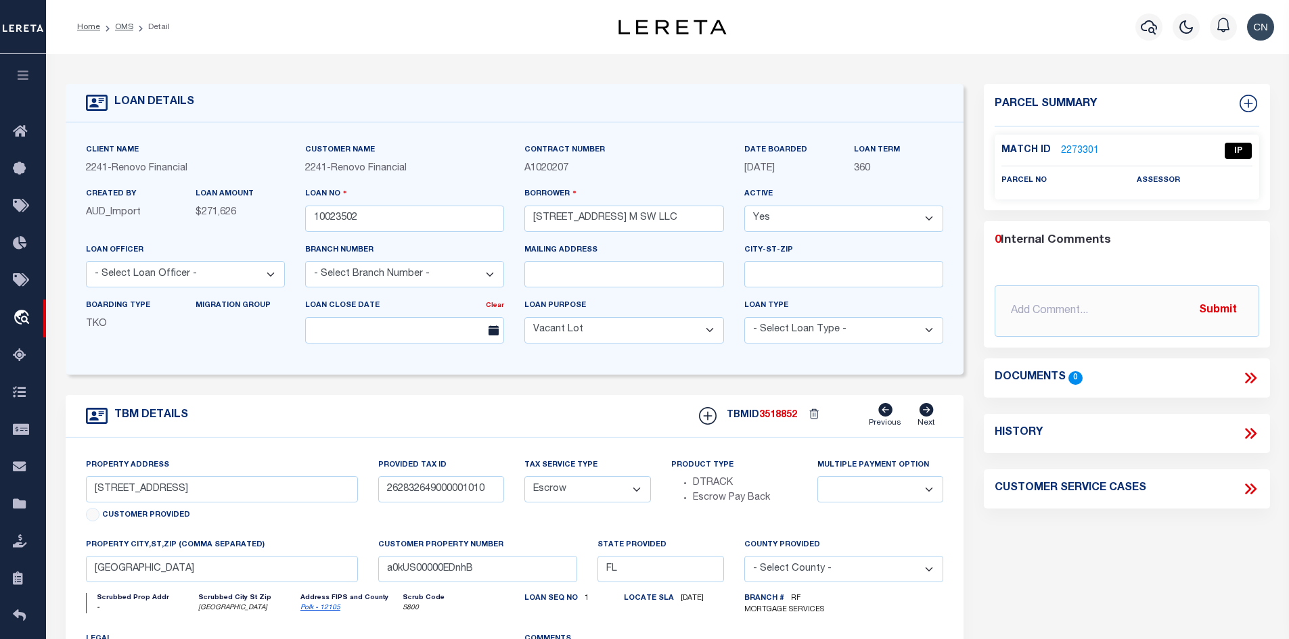
click at [1074, 149] on link "2273301" at bounding box center [1080, 151] width 38 height 14
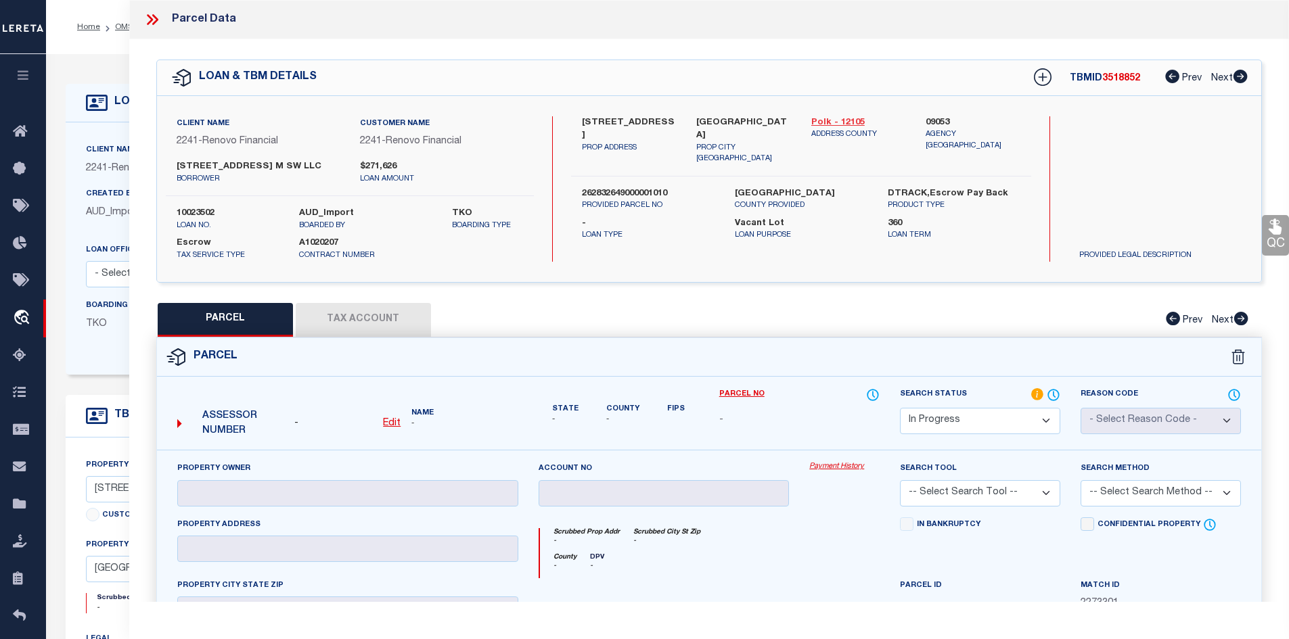
click at [825, 118] on link "Polk - 12105" at bounding box center [858, 123] width 95 height 14
click at [832, 120] on link "Polk - 12105" at bounding box center [858, 123] width 95 height 14
drag, startPoint x: 694, startPoint y: 116, endPoint x: 772, endPoint y: 122, distance: 78.1
click at [772, 122] on div "[GEOGRAPHIC_DATA] PROP CITY [GEOGRAPHIC_DATA]" at bounding box center [743, 140] width 115 height 49
drag, startPoint x: 580, startPoint y: 120, endPoint x: 660, endPoint y: 120, distance: 80.5
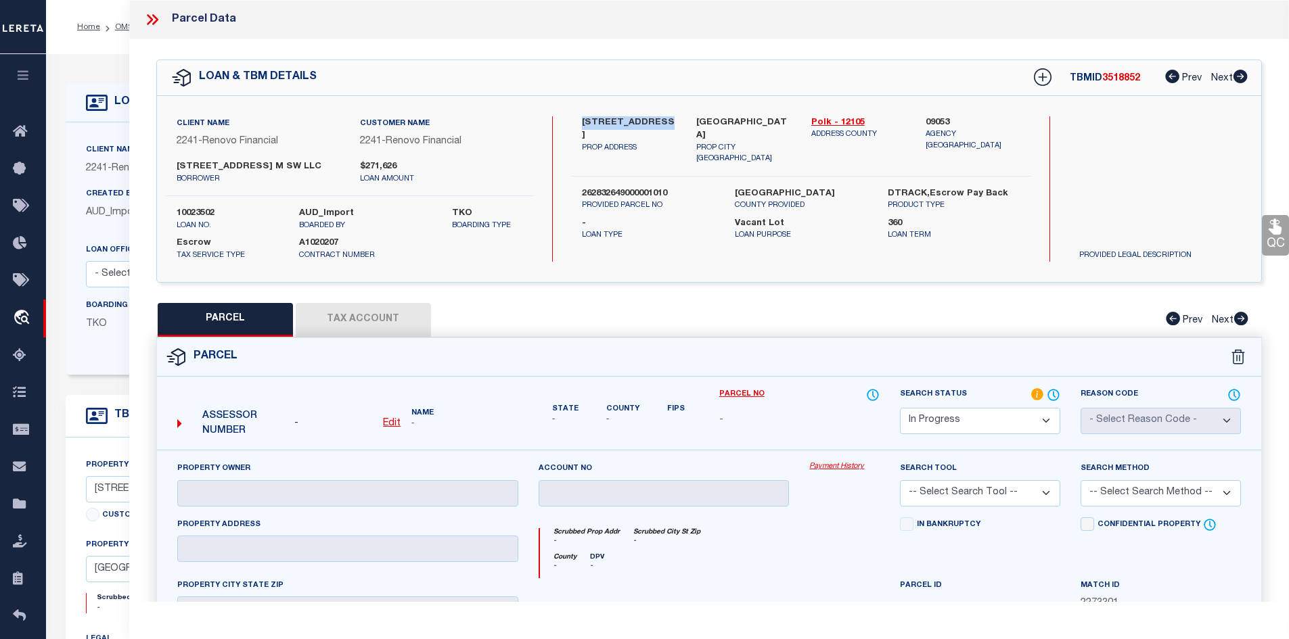
click at [660, 120] on div "[STREET_ADDRESS] PROP ADDRESS" at bounding box center [629, 140] width 115 height 49
click at [654, 151] on div "[STREET_ADDRESS] PROP ADDRESS" at bounding box center [629, 140] width 115 height 49
drag, startPoint x: 593, startPoint y: 119, endPoint x: 655, endPoint y: 120, distance: 62.2
click at [655, 120] on div "[STREET_ADDRESS] PROP ADDRESS" at bounding box center [629, 140] width 115 height 49
click at [594, 187] on label "262832649000001010" at bounding box center [648, 194] width 133 height 14
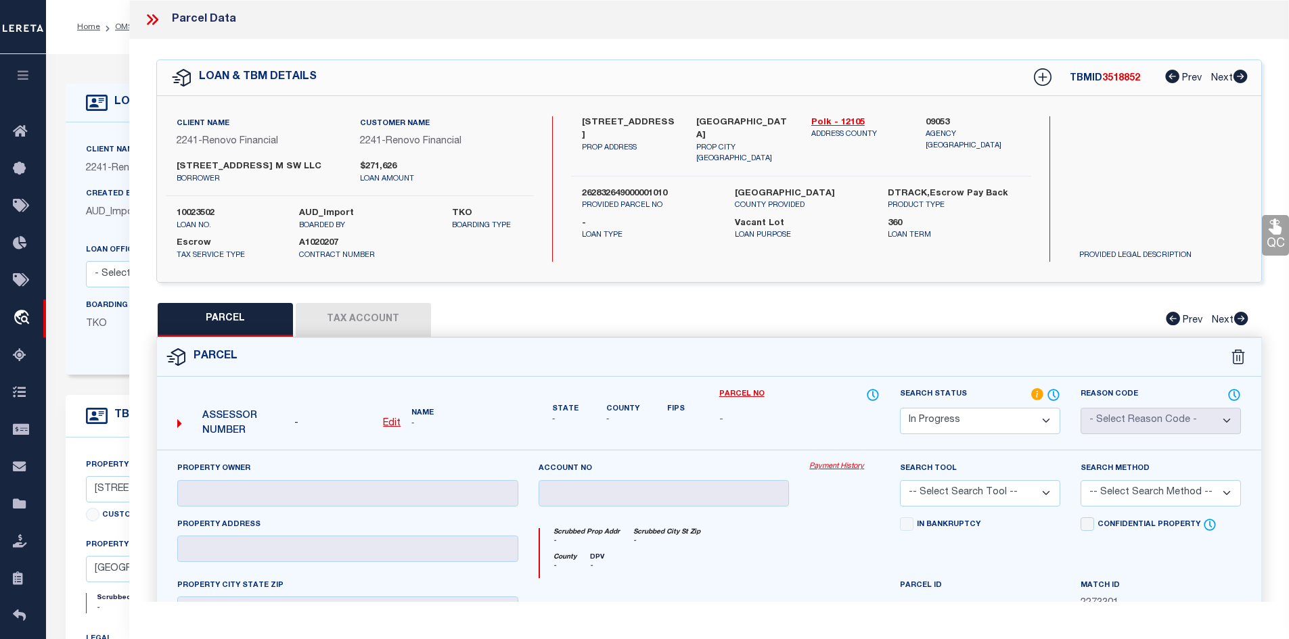
click at [594, 187] on label "262832649000001010" at bounding box center [648, 194] width 133 height 14
drag, startPoint x: 176, startPoint y: 164, endPoint x: 283, endPoint y: 165, distance: 106.9
click at [283, 165] on label "[STREET_ADDRESS] M SW LLC" at bounding box center [258, 167] width 163 height 14
click at [855, 116] on link "Polk - 12105" at bounding box center [858, 123] width 95 height 14
drag, startPoint x: 599, startPoint y: 120, endPoint x: 672, endPoint y: 120, distance: 72.4
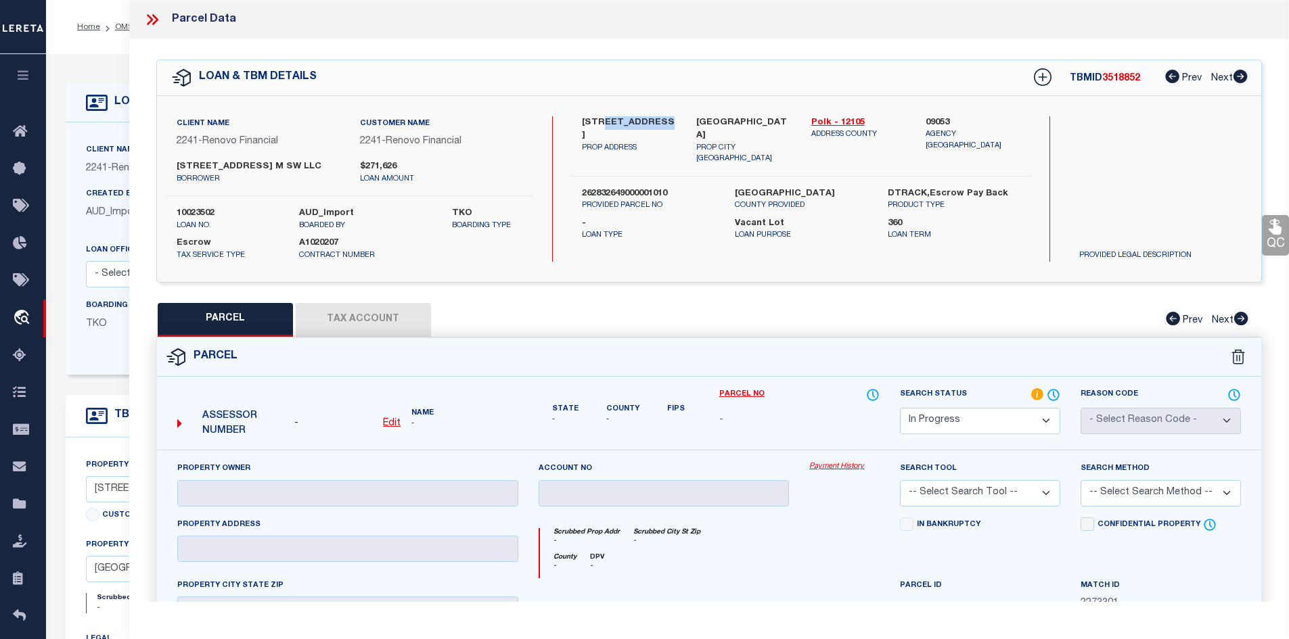
click at [672, 120] on label "[STREET_ADDRESS]" at bounding box center [629, 129] width 95 height 26
click at [242, 166] on label "[STREET_ADDRESS] M SW LLC" at bounding box center [258, 167] width 163 height 14
